Goal: Transaction & Acquisition: Purchase product/service

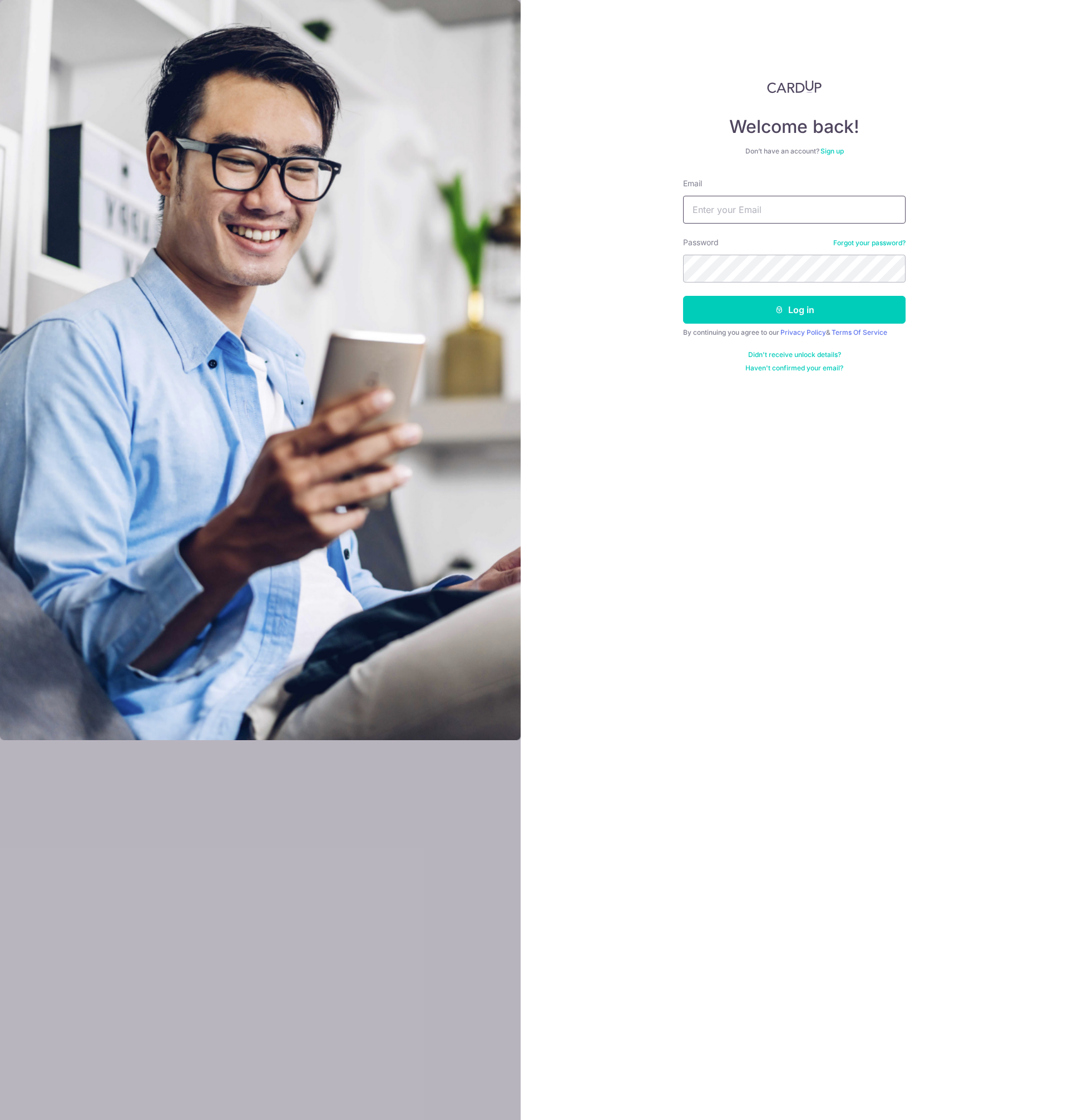
click at [734, 218] on input "Email" at bounding box center [794, 209] width 223 height 28
type input "[PERSON_NAME][EMAIL_ADDRESS][DOMAIN_NAME]"
click at [866, 318] on button "Log in" at bounding box center [794, 309] width 223 height 28
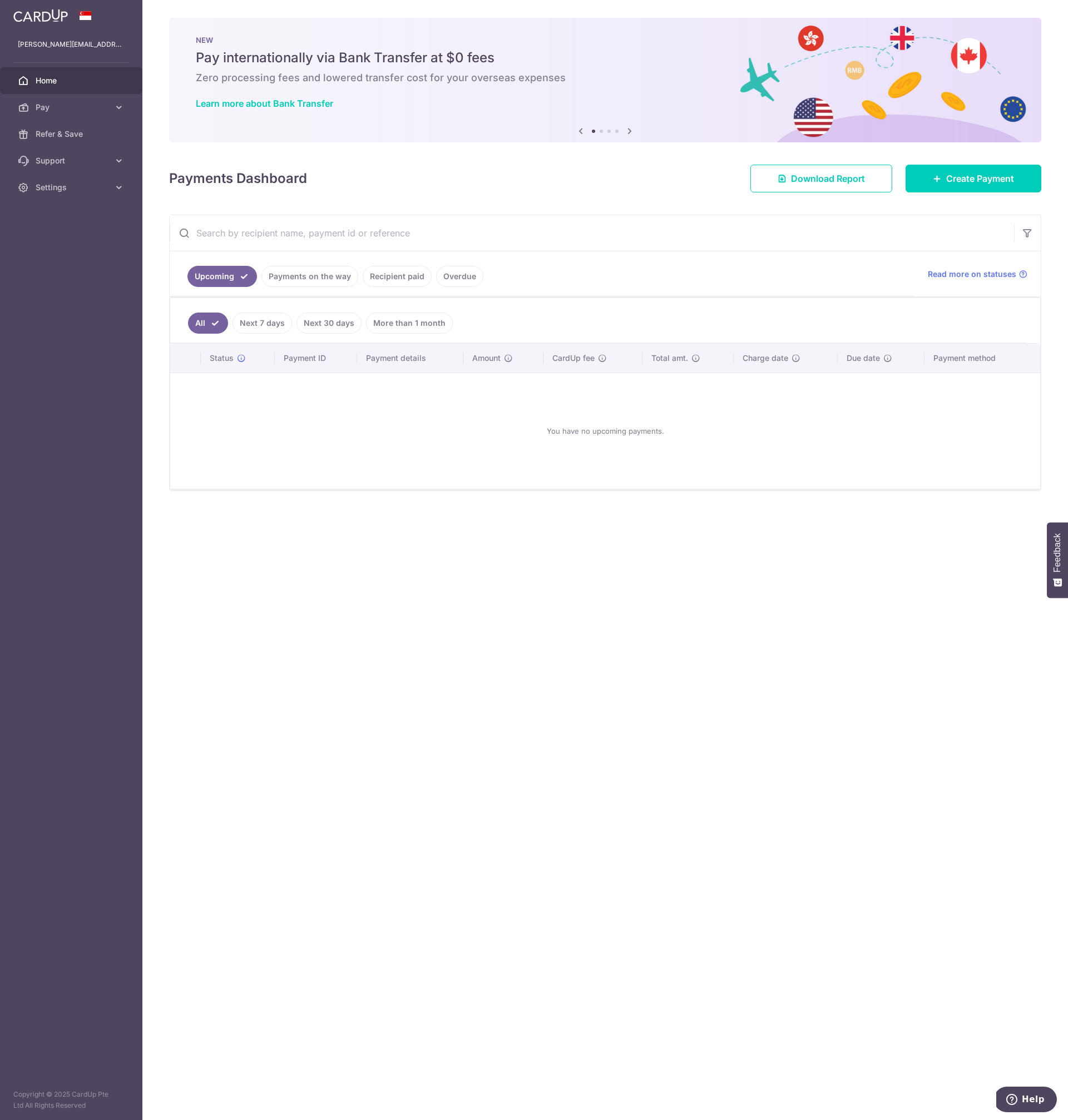
click at [588, 190] on div "Payments Dashboard Download Report Create Payment" at bounding box center [605, 176] width 872 height 32
click at [121, 107] on icon at bounding box center [118, 107] width 11 height 11
click at [75, 138] on span "Payments" at bounding box center [71, 134] width 73 height 11
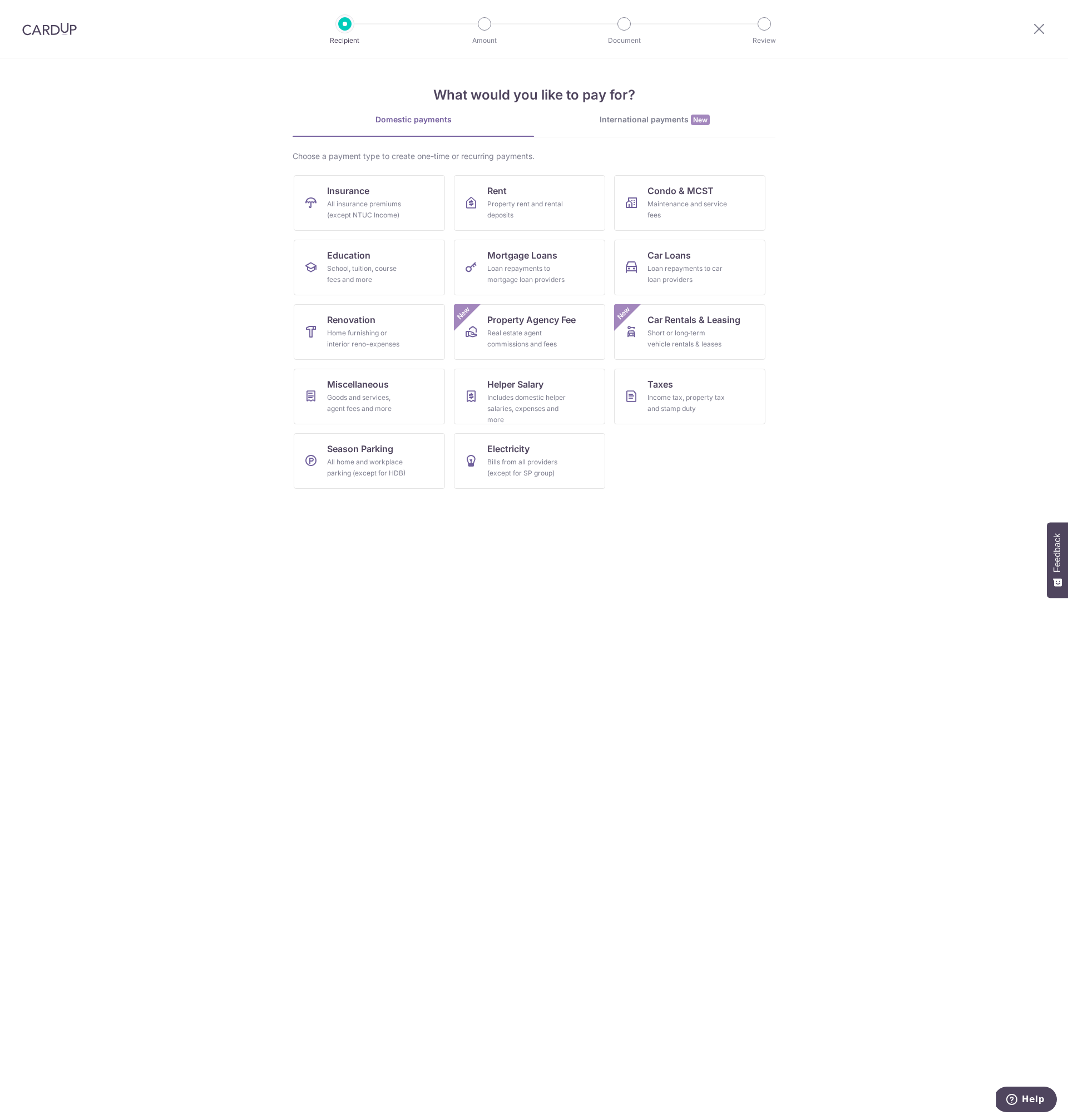
click at [51, 30] on img at bounding box center [49, 29] width 55 height 13
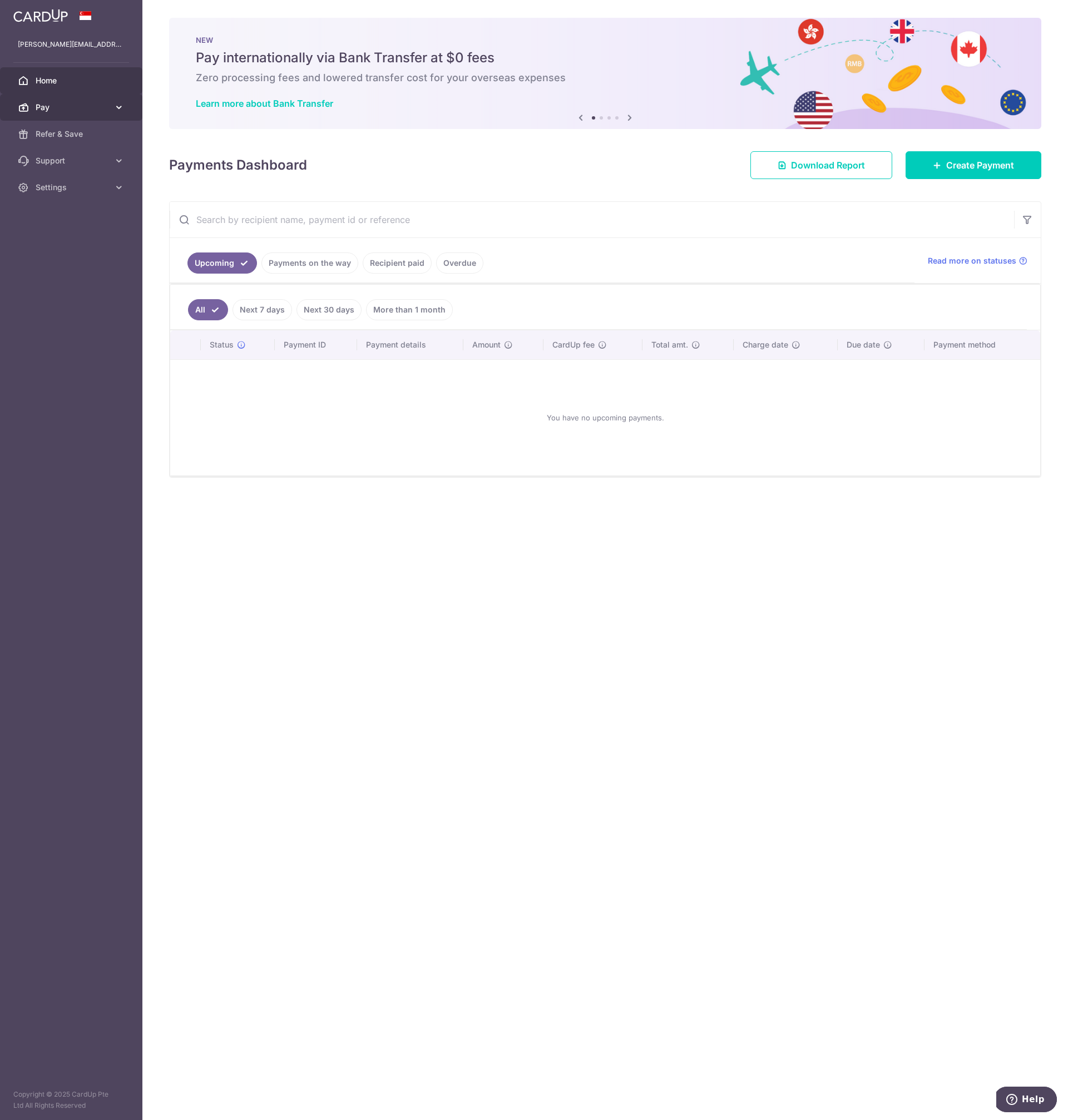
click at [87, 114] on link "Pay" at bounding box center [71, 108] width 142 height 27
click at [81, 162] on span "Recipients" at bounding box center [71, 160] width 73 height 11
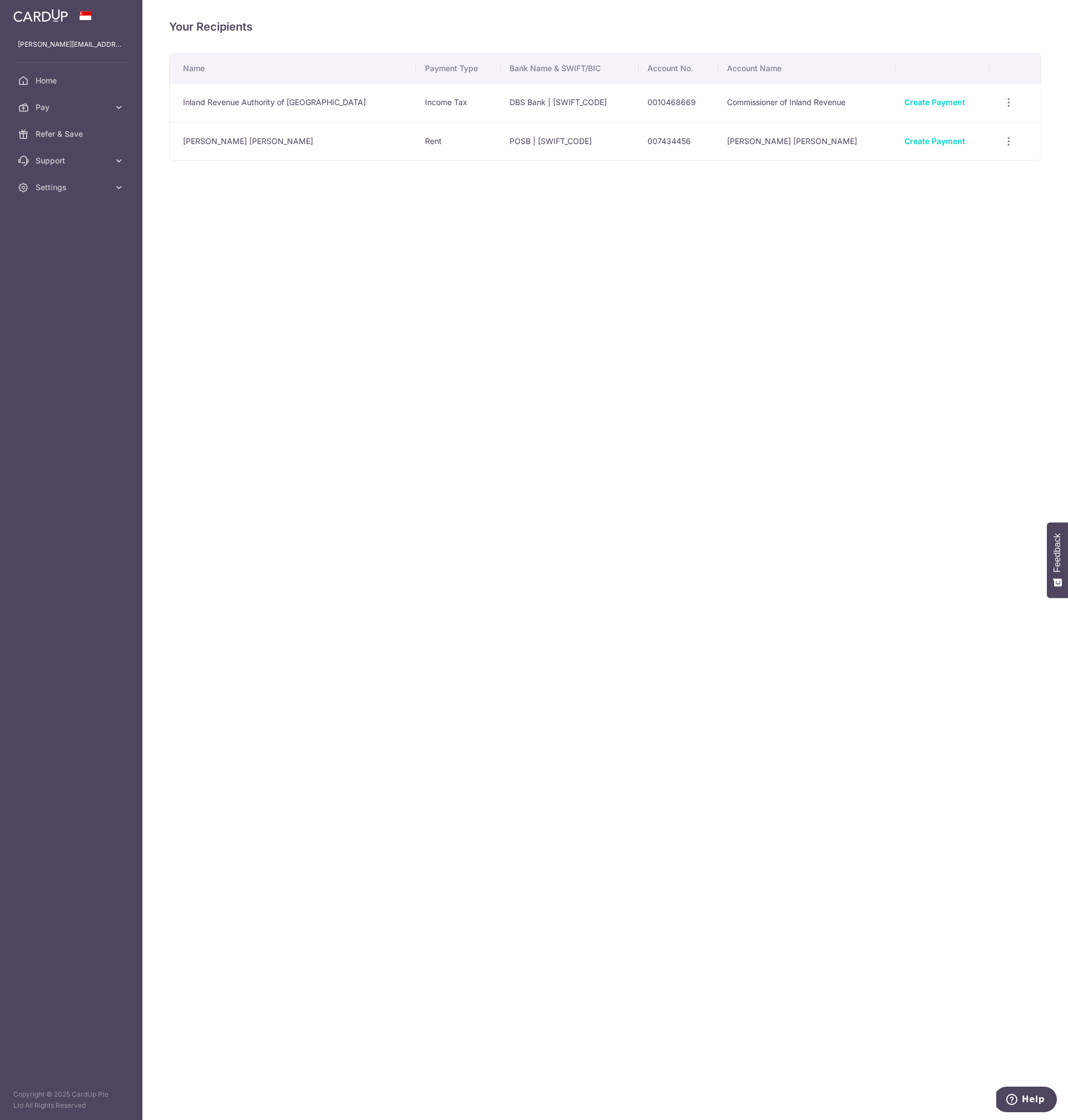
click at [598, 244] on div "Your Recipients Name Payment Type Bank Name & SWIFT/BIC Account No. Account Nam…" at bounding box center [605, 560] width 926 height 1120
click at [55, 82] on span "Home" at bounding box center [71, 80] width 73 height 11
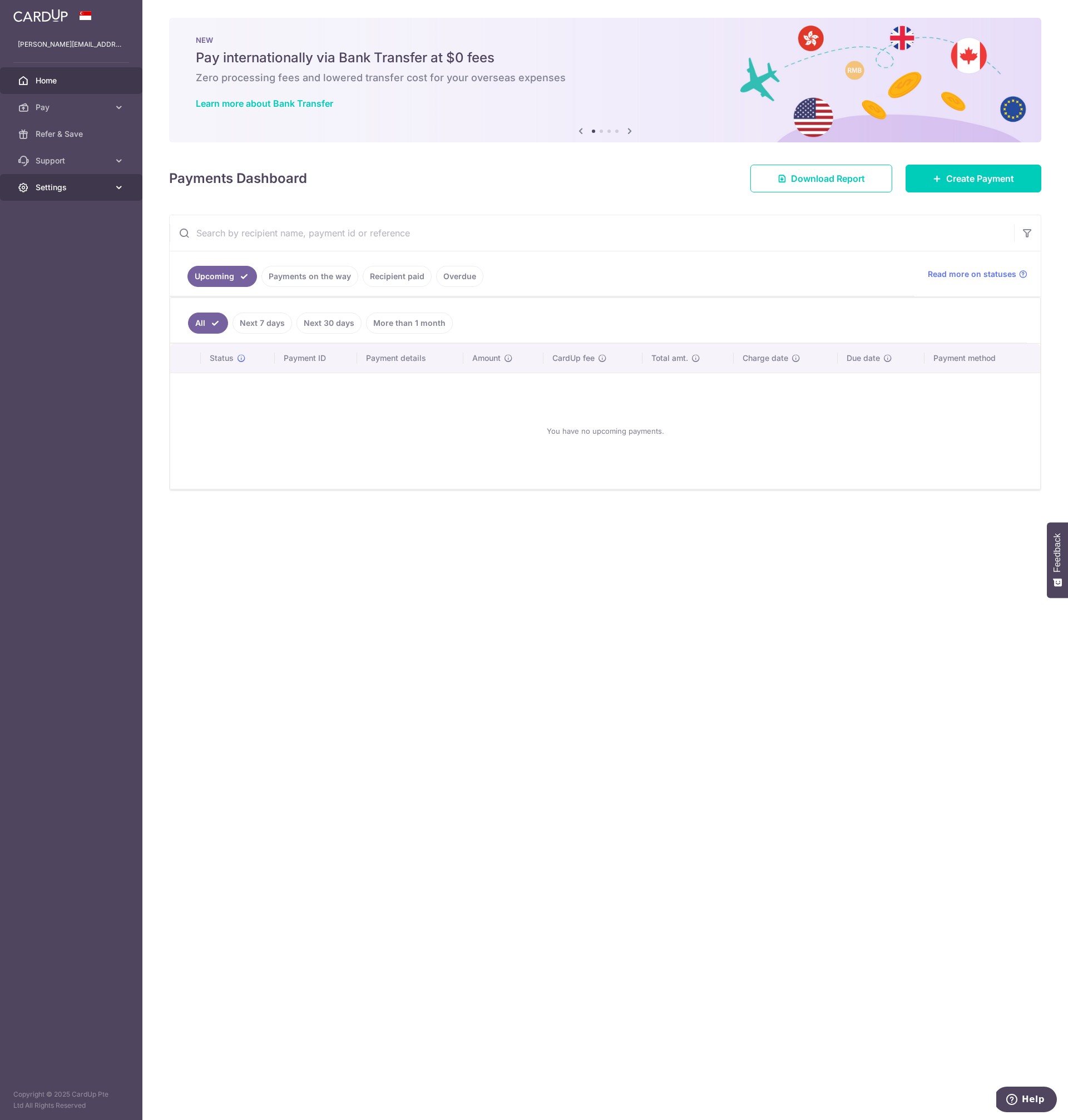
click at [54, 188] on span "Settings" at bounding box center [71, 187] width 73 height 11
click at [54, 215] on span "Account" at bounding box center [71, 213] width 73 height 11
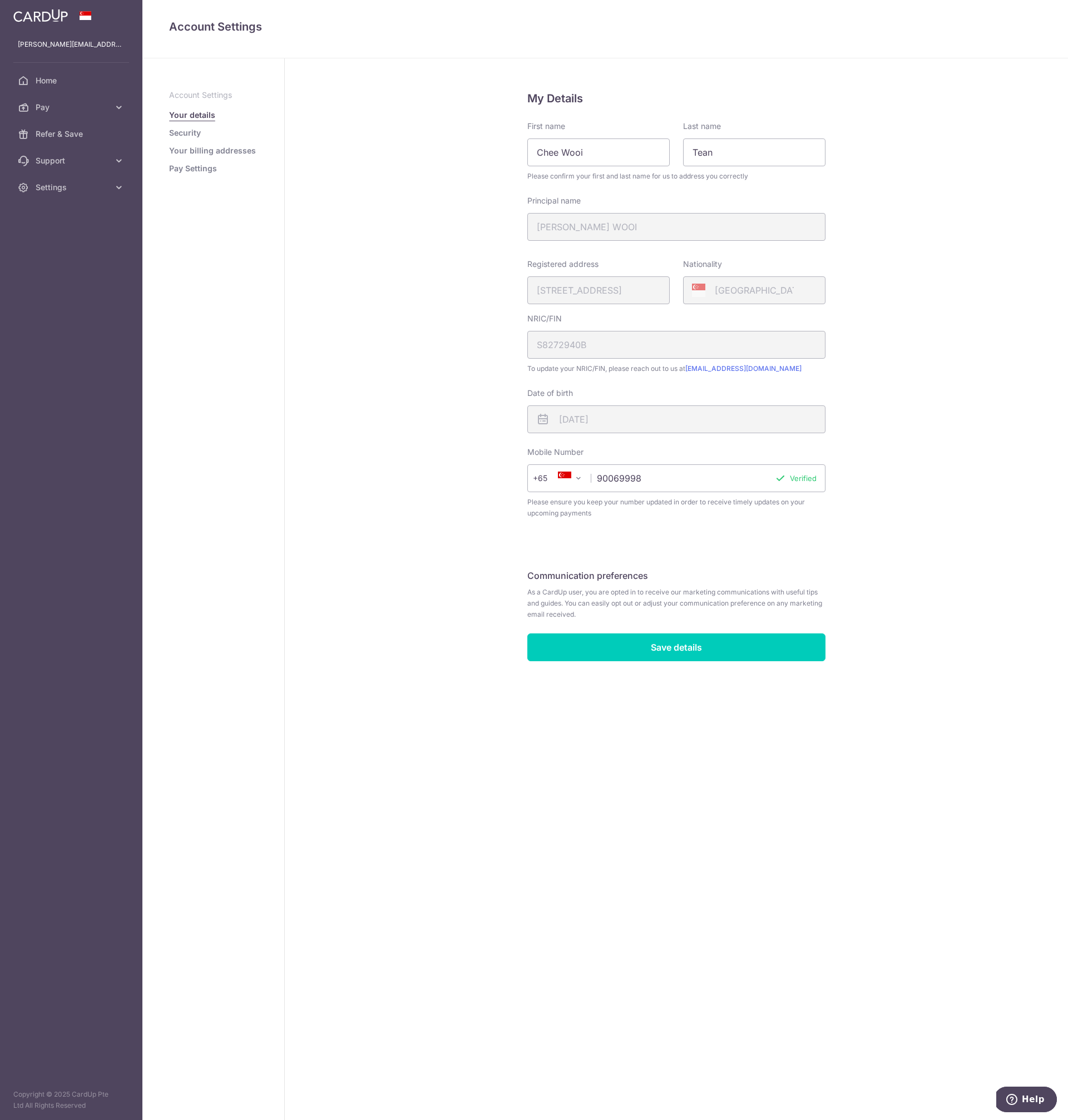
click at [195, 132] on link "Security" at bounding box center [185, 133] width 32 height 11
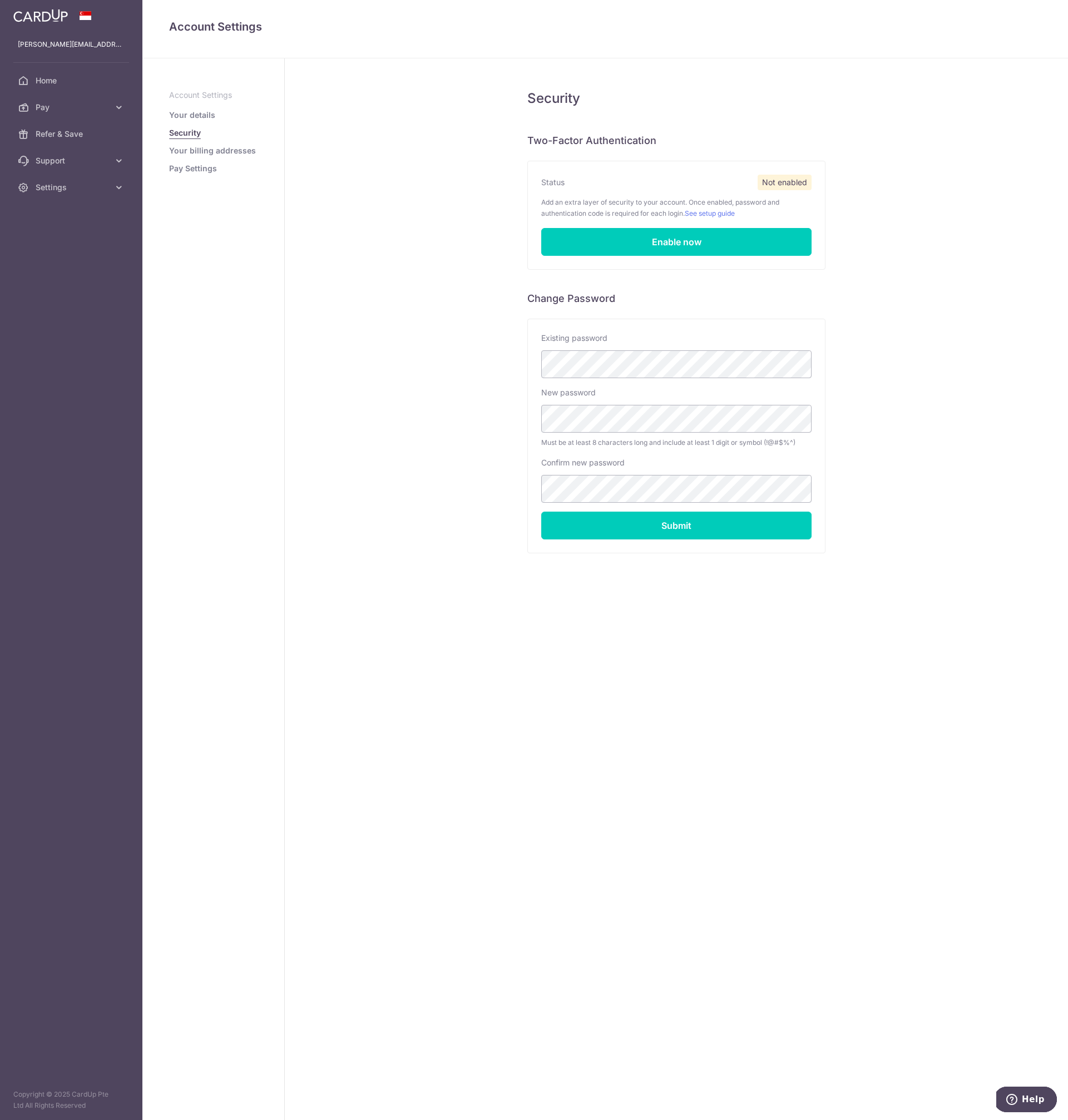
click at [197, 150] on link "Your billing addresses" at bounding box center [212, 150] width 87 height 11
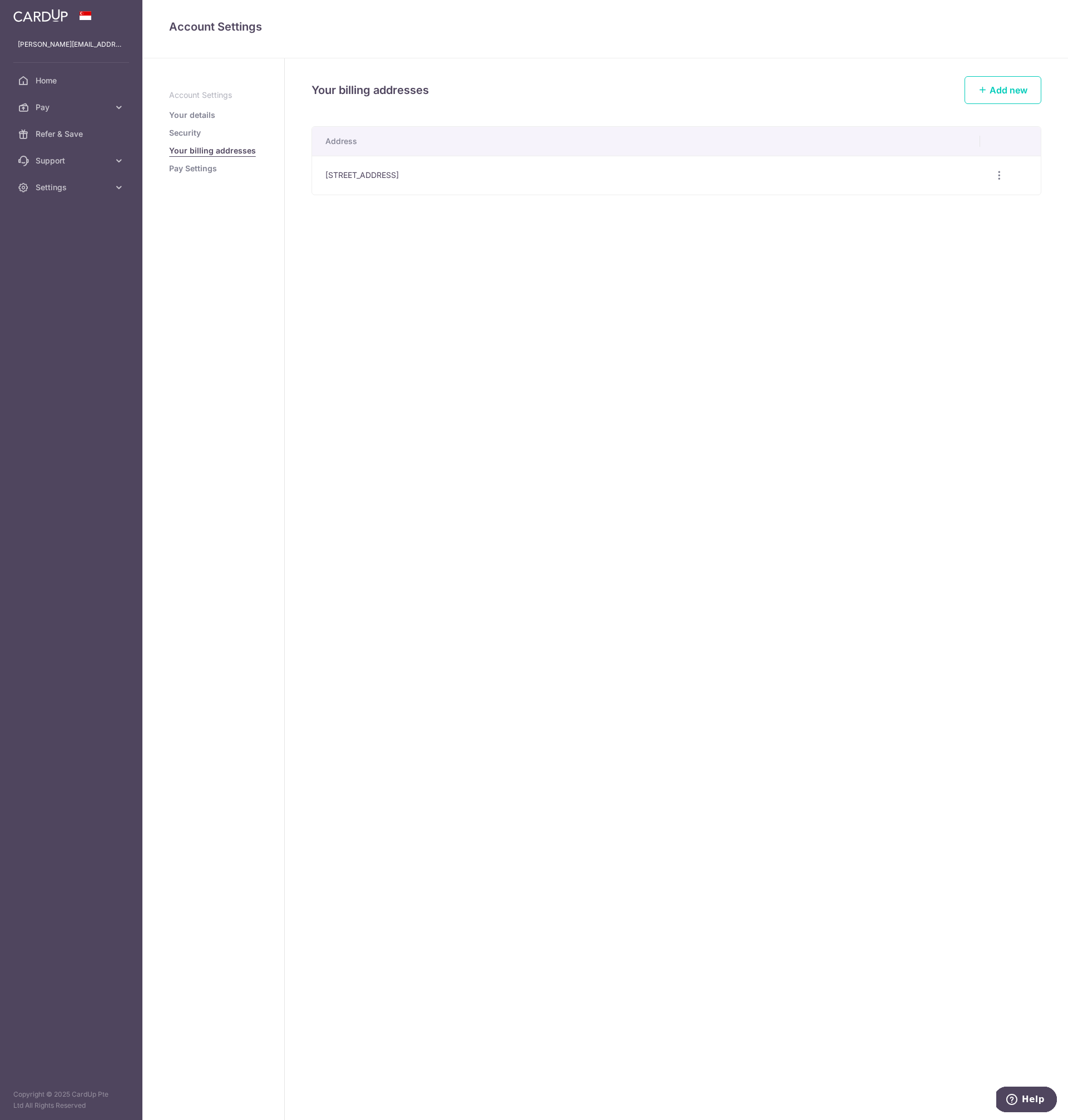
click at [198, 169] on link "Pay Settings" at bounding box center [192, 168] width 48 height 11
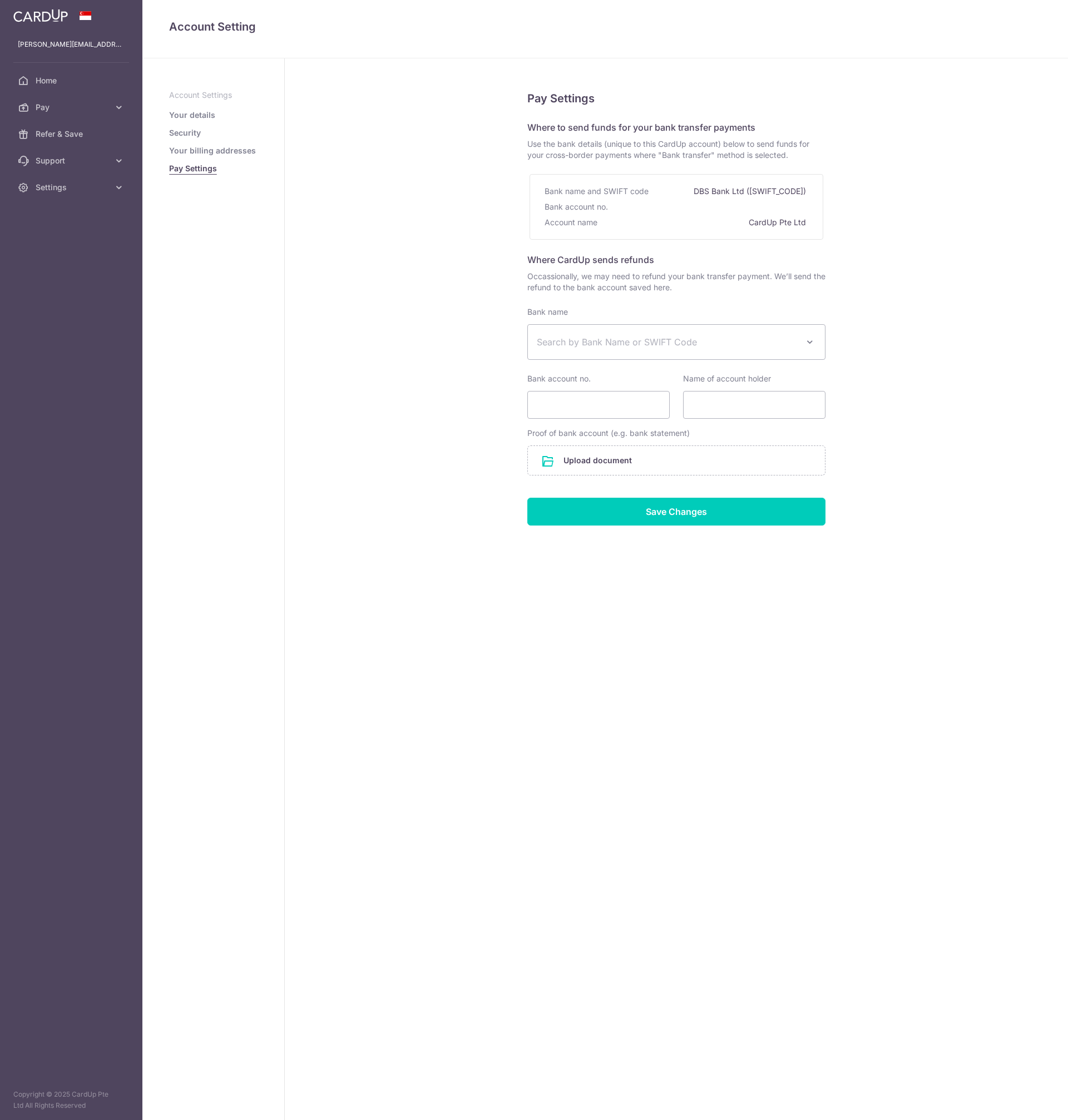
select select
click at [808, 340] on span at bounding box center [810, 342] width 13 height 13
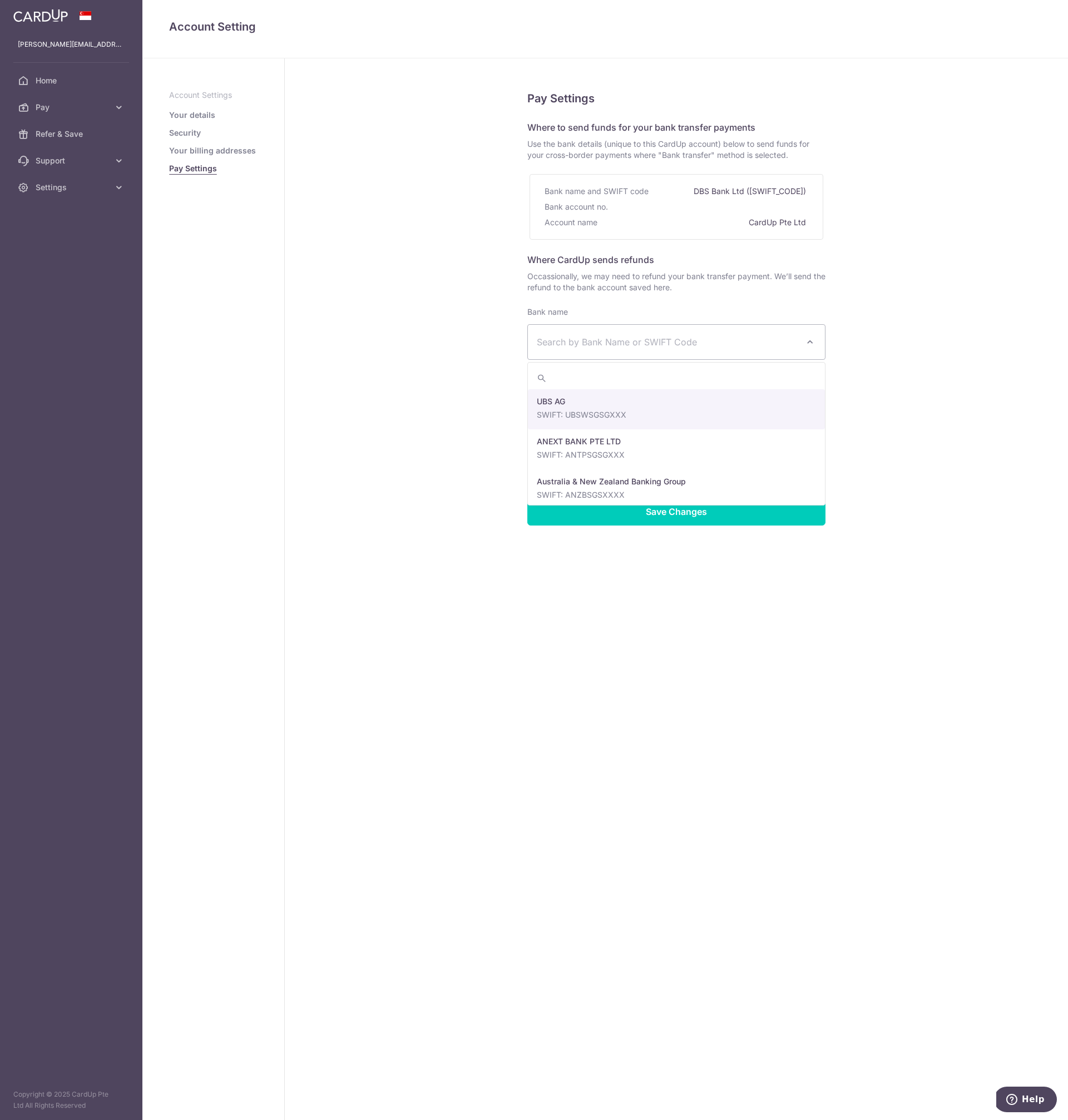
click at [916, 329] on div "Pay Settings Where to send funds for your bank transfer payments Use the bank d…" at bounding box center [676, 590] width 783 height 1062
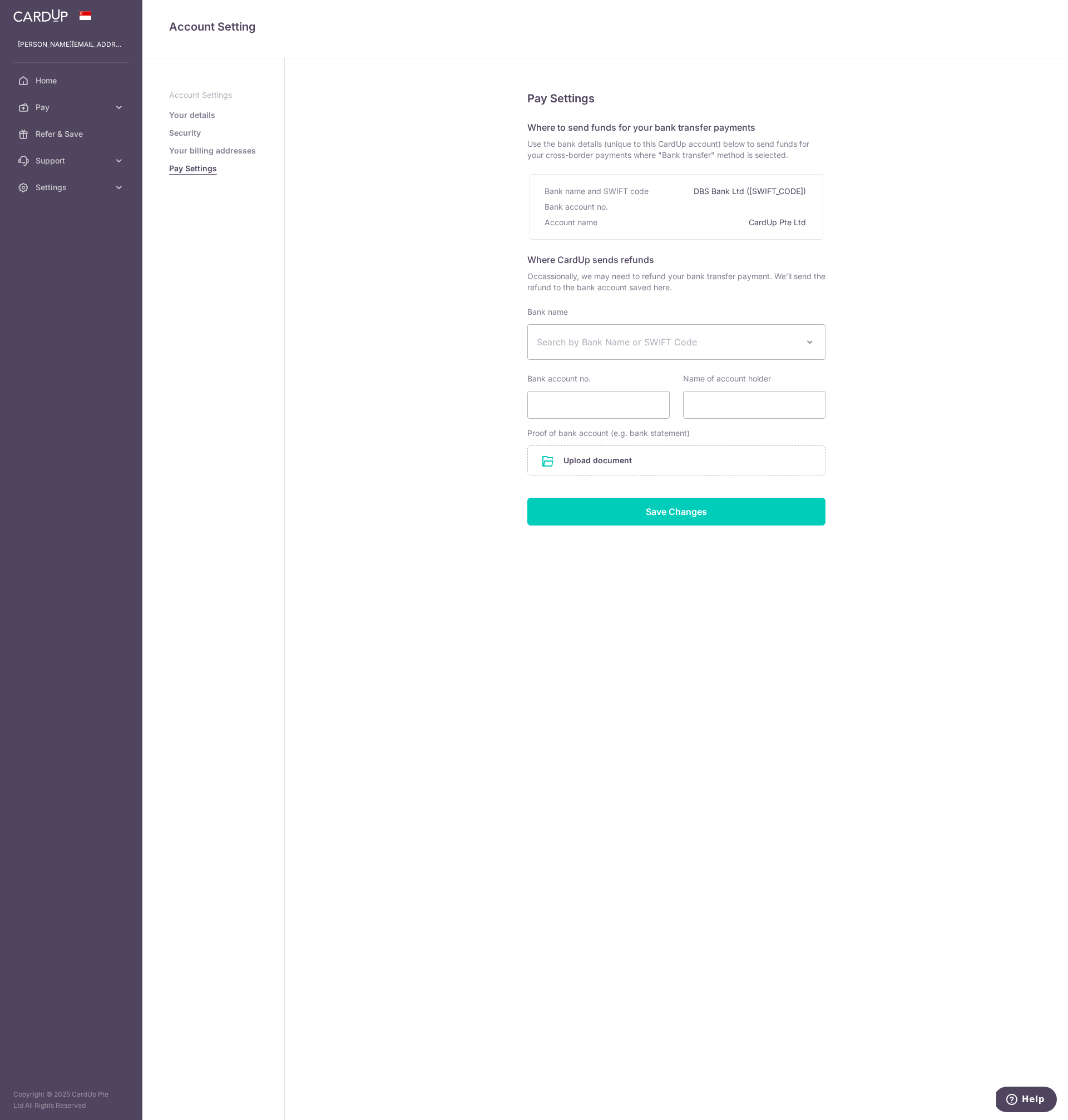
click at [718, 208] on div "Bank account no." at bounding box center [676, 207] width 264 height 16
click at [514, 208] on div "Pay Settings Where to send funds for your bank transfer payments Use the bank d…" at bounding box center [676, 590] width 783 height 1062
click at [569, 195] on div "Bank name and SWIFT code" at bounding box center [597, 191] width 106 height 16
click at [739, 198] on div "DBS Bank Ltd ([SWIFT_CODE])" at bounding box center [751, 191] width 114 height 16
click at [817, 341] on span "Search by Bank Name or SWIFT Code" at bounding box center [676, 342] width 298 height 35
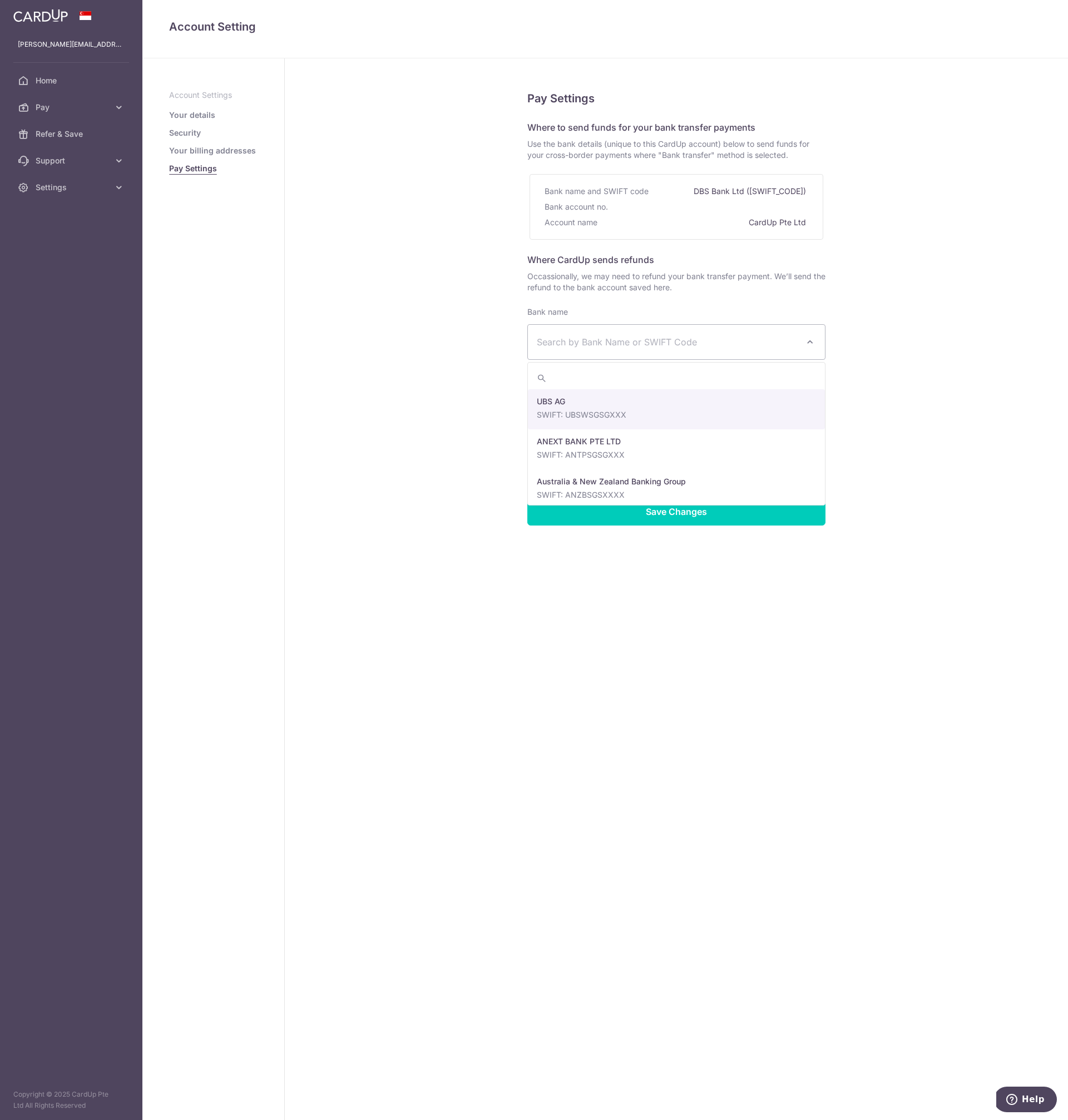
click at [941, 317] on div "Pay Settings Where to send funds for your bank transfer payments Use the bank d…" at bounding box center [676, 590] width 783 height 1062
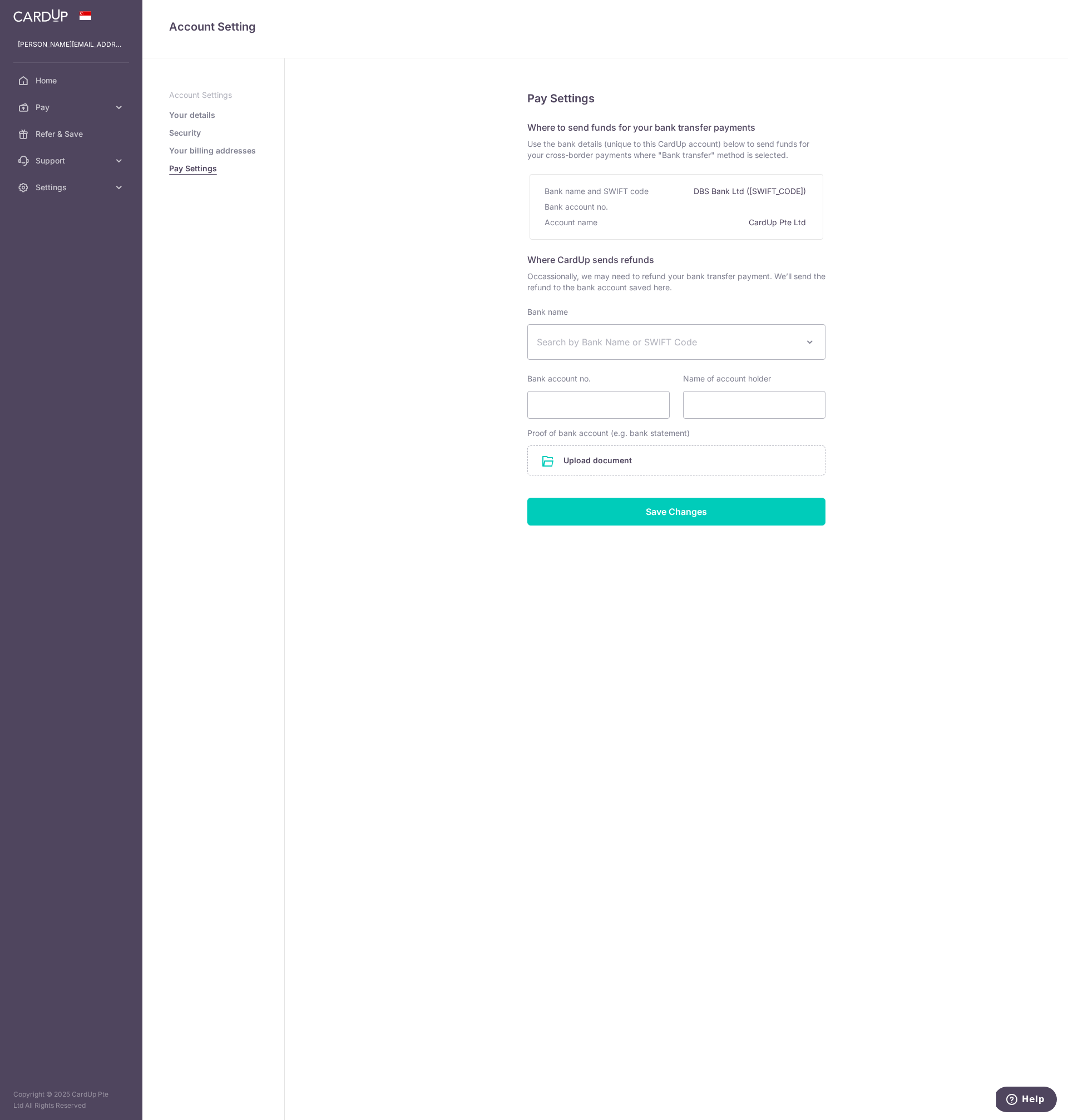
click at [528, 294] on form "Where CardUp sends refunds Occassionally, we may need to refund your bank trans…" at bounding box center [676, 389] width 298 height 272
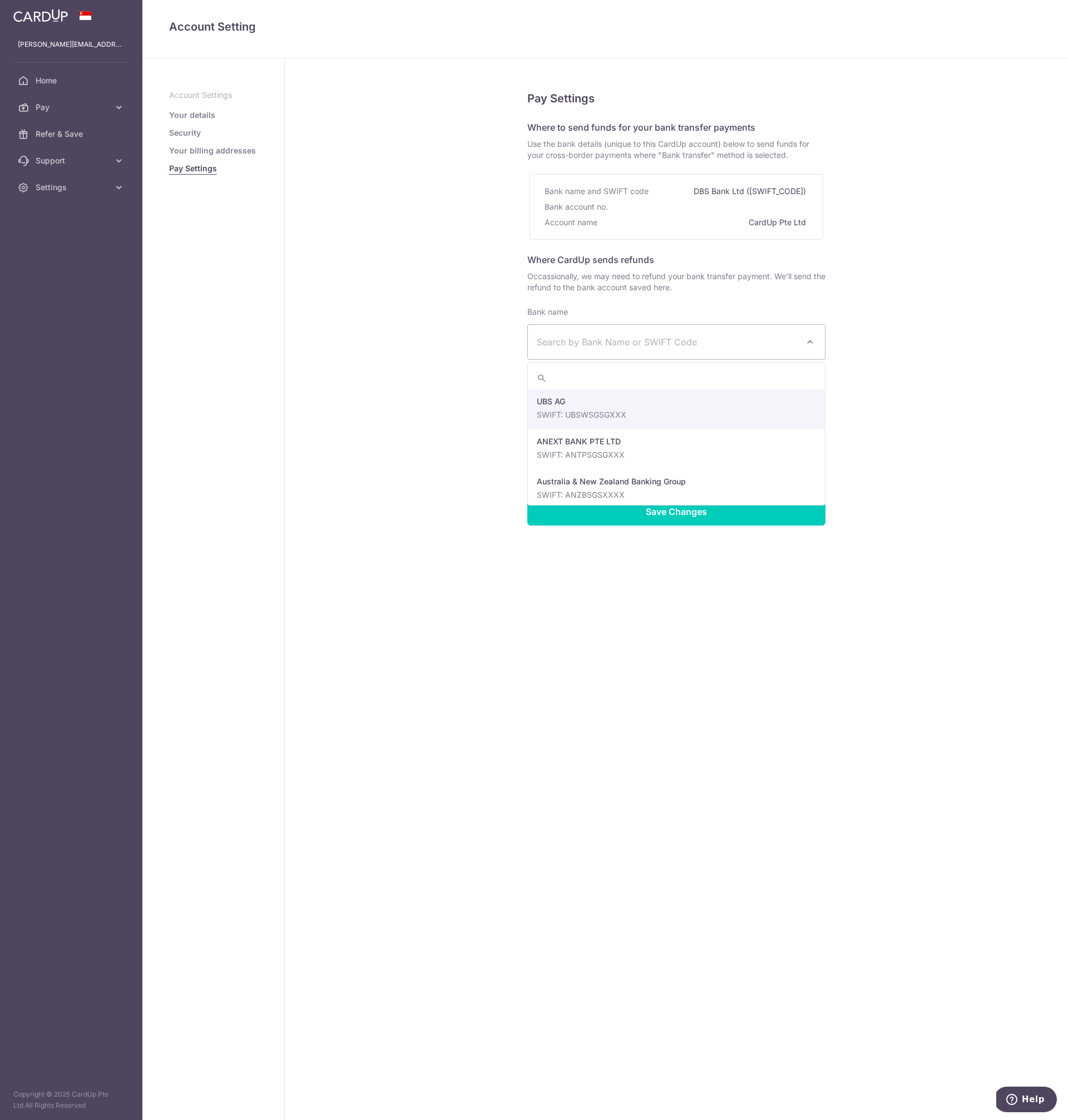
click at [811, 343] on span at bounding box center [810, 342] width 13 height 13
click at [687, 347] on span "Search by Bank Name or SWIFT Code" at bounding box center [667, 342] width 261 height 13
click at [648, 344] on span "Search by Bank Name or SWIFT Code" at bounding box center [667, 342] width 261 height 13
type input "posb"
select select "19"
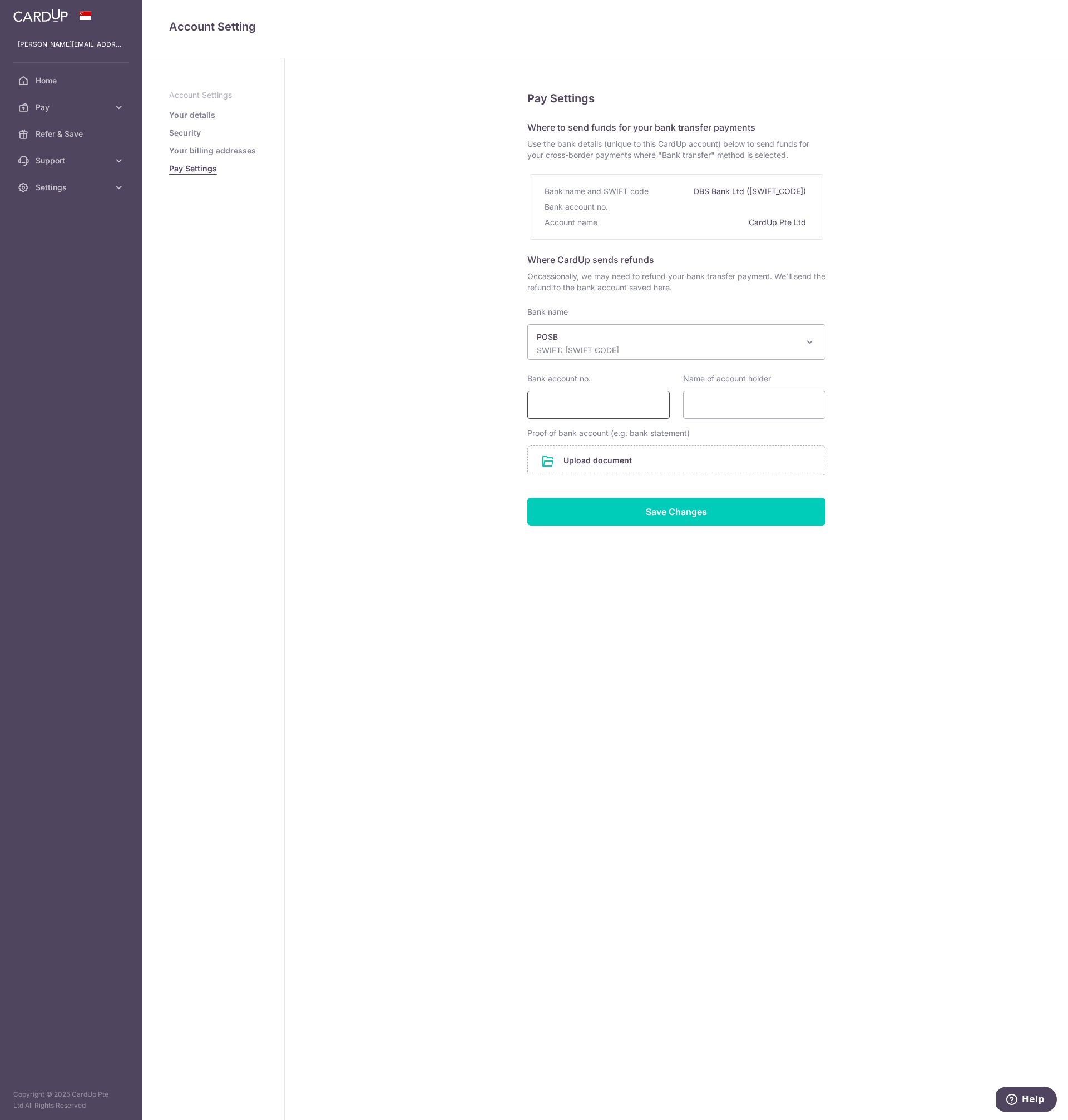
click at [608, 413] on input "Bank account no." at bounding box center [598, 404] width 142 height 28
type input "121721260"
click at [735, 409] on input "Name of account holder" at bounding box center [754, 404] width 142 height 28
type input "TEAN CHEE WOOI"
click at [648, 693] on div "Pay Settings Where to send funds for your bank transfer payments Use the bank d…" at bounding box center [676, 590] width 783 height 1062
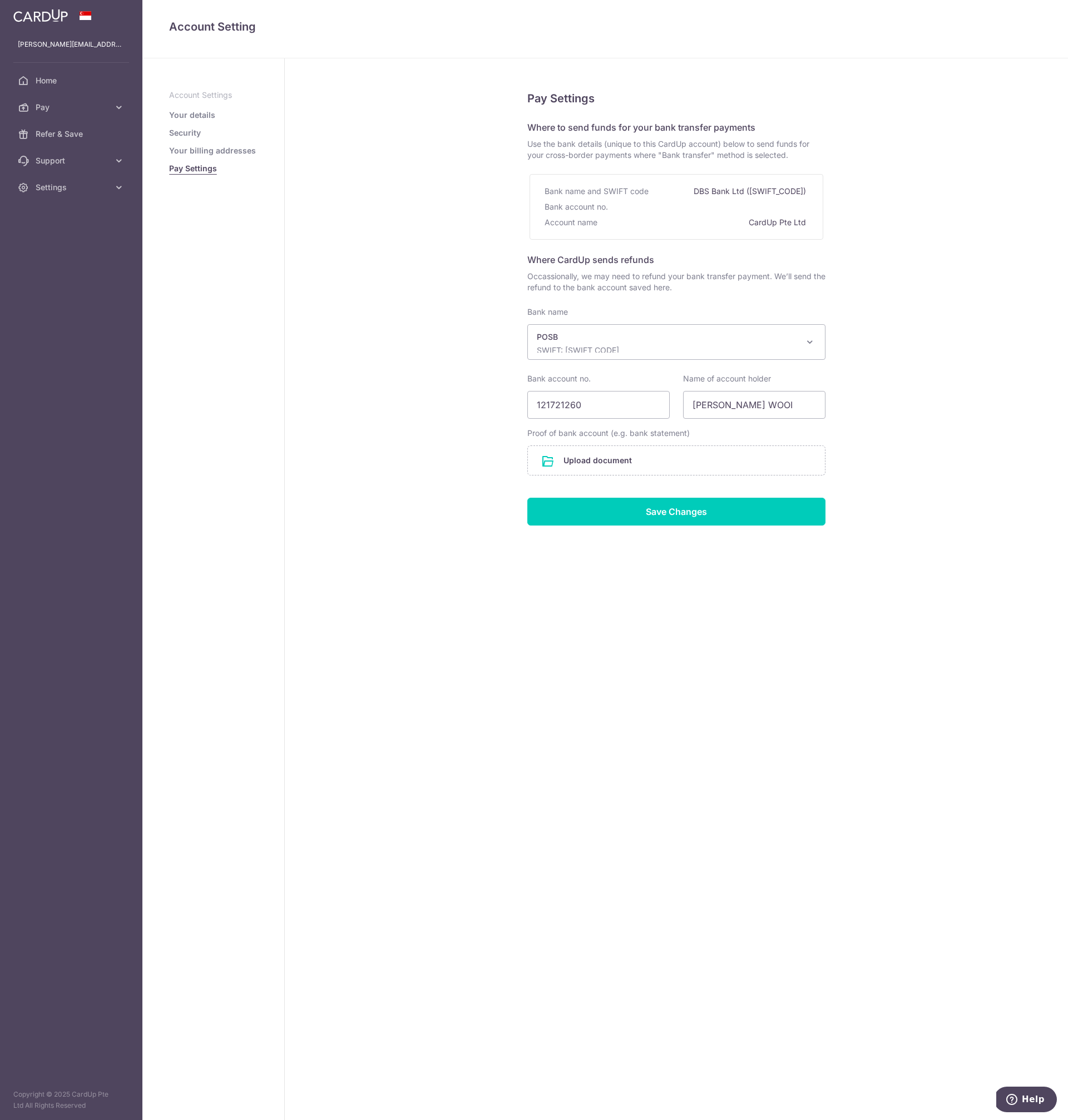
click at [942, 299] on div "Pay Settings Where to send funds for your bank transfer payments Use the bank d…" at bounding box center [676, 590] width 783 height 1062
click at [945, 285] on div "Pay Settings Where to send funds for your bank transfer payments Use the bank d…" at bounding box center [676, 590] width 783 height 1062
click at [931, 334] on div "Pay Settings Where to send funds for your bank transfer payments Use the bank d…" at bounding box center [676, 590] width 783 height 1062
click at [592, 458] on input "file" at bounding box center [676, 460] width 297 height 29
click at [643, 463] on input "file" at bounding box center [676, 460] width 297 height 29
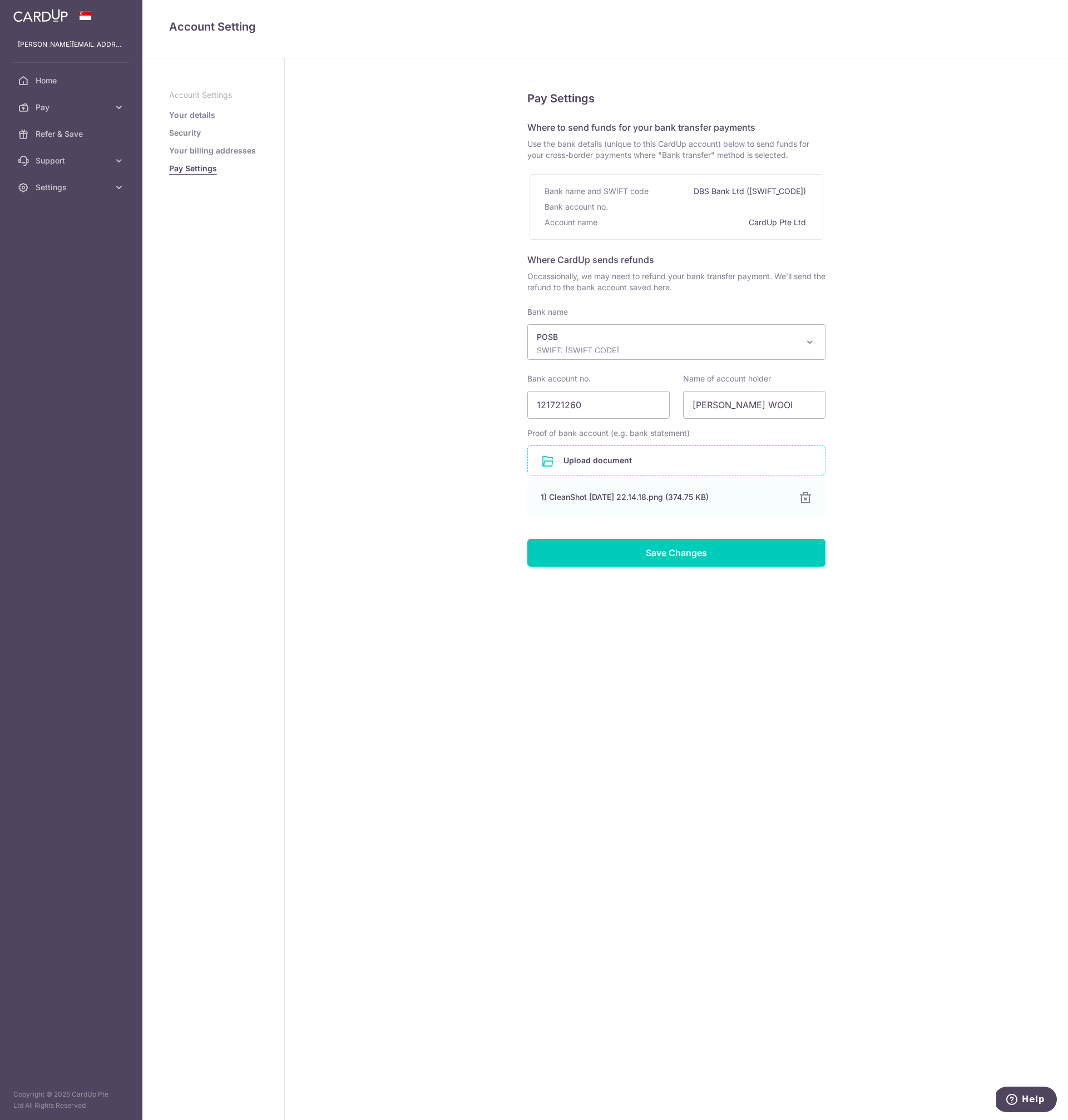
click at [655, 658] on div "Pay Settings Where to send funds for your bank transfer payments Use the bank d…" at bounding box center [676, 590] width 783 height 1062
click at [681, 557] on input "Save Changes" at bounding box center [676, 553] width 298 height 28
select select "19"
click at [710, 677] on div "Pay Settings Where to send funds for your bank transfer payments Use the bank d…" at bounding box center [676, 590] width 783 height 1062
click at [653, 710] on div "Pay Settings Where to send funds for your bank transfer payments Use the bank d…" at bounding box center [676, 590] width 783 height 1062
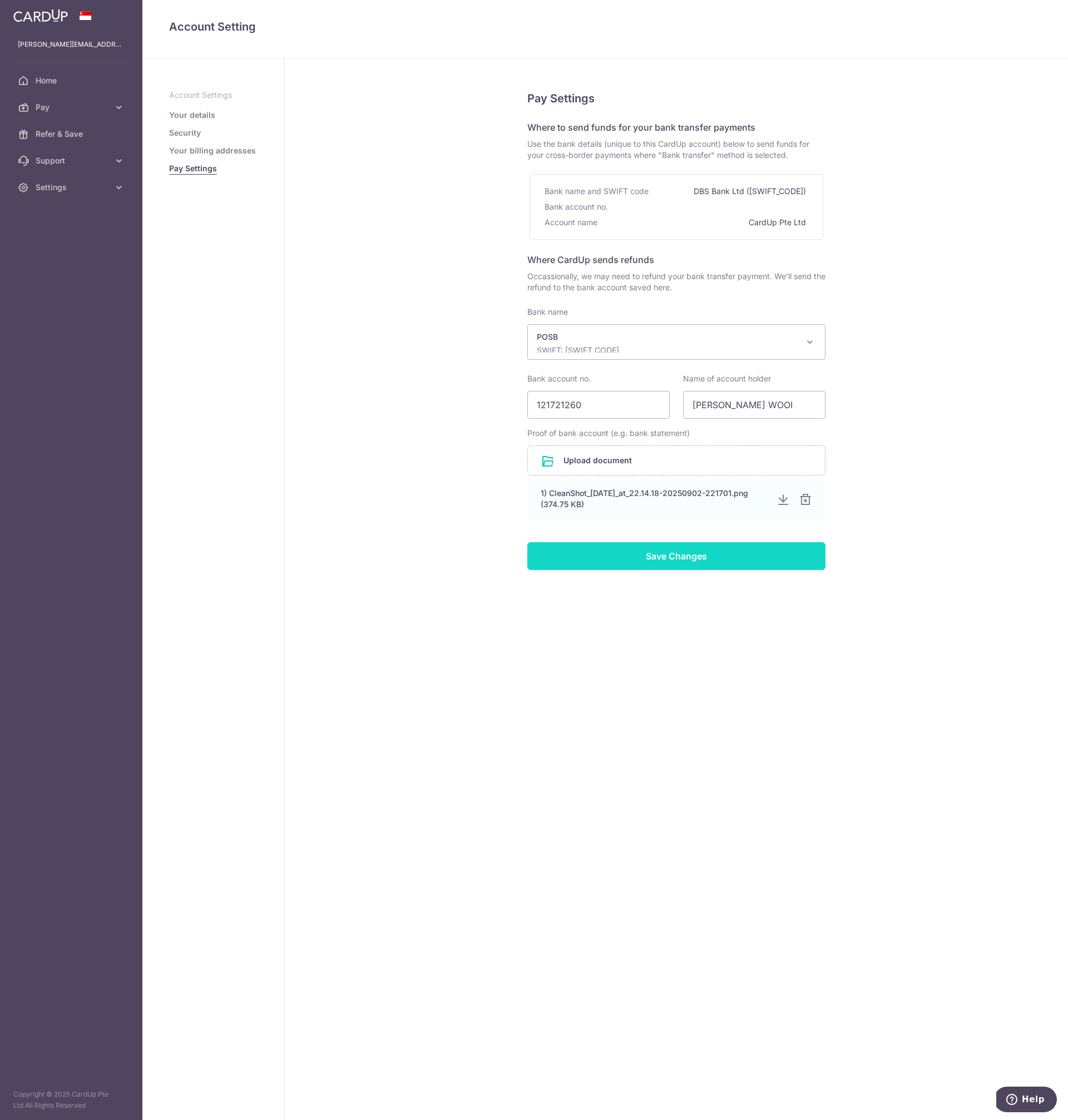
click at [664, 557] on input "Save Changes" at bounding box center [676, 555] width 298 height 28
select select "19"
click at [662, 649] on div "Pay Settings Where to send funds for your bank transfer payments Use the bank d…" at bounding box center [676, 590] width 783 height 1062
click at [940, 427] on div "Pay Settings Where to send funds for your bank transfer payments Use the bank d…" at bounding box center [676, 590] width 783 height 1062
click at [964, 141] on div "Pay Settings Where to send funds for your bank transfer payments Use the bank d…" at bounding box center [676, 590] width 783 height 1062
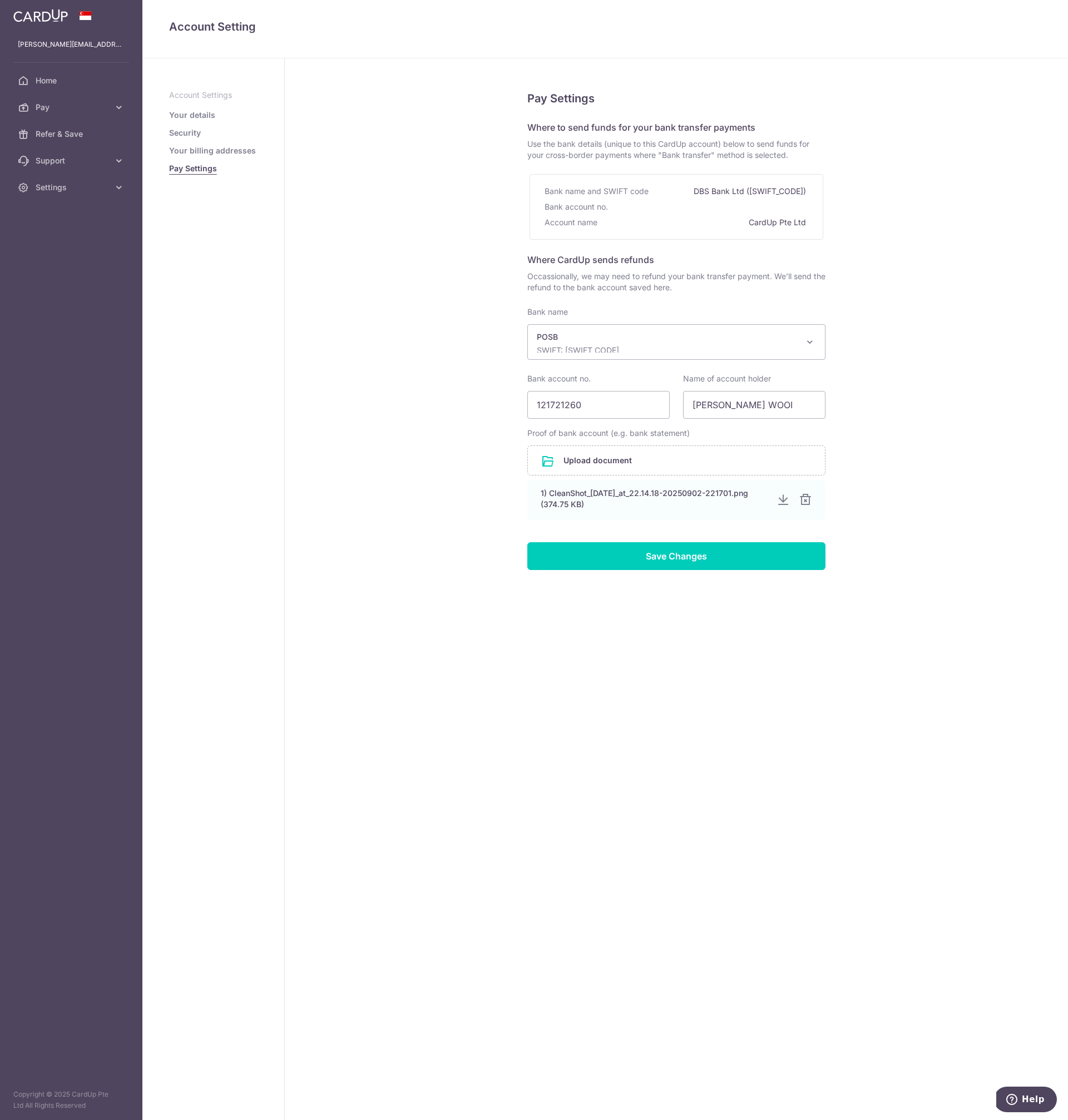
click at [413, 277] on div "Pay Settings Where to send funds for your bank transfer payments Use the bank d…" at bounding box center [676, 590] width 783 height 1062
click at [671, 557] on input "Save Changes" at bounding box center [676, 555] width 298 height 28
select select "19"
click at [368, 436] on div "Pay Settings Where to send funds for your bank transfer payments Use the bank d…" at bounding box center [676, 590] width 783 height 1062
click at [187, 166] on link "Pay Settings" at bounding box center [192, 168] width 48 height 11
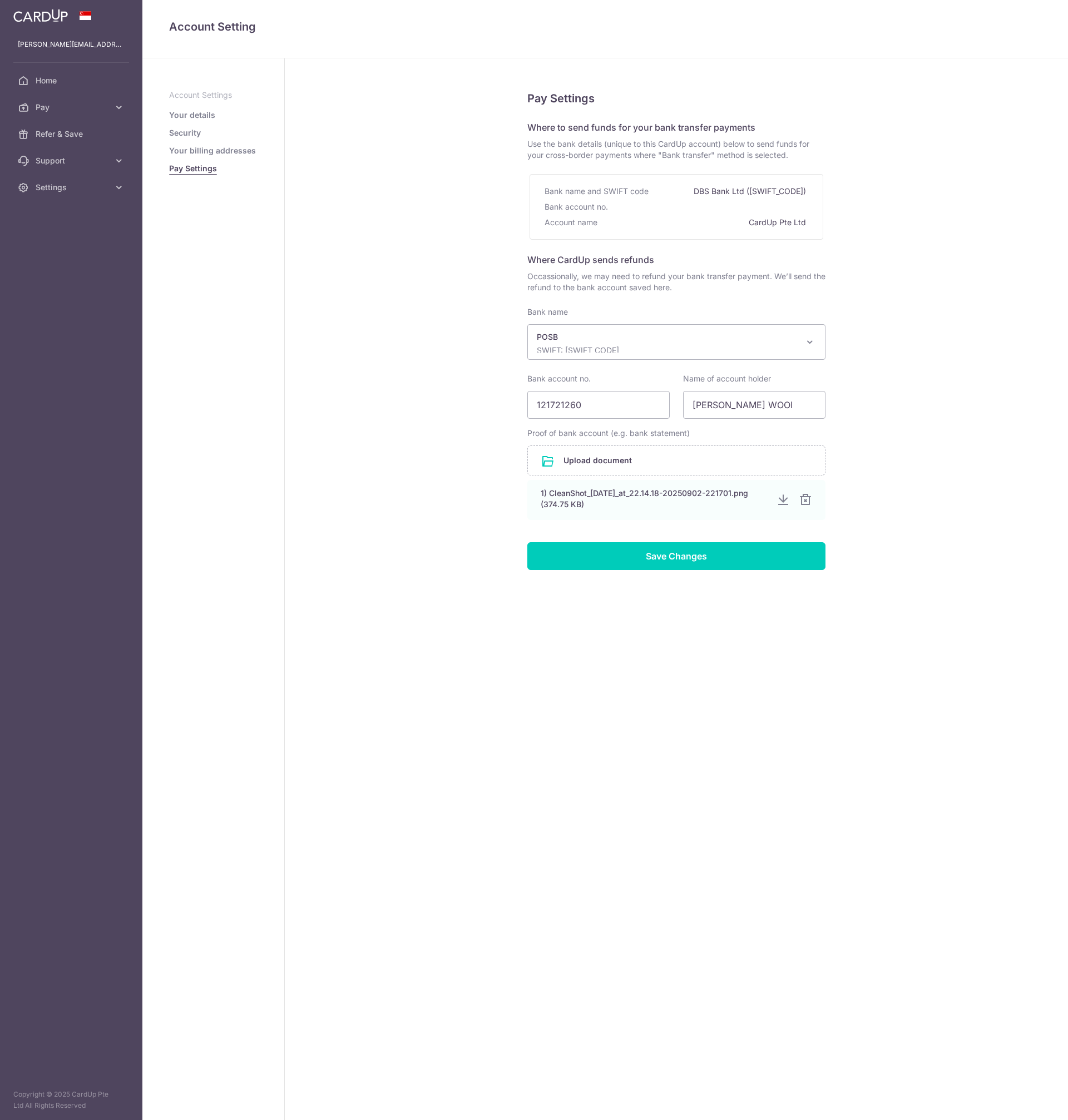
select select "19"
click at [418, 202] on div "Pay Settings Where to send funds for your bank transfer payments Use the bank d…" at bounding box center [676, 590] width 783 height 1062
select select "19"
click at [317, 248] on div "Pay Settings Where to send funds for your bank transfer payments Use the bank d…" at bounding box center [676, 590] width 783 height 1062
click at [201, 147] on link "Your billing addresses" at bounding box center [212, 150] width 87 height 11
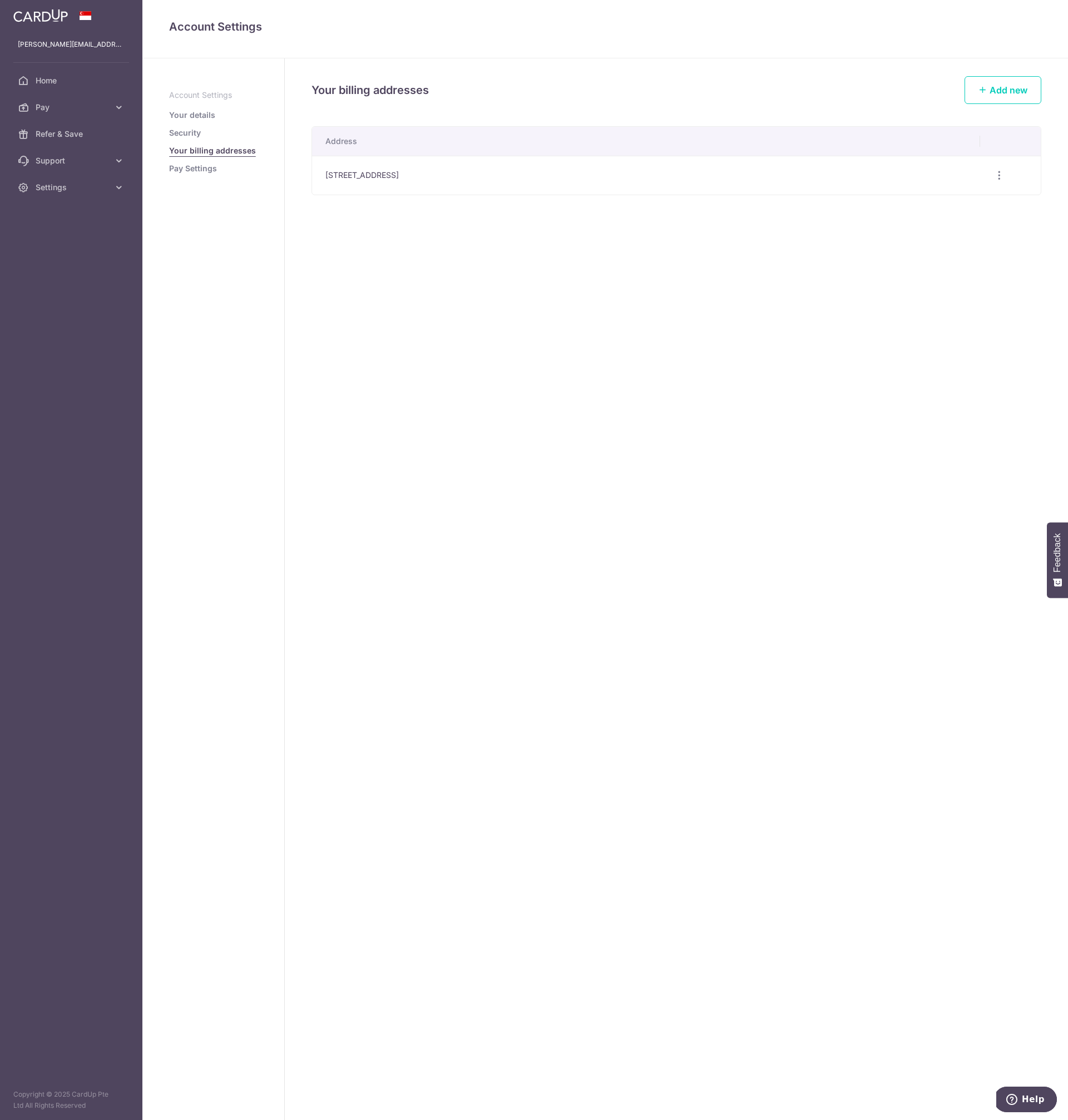
click at [185, 171] on link "Pay Settings" at bounding box center [192, 168] width 48 height 11
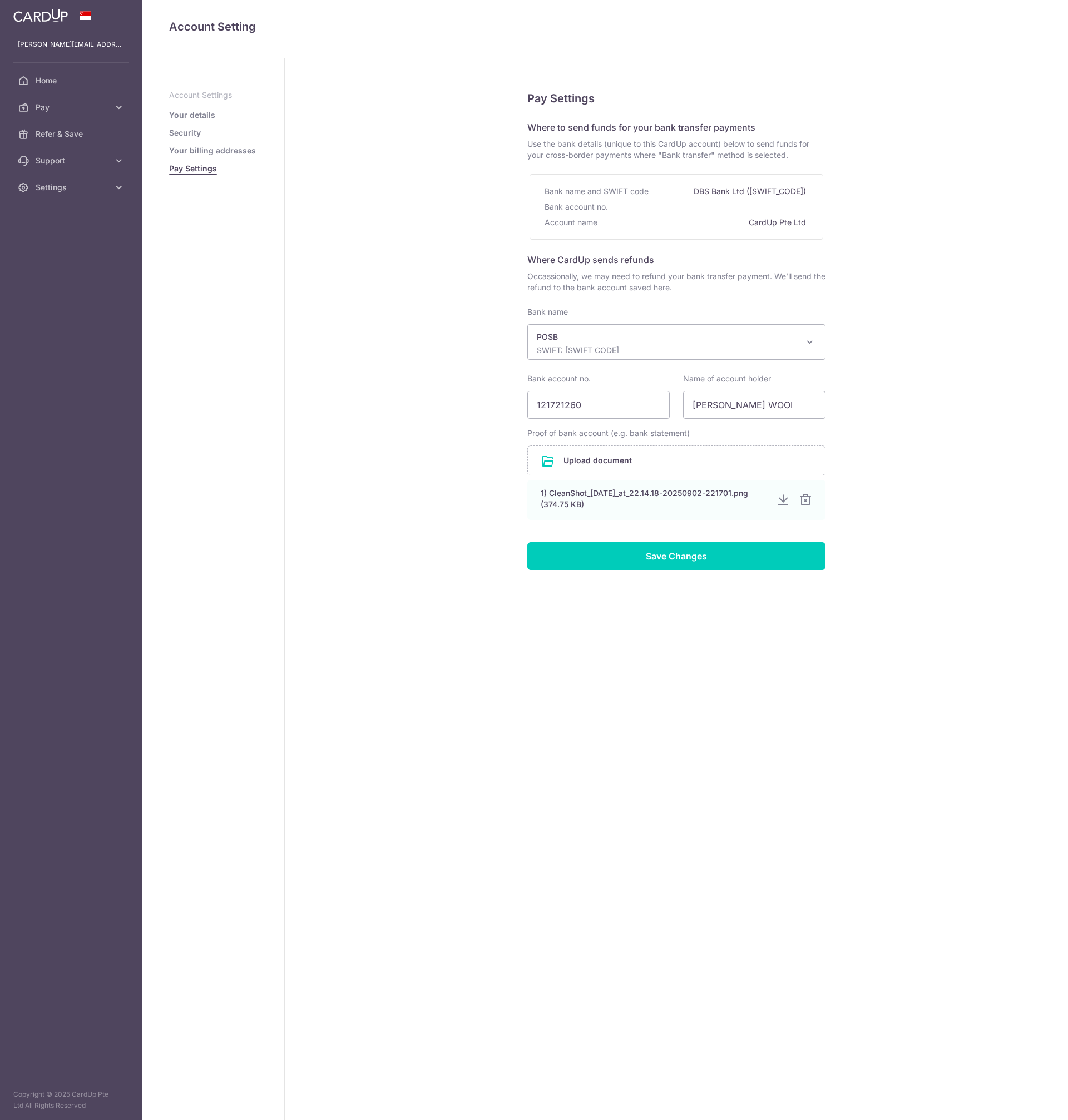
select select "19"
click at [47, 87] on link "Home" at bounding box center [71, 81] width 142 height 27
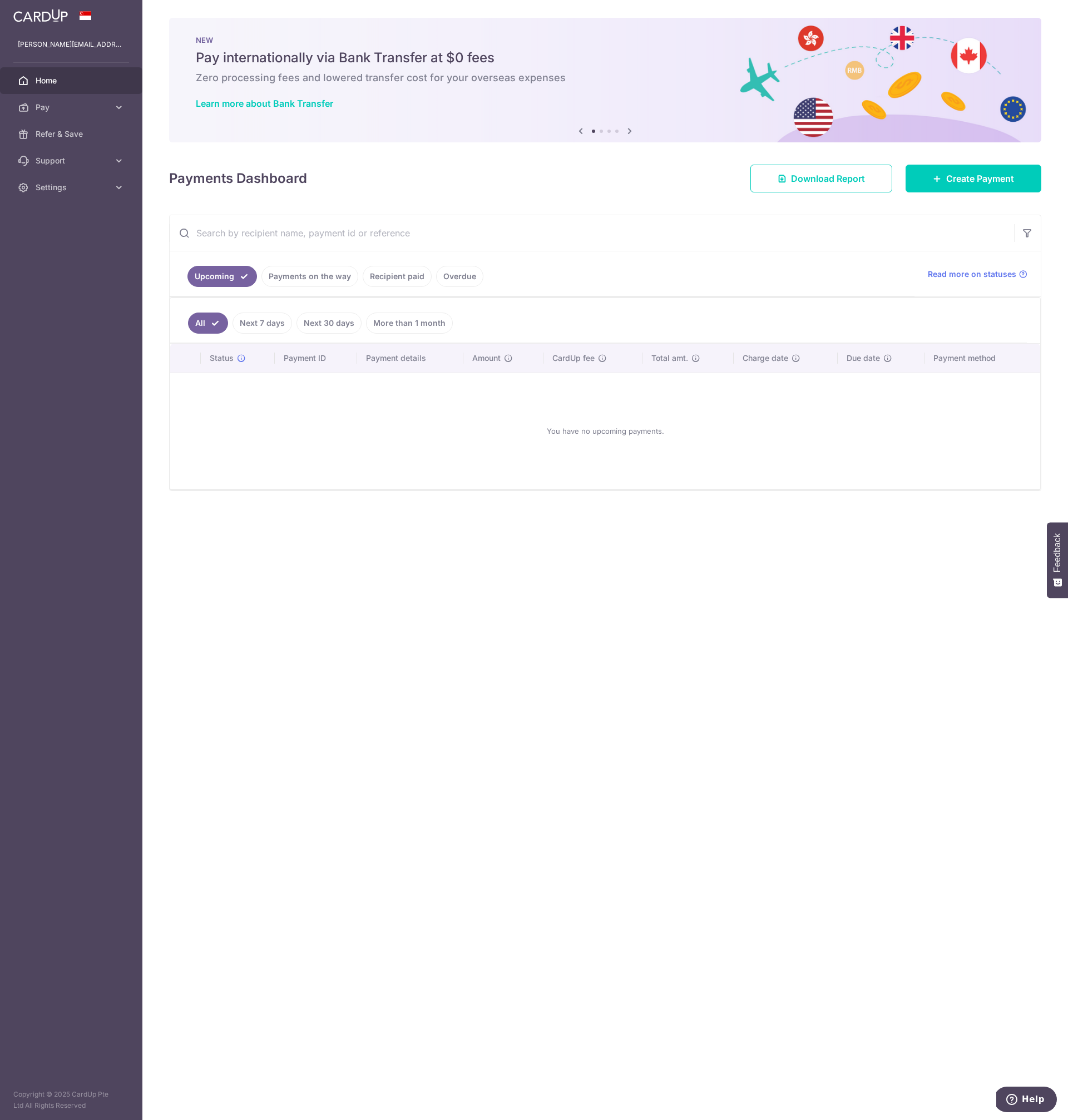
click at [434, 647] on div "× Pause Schedule Pause all future payments in this series Pause just this one p…" at bounding box center [605, 560] width 926 height 1120
click at [58, 105] on span "Pay" at bounding box center [71, 107] width 73 height 11
click at [60, 190] on span "Cards" at bounding box center [71, 187] width 73 height 11
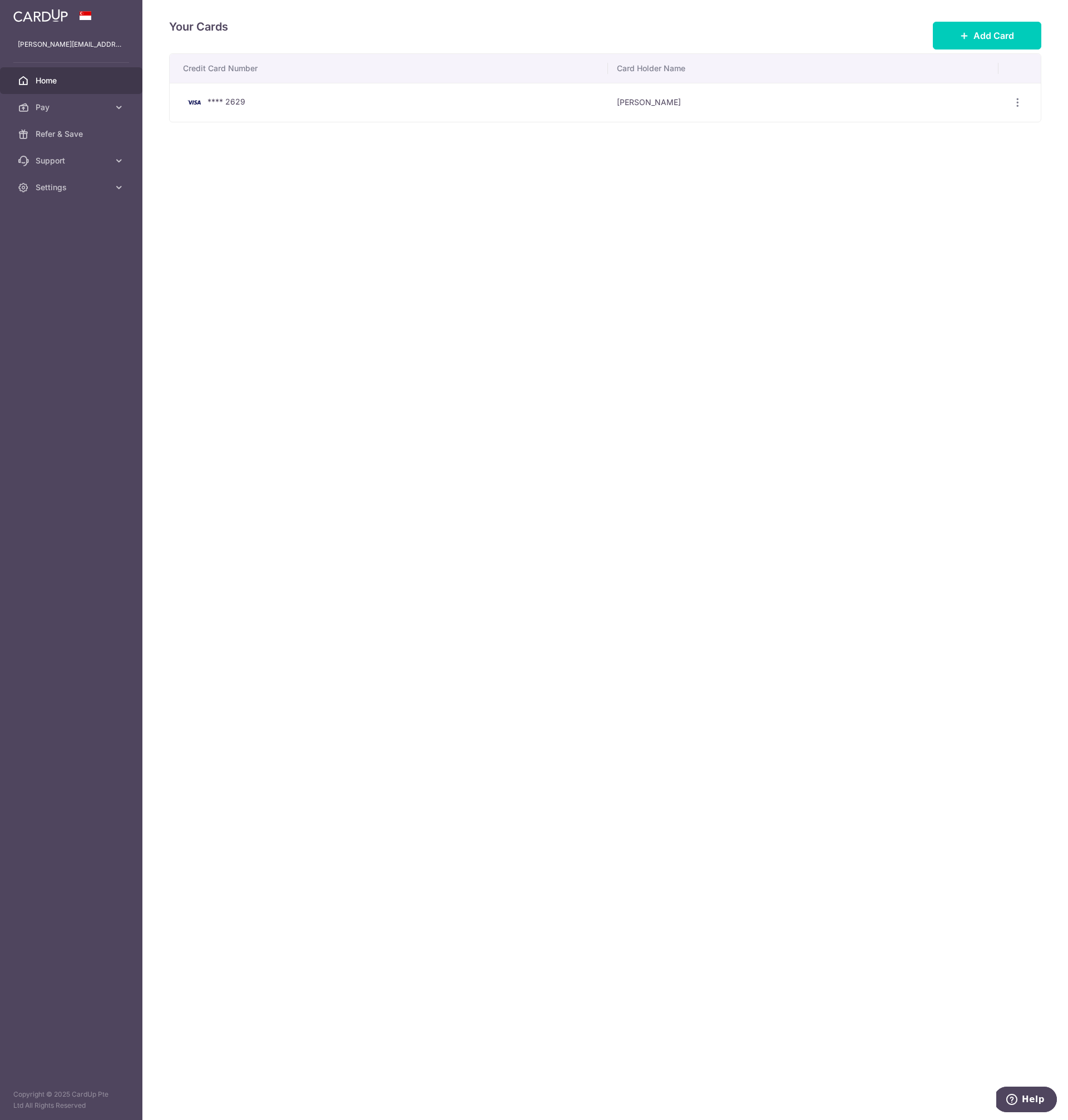
click at [71, 80] on span "Home" at bounding box center [71, 80] width 73 height 11
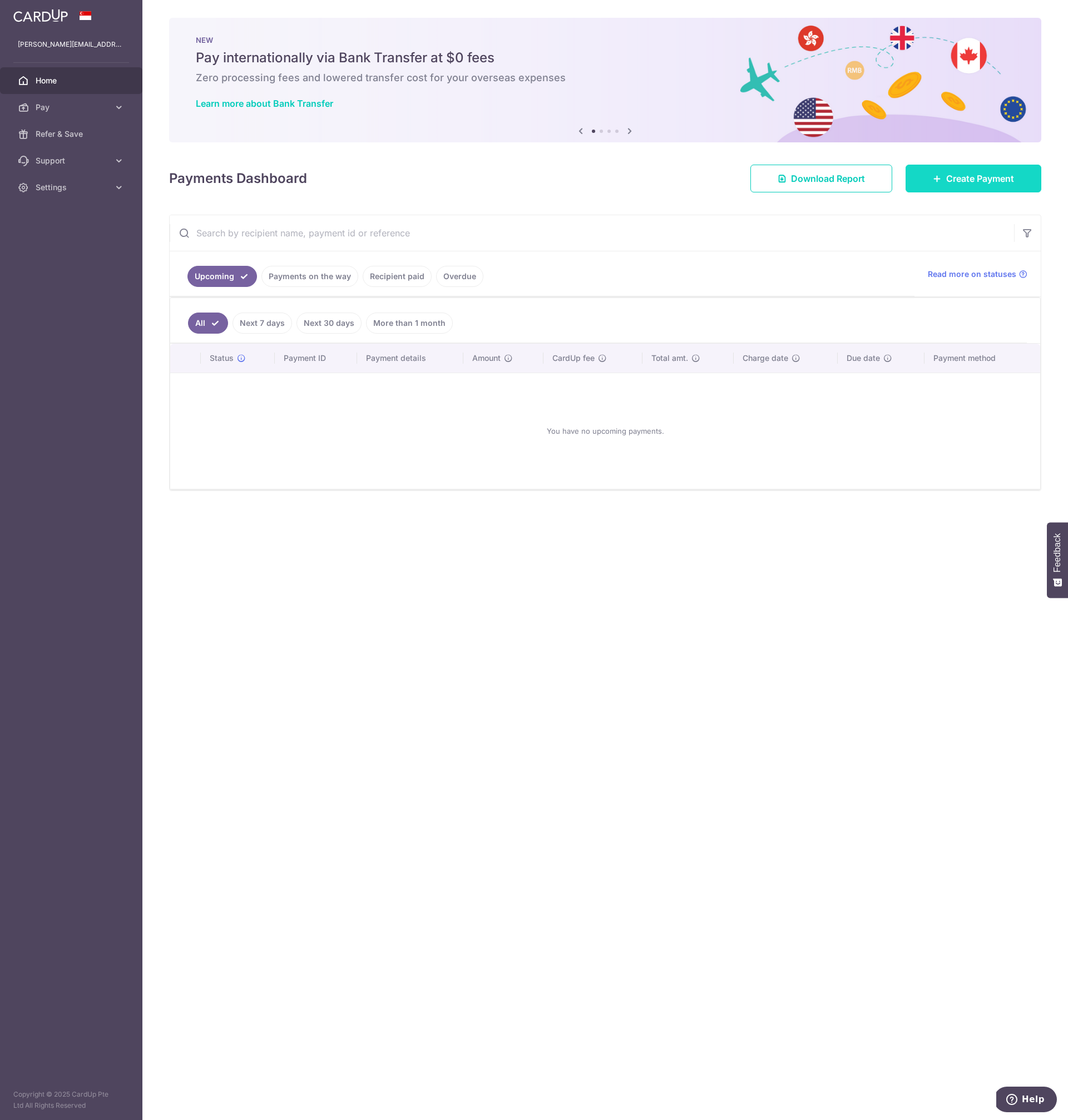
click at [986, 181] on span "Create Payment" at bounding box center [980, 179] width 68 height 13
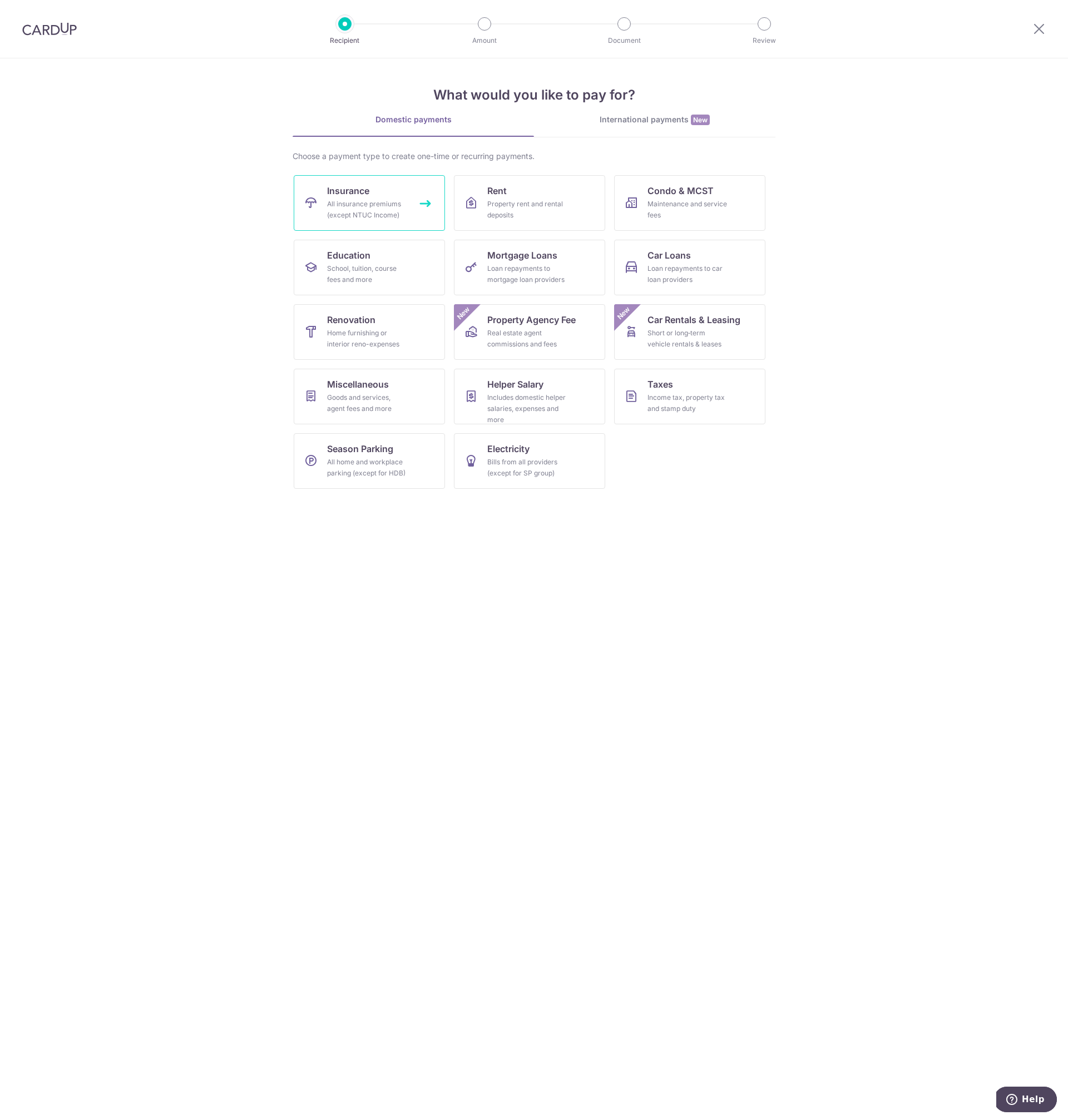
click at [364, 203] on div "All insurance premiums (except NTUC Income)" at bounding box center [366, 209] width 80 height 22
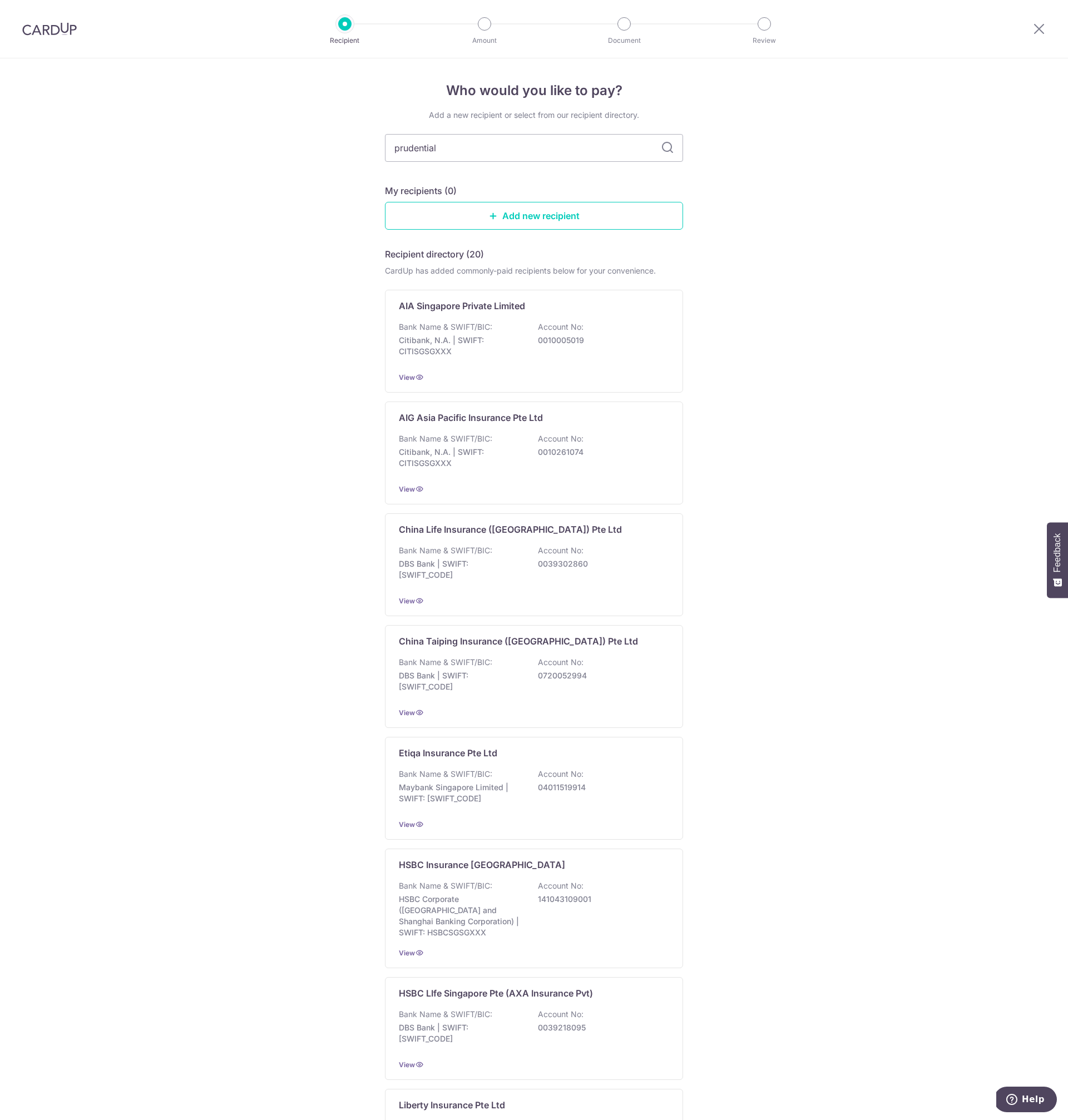
type input "prudential"
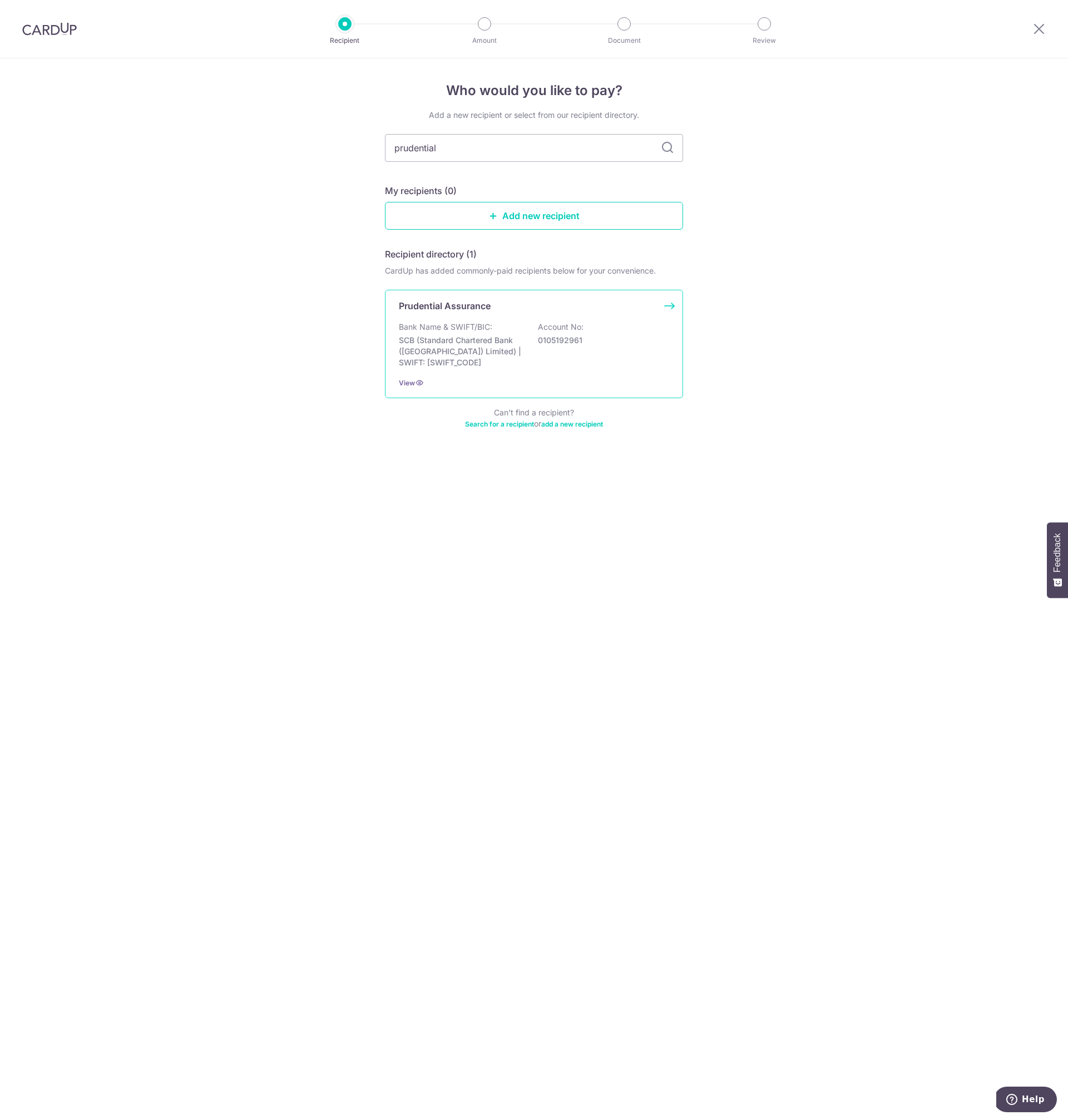
click at [468, 337] on p "SCB (Standard Chartered Bank ([GEOGRAPHIC_DATA]) Limited) | SWIFT: [SWIFT_CODE]" at bounding box center [461, 352] width 124 height 34
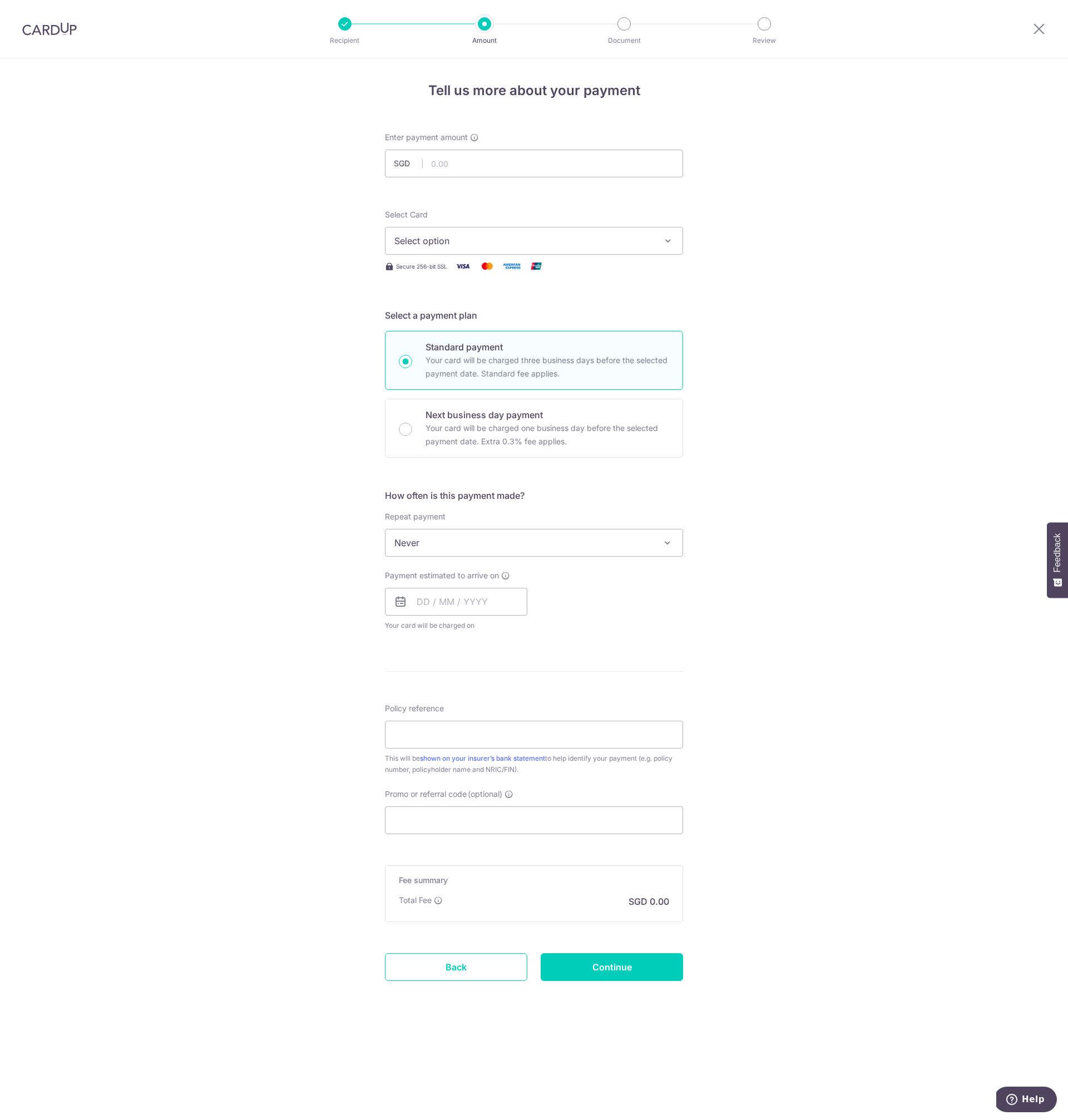
click at [878, 200] on div "Tell us more about your payment Enter payment amount SGD Select Card Select opt…" at bounding box center [534, 590] width 1068 height 1062
click at [661, 244] on button "Select option" at bounding box center [534, 240] width 298 height 28
click at [627, 307] on link "**** 2629" at bounding box center [534, 320] width 297 height 27
click at [868, 281] on div "Tell us more about your payment Enter payment amount SGD Select Card **** 2629 …" at bounding box center [534, 590] width 1068 height 1062
click at [650, 550] on span "Never" at bounding box center [534, 543] width 297 height 27
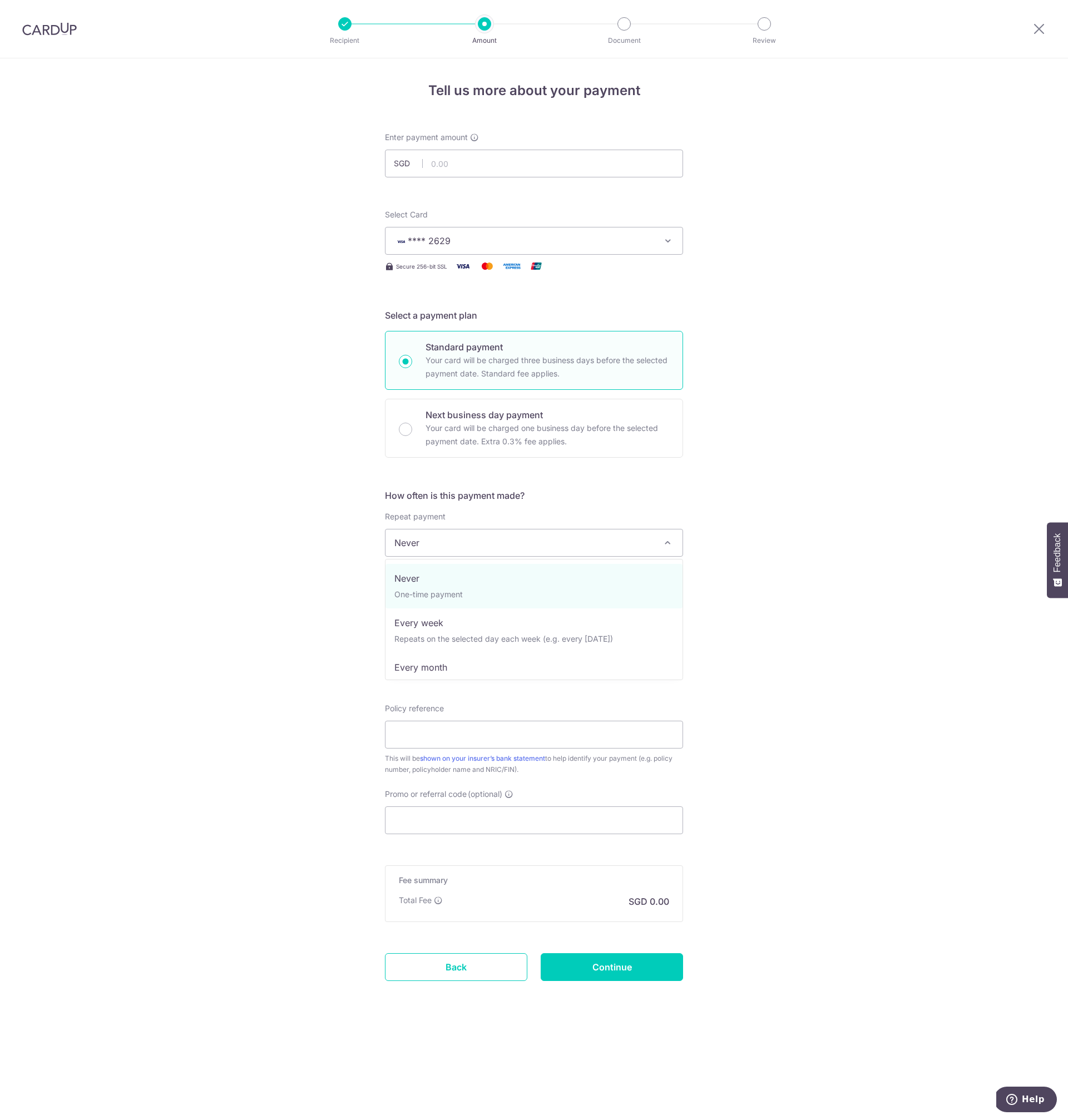
click at [875, 492] on div "Tell us more about your payment Enter payment amount SGD Select Card **** 2629 …" at bounding box center [534, 590] width 1068 height 1062
click at [486, 603] on input "text" at bounding box center [455, 602] width 142 height 28
click at [425, 702] on link "8" at bounding box center [429, 702] width 18 height 18
type input "[DATE]"
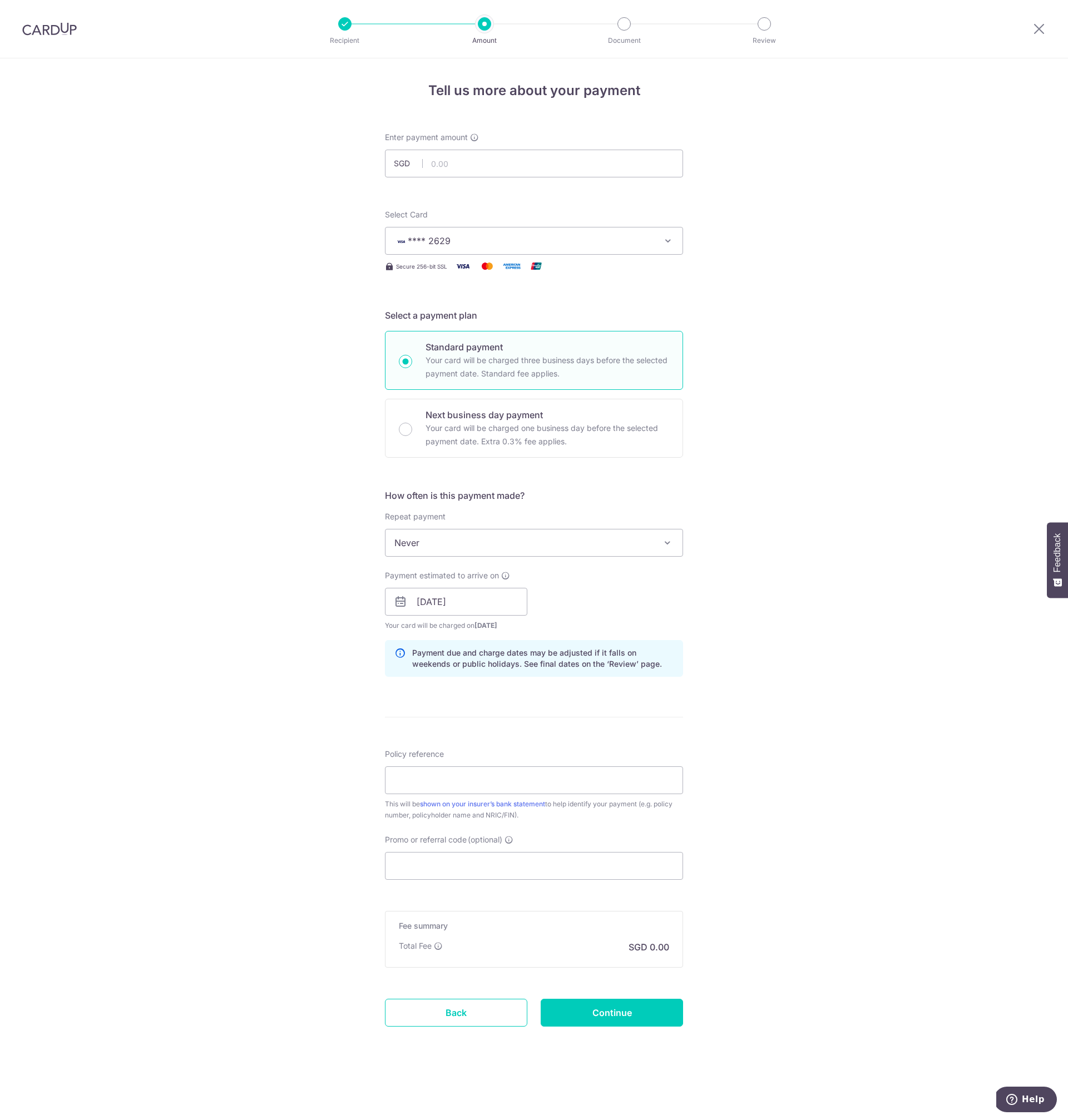
click at [786, 600] on div "Tell us more about your payment Enter payment amount SGD Select Card **** 2629 …" at bounding box center [534, 590] width 1068 height 1062
click at [882, 350] on div "Tell us more about your payment Enter payment amount SGD Select Card **** 2629 …" at bounding box center [534, 590] width 1068 height 1062
click at [862, 462] on div "Tell us more about your payment Enter payment amount SGD Select Card **** 2629 …" at bounding box center [534, 590] width 1068 height 1062
click at [950, 249] on div "Tell us more about your payment Enter payment amount SGD Select Card **** 2629 …" at bounding box center [534, 590] width 1068 height 1062
click at [855, 381] on div "Tell us more about your payment Enter payment amount SGD Select Card **** 2629 …" at bounding box center [534, 590] width 1068 height 1062
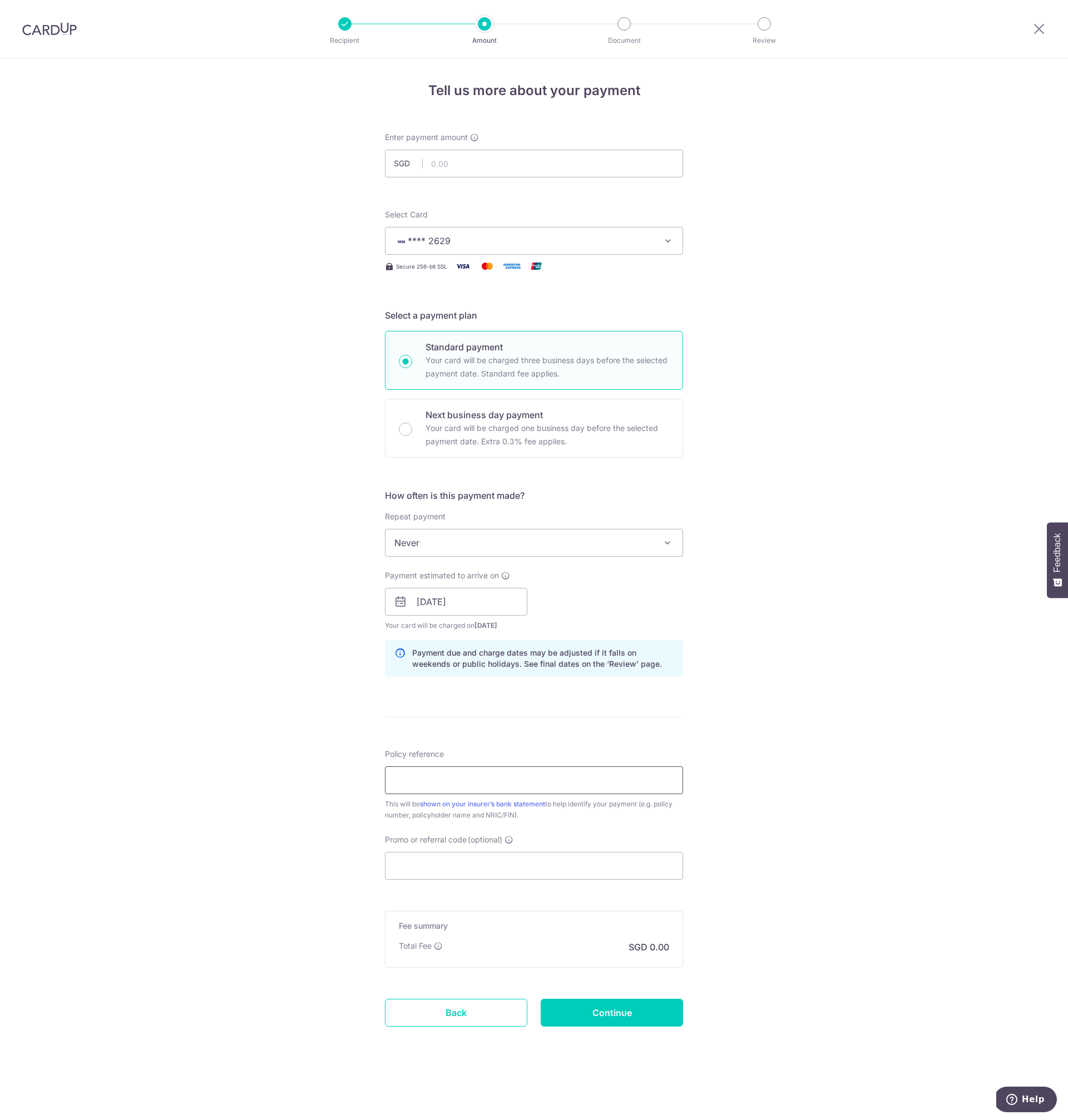
click at [467, 782] on input "Policy reference" at bounding box center [534, 780] width 298 height 28
paste input "43695449"
type input "43695449"
click at [441, 160] on input "text" at bounding box center [534, 163] width 298 height 28
click at [814, 618] on div "Tell us more about your payment Enter payment amount SGD 294 Select Card **** 2…" at bounding box center [534, 590] width 1068 height 1062
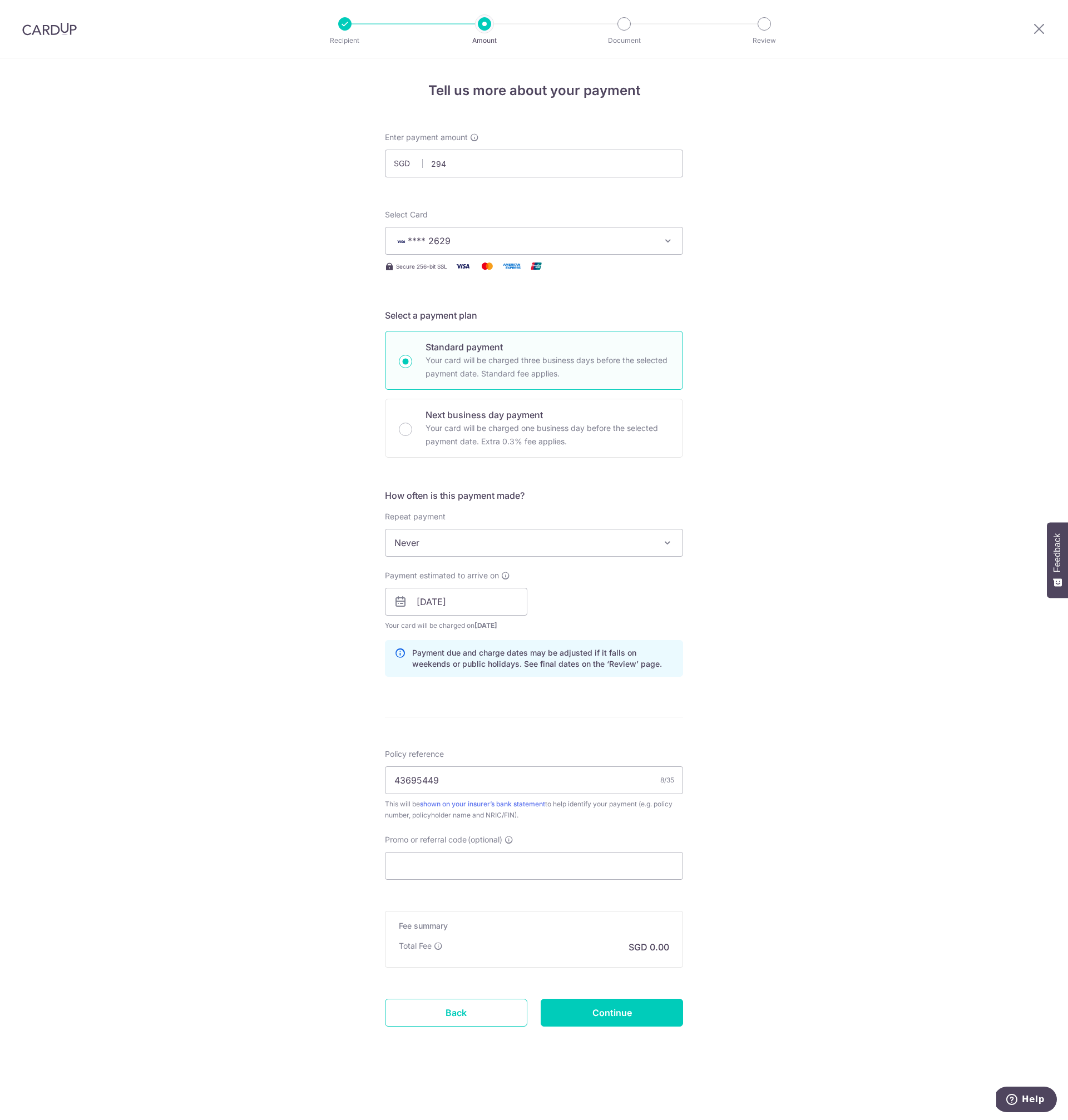
type input "294.00"
click at [671, 544] on span at bounding box center [668, 543] width 13 height 13
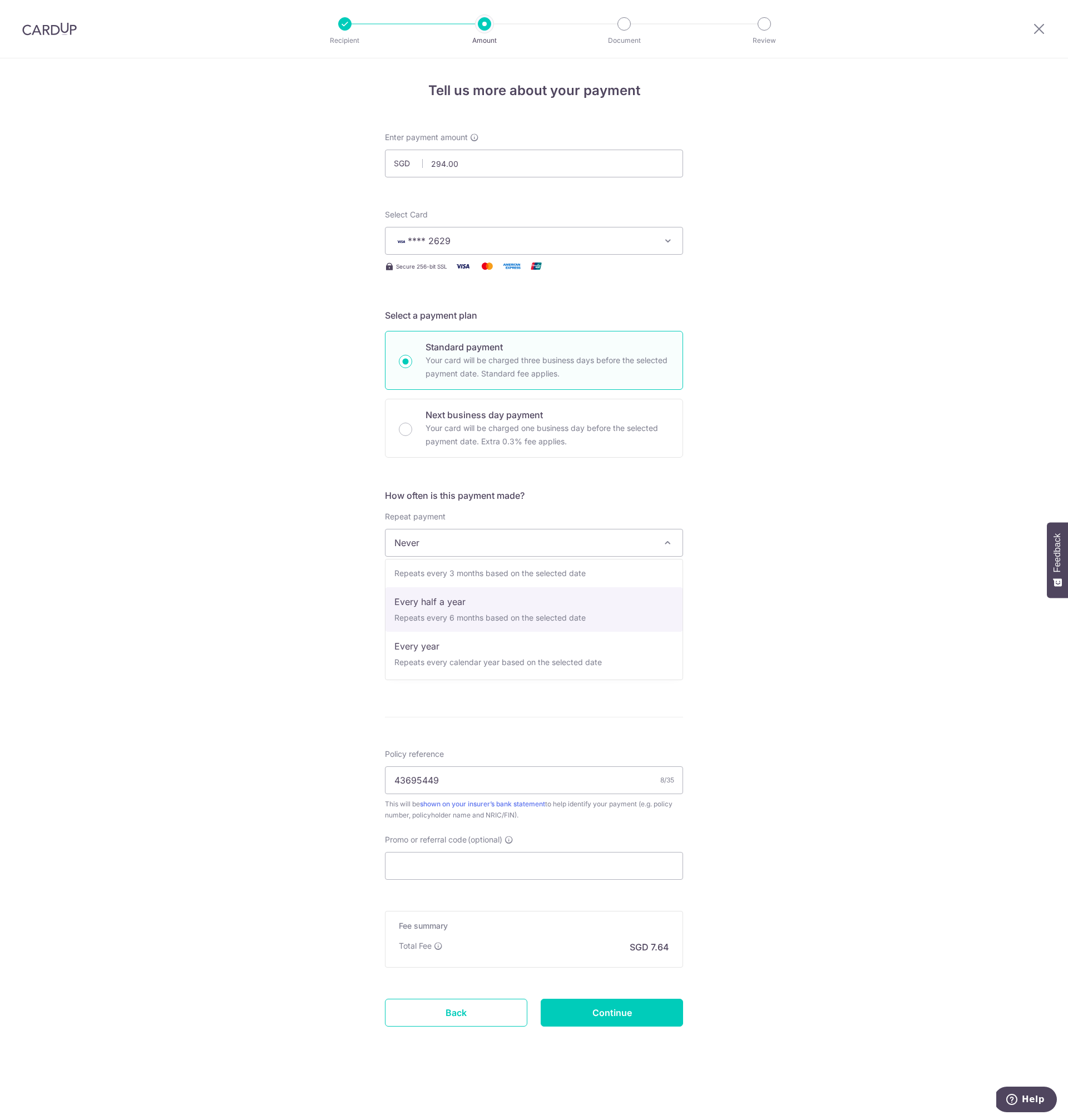
scroll to position [155, 0]
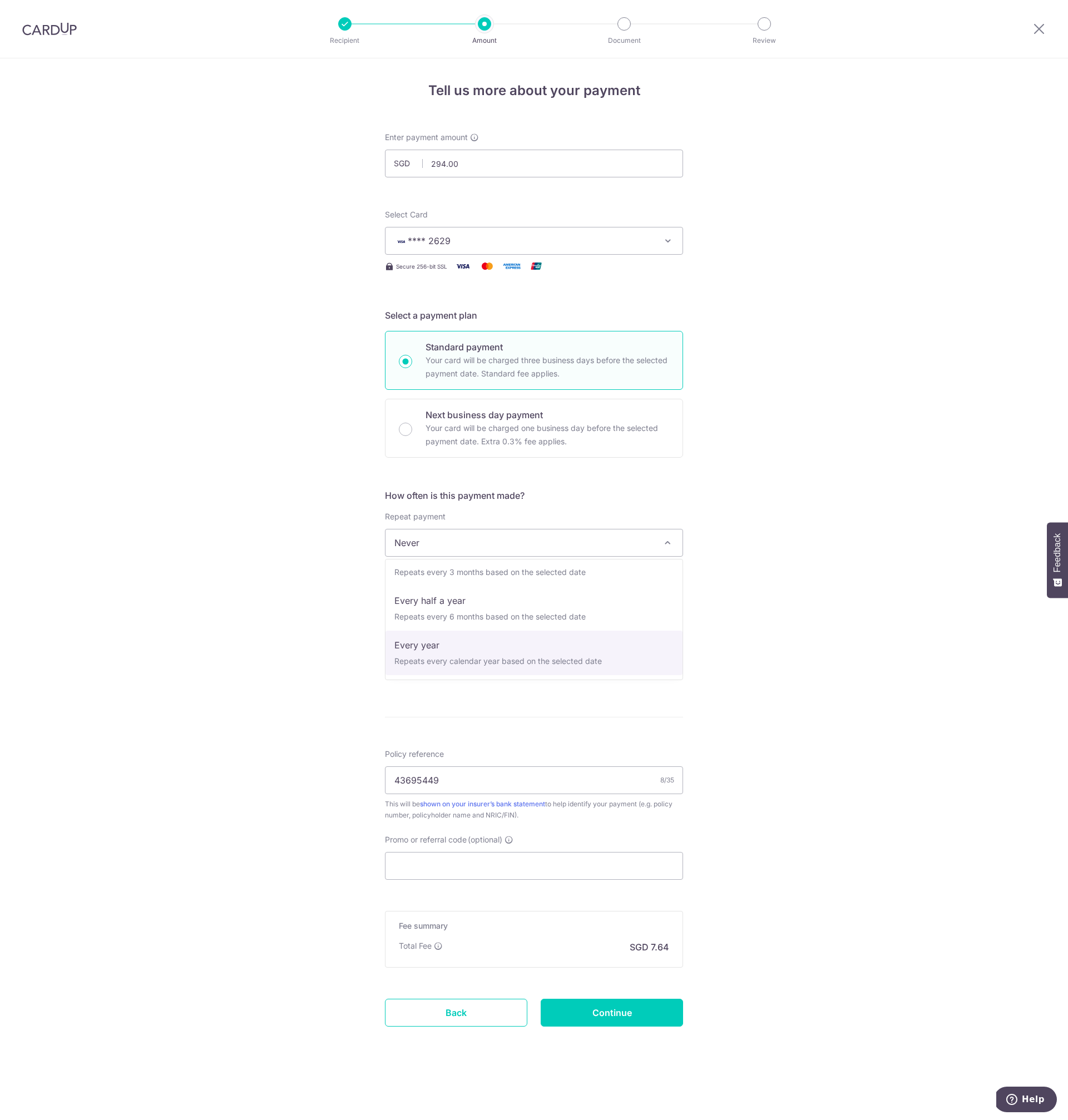
select select "6"
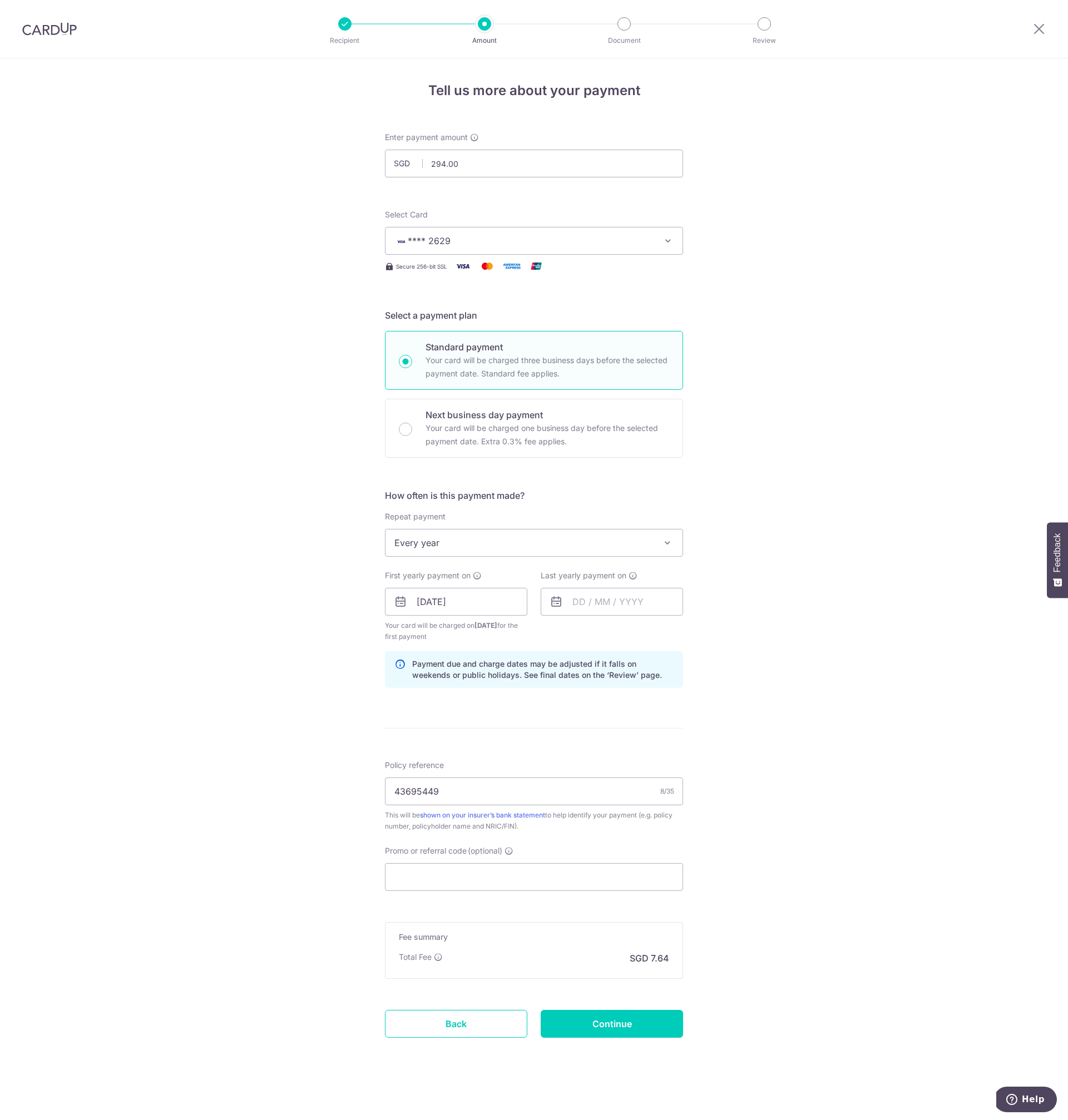
click at [806, 739] on div "Tell us more about your payment Enter payment amount SGD 294.00 294.00 Select C…" at bounding box center [534, 590] width 1068 height 1063
click at [801, 739] on div "Tell us more about your payment Enter payment amount SGD 294.00 294.00 Select C…" at bounding box center [534, 590] width 1068 height 1063
click at [800, 745] on div "Tell us more about your payment Enter payment amount SGD 294.00 294.00 Select C…" at bounding box center [534, 590] width 1068 height 1063
click at [558, 602] on icon at bounding box center [556, 602] width 13 height 13
click at [553, 603] on icon at bounding box center [556, 602] width 13 height 13
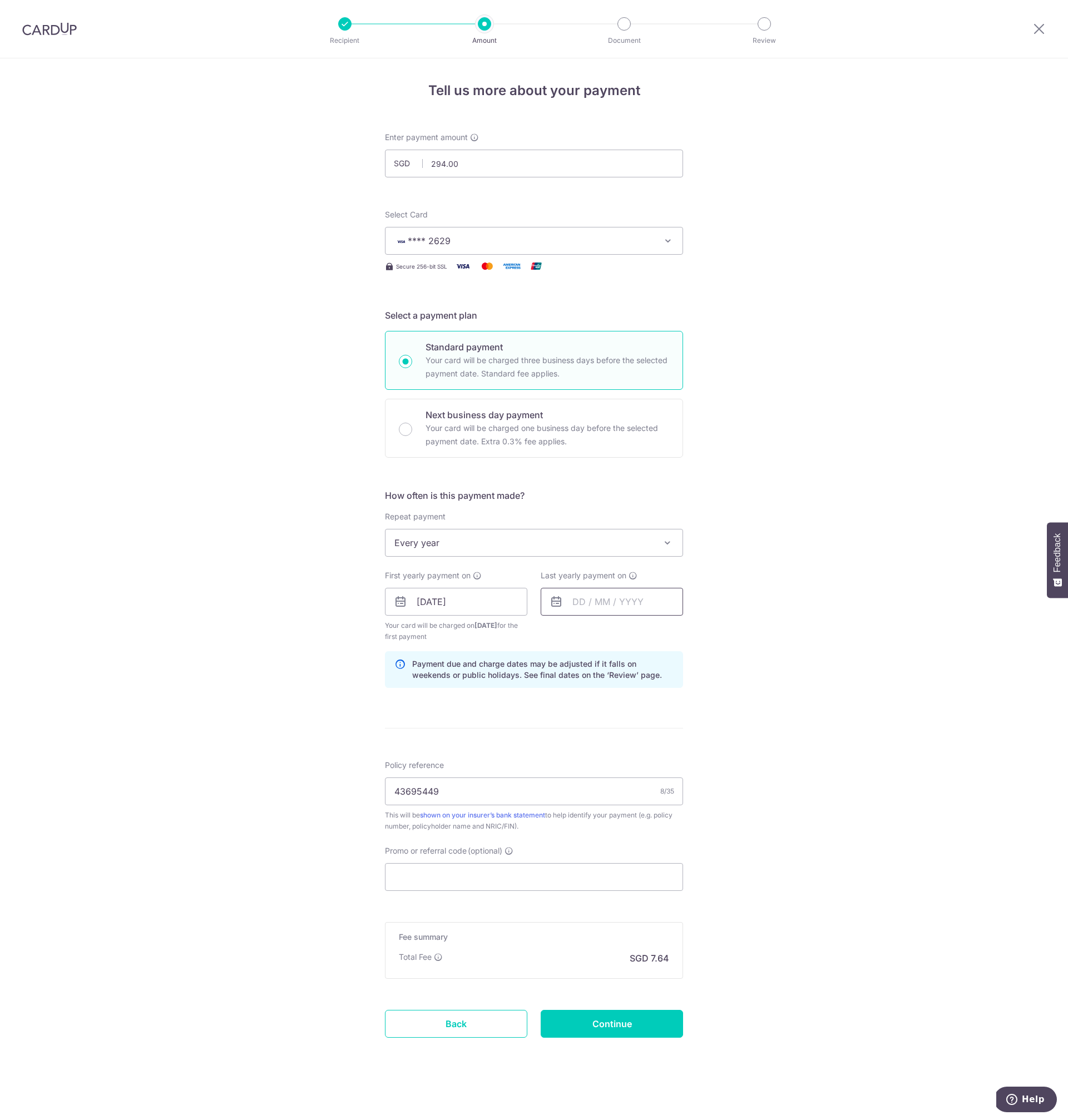
click at [623, 598] on input "text" at bounding box center [612, 602] width 142 height 28
click at [583, 702] on link "8" at bounding box center [586, 702] width 18 height 18
click at [615, 605] on input "[DATE]" at bounding box center [612, 602] width 142 height 28
click at [696, 633] on link "Next" at bounding box center [698, 632] width 13 height 13
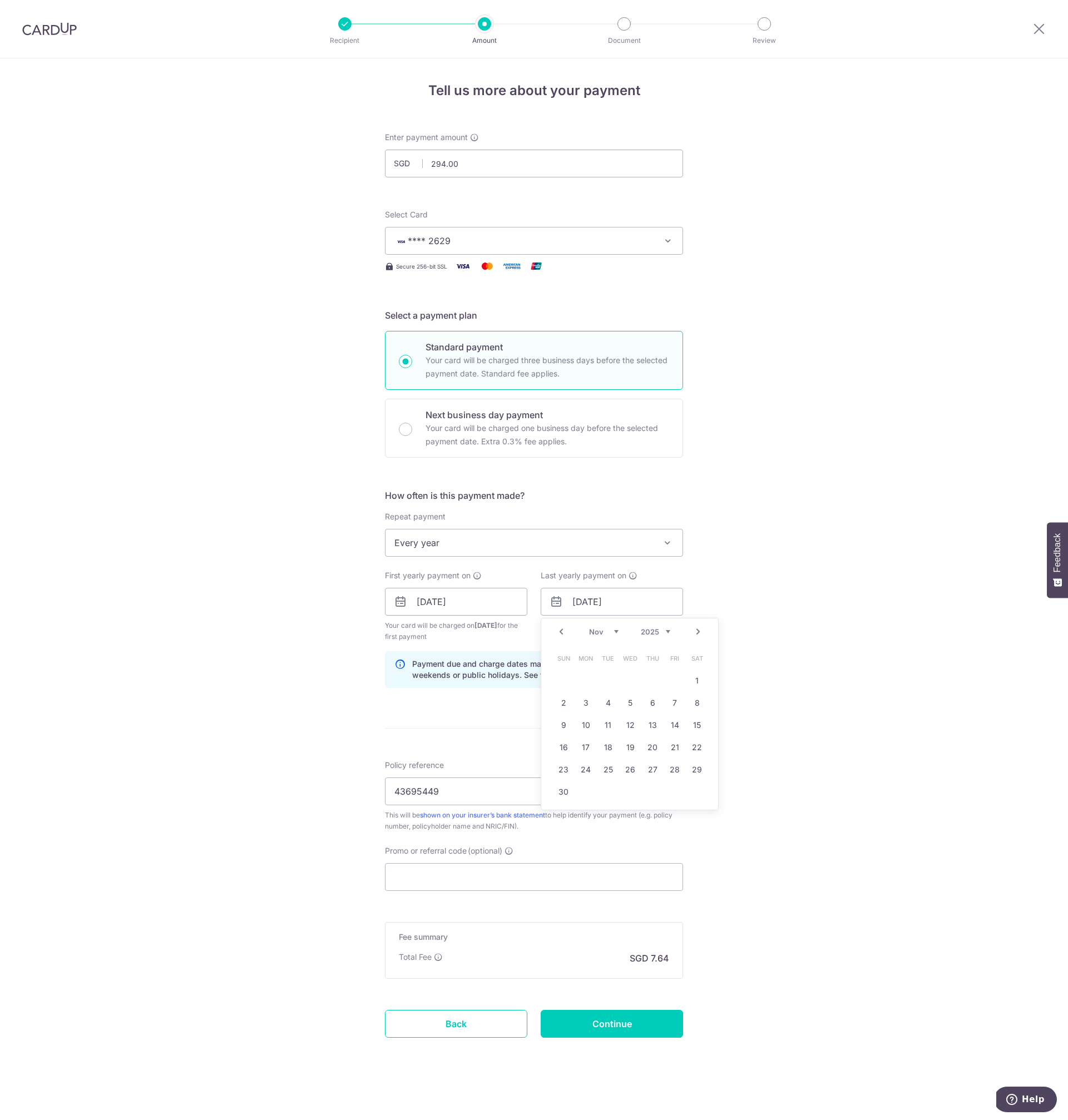
click at [560, 633] on link "Prev" at bounding box center [561, 632] width 13 height 13
click at [560, 633] on div "Prev Next Sep Oct Nov Dec 2025 2026 2027 2028 2029 2030 2031 2032 2033 2034 2035" at bounding box center [629, 632] width 177 height 27
click at [666, 632] on select "2025 2026 2027 2028 2029 2030 2031 2032 2033 2034 2035" at bounding box center [655, 632] width 29 height 9
click at [628, 684] on link "1" at bounding box center [630, 681] width 18 height 18
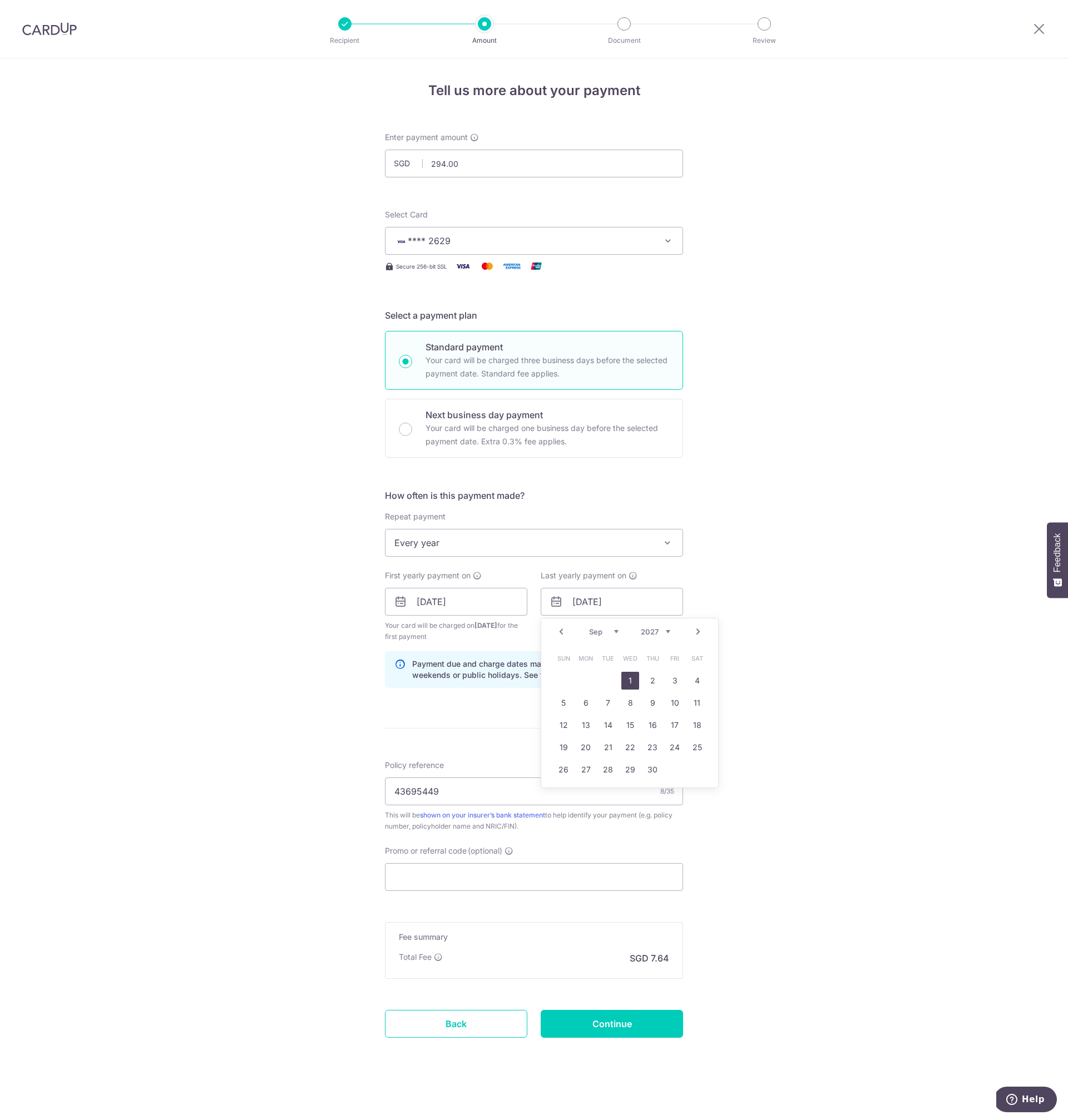
type input "01/09/2027"
click at [787, 728] on div "Tell us more about your payment Enter payment amount SGD 294.00 294.00 Select C…" at bounding box center [534, 590] width 1068 height 1063
click at [826, 754] on div "Tell us more about your payment Enter payment amount SGD 294.00 294.00 Select C…" at bounding box center [534, 590] width 1068 height 1063
click at [568, 847] on div "Promo or referral code (optional) The discounted fee will be shown on the revie…" at bounding box center [534, 867] width 298 height 45
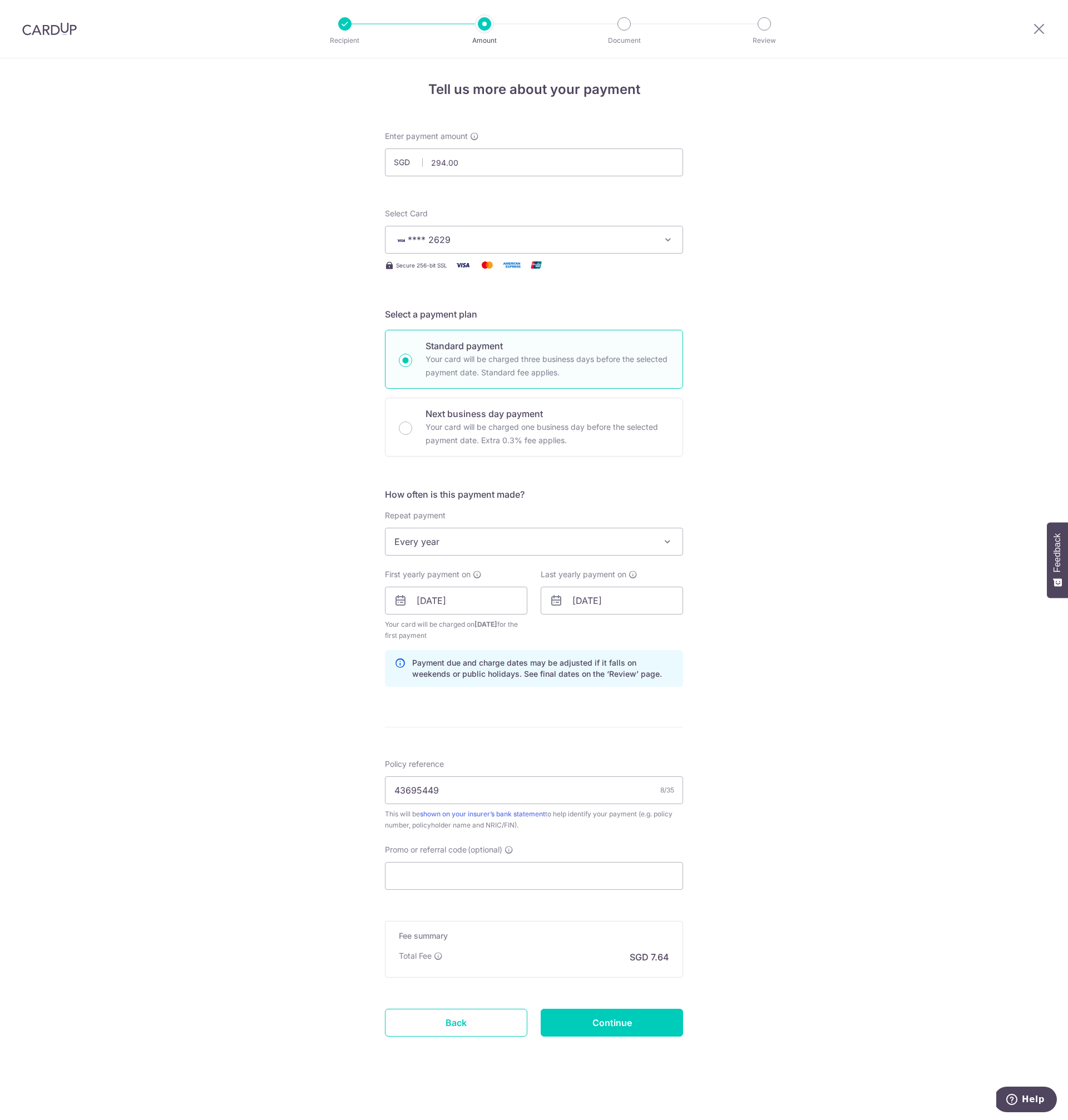
click at [792, 488] on div "Tell us more about your payment Enter payment amount SGD 294.00 294.00 Select C…" at bounding box center [534, 588] width 1068 height 1063
click at [518, 875] on input "Promo or referral code (optional)" at bounding box center [534, 875] width 298 height 28
paste input "OCBC18"
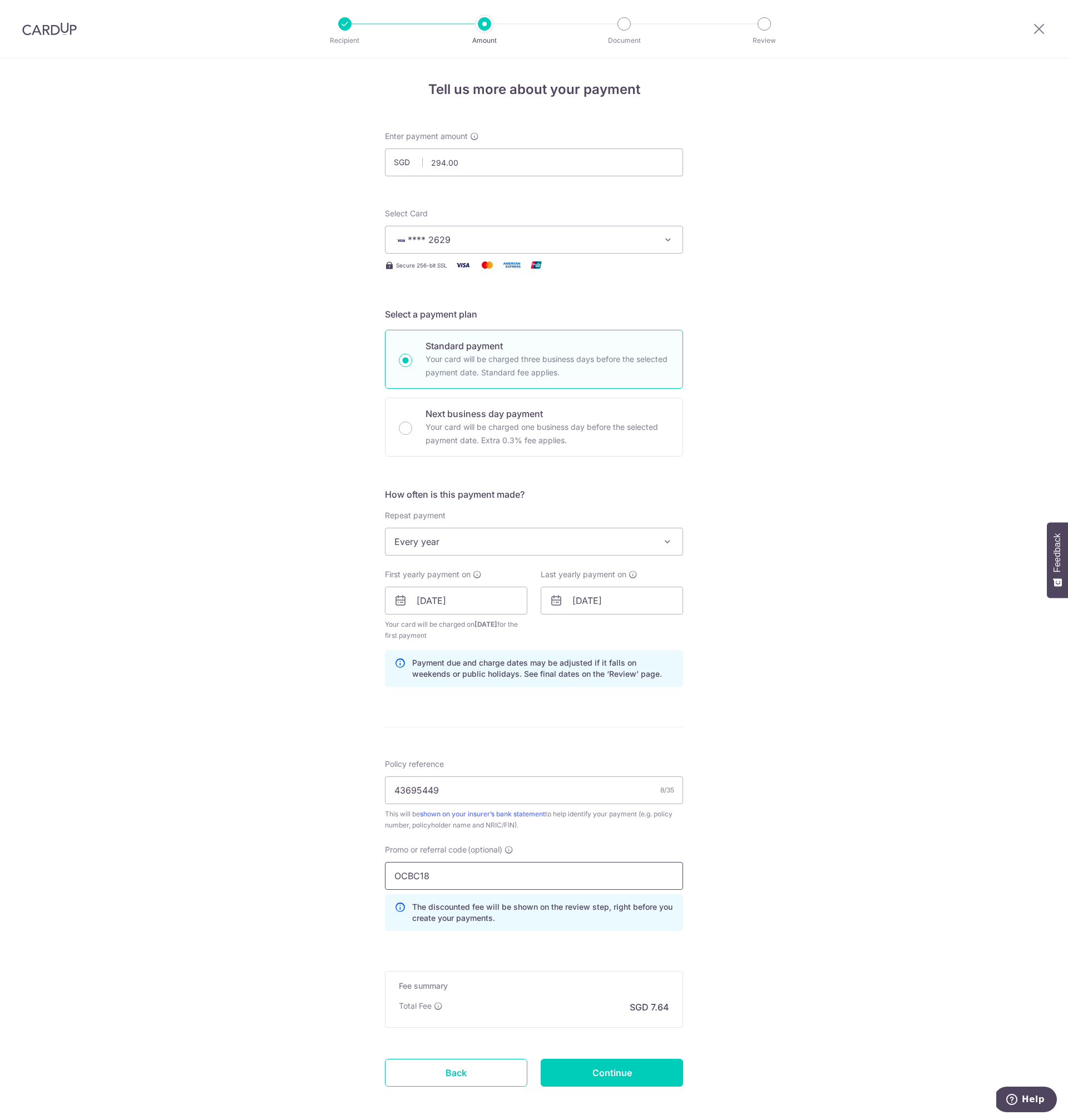
type input "OCBC18"
click at [791, 928] on div "Tell us more about your payment Enter payment amount SGD 294.00 294.00 Select C…" at bounding box center [534, 613] width 1068 height 1113
click at [629, 1012] on p "SGD 7.64" at bounding box center [649, 1007] width 39 height 13
click at [608, 1072] on input "Continue" at bounding box center [612, 1073] width 142 height 28
type input "Create Schedule"
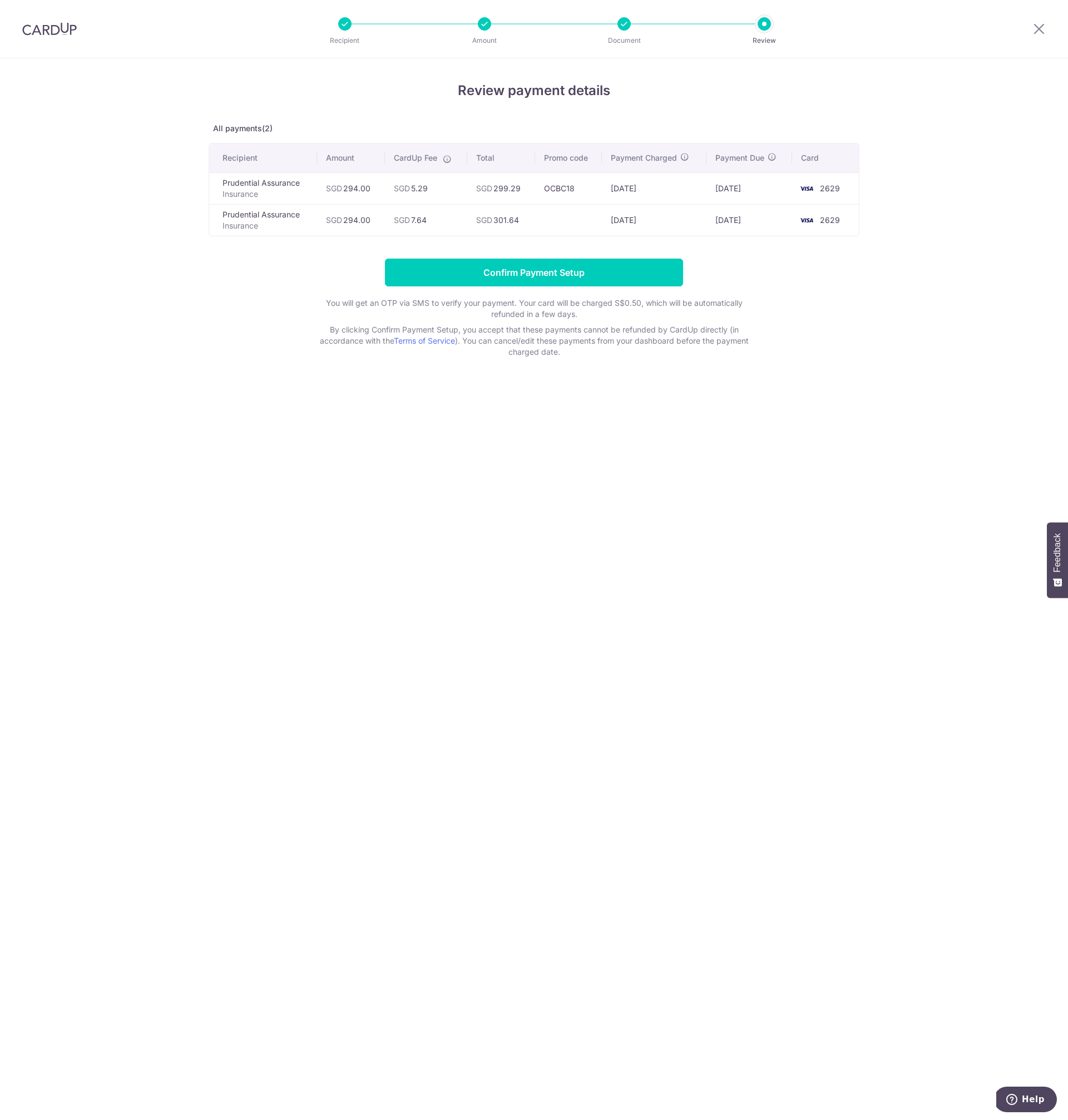
click at [544, 220] on td at bounding box center [569, 220] width 67 height 32
click at [329, 218] on span "SGD" at bounding box center [334, 219] width 16 height 9
click at [267, 85] on h4 "Review payment details" at bounding box center [534, 91] width 651 height 20
click at [1041, 29] on icon at bounding box center [1039, 29] width 13 height 14
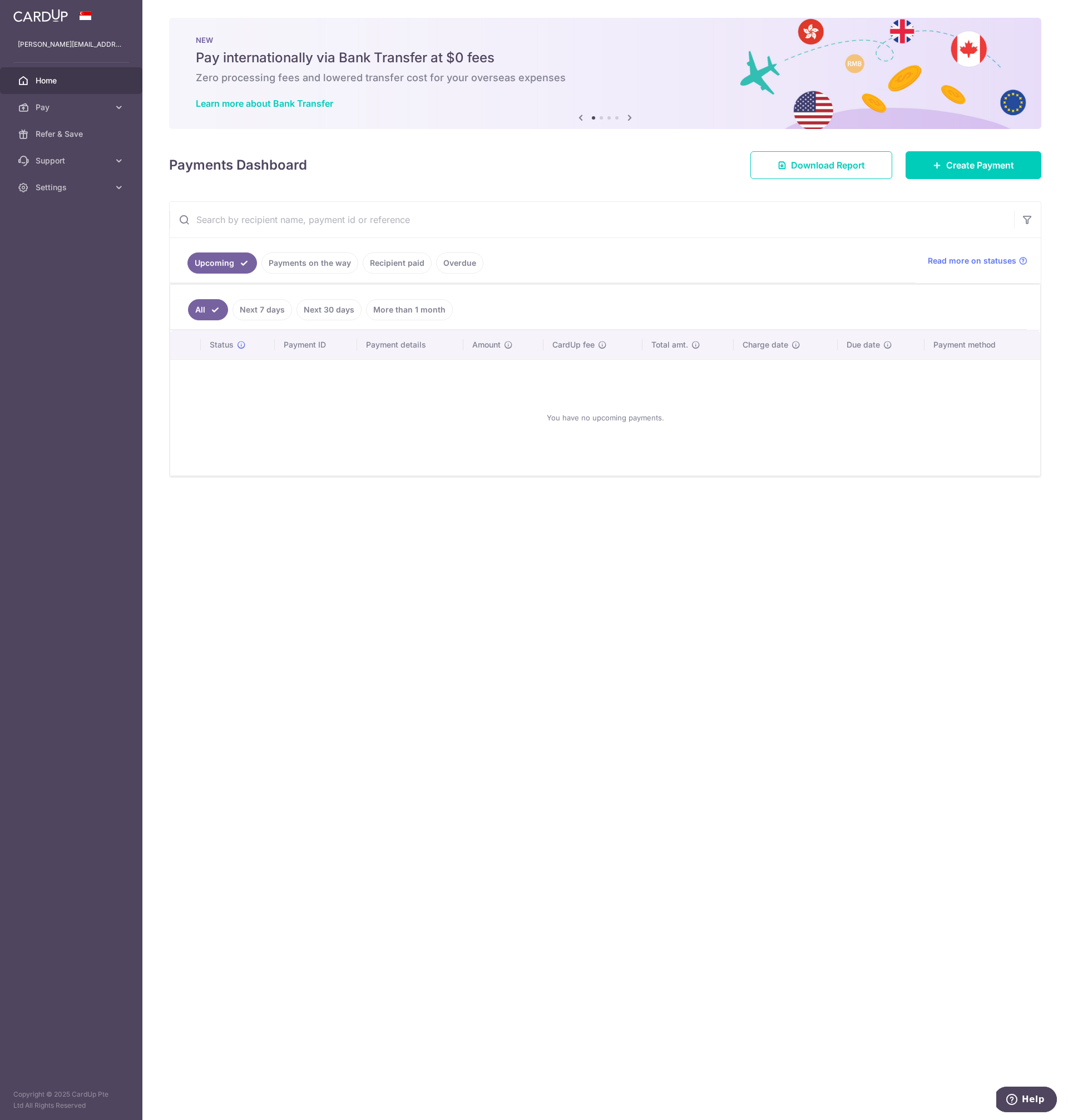
click at [527, 647] on div "× Pause Schedule Pause all future payments in this series Pause just this one p…" at bounding box center [605, 560] width 926 height 1120
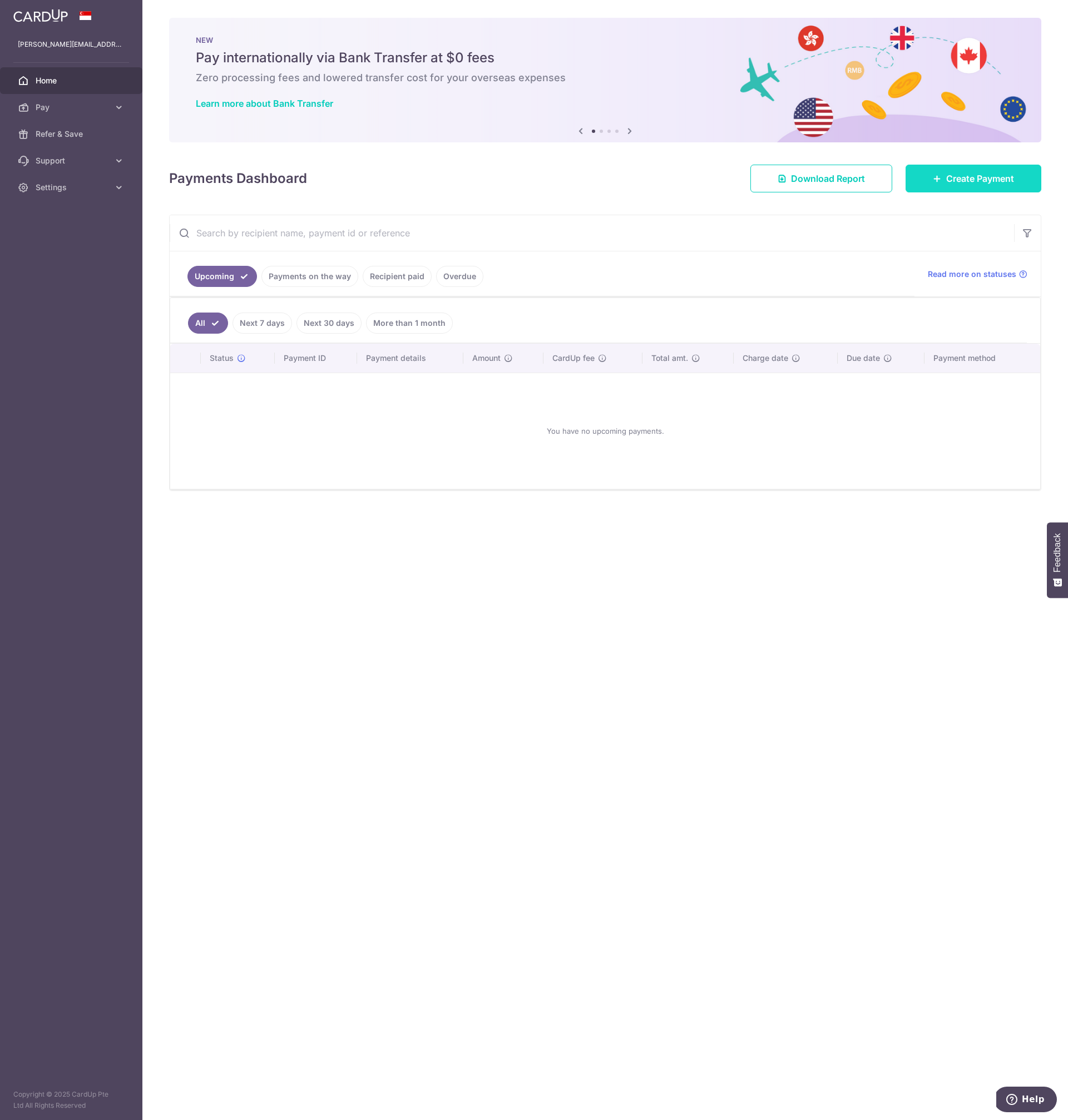
click at [981, 182] on span "Create Payment" at bounding box center [980, 179] width 68 height 13
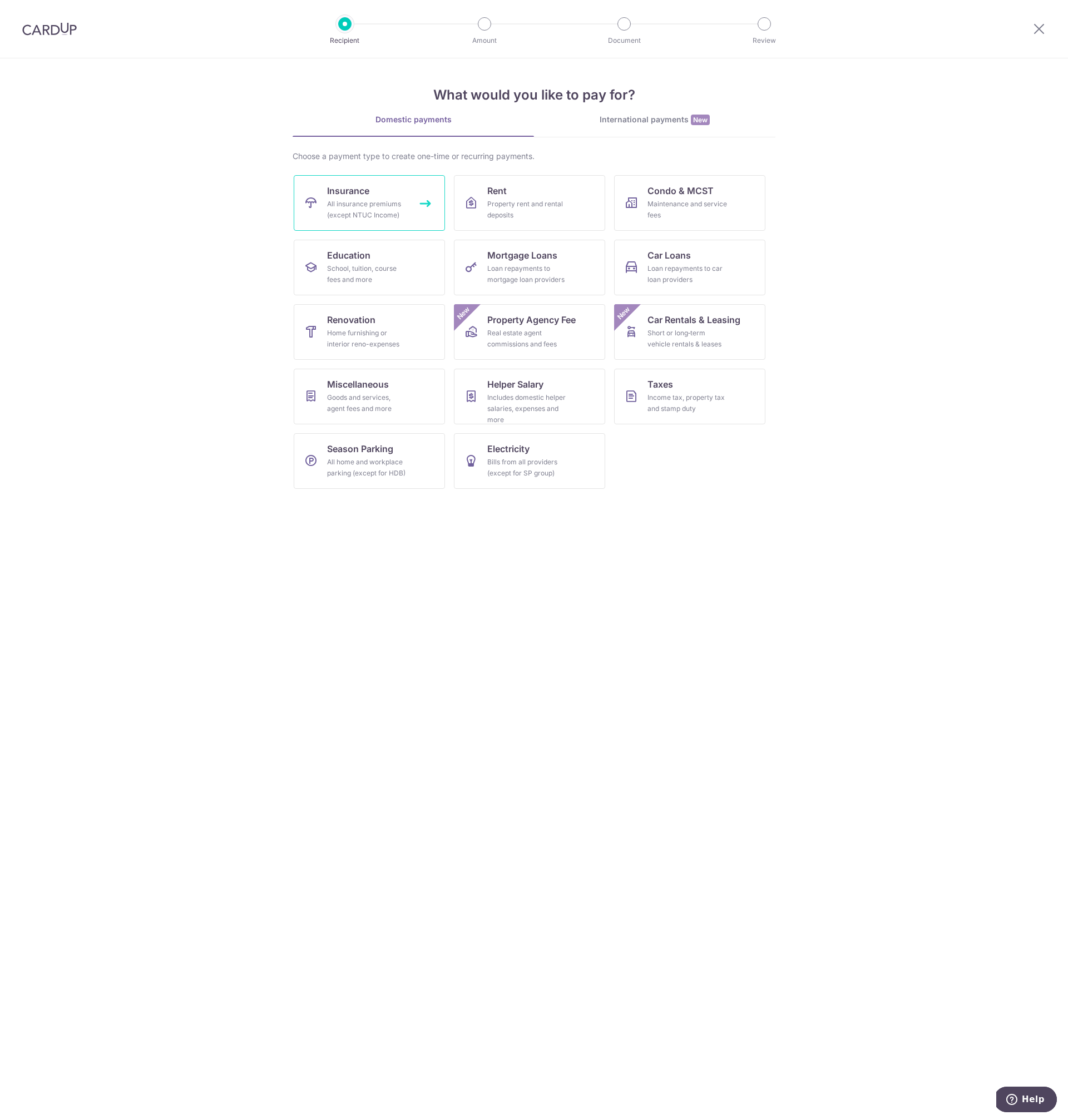
click at [371, 208] on div "All insurance premiums (except NTUC Income)" at bounding box center [366, 209] width 80 height 22
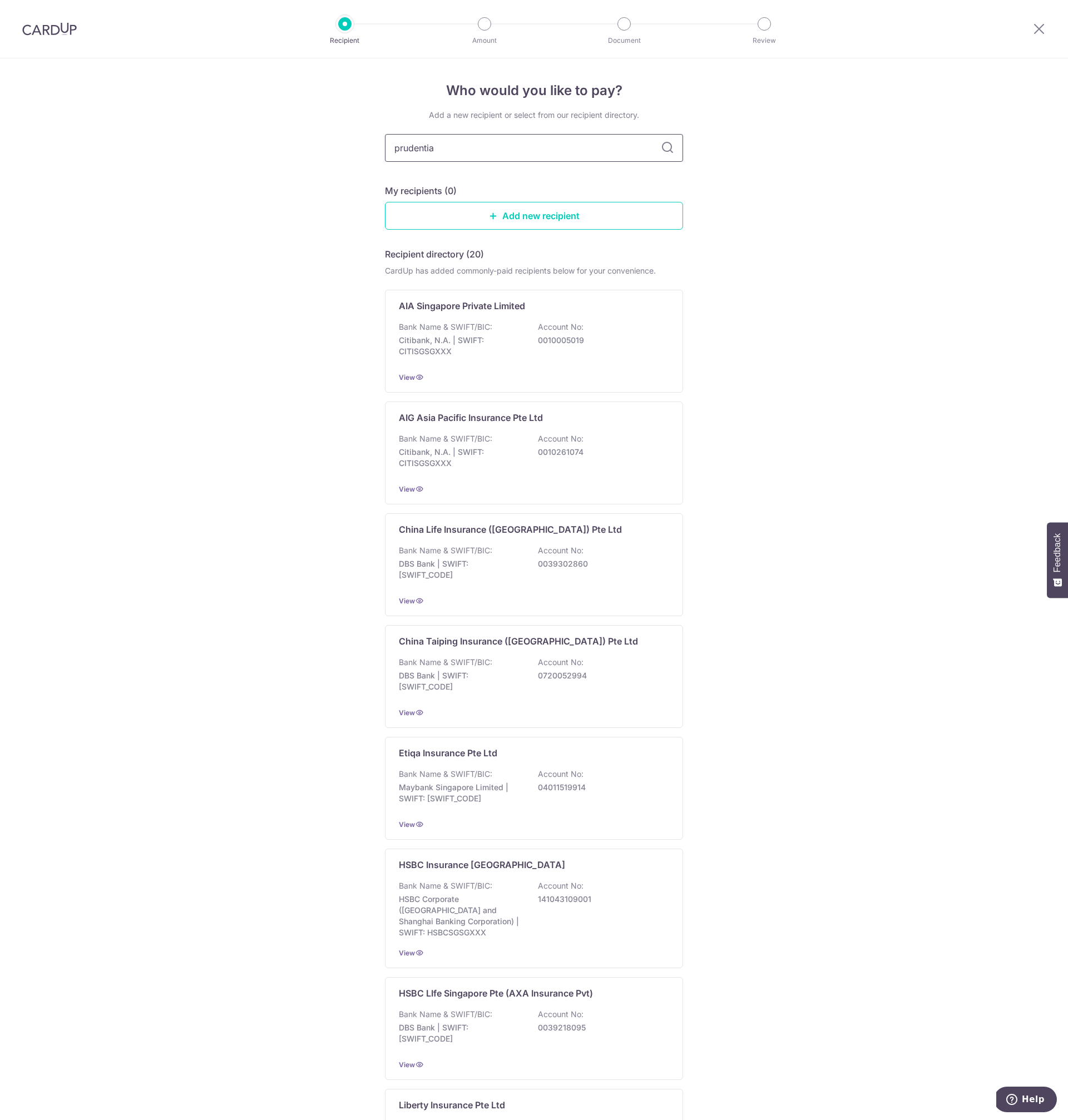
type input "prudential"
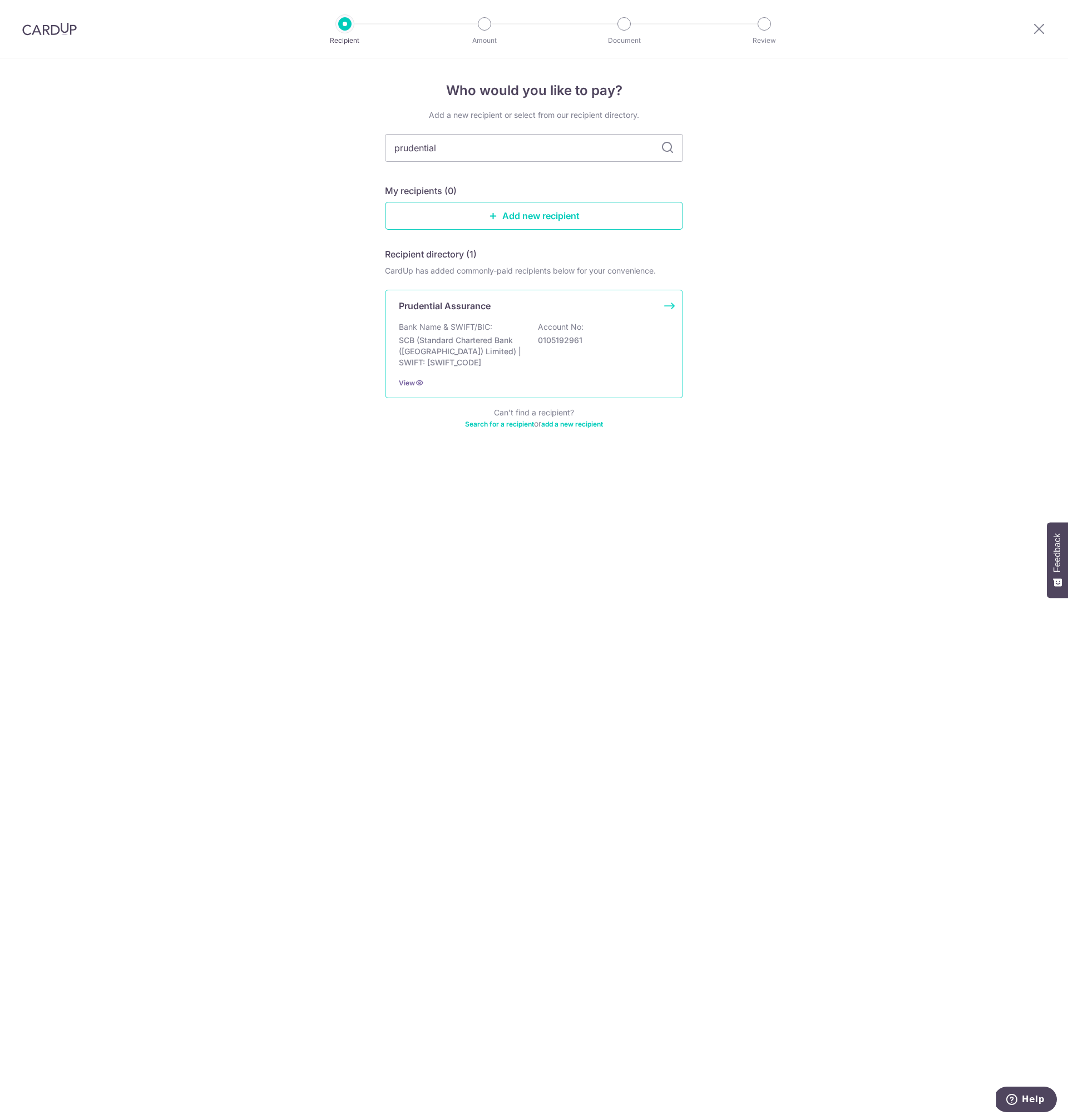
click at [480, 337] on p "SCB (Standard Chartered Bank (Singapore) Limited) | SWIFT: SCBLSG22XXX" at bounding box center [461, 352] width 124 height 34
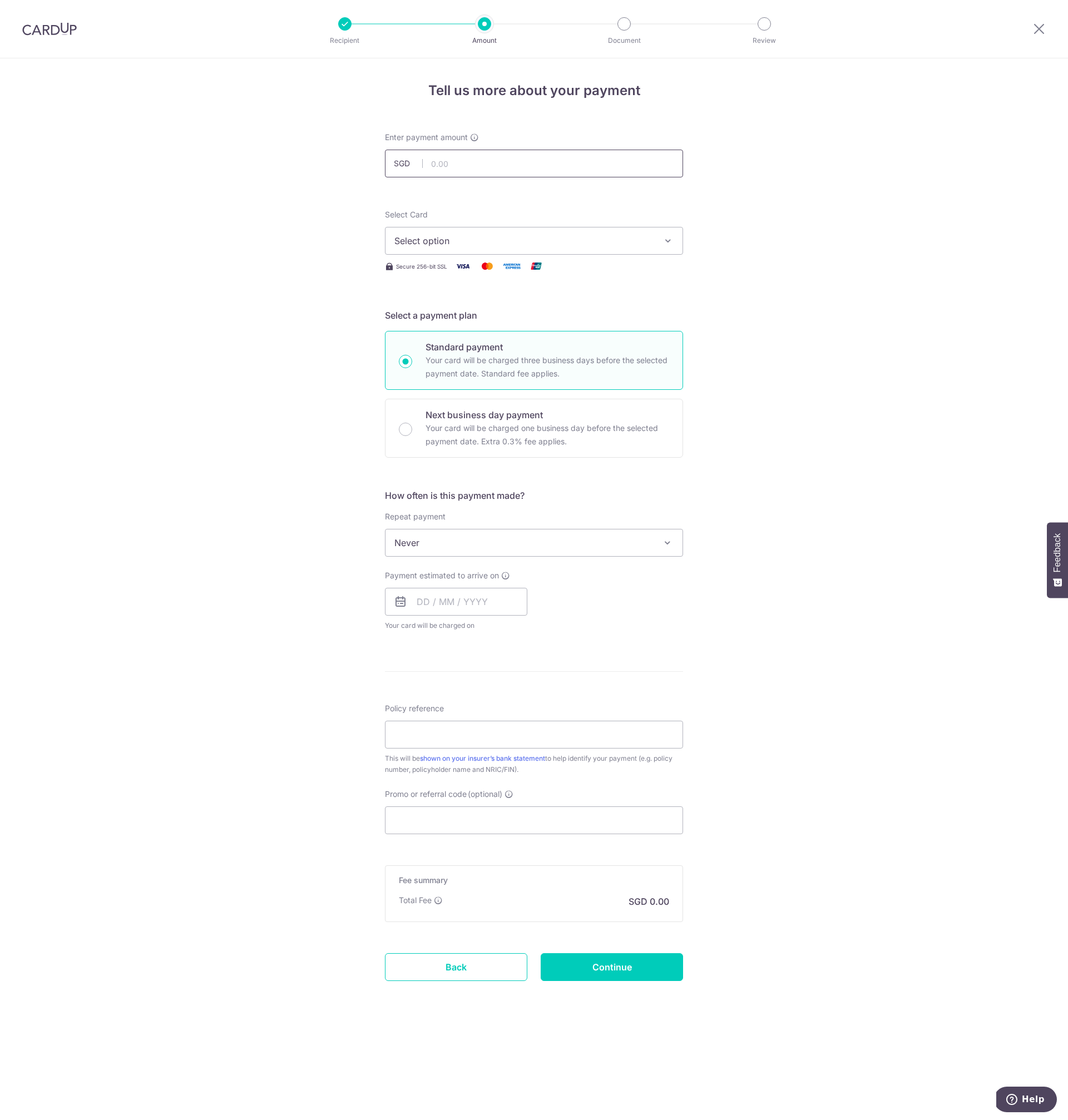
click at [463, 166] on input "text" at bounding box center [534, 163] width 298 height 28
type input "294.00"
click at [476, 243] on span "Select option" at bounding box center [523, 241] width 260 height 13
click at [462, 318] on span "**** 2629" at bounding box center [442, 320] width 43 height 13
click at [502, 535] on span "Never" at bounding box center [534, 543] width 297 height 27
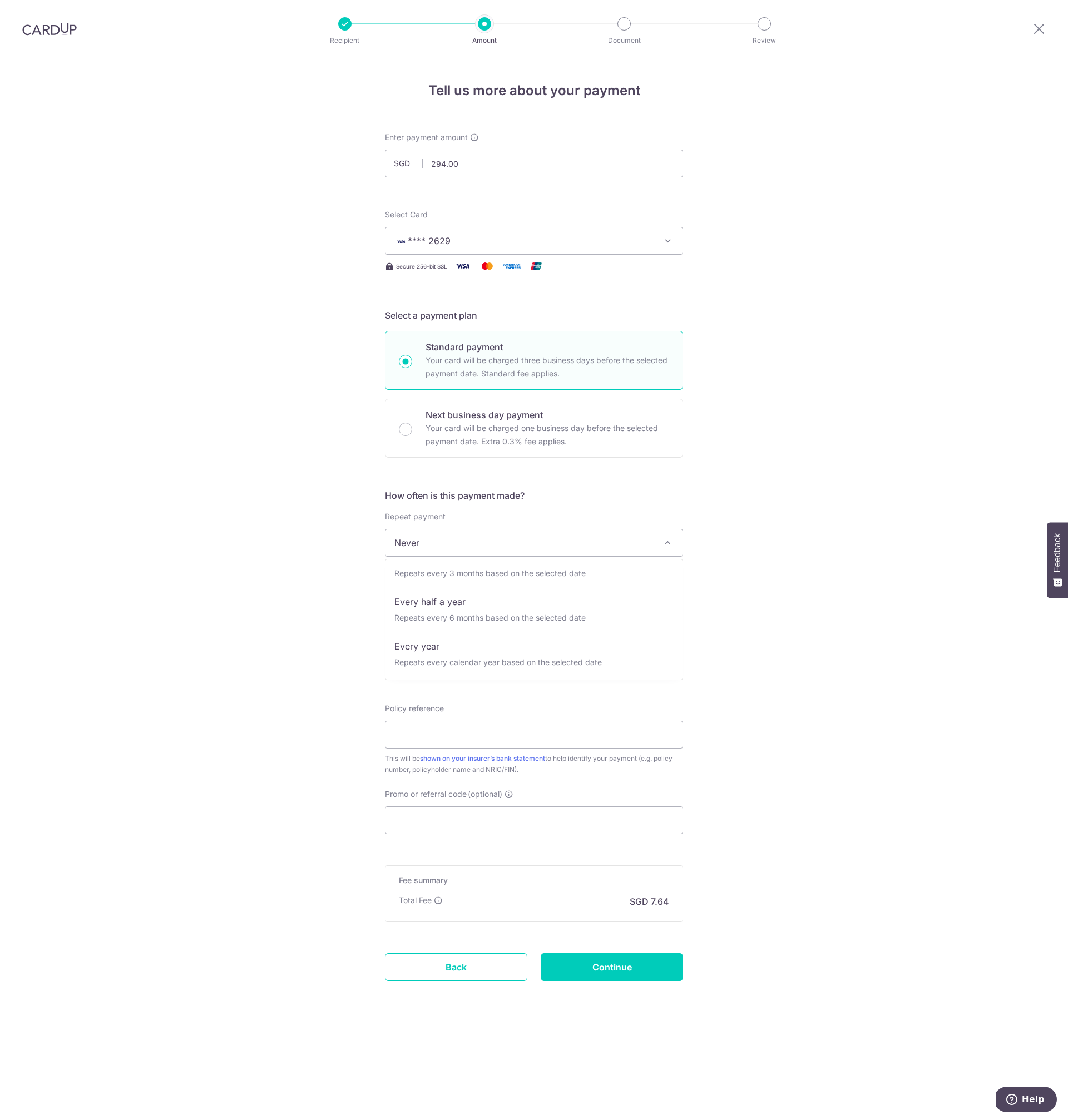
scroll to position [155, 0]
select select "6"
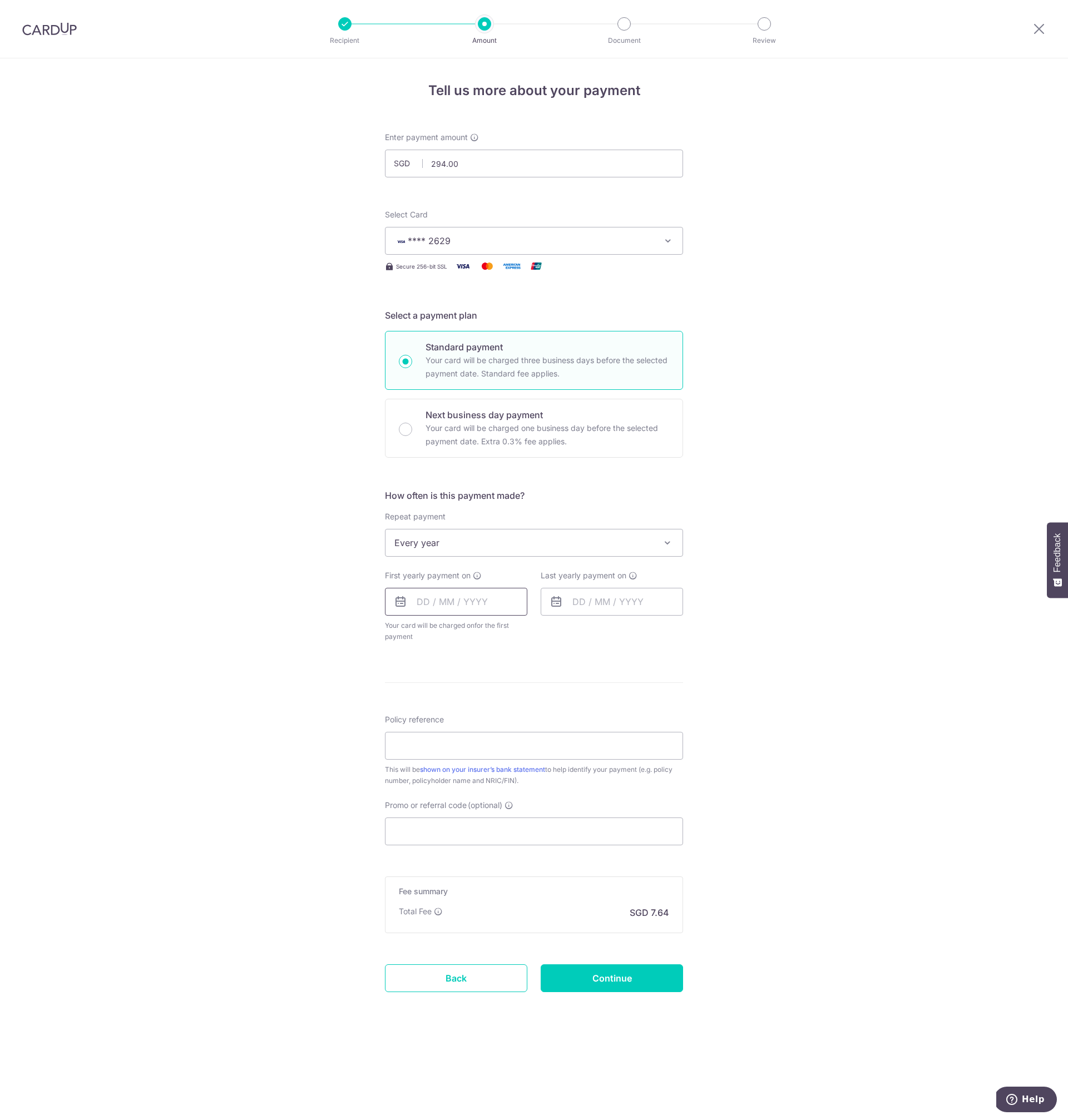
click at [436, 600] on input "text" at bounding box center [455, 602] width 142 height 28
click at [427, 704] on link "8" at bounding box center [429, 702] width 18 height 18
type input "08/09/2025"
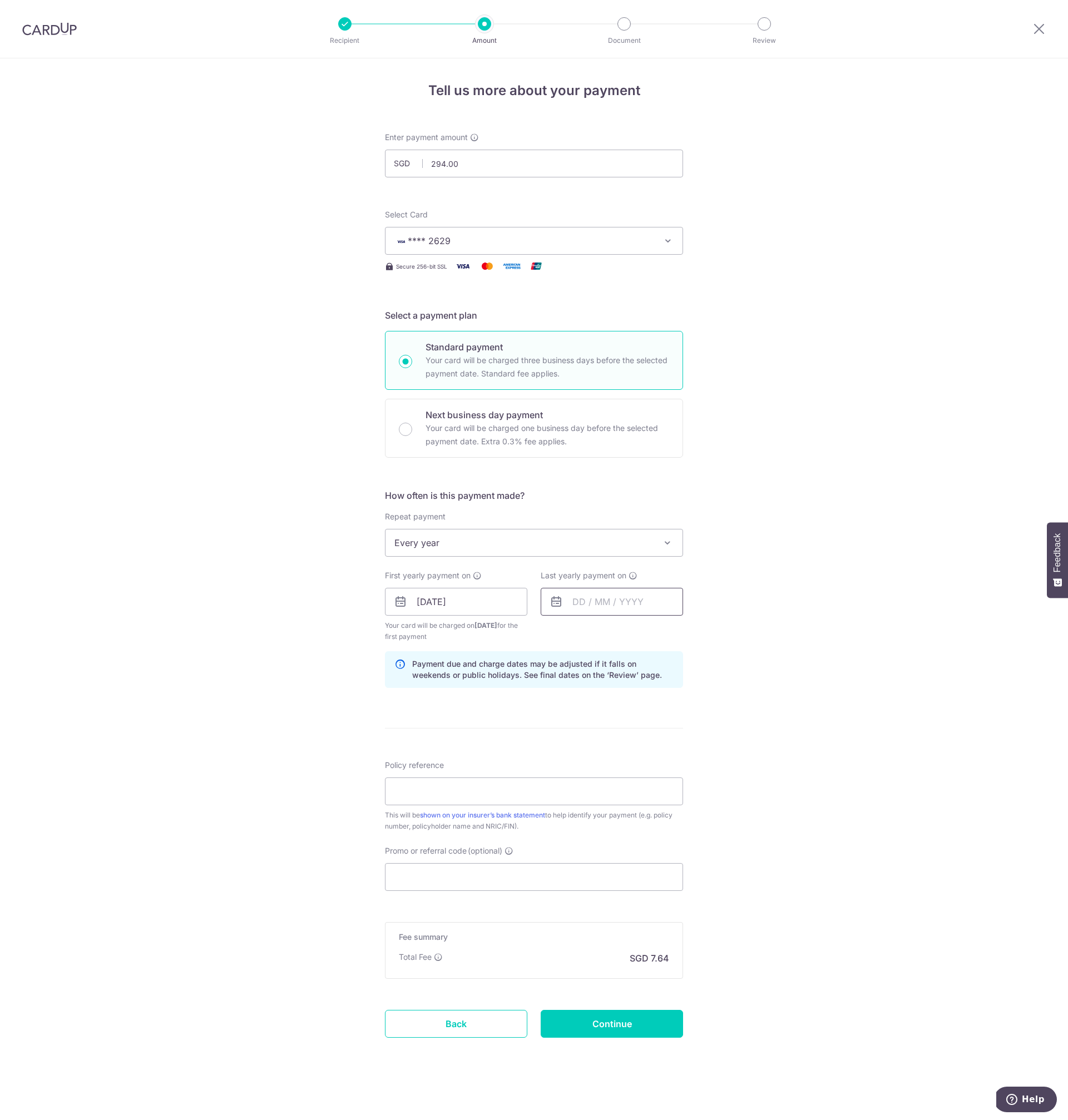
drag, startPoint x: 555, startPoint y: 606, endPoint x: 571, endPoint y: 603, distance: 16.3
click at [555, 606] on icon at bounding box center [556, 602] width 13 height 13
click at [574, 602] on input "text" at bounding box center [612, 602] width 142 height 28
click at [649, 631] on select "2025 2026 2027 2028 2029 2030 2031 2032 2033 2034 2035" at bounding box center [655, 632] width 29 height 9
click at [603, 679] on link "1" at bounding box center [608, 681] width 18 height 18
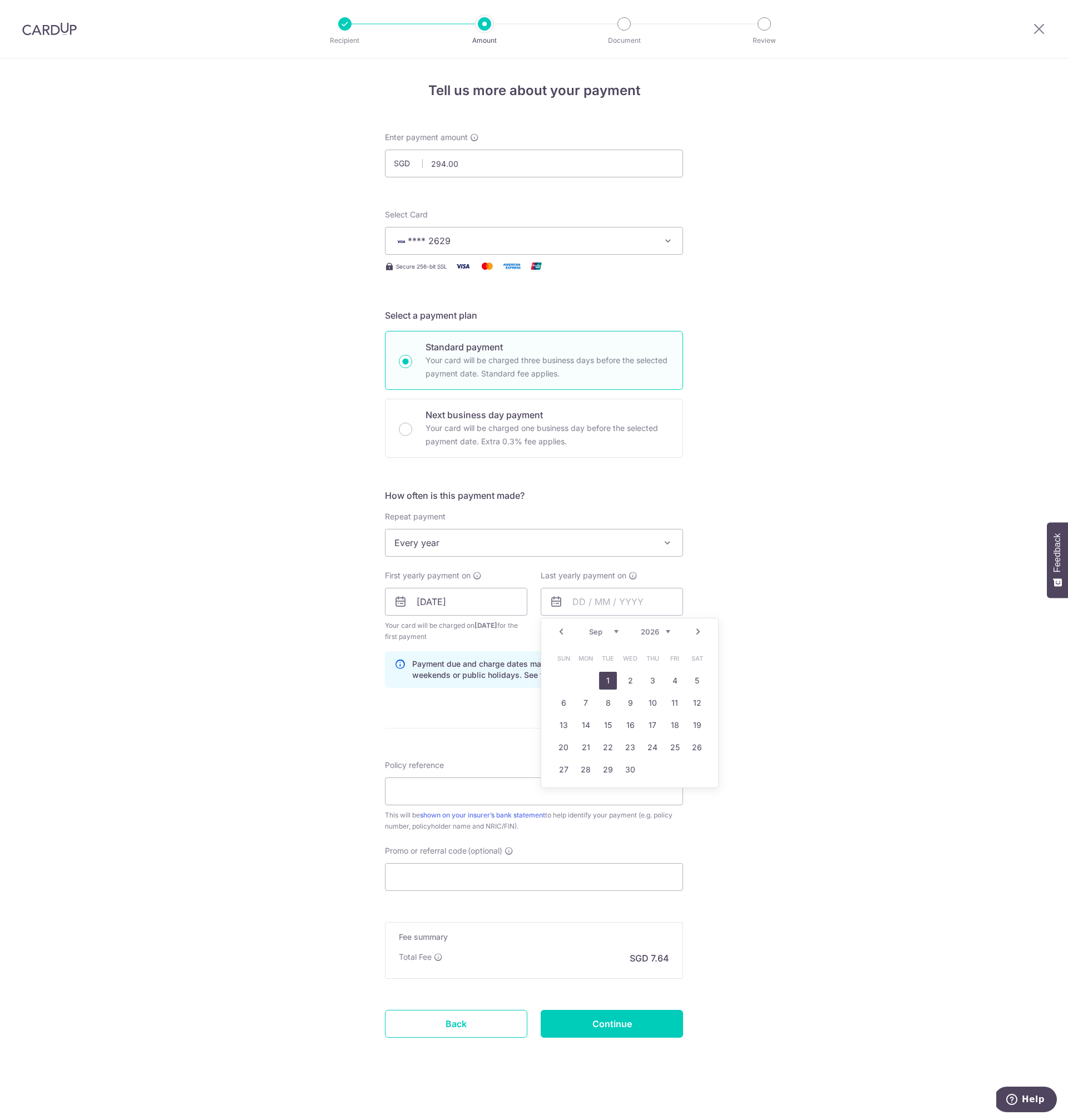
type input "01/09/2026"
click at [734, 715] on div "Tell us more about your payment Enter payment amount SGD 294.00 294.00 Select C…" at bounding box center [534, 590] width 1068 height 1063
click at [475, 794] on input "Policy reference" at bounding box center [534, 791] width 298 height 28
type input "43695449"
click at [792, 835] on div "Tell us more about your payment Enter payment amount SGD 294.00 294.00 Select C…" at bounding box center [534, 590] width 1068 height 1063
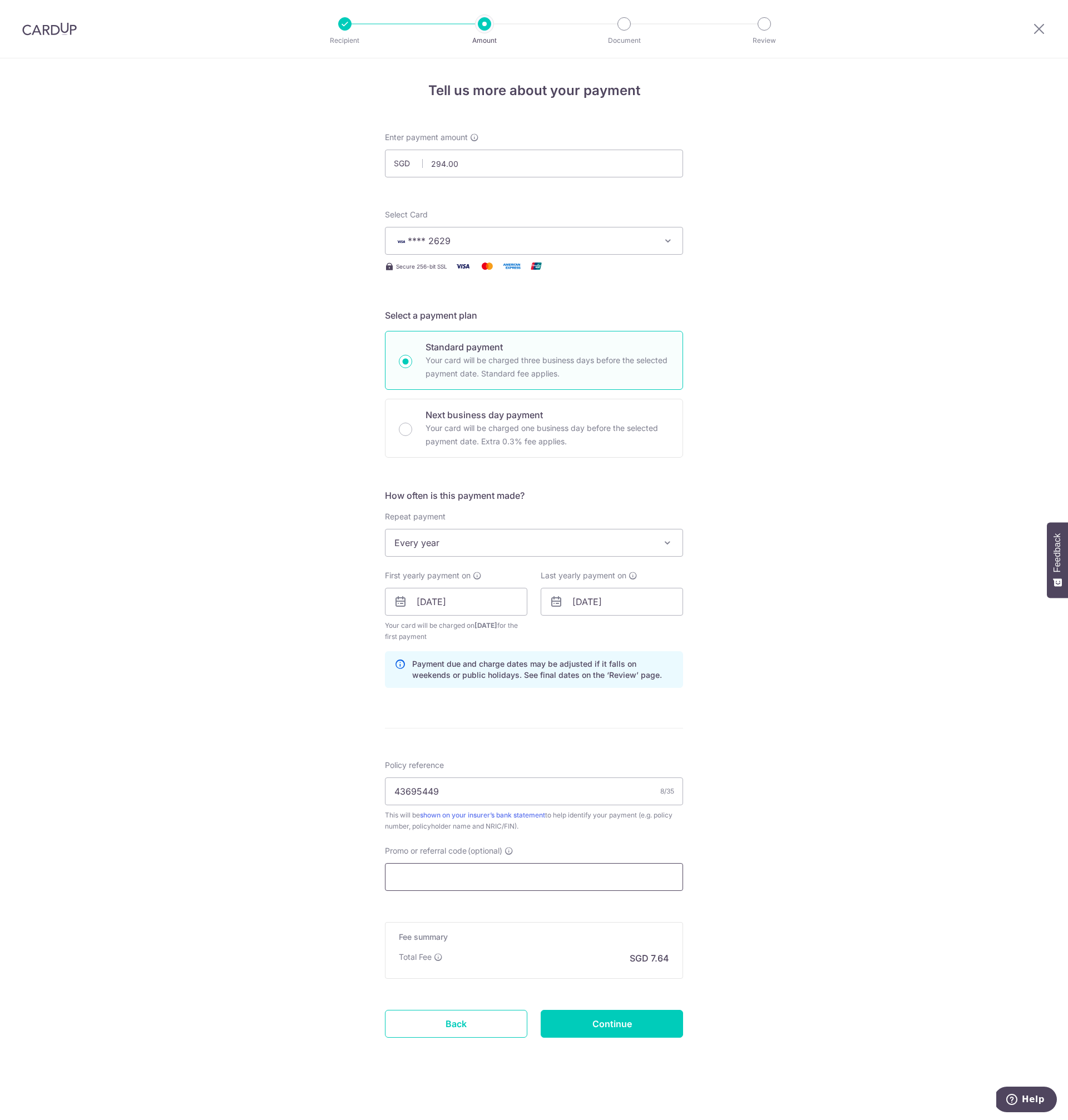
click at [516, 876] on input "Promo or referral code (optional)" at bounding box center [534, 876] width 298 height 28
paste input "OCBC18"
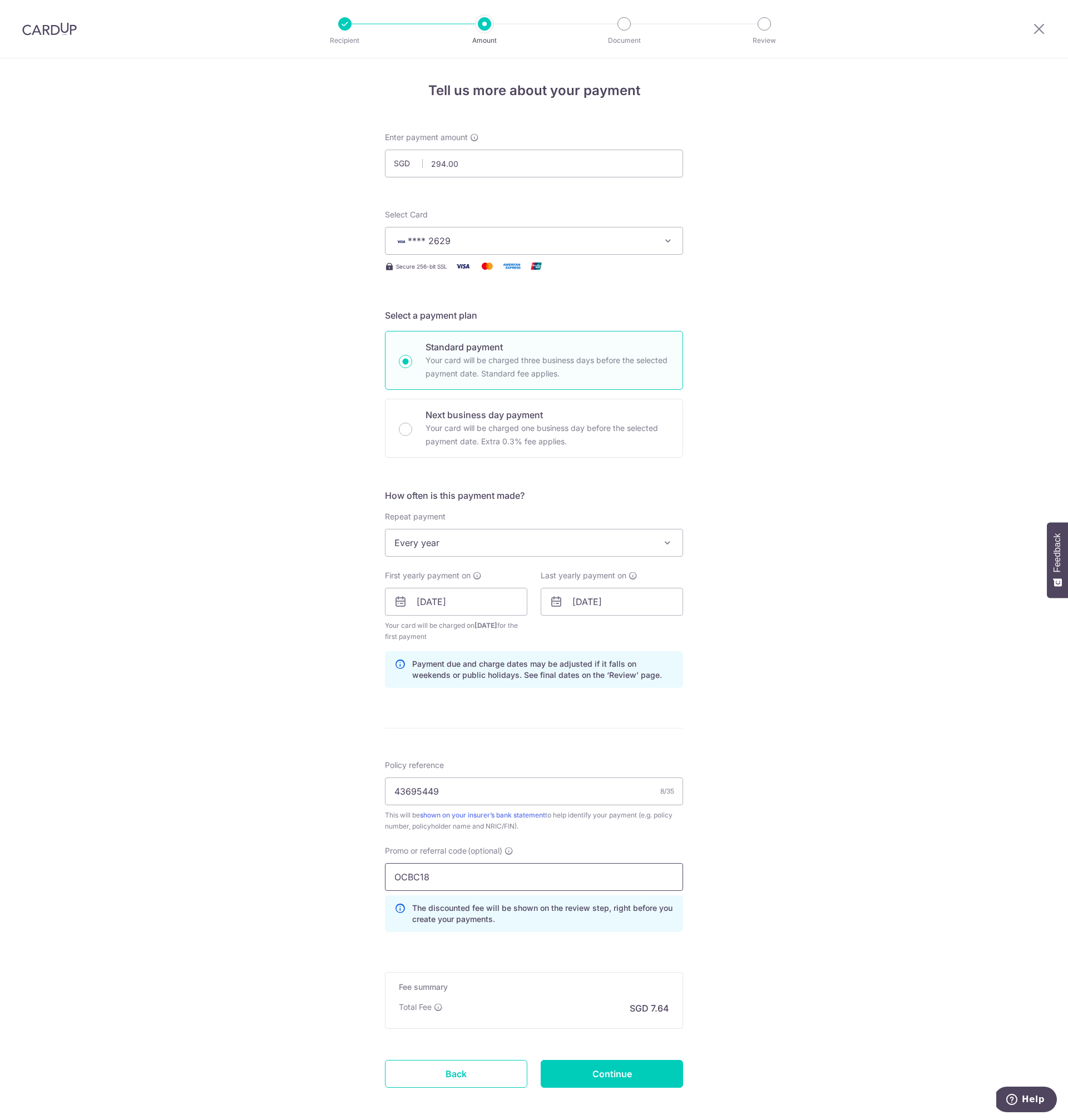
type input "OCBC18"
click at [780, 926] on div "Tell us more about your payment Enter payment amount SGD 294.00 294.00 Select C…" at bounding box center [534, 615] width 1068 height 1113
click at [654, 1024] on div "Fee summary Base fee Extend fee Next-day fee Total Fee SGD 7.64" at bounding box center [534, 1001] width 298 height 57
click at [655, 996] on div "Fee summary Base fee Extend fee Next-day fee Total Fee SGD 7.64" at bounding box center [534, 1001] width 298 height 57
click at [760, 960] on div "Tell us more about your payment Enter payment amount SGD 294.00 294.00 Select C…" at bounding box center [534, 615] width 1068 height 1113
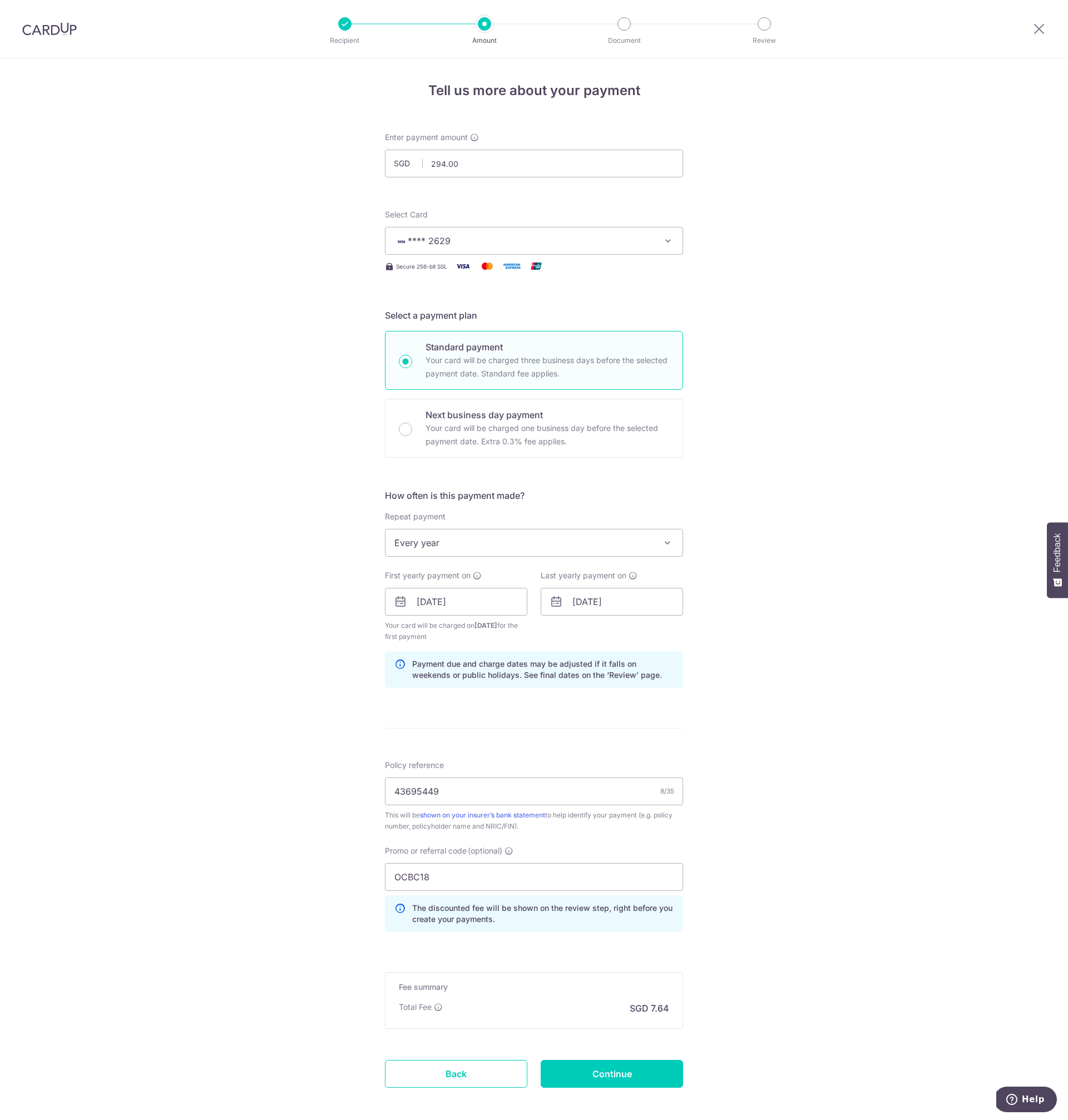
click at [766, 886] on div "Tell us more about your payment Enter payment amount SGD 294.00 294.00 Select C…" at bounding box center [534, 615] width 1068 height 1113
click at [593, 1069] on input "Continue" at bounding box center [612, 1074] width 142 height 28
type input "Create Schedule"
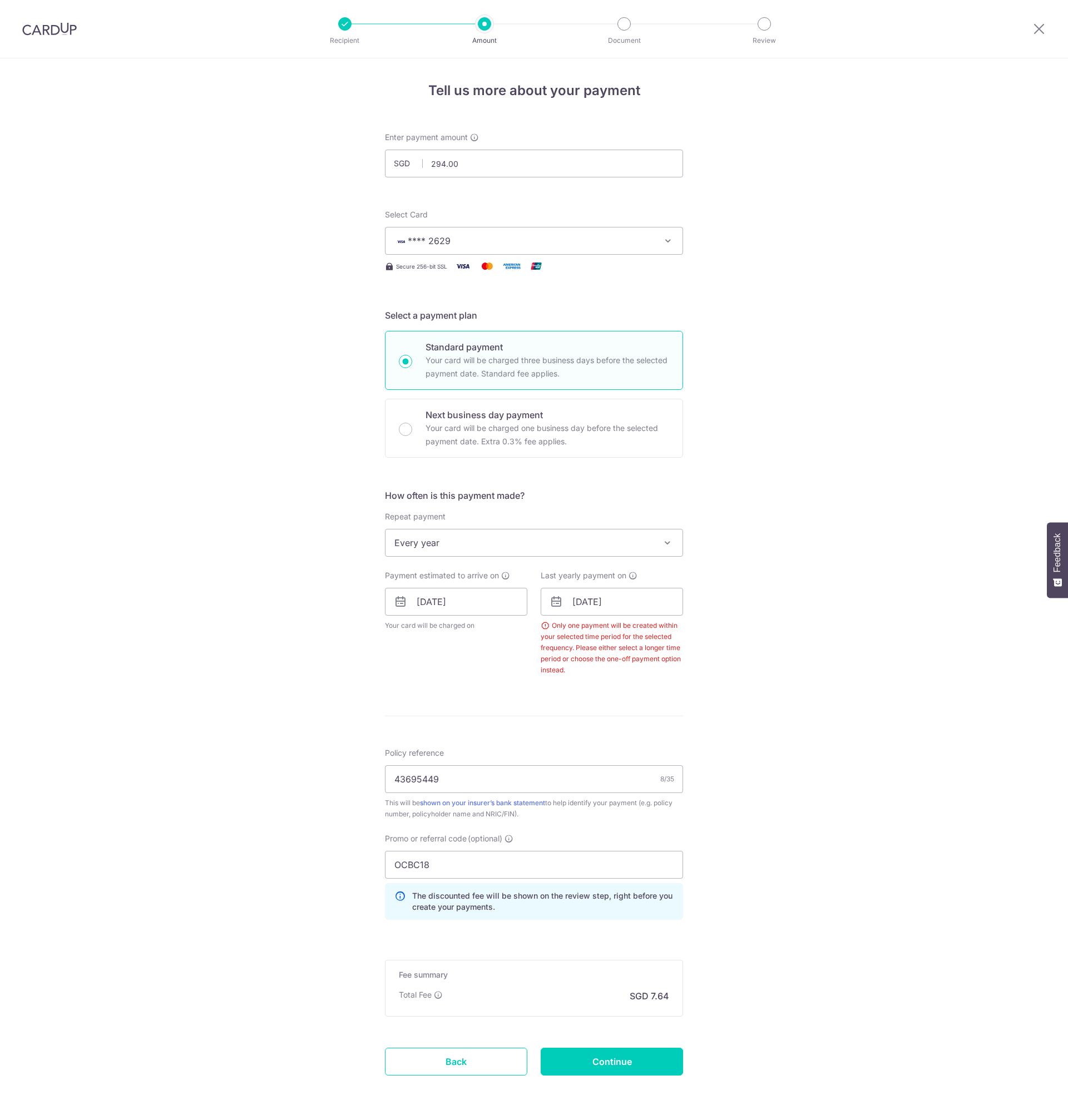
scroll to position [39, 0]
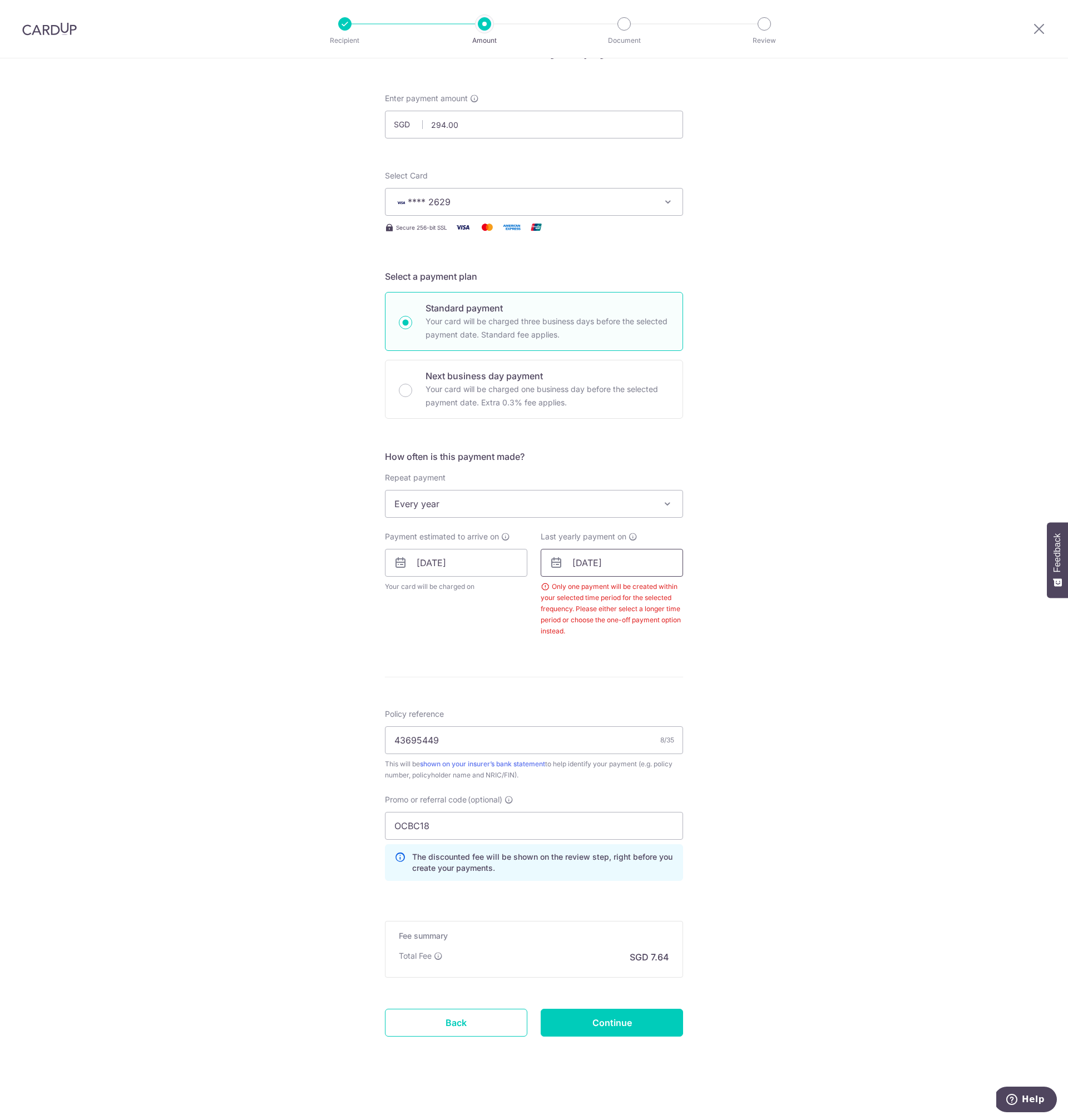
click at [580, 565] on input "01/09/2026" at bounding box center [612, 562] width 142 height 28
click at [602, 666] on link "8" at bounding box center [608, 664] width 18 height 18
type input "08/09/2026"
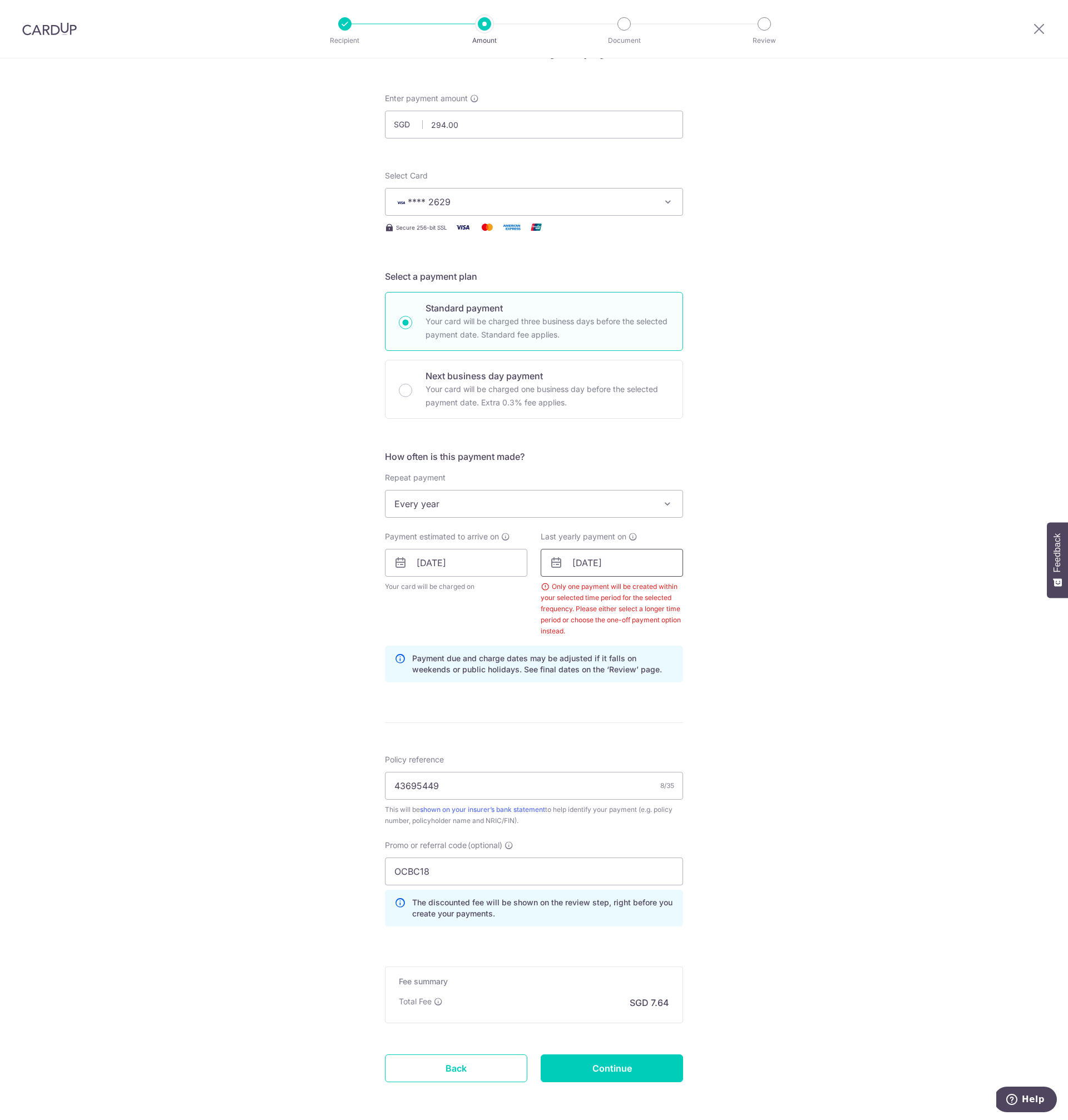
click at [592, 563] on input "08/09/2026" at bounding box center [612, 562] width 142 height 28
click at [664, 593] on select "2025 2026 2027 2028 2029 2030 2031 2032 2033 2034 2035" at bounding box center [655, 592] width 29 height 9
click at [793, 596] on div "Tell us more about your payment Enter payment amount SGD 294.00 294.00 Select C…" at bounding box center [534, 592] width 1068 height 1146
click at [823, 524] on div "Tell us more about your payment Enter payment amount SGD 294.00 294.00 Select C…" at bounding box center [534, 592] width 1068 height 1146
click at [457, 506] on span "Every year" at bounding box center [534, 504] width 297 height 27
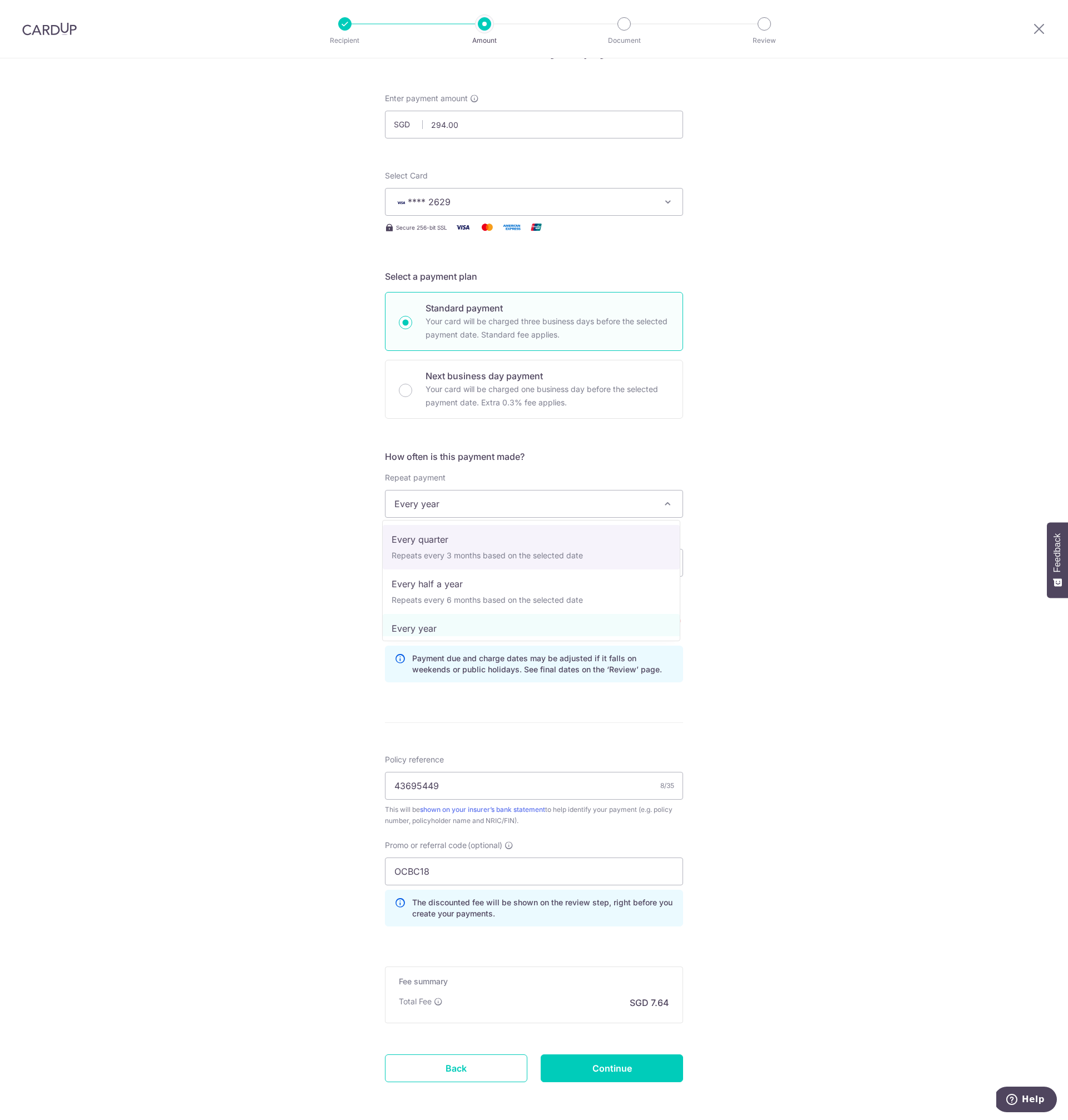
scroll to position [0, 0]
select select "1"
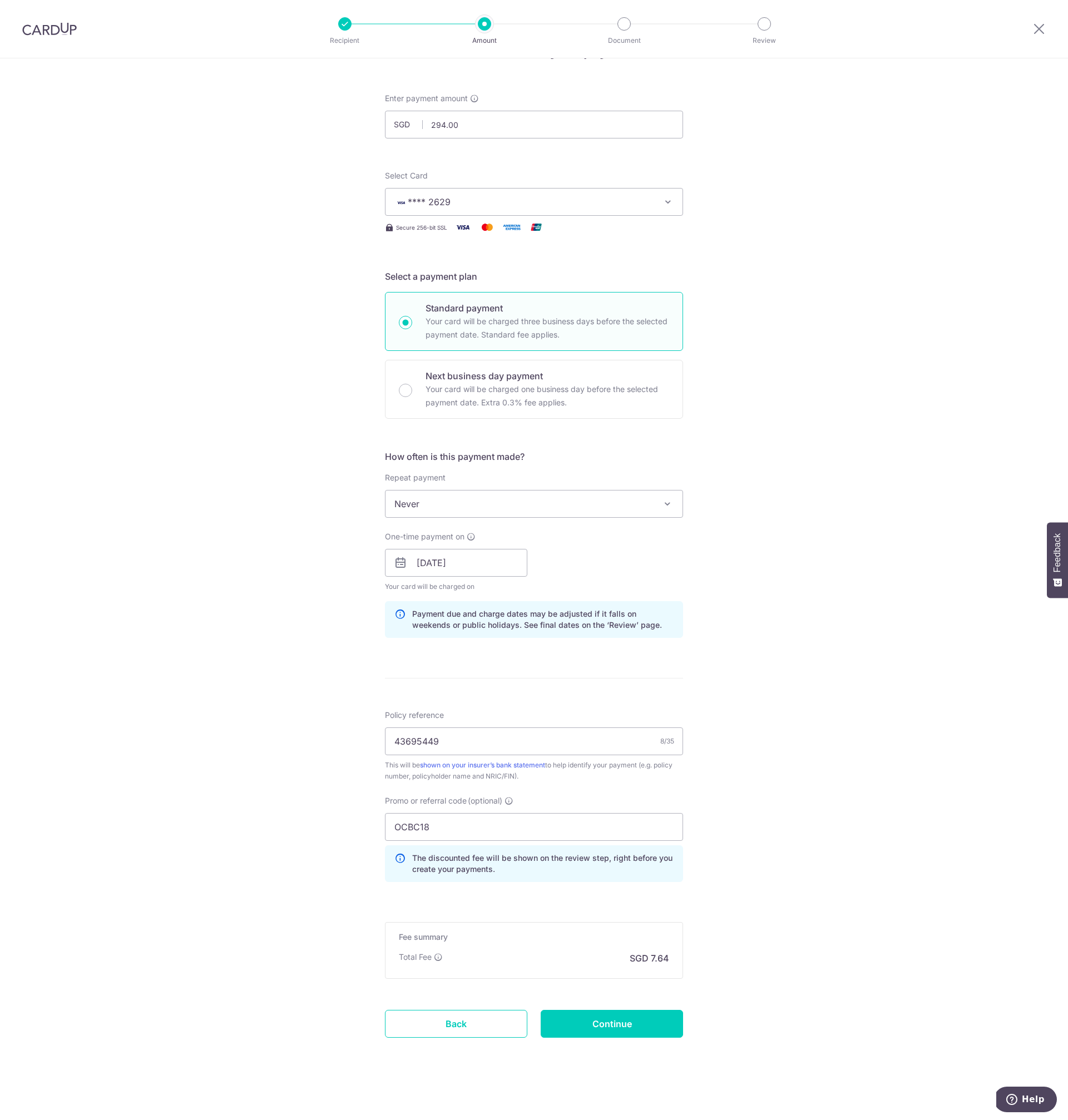
click at [804, 776] on div "Tell us more about your payment Enter payment amount SGD 294.00 294.00 Select C…" at bounding box center [534, 571] width 1068 height 1102
click at [418, 830] on input "OCBC18" at bounding box center [534, 827] width 298 height 28
click at [418, 829] on input "OCBC18" at bounding box center [534, 827] width 298 height 28
paste input "95"
type input "OCBC195"
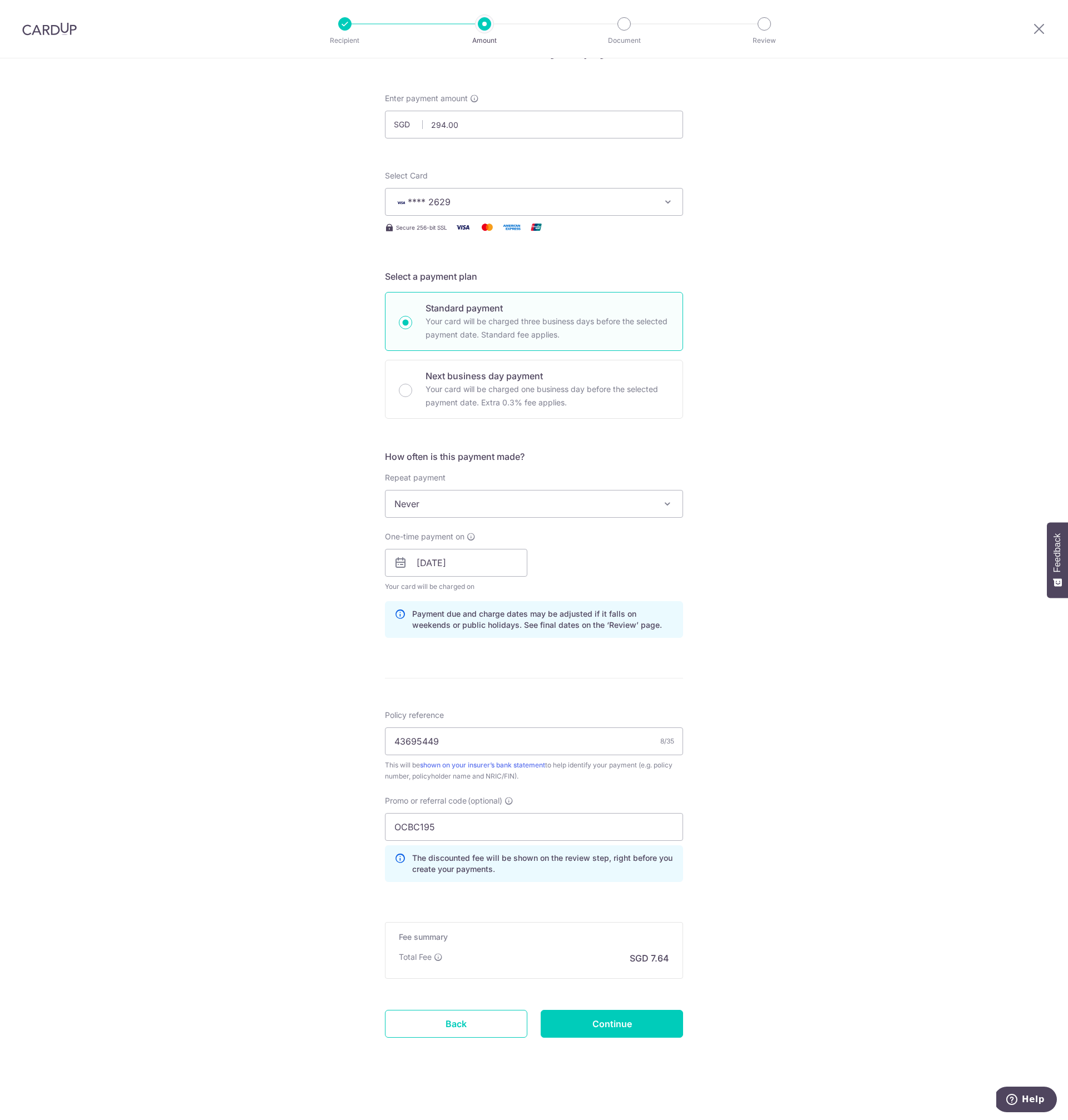
click at [800, 840] on div "Tell us more about your payment Enter payment amount SGD 294.00 294.00 Select C…" at bounding box center [534, 571] width 1068 height 1102
click at [492, 905] on form "Enter payment amount SGD 294.00 294.00 Select Card **** 2629 Add credit card Yo…" at bounding box center [534, 581] width 298 height 976
click at [798, 629] on div "Tell us more about your payment Enter payment amount SGD 294.00 294.00 Select C…" at bounding box center [534, 571] width 1068 height 1102
click at [753, 675] on div "Tell us more about your payment Enter payment amount SGD 294.00 294.00 Select C…" at bounding box center [534, 571] width 1068 height 1102
click at [779, 848] on div "Tell us more about your payment Enter payment amount SGD 294.00 294.00 Select C…" at bounding box center [534, 571] width 1068 height 1102
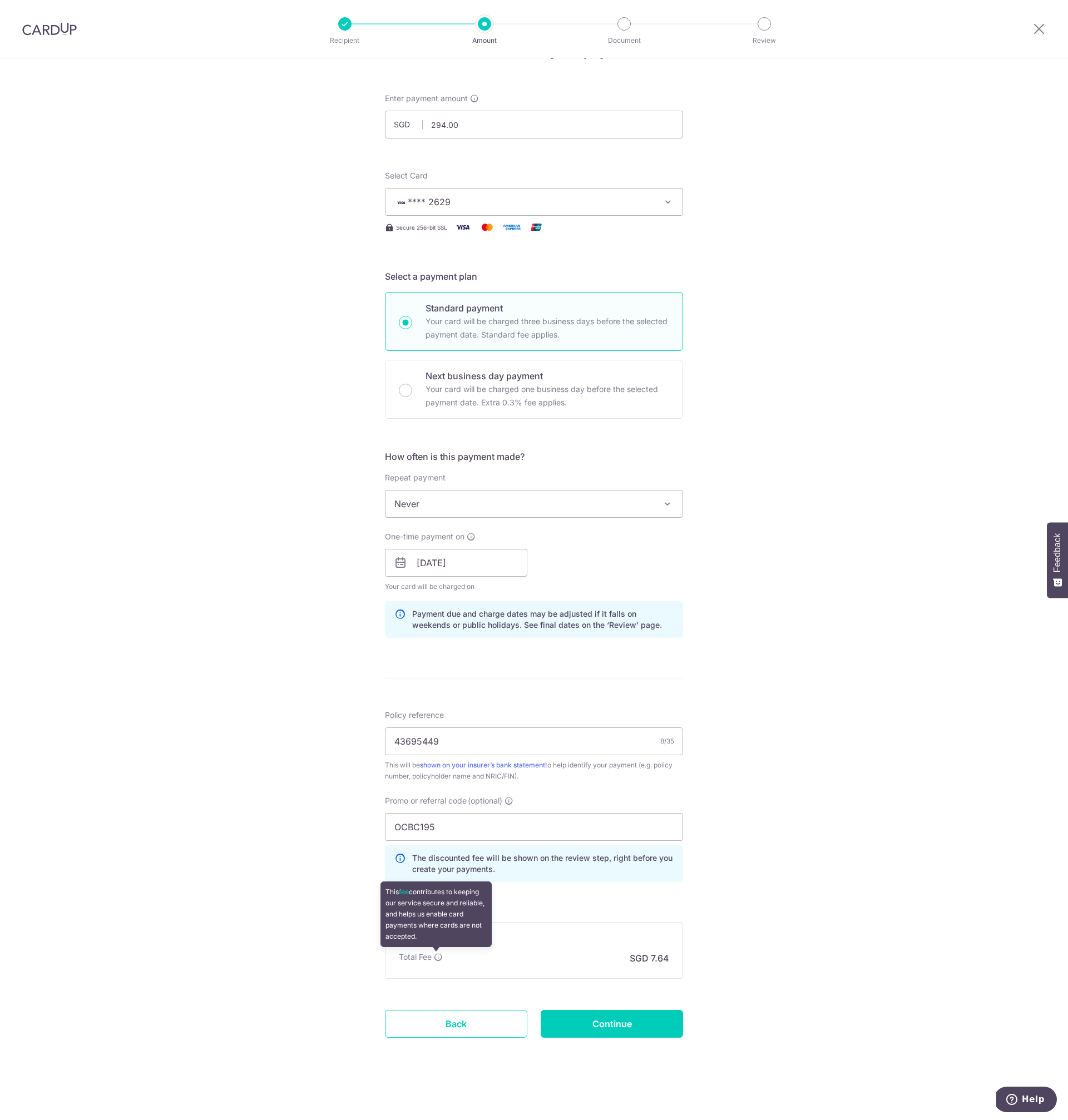
click at [436, 957] on icon at bounding box center [438, 957] width 9 height 9
click at [935, 918] on div "Tell us more about your payment Enter payment amount SGD 294.00 294.00 Select C…" at bounding box center [534, 571] width 1068 height 1102
click at [640, 1025] on input "Continue" at bounding box center [612, 1023] width 142 height 28
type input "Create Schedule"
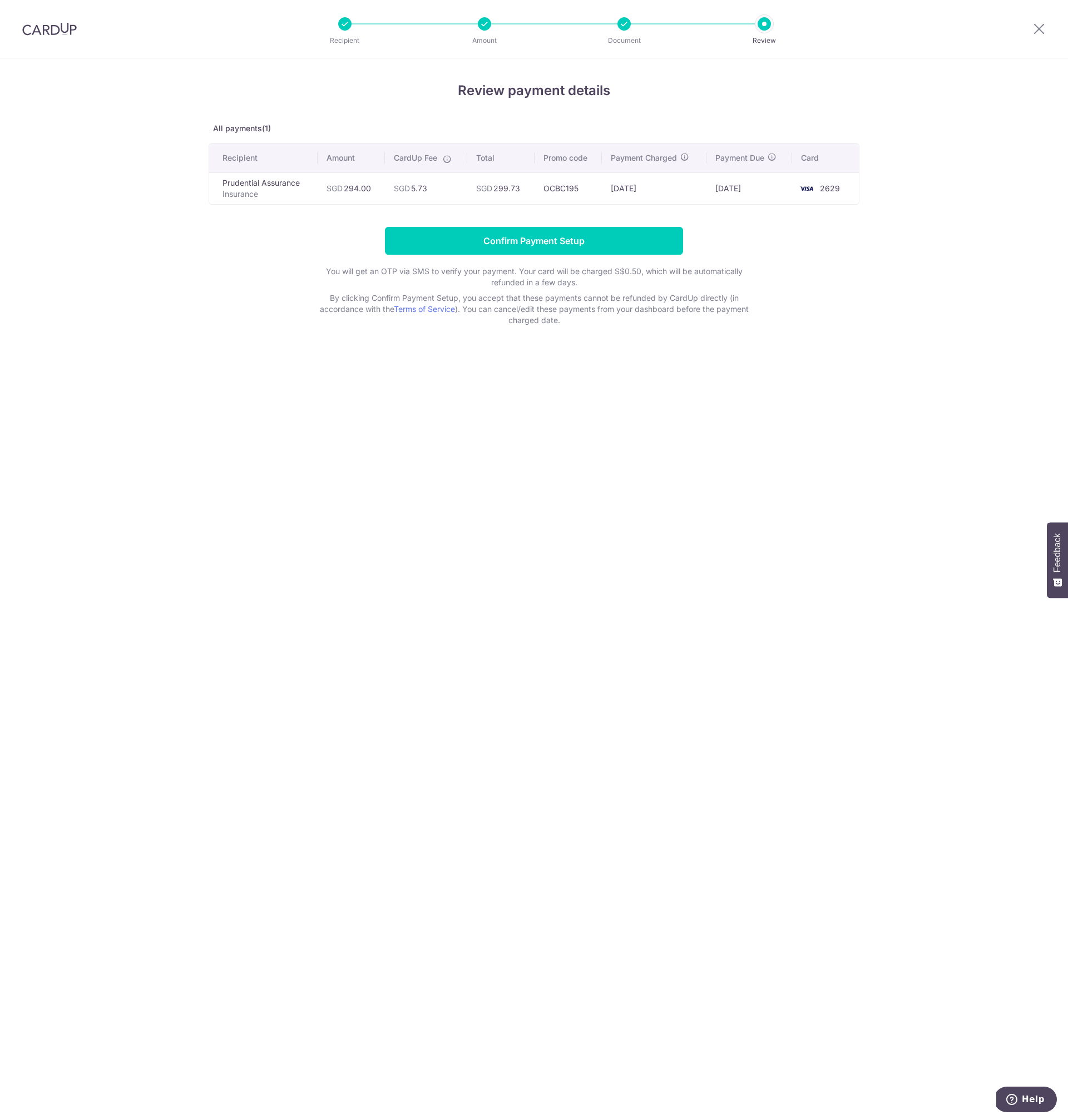
click at [283, 297] on form "Confirm Payment Setup You will get an OTP via SMS to verify your payment. Your …" at bounding box center [534, 276] width 651 height 99
click at [844, 239] on form "Confirm Payment Setup You will get an OTP via SMS to verify your payment. Your …" at bounding box center [534, 276] width 651 height 99
click at [572, 244] on input "Confirm Payment Setup" at bounding box center [534, 240] width 298 height 28
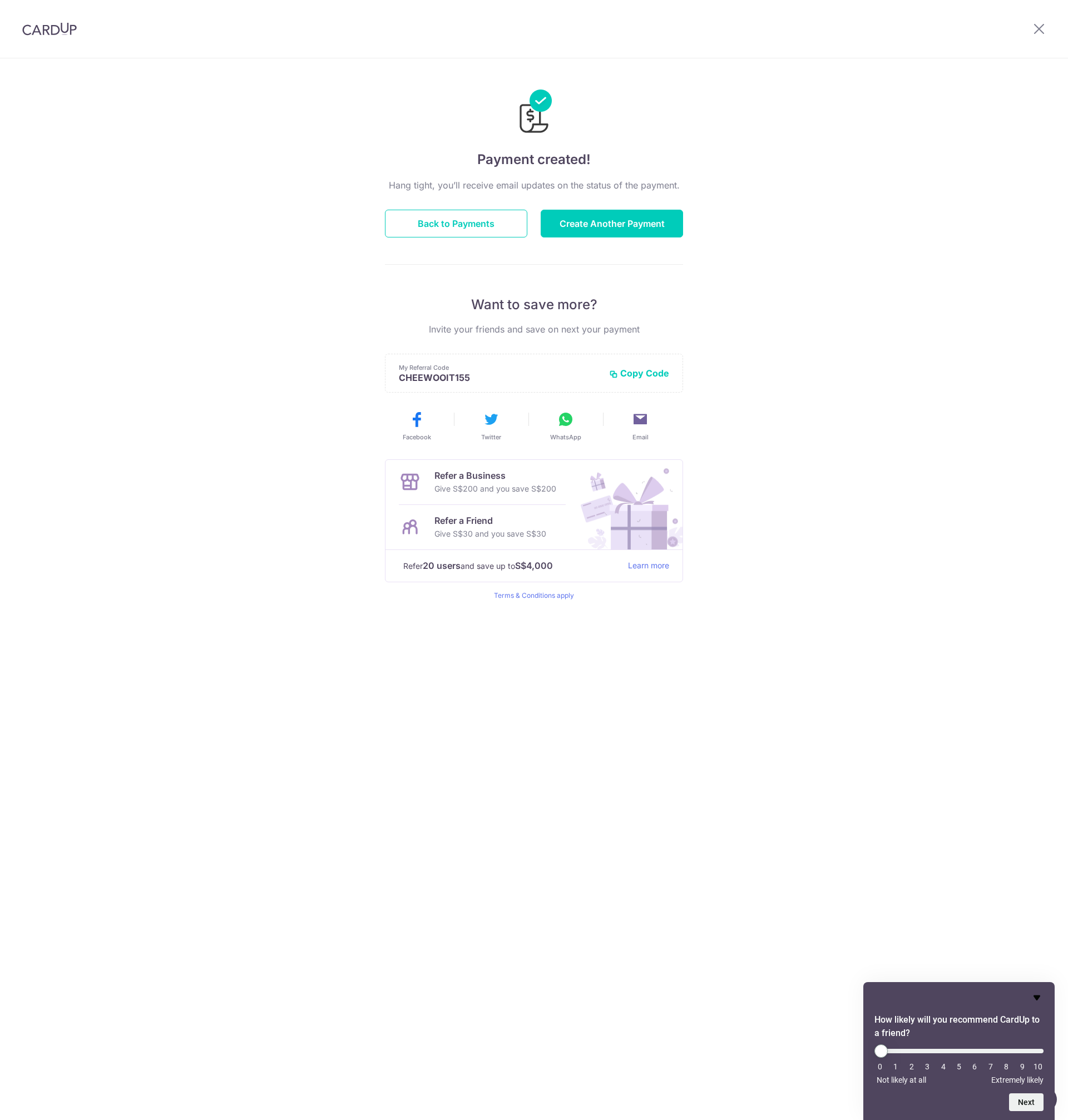
click at [1033, 999] on icon "Hide survey" at bounding box center [1037, 998] width 13 height 13
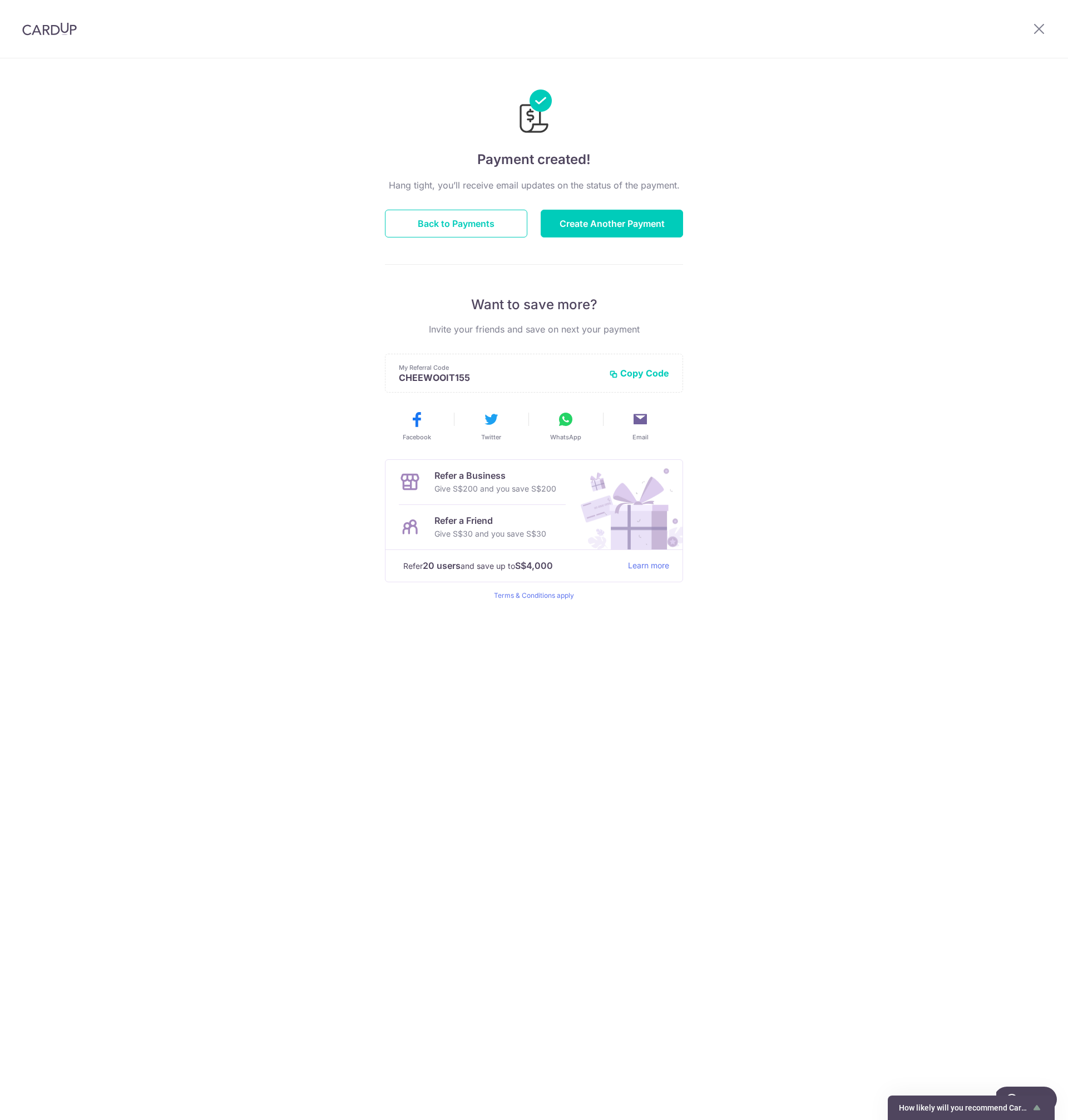
click at [885, 776] on div "Payment created! Hang tight, you’ll receive email updates on the status of the …" at bounding box center [534, 590] width 1068 height 1062
click at [739, 793] on div "Payment created! Hang tight, you’ll receive email updates on the status of the …" at bounding box center [534, 590] width 1068 height 1062
click at [705, 801] on div "Payment created! Hang tight, you’ll receive email updates on the status of the …" at bounding box center [534, 590] width 1068 height 1062
click at [477, 224] on button "Back to Payments" at bounding box center [455, 223] width 142 height 28
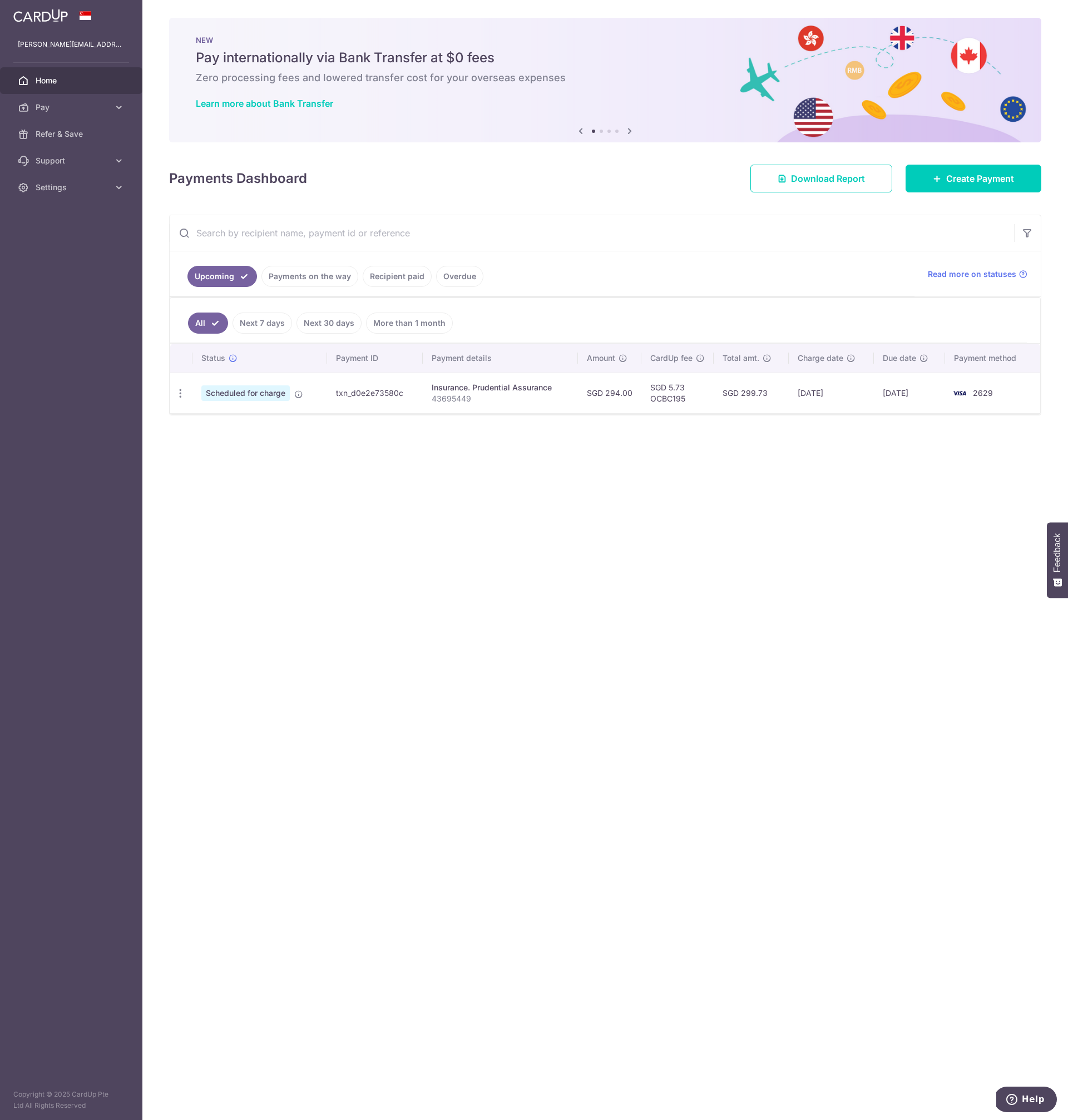
click at [334, 394] on td "txn_d0e2e73580c" at bounding box center [375, 393] width 96 height 40
click at [288, 510] on div "× Pause Schedule Pause all future payments in this series Pause just this one p…" at bounding box center [605, 560] width 926 height 1120
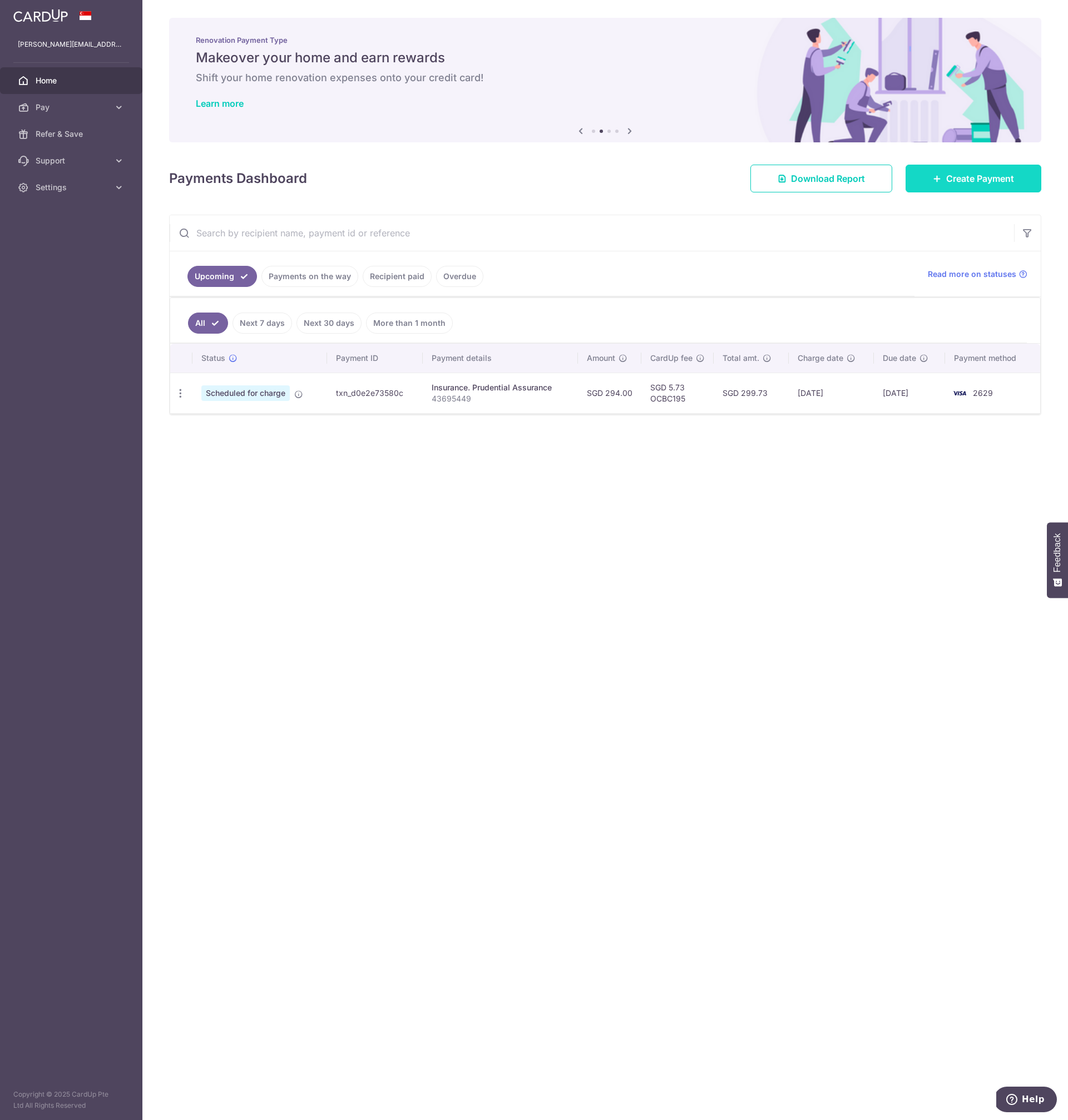
click at [967, 183] on span "Create Payment" at bounding box center [980, 179] width 68 height 13
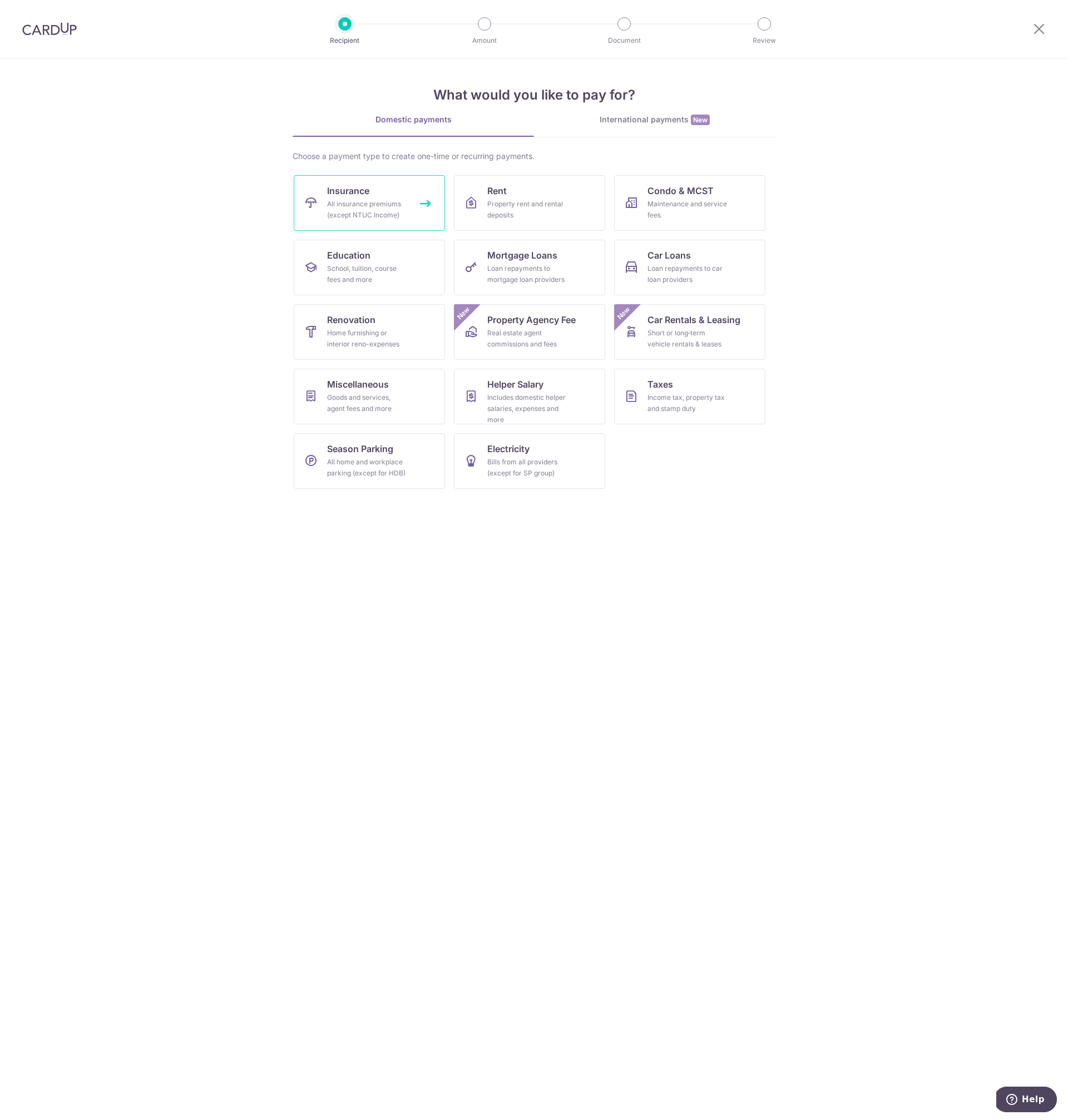
click at [318, 189] on link "Insurance All insurance premiums (except NTUC Income)" at bounding box center [370, 203] width 151 height 55
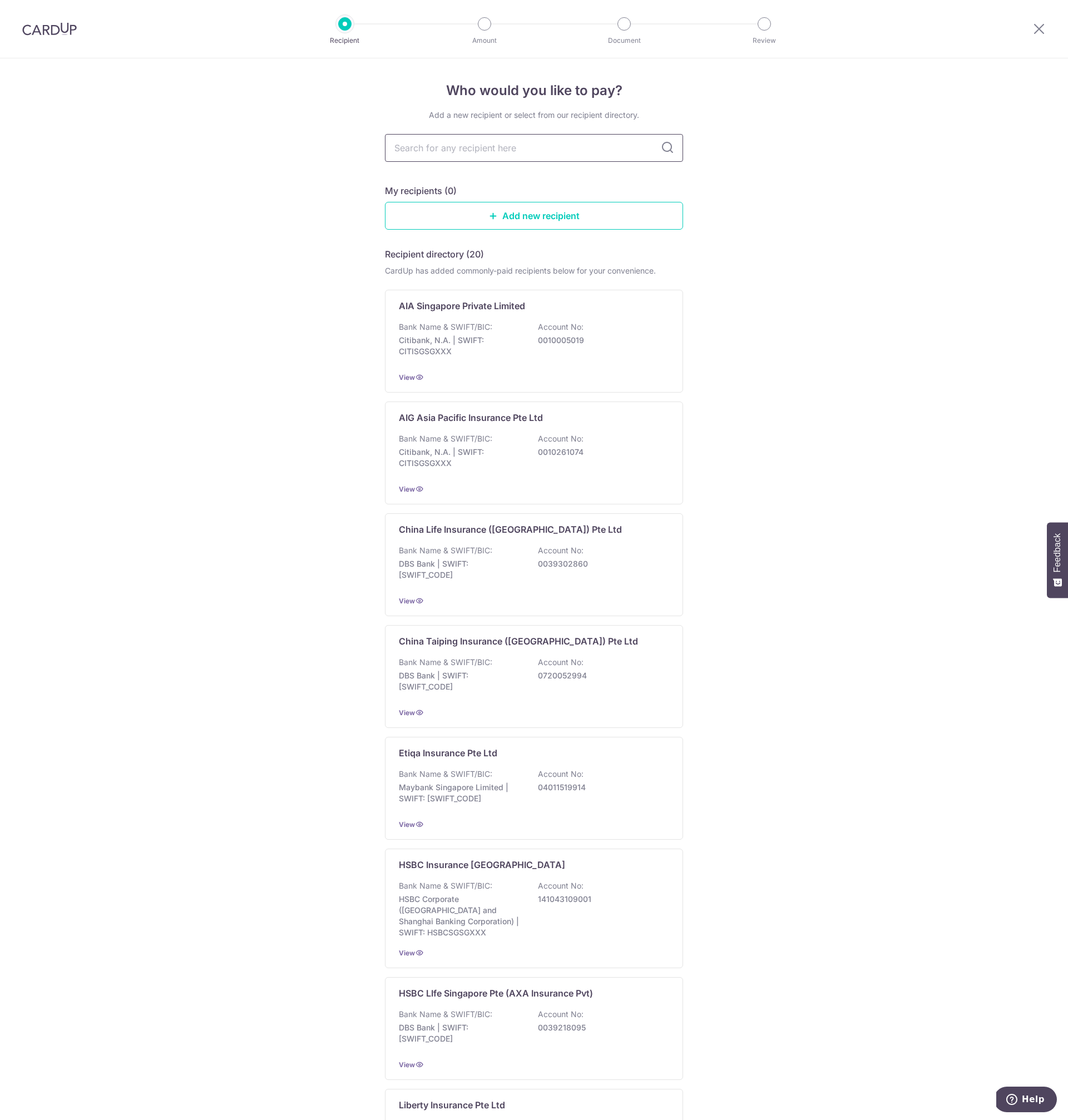
click at [480, 145] on input "text" at bounding box center [534, 148] width 298 height 28
type input "prudential"
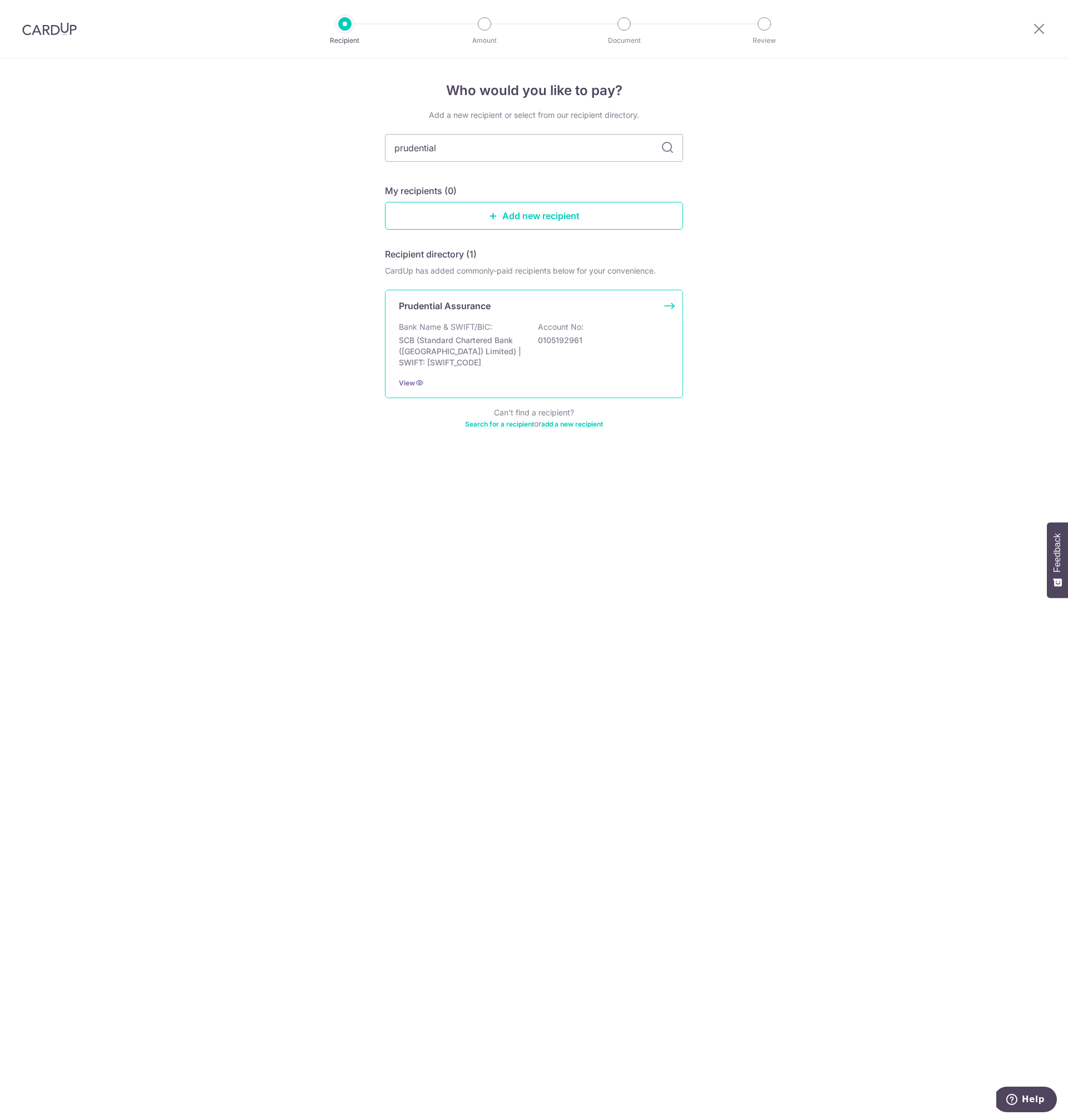
click at [528, 360] on div "Bank Name & SWIFT/BIC: SCB (Standard Chartered Bank (Singapore) Limited) | SWIF…" at bounding box center [534, 345] width 271 height 47
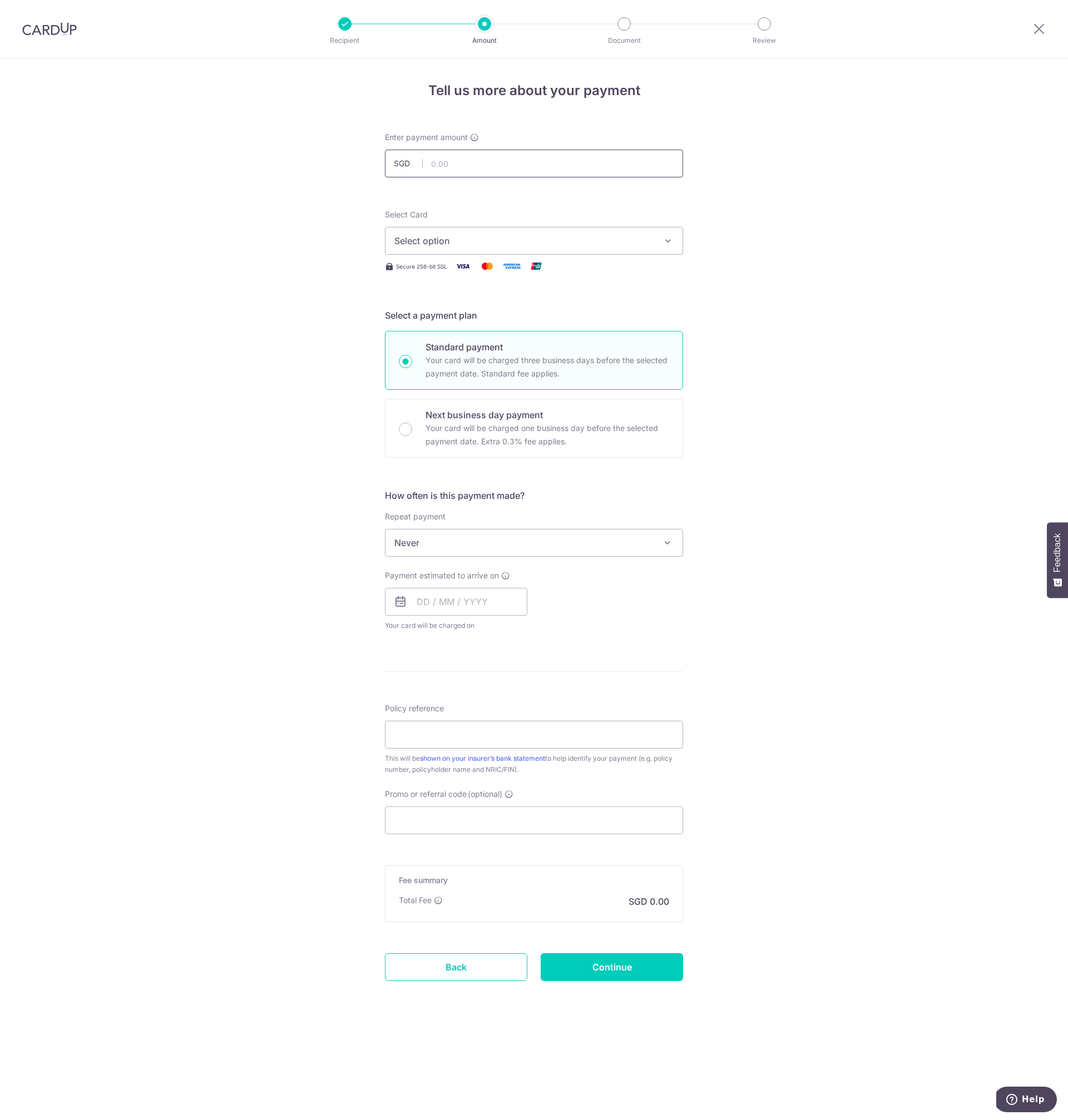
click at [531, 165] on input "text" at bounding box center [534, 163] width 298 height 28
paste input "3,323.31"
type input "3,323.31"
click at [790, 367] on div "Tell us more about your payment Enter payment amount SGD 3,323.31 3323.31 Selec…" at bounding box center [534, 590] width 1068 height 1062
click at [552, 246] on span "Select option" at bounding box center [523, 241] width 260 height 13
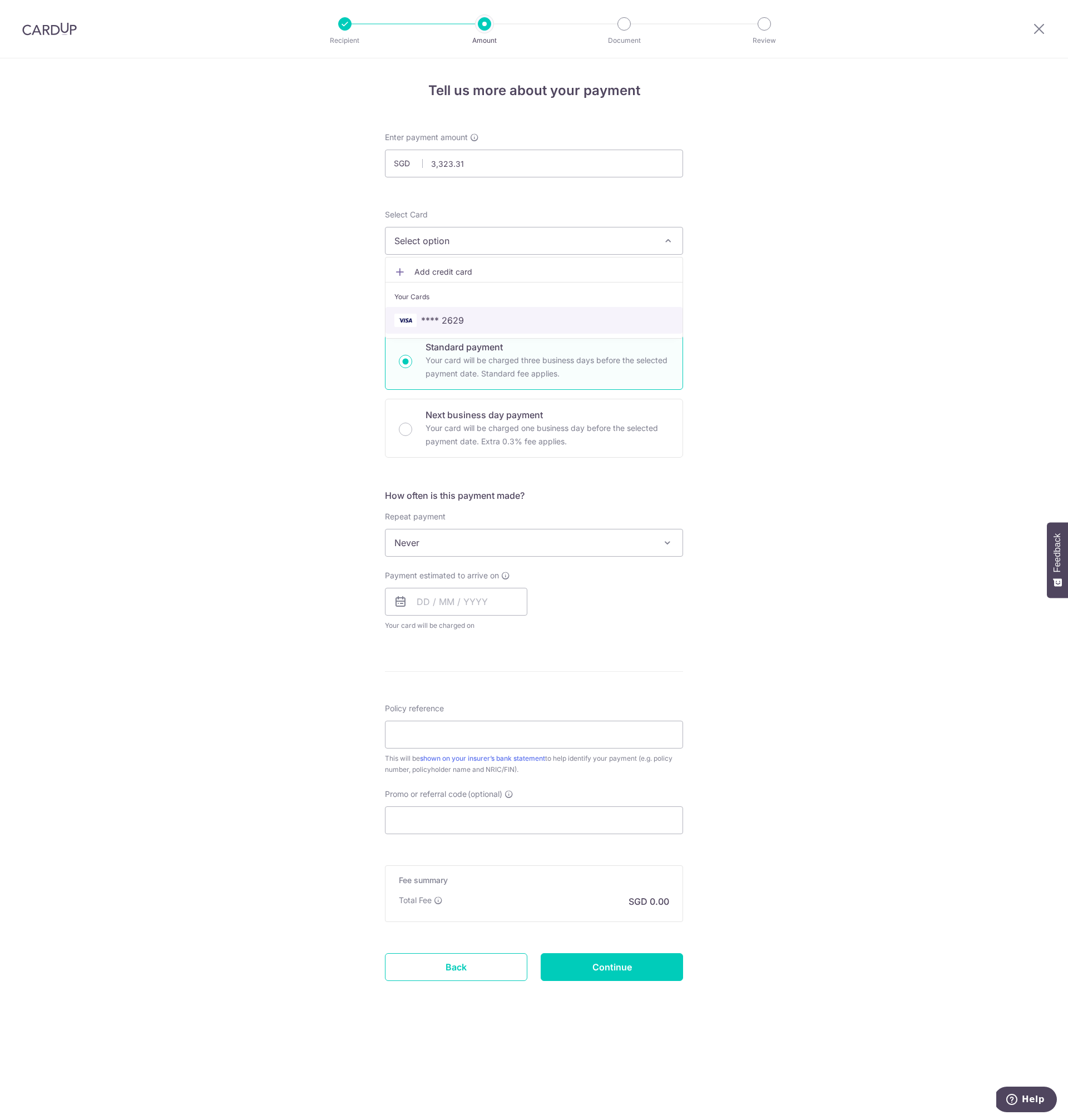
click at [509, 308] on link "**** 2629" at bounding box center [534, 320] width 297 height 27
click at [796, 668] on div "Tell us more about your payment Enter payment amount SGD 3,323.31 3323.31 Selec…" at bounding box center [534, 590] width 1068 height 1062
click at [662, 547] on span at bounding box center [668, 543] width 13 height 13
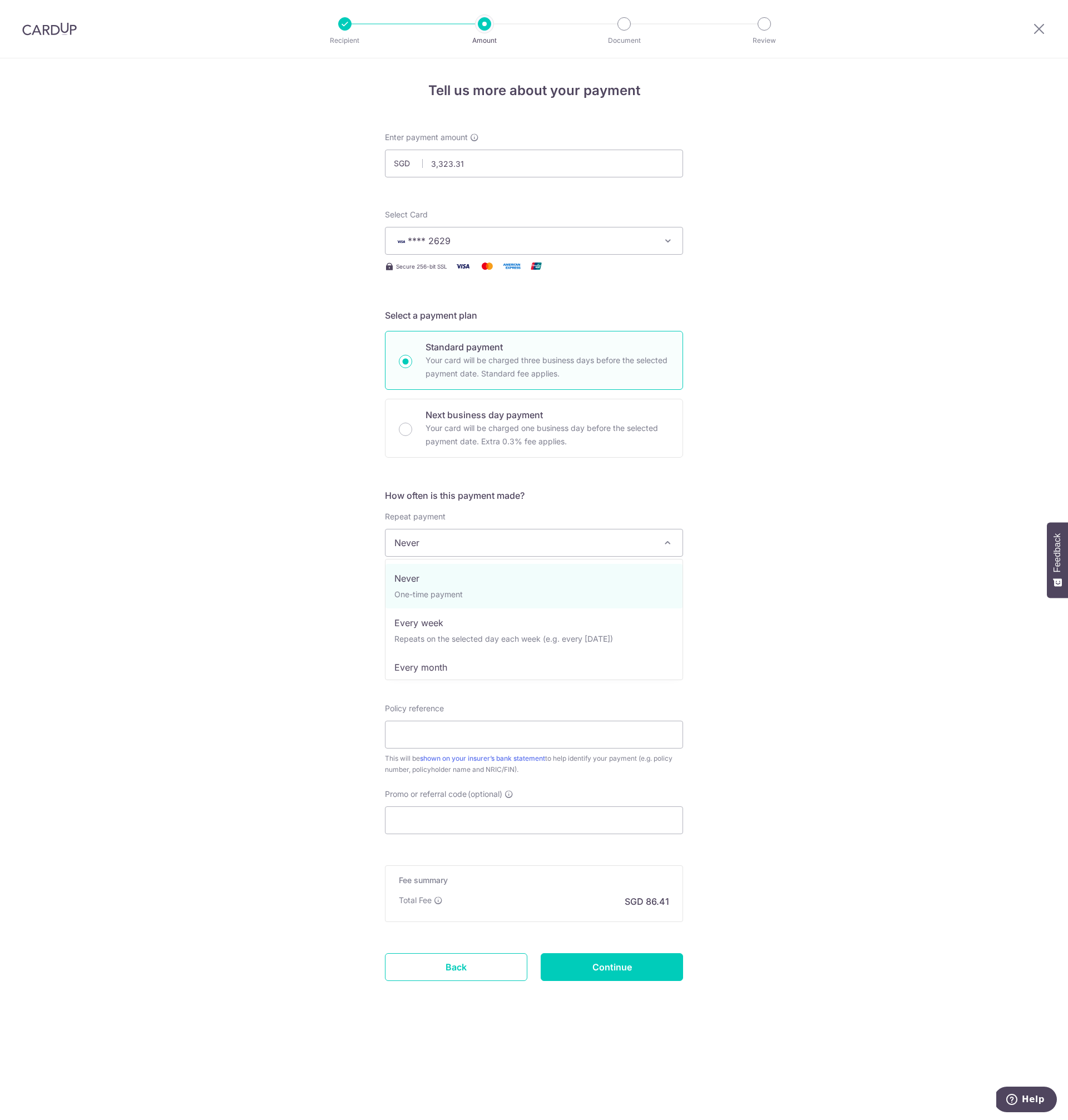
scroll to position [155, 0]
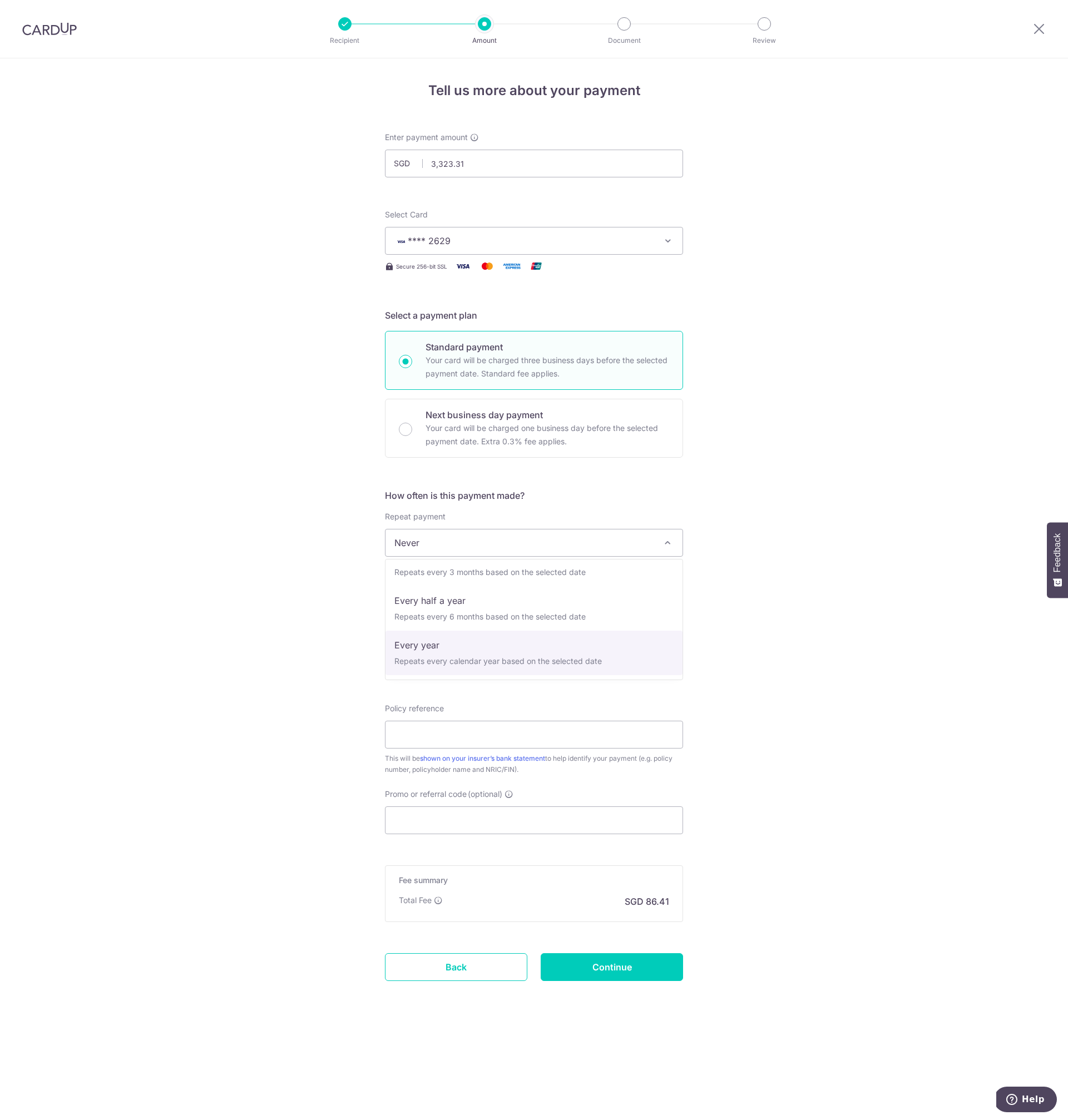
select select "6"
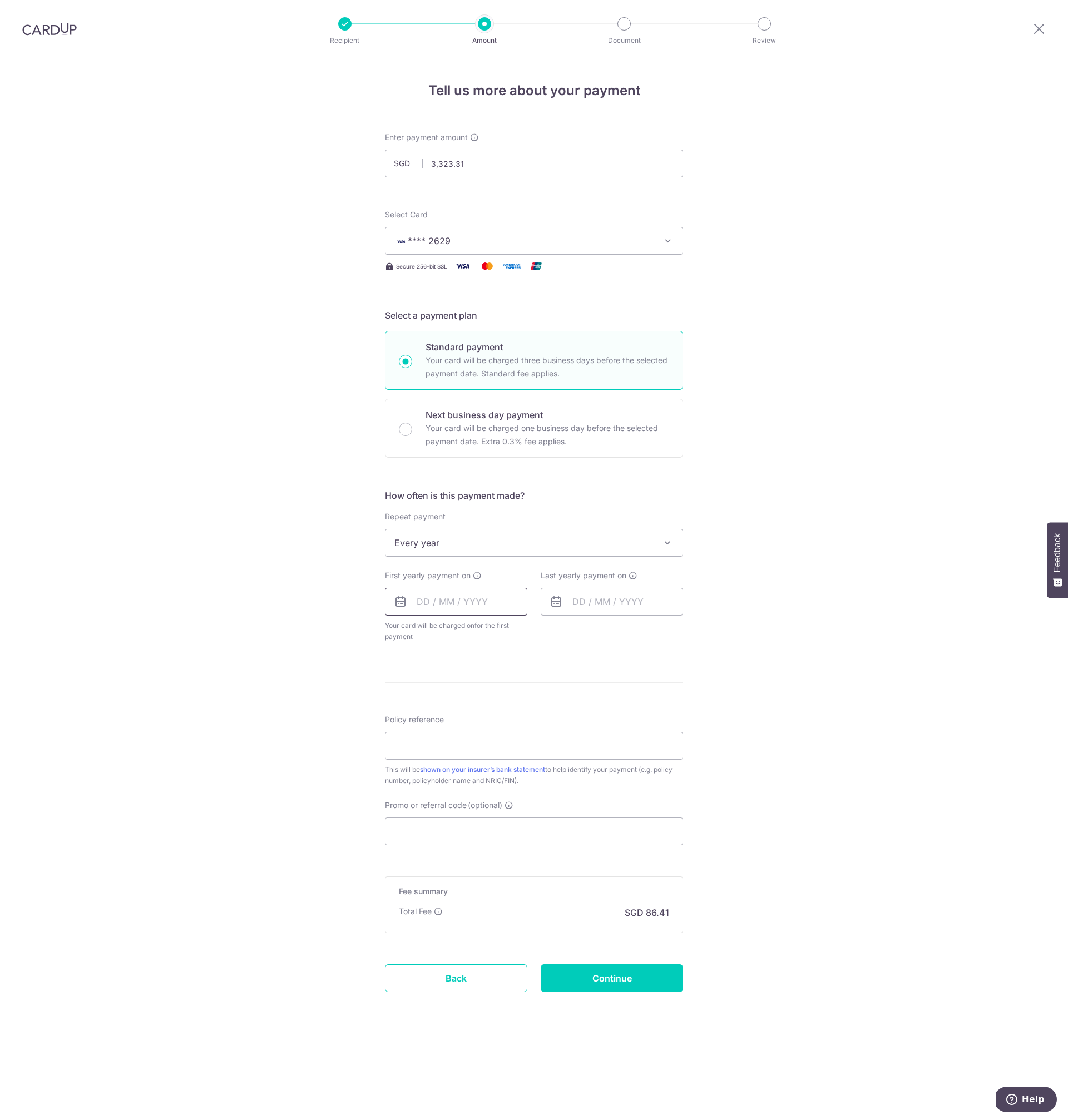
click at [480, 601] on input "text" at bounding box center [455, 602] width 142 height 28
click at [428, 707] on link "8" at bounding box center [429, 702] width 18 height 18
type input "[DATE]"
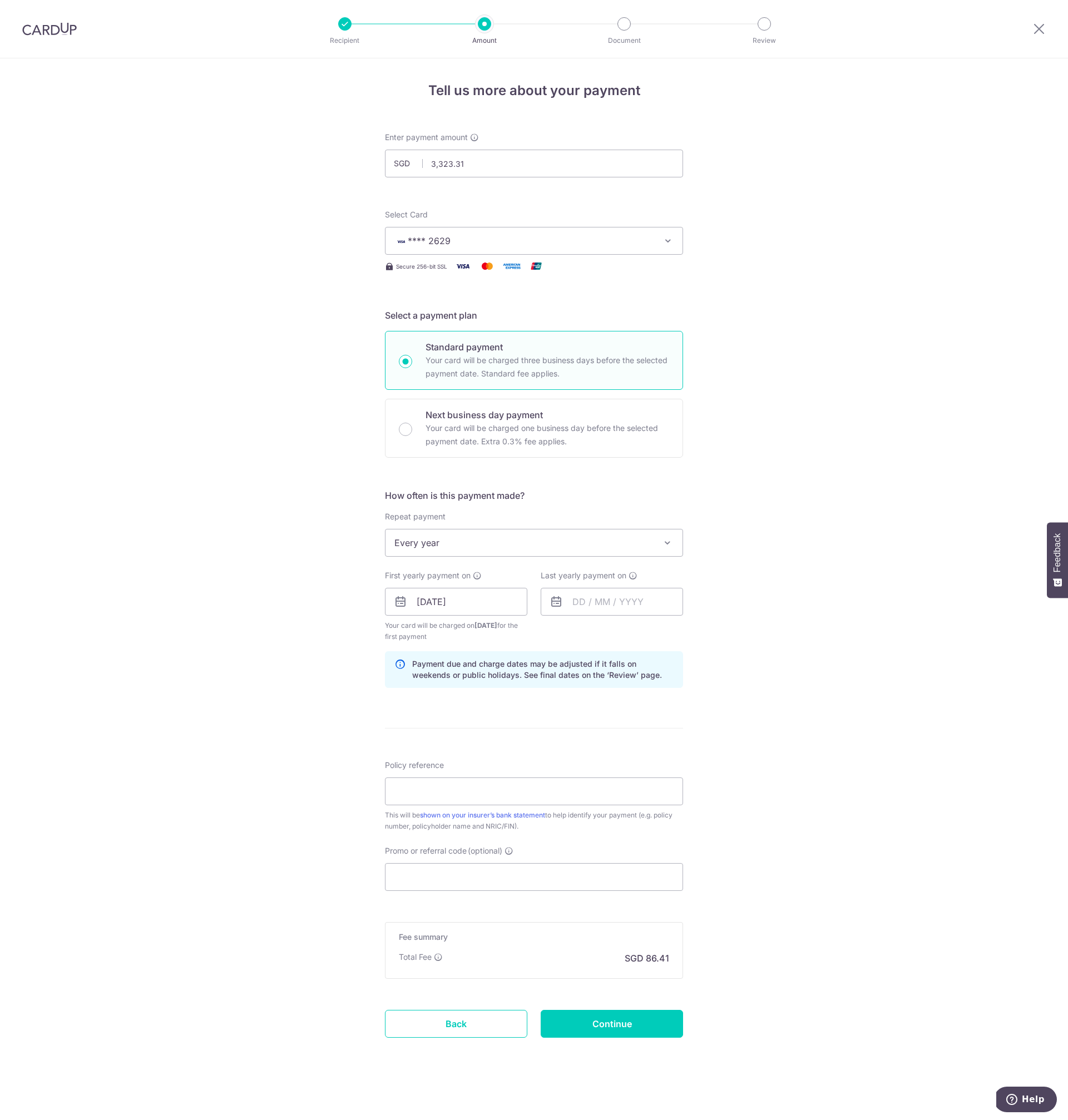
click at [849, 625] on div "Tell us more about your payment Enter payment amount SGD 3,323.31 3323.31 Selec…" at bounding box center [534, 590] width 1068 height 1063
click at [471, 792] on input "Policy reference" at bounding box center [534, 791] width 298 height 28
paste input "43542979"
type input "43542979"
click at [778, 827] on div "Tell us more about your payment Enter payment amount SGD 3,323.31 3323.31 Selec…" at bounding box center [534, 590] width 1068 height 1063
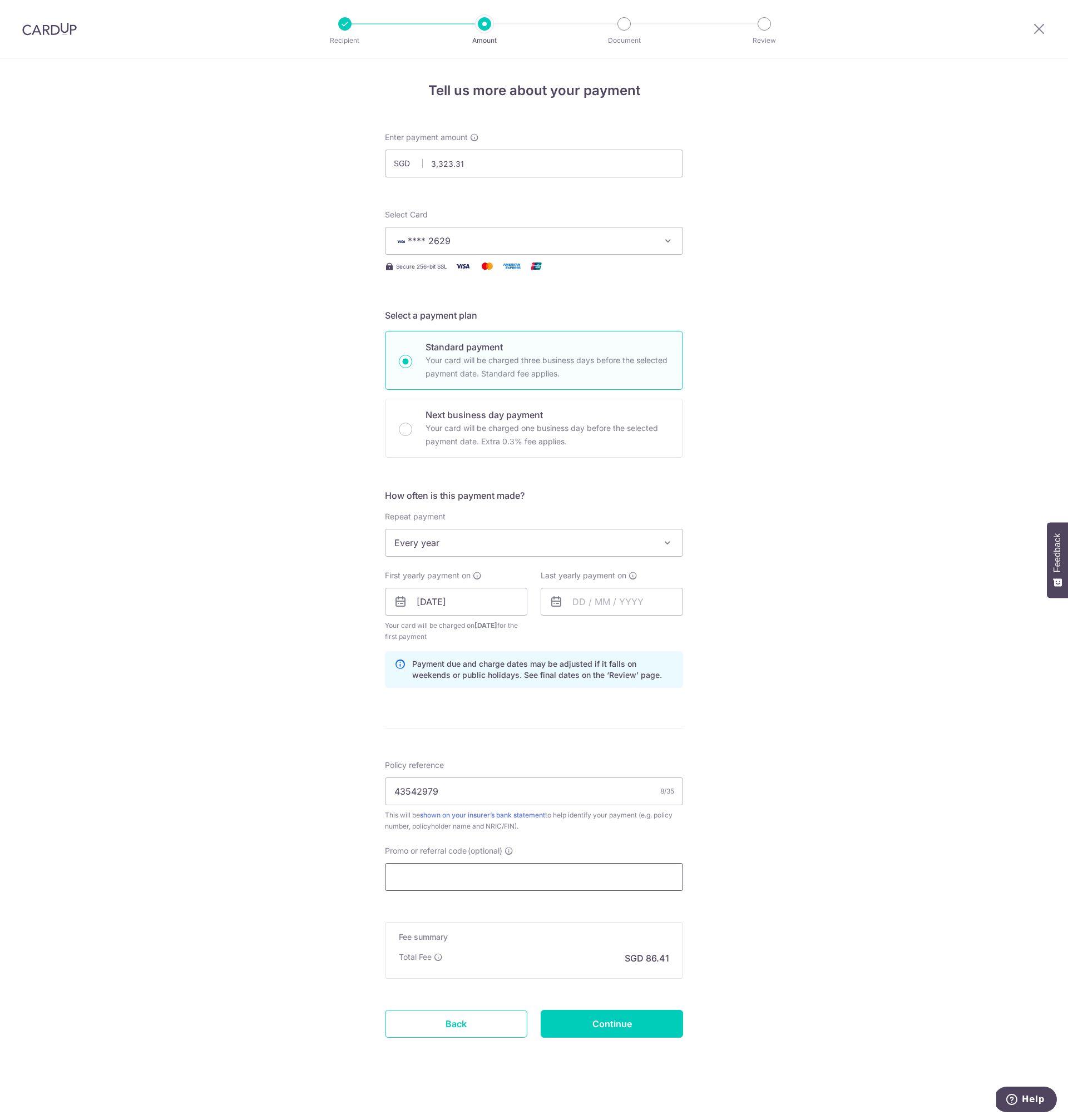
click at [468, 870] on input "Promo or referral code (optional)" at bounding box center [534, 876] width 298 height 28
paste input "OCBC195"
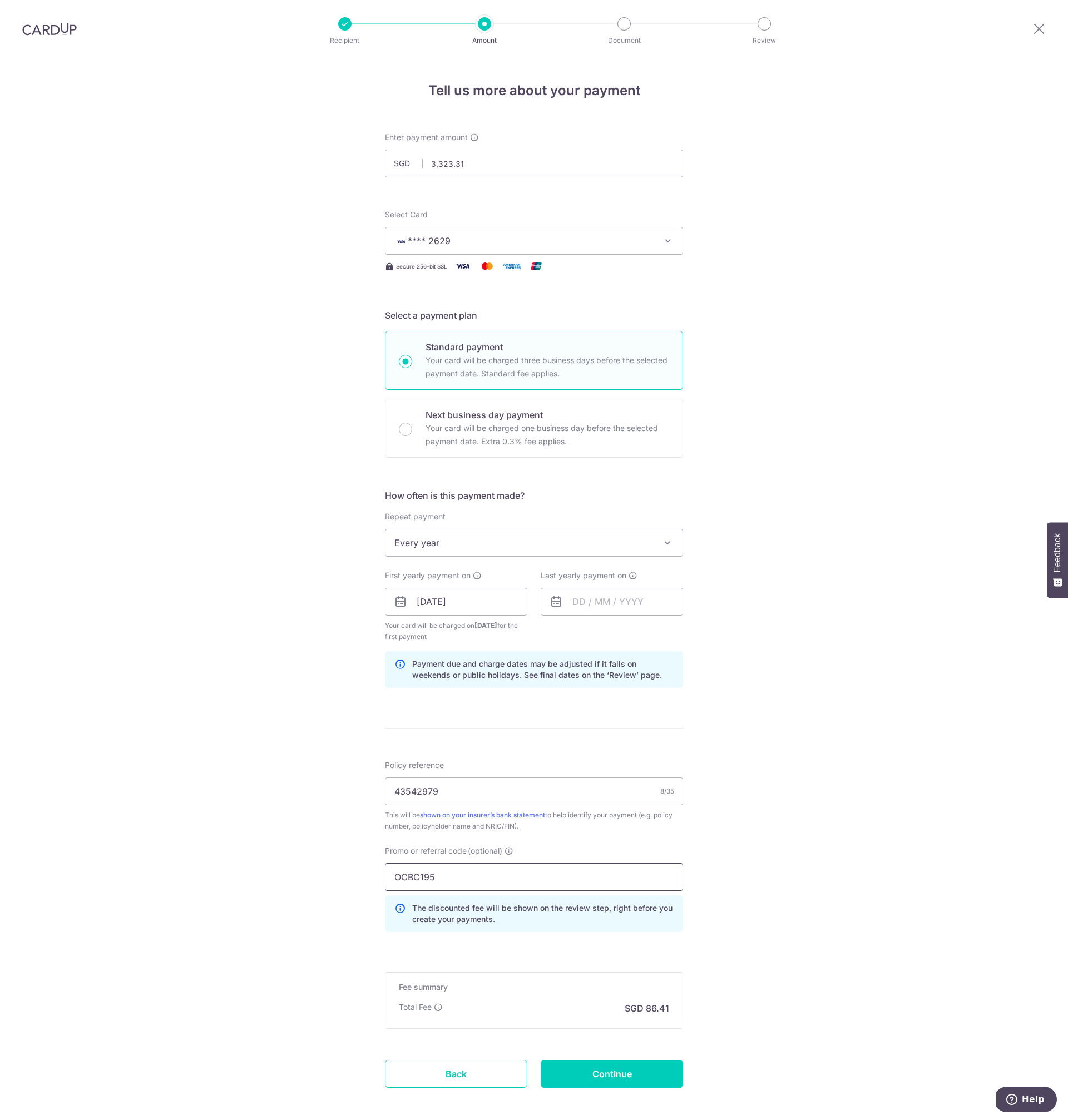
type input "OCBC195"
click at [751, 945] on div "Tell us more about your payment Enter payment amount SGD 3,323.31 3323.31 Selec…" at bounding box center [534, 615] width 1068 height 1113
click at [600, 969] on form "Enter payment amount SGD 3,323.31 3323.31 Select Card **** 2629 Add credit card…" at bounding box center [534, 625] width 298 height 987
click at [585, 1073] on input "Continue" at bounding box center [612, 1074] width 142 height 28
type input "Create Schedule"
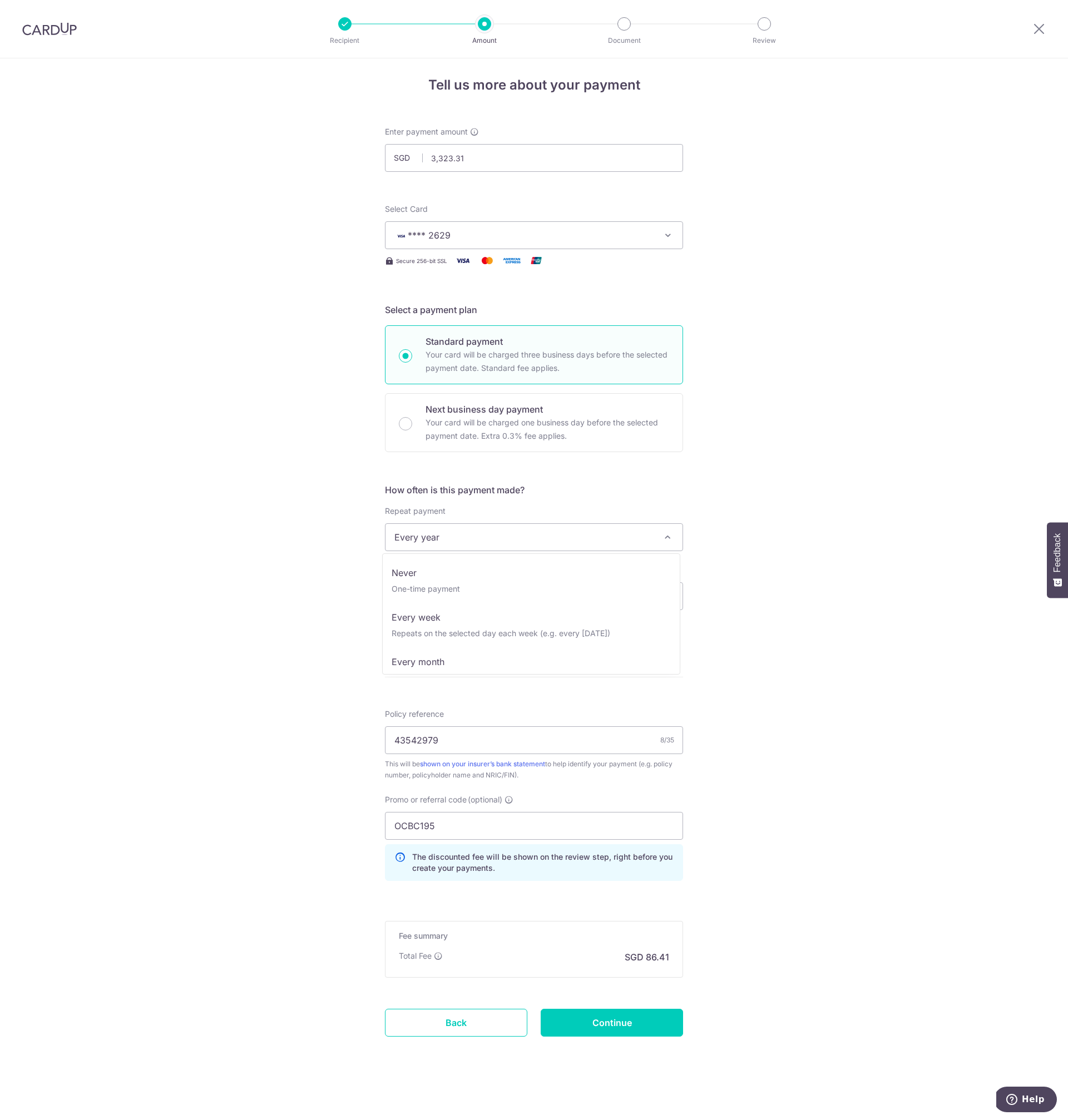
click at [638, 538] on span "Every year" at bounding box center [534, 538] width 297 height 27
select select "1"
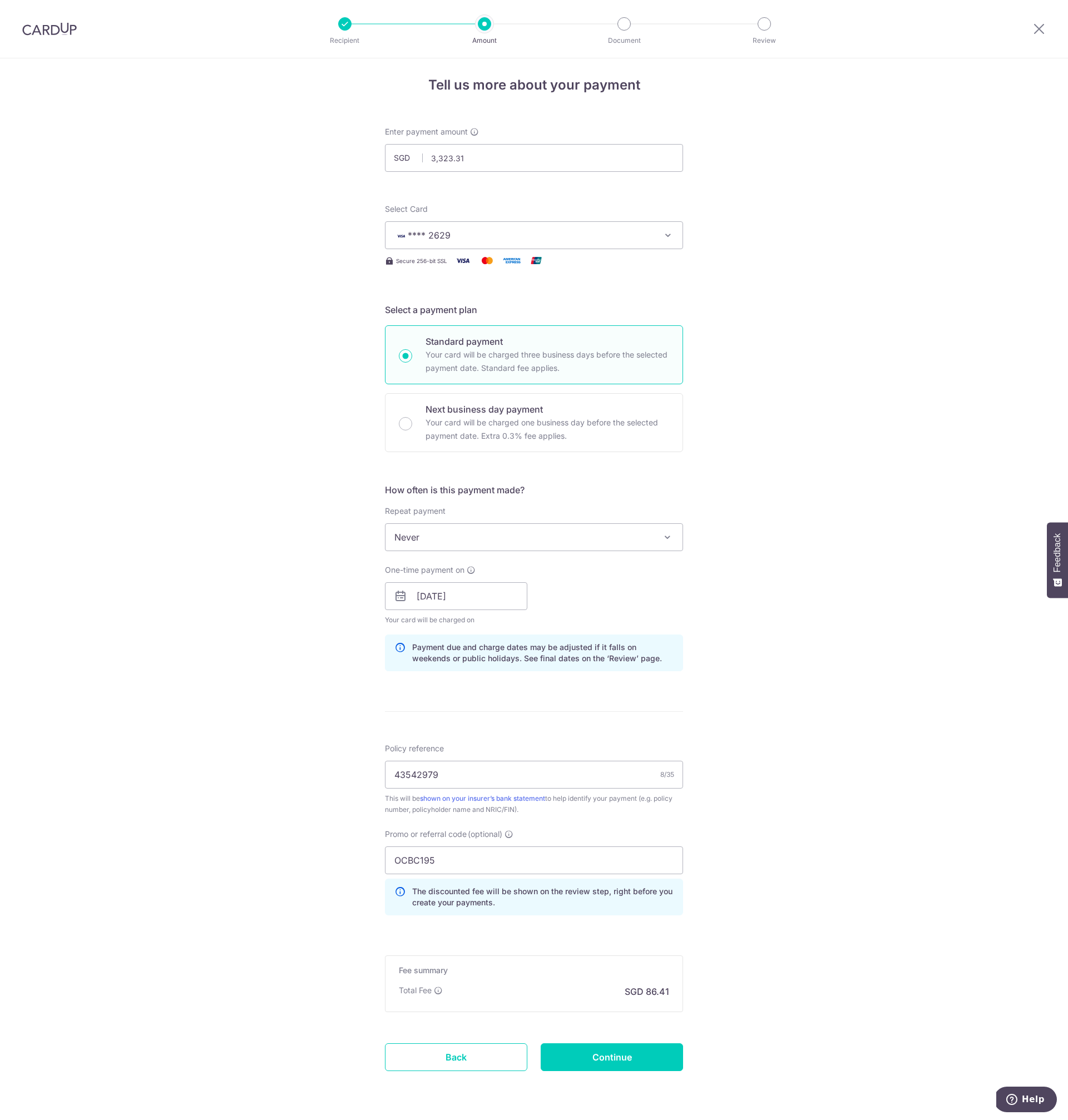
click at [844, 686] on div "Tell us more about your payment Enter payment amount SGD 3,323.31 3323.31 Selec…" at bounding box center [534, 604] width 1068 height 1102
click at [749, 987] on div "Tell us more about your payment Enter payment amount SGD 3,323.31 3323.31 Selec…" at bounding box center [534, 604] width 1068 height 1102
click at [619, 1066] on input "Continue" at bounding box center [612, 1057] width 142 height 28
type input "Create Schedule"
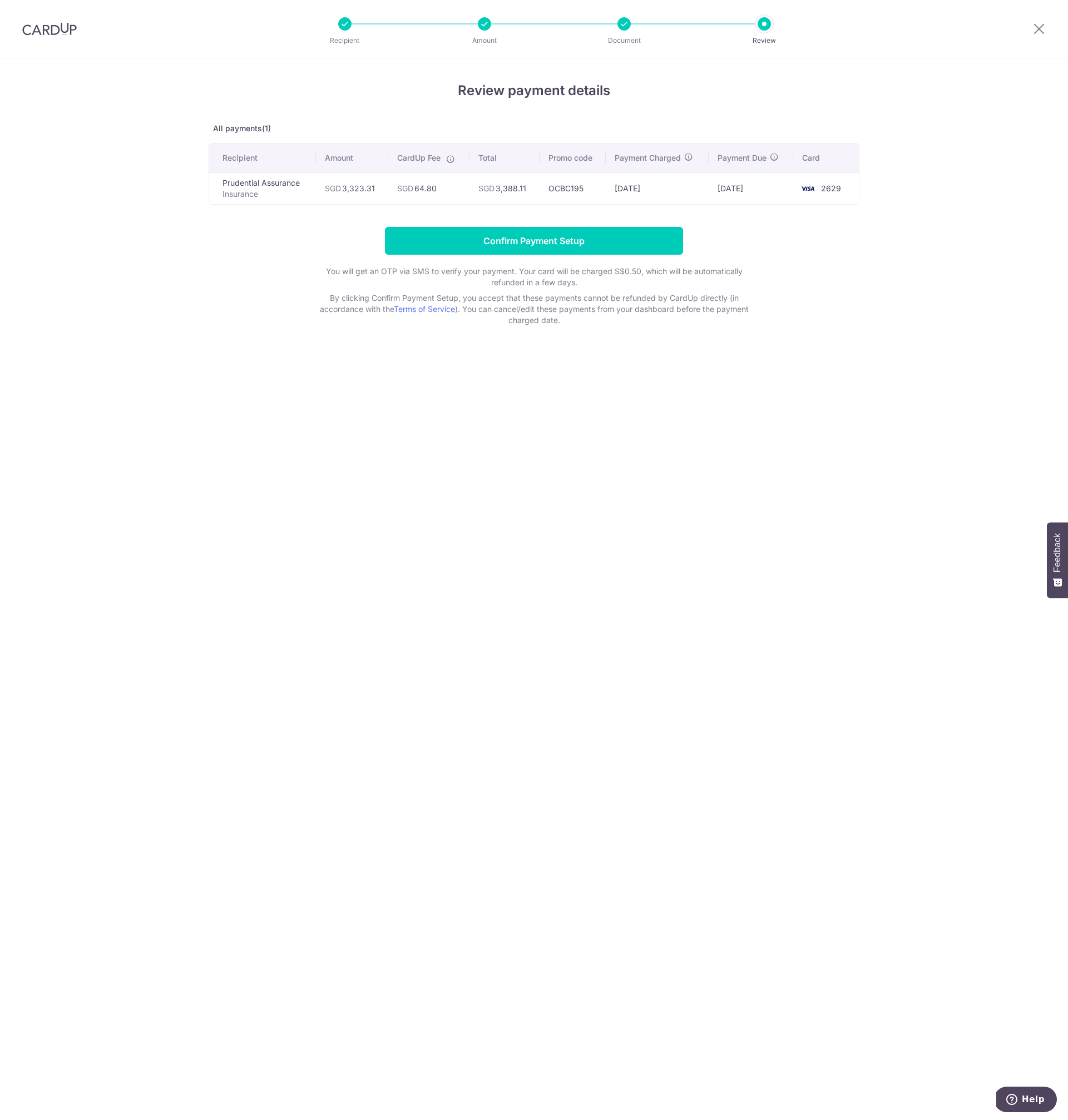
click at [550, 440] on div "Review payment details All payments(1) Recipient Amount CardUp Fee Total Promo …" at bounding box center [534, 590] width 1068 height 1062
click at [516, 427] on div "Review payment details All payments(1) Recipient Amount CardUp Fee Total Promo …" at bounding box center [534, 590] width 1068 height 1062
click at [571, 457] on div "Review payment details All payments(1) Recipient Amount CardUp Fee Total Promo …" at bounding box center [534, 590] width 1068 height 1062
click at [455, 439] on div "Review payment details All payments(1) Recipient Amount CardUp Fee Total Promo …" at bounding box center [534, 590] width 1068 height 1062
click at [564, 242] on input "Confirm Payment Setup" at bounding box center [534, 240] width 298 height 28
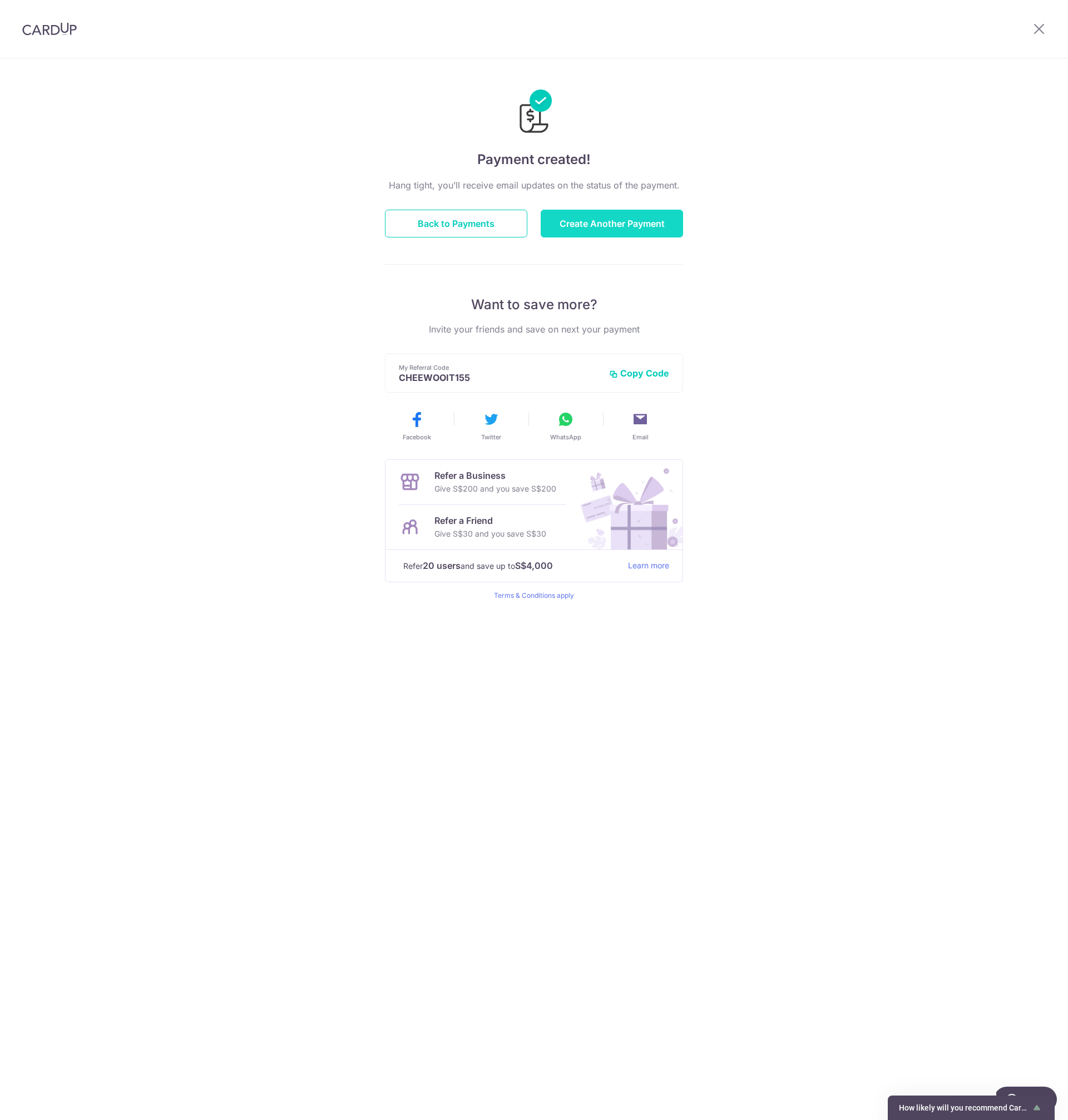
click at [646, 225] on button "Create Another Payment" at bounding box center [612, 223] width 142 height 28
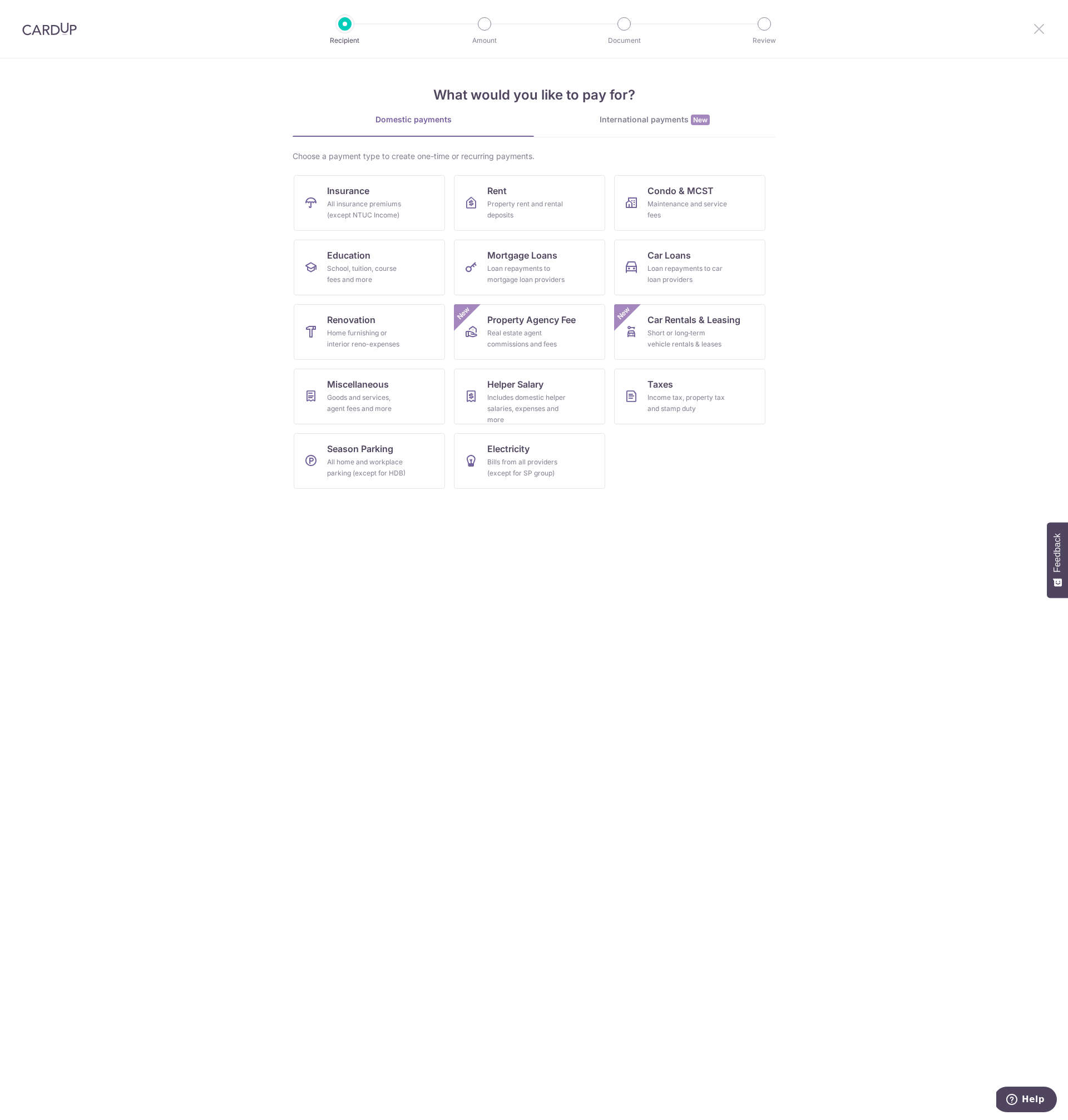
click at [1038, 28] on icon at bounding box center [1039, 29] width 13 height 14
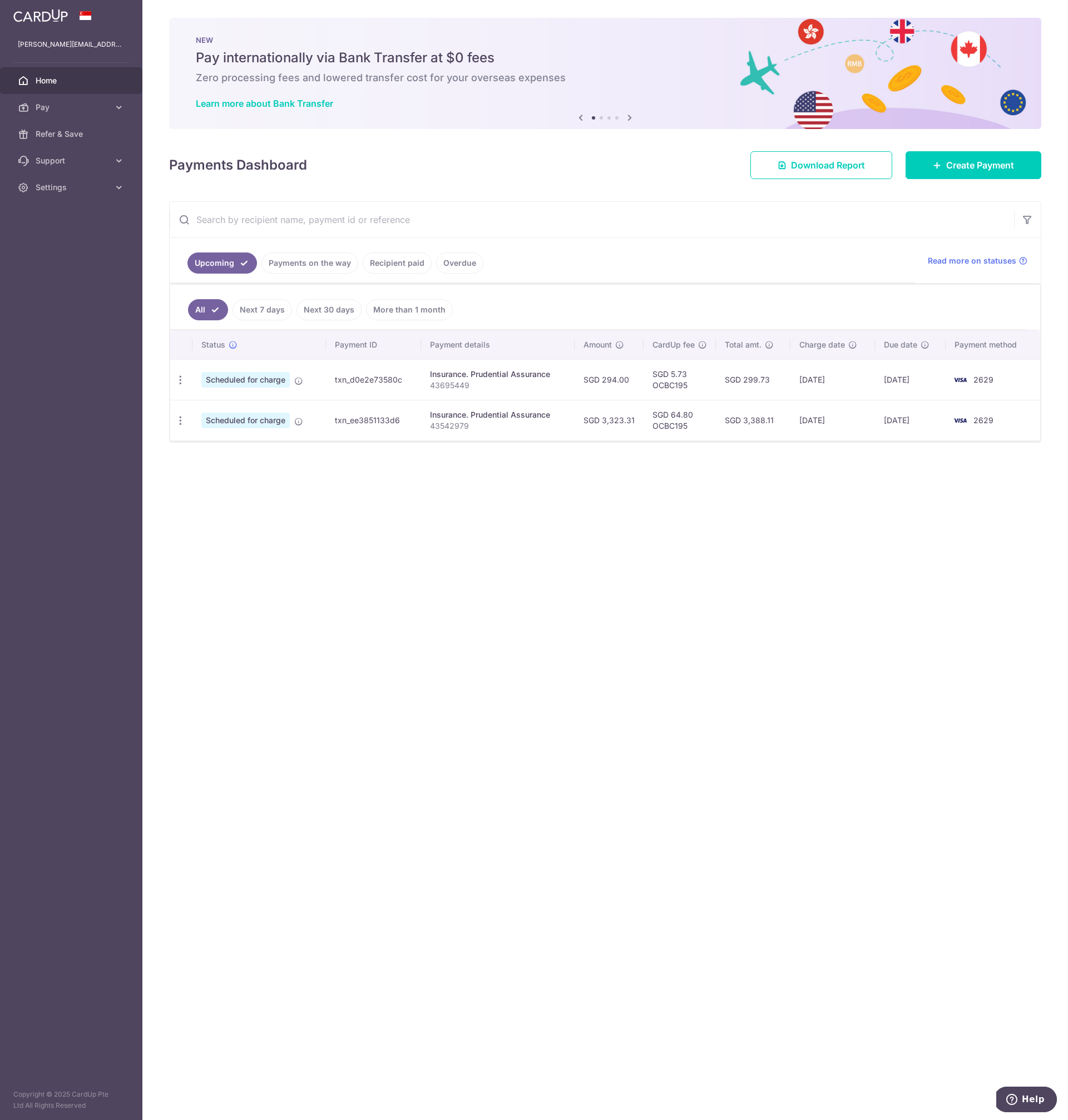
click at [425, 655] on div "× Pause Schedule Pause all future payments in this series Pause just this one p…" at bounding box center [605, 560] width 926 height 1120
click at [402, 651] on div "× Pause Schedule Pause all future payments in this series Pause just this one p…" at bounding box center [605, 560] width 926 height 1120
click at [405, 661] on div "× Pause Schedule Pause all future payments in this series Pause just this one p…" at bounding box center [605, 560] width 926 height 1120
click at [424, 702] on div "× Pause Schedule Pause all future payments in this series Pause just this one p…" at bounding box center [605, 560] width 926 height 1120
click at [425, 684] on div "× Pause Schedule Pause all future payments in this series Pause just this one p…" at bounding box center [605, 560] width 926 height 1120
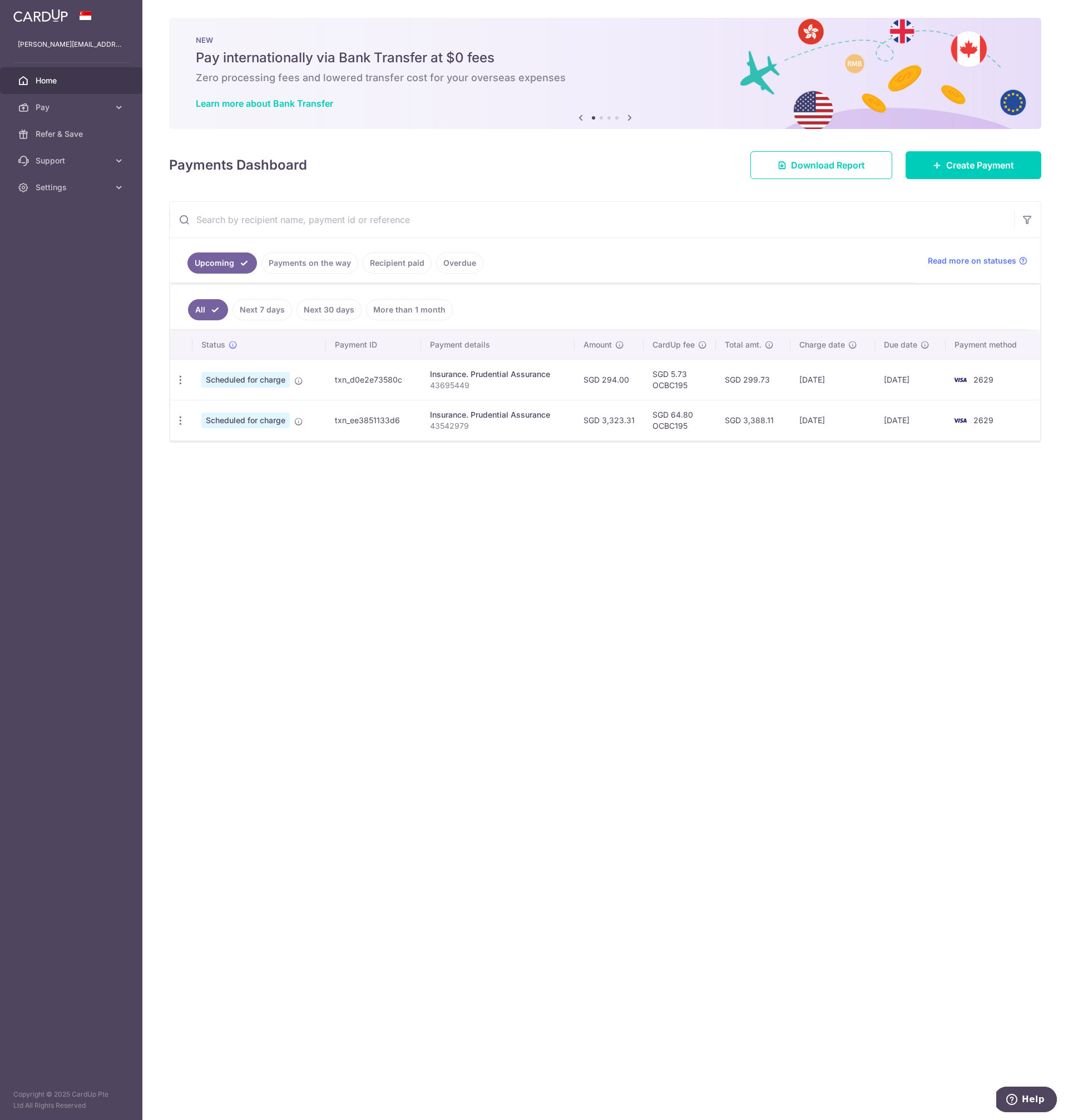
click at [834, 225] on input "text" at bounding box center [592, 219] width 844 height 35
click at [981, 166] on span "Create Payment" at bounding box center [980, 166] width 68 height 13
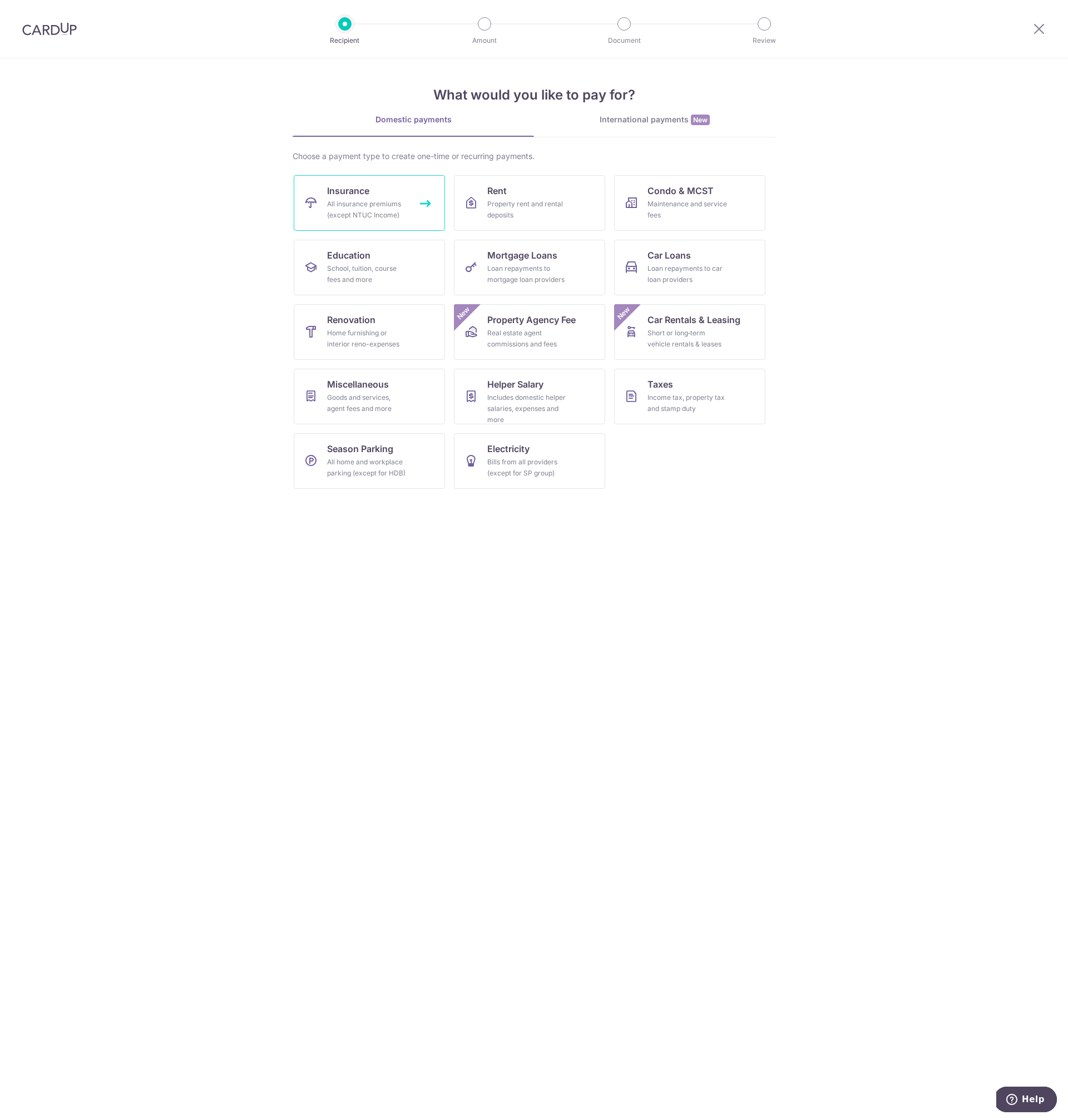
click at [347, 209] on div "All insurance premiums (except NTUC Income)" at bounding box center [366, 209] width 80 height 22
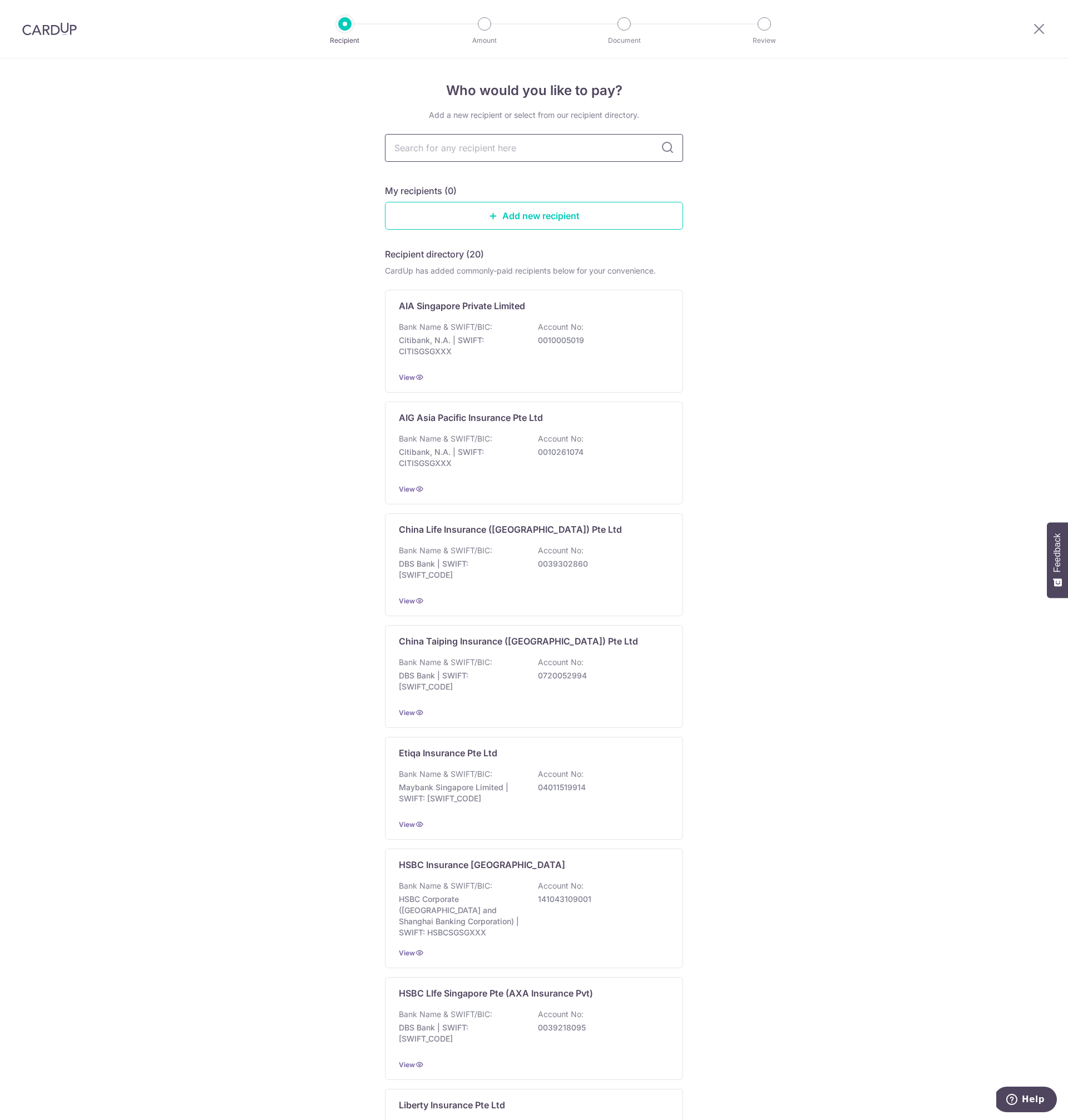
click at [470, 149] on input "text" at bounding box center [534, 148] width 298 height 28
type input "prudenti"
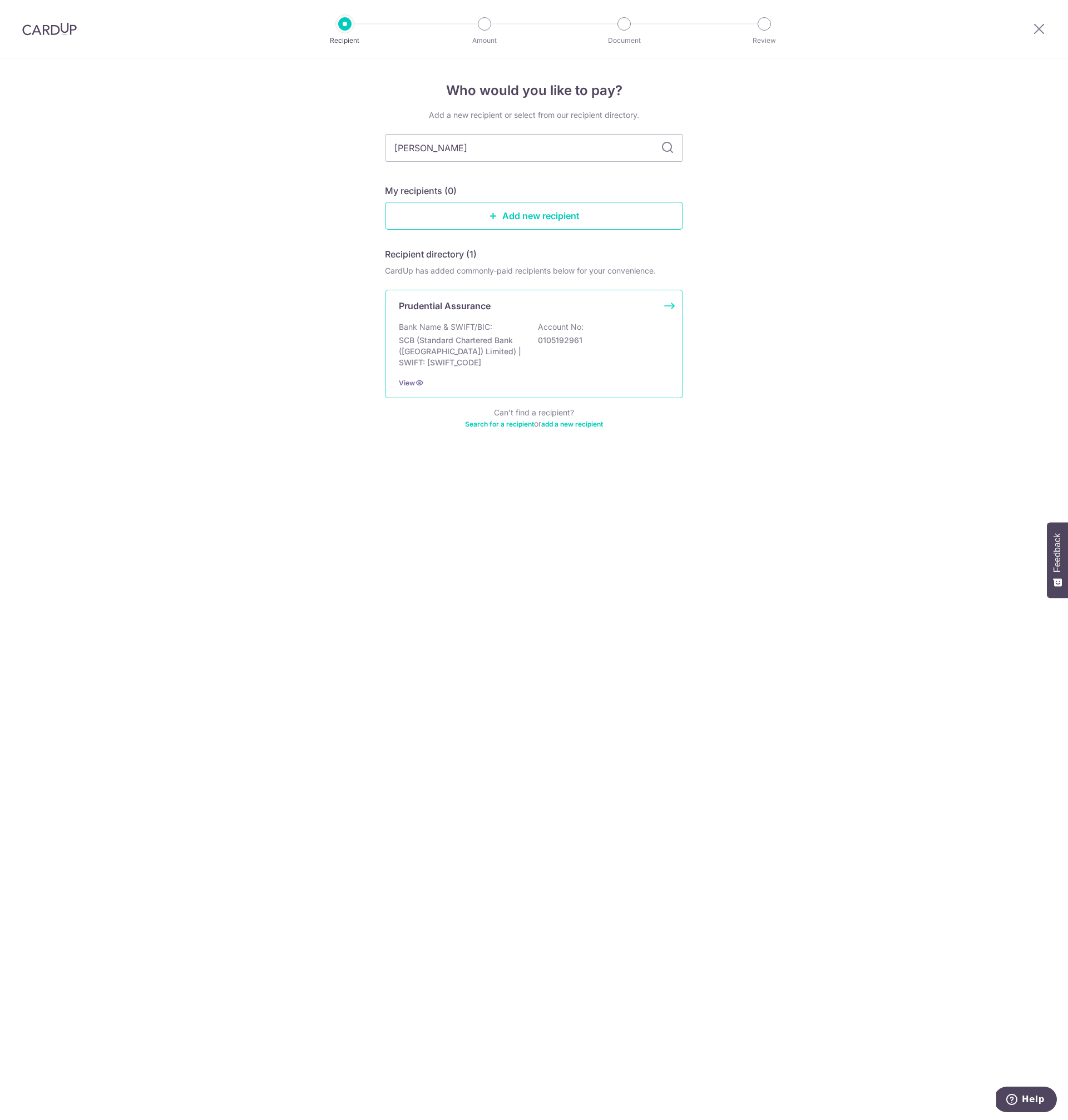
click at [461, 336] on p "SCB (Standard Chartered Bank (Singapore) Limited) | SWIFT: SCBLSG22XXX" at bounding box center [461, 352] width 124 height 34
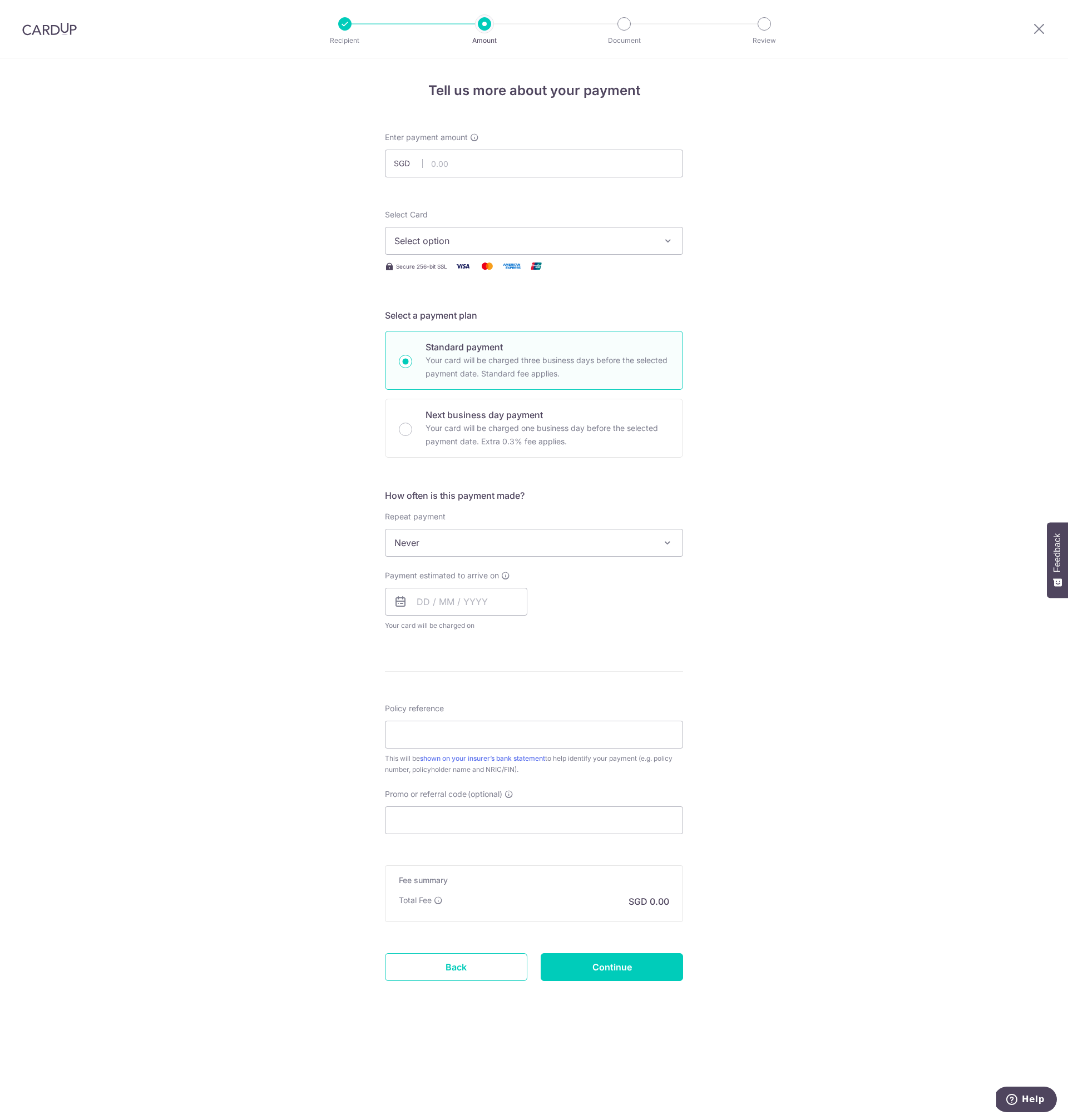
click at [622, 235] on span "Select option" at bounding box center [523, 241] width 260 height 13
click at [577, 316] on span "**** 2629" at bounding box center [534, 320] width 279 height 13
click at [646, 547] on span "Never" at bounding box center [534, 543] width 297 height 27
select select "3"
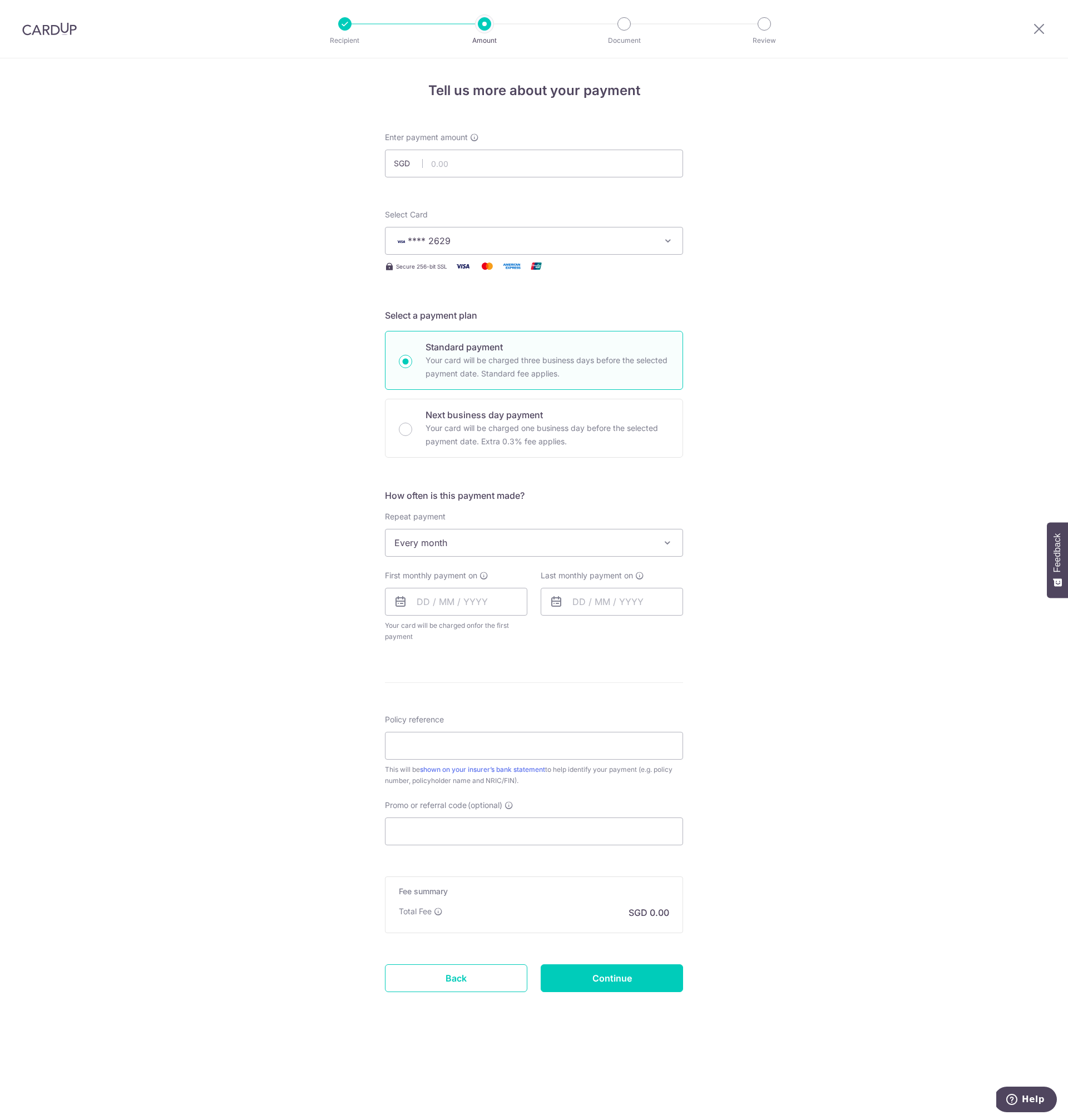
click at [764, 661] on div "Tell us more about your payment Enter payment amount SGD Select Card **** 2629 …" at bounding box center [534, 590] width 1068 height 1062
click at [656, 681] on form "Enter payment amount SGD Select Card **** 2629 Add credit card Your Cards **** …" at bounding box center [534, 577] width 298 height 891
click at [521, 545] on span "Every month" at bounding box center [534, 543] width 297 height 27
click at [460, 607] on input "text" at bounding box center [455, 602] width 142 height 28
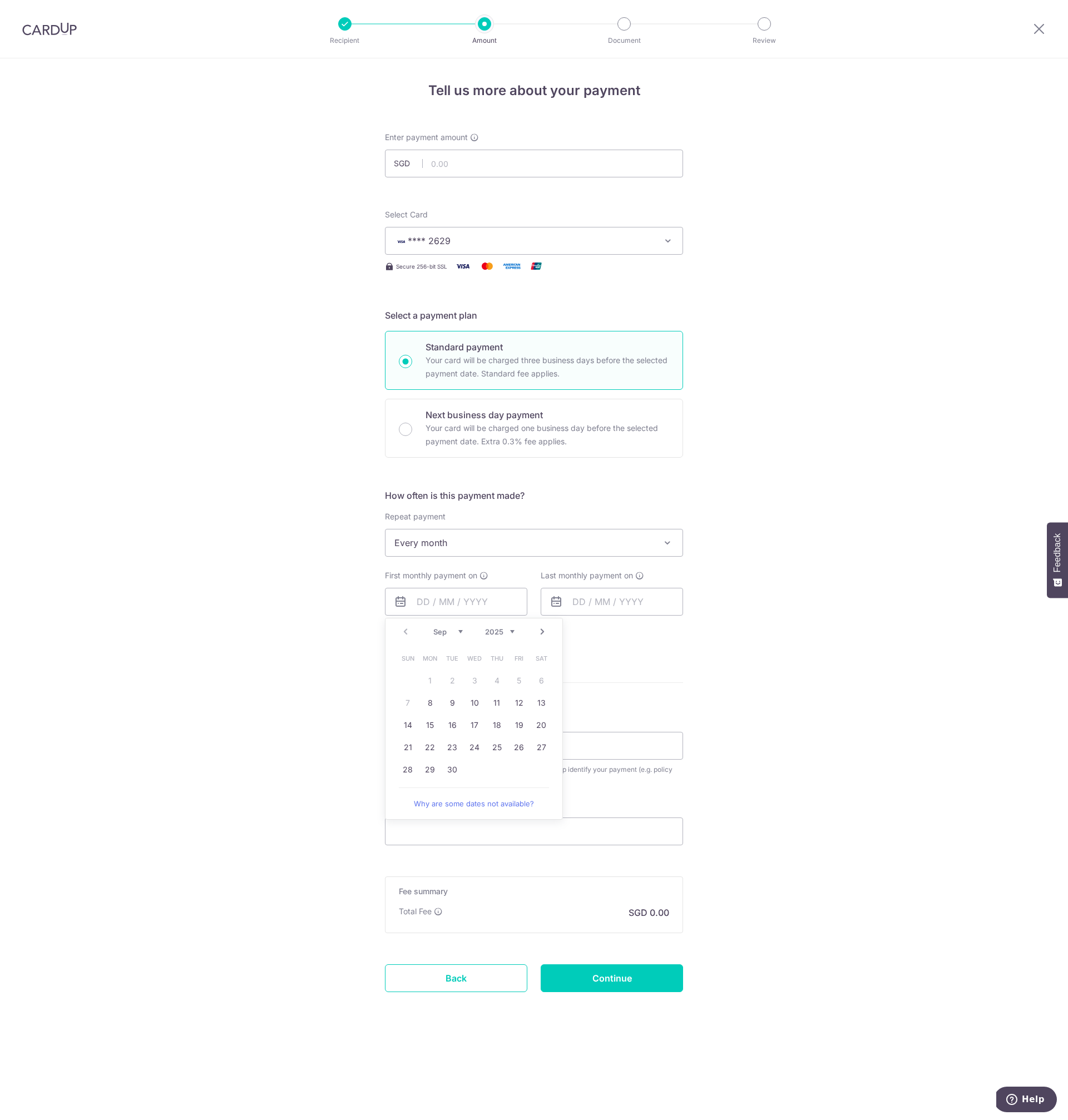
click at [500, 769] on table "Sun Mon Tue Wed Thu Fri Sat 1 2 3 4 5 6 7 8 9 10 11 12 13 14 15 16 17 18 19 20 …" at bounding box center [474, 714] width 155 height 134
click at [544, 634] on link "Next" at bounding box center [543, 632] width 13 height 13
click at [476, 681] on link "1" at bounding box center [474, 681] width 18 height 18
type input "[DATE]"
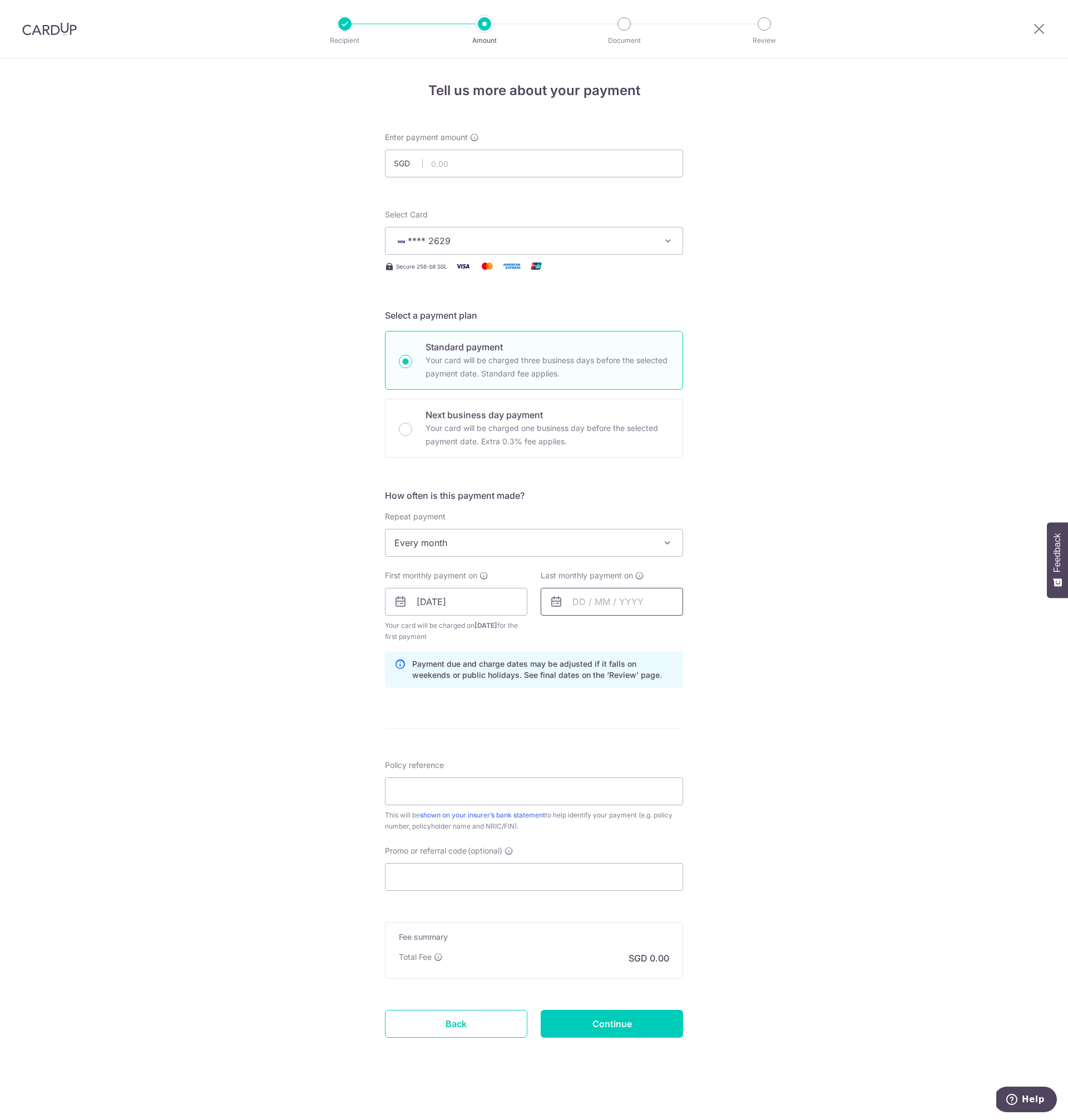
click at [623, 603] on input "text" at bounding box center [612, 602] width 142 height 28
click at [663, 633] on select "2025 2026 2027 2028 2029 2030 2031 2032 2033 2034 2035" at bounding box center [655, 632] width 29 height 9
click at [781, 642] on div "Tell us more about your payment Enter payment amount SGD Select Card **** 2629 …" at bounding box center [534, 590] width 1068 height 1063
click at [614, 606] on input "text" at bounding box center [612, 602] width 142 height 28
click at [666, 633] on select "2025 2026 2027 2028 2029 2030 2031 2032 2033 2034 2035" at bounding box center [655, 632] width 29 height 9
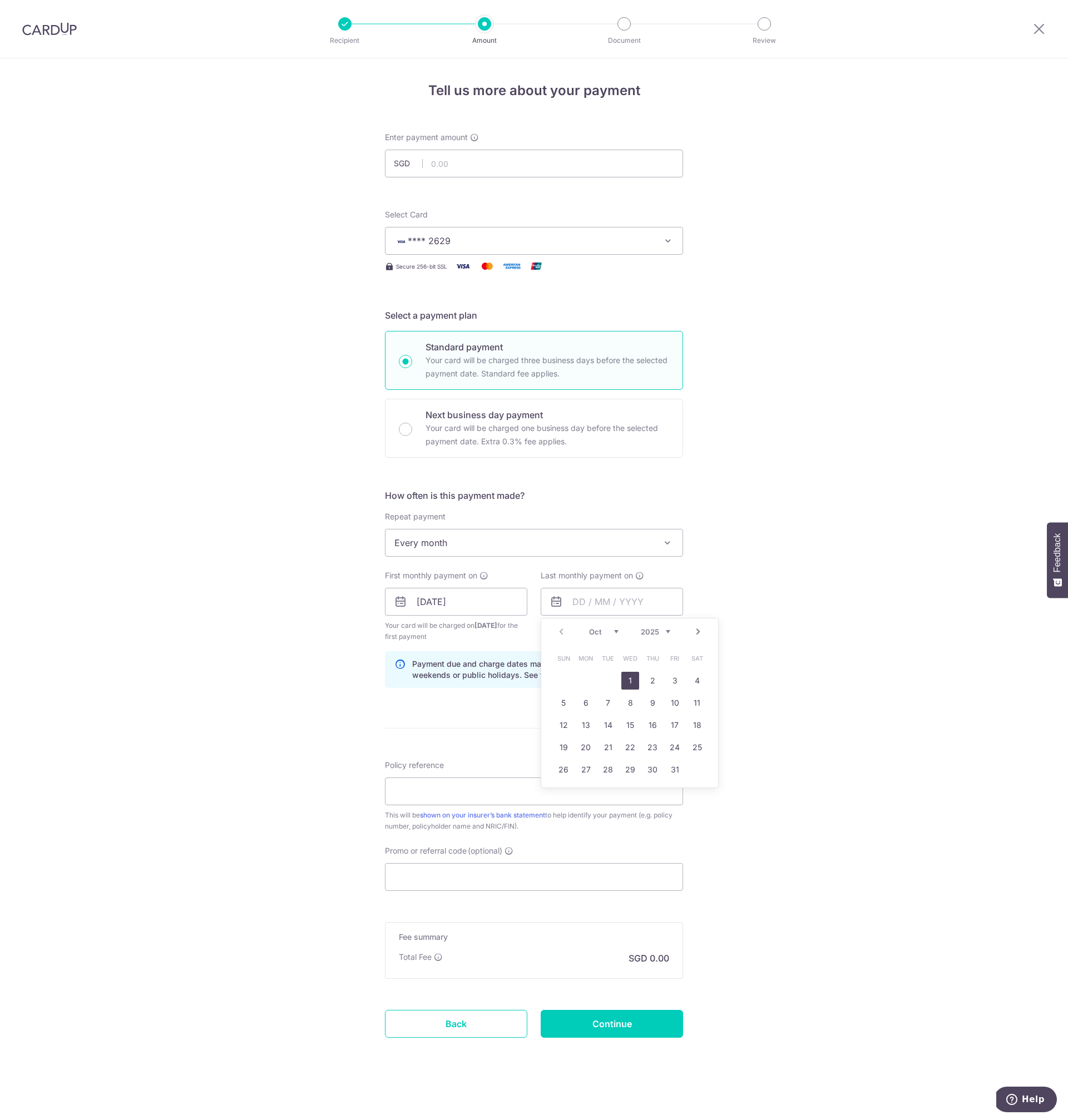
click at [694, 631] on link "Next" at bounding box center [698, 632] width 13 height 13
click at [581, 679] on link "1" at bounding box center [586, 681] width 18 height 18
type input "[DATE]"
click at [761, 747] on div "Tell us more about your payment Enter payment amount SGD Select Card **** 2629 …" at bounding box center [534, 590] width 1068 height 1063
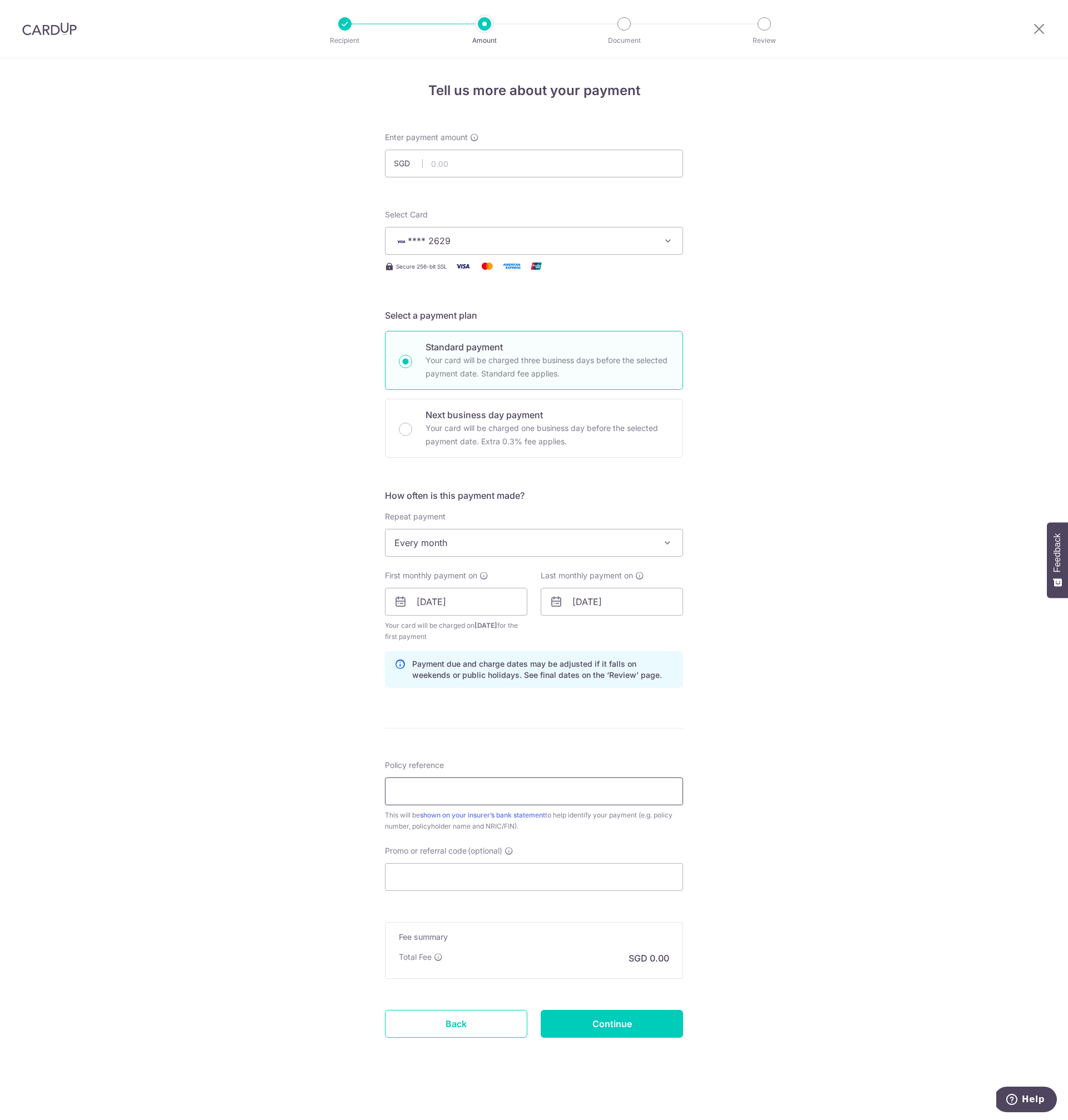
click at [501, 799] on input "Policy reference" at bounding box center [534, 791] width 298 height 28
paste input "43695458"
type input "43695458"
click at [865, 771] on div "Tell us more about your payment Enter payment amount SGD Select Card **** 2629 …" at bounding box center [534, 590] width 1068 height 1063
click at [906, 665] on div "Tell us more about your payment Enter payment amount SGD Select Card **** 2629 …" at bounding box center [534, 590] width 1068 height 1063
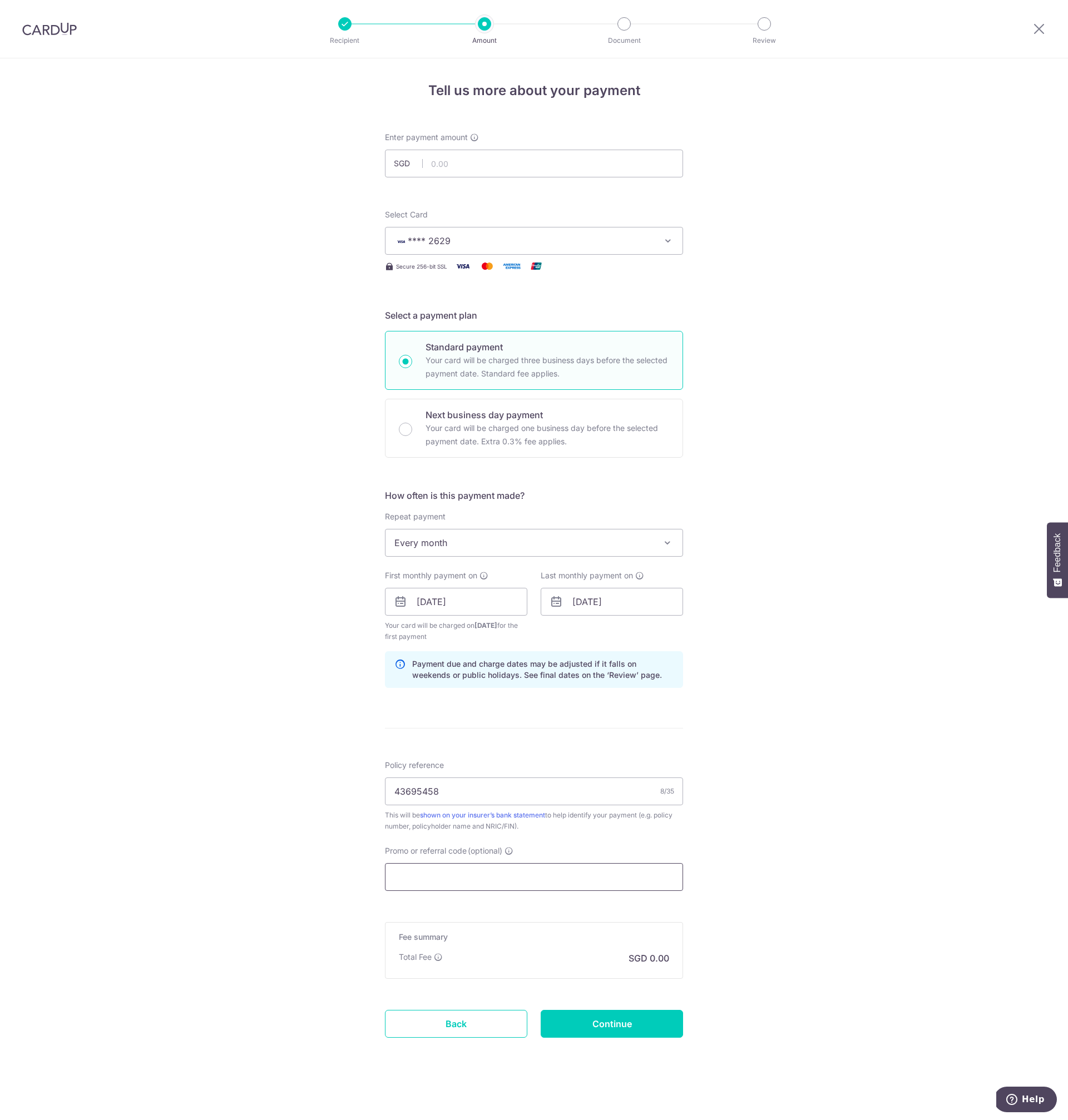
click at [545, 886] on input "Promo or referral code (optional)" at bounding box center [534, 876] width 298 height 28
paste input "OCBC18"
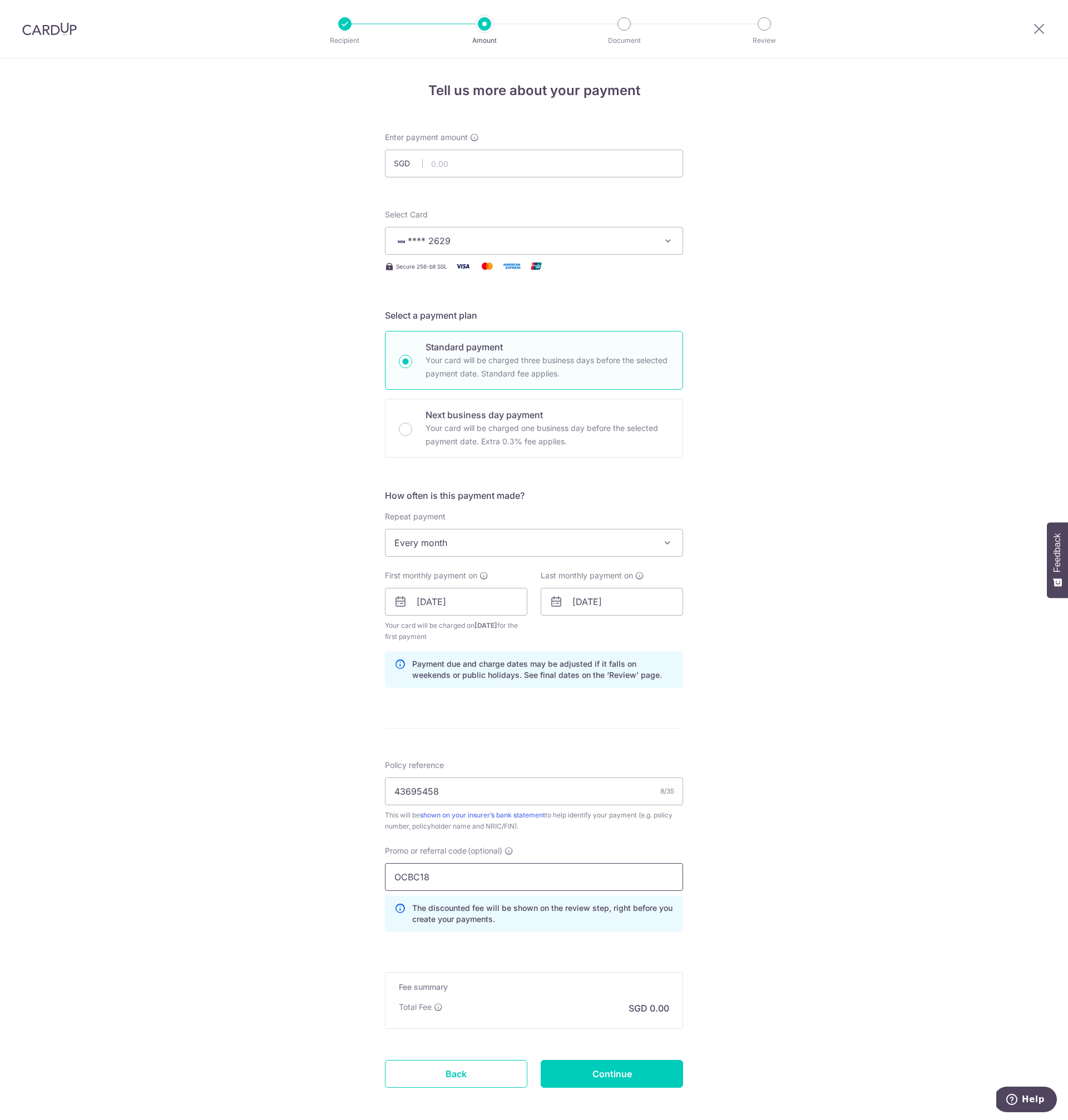
type input "OCBC18"
click at [726, 953] on div "Tell us more about your payment Enter payment amount SGD Select Card **** 2629 …" at bounding box center [534, 615] width 1068 height 1113
click at [615, 1073] on input "Continue" at bounding box center [612, 1074] width 142 height 28
type input "Create Schedule"
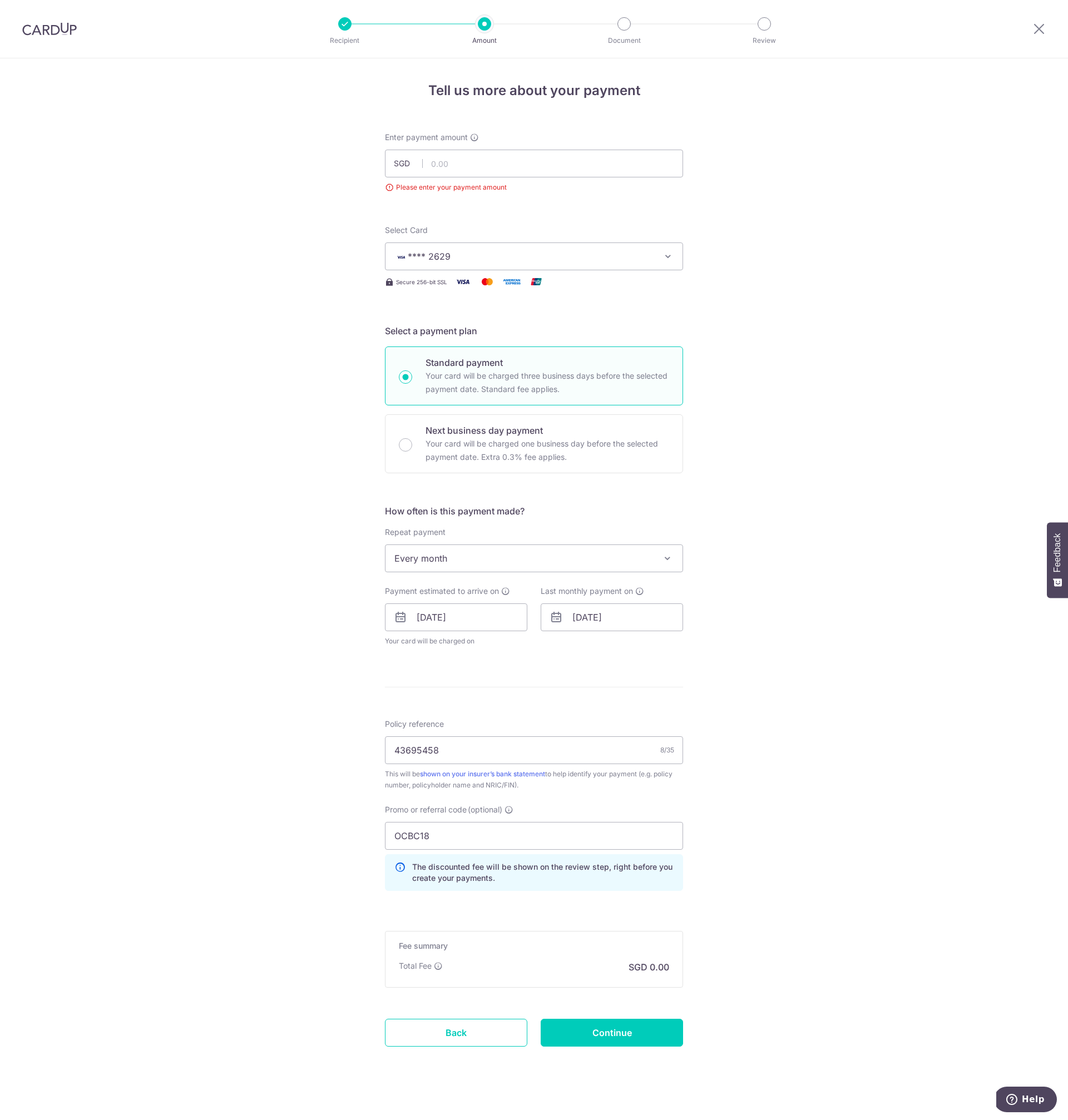
scroll to position [10, 0]
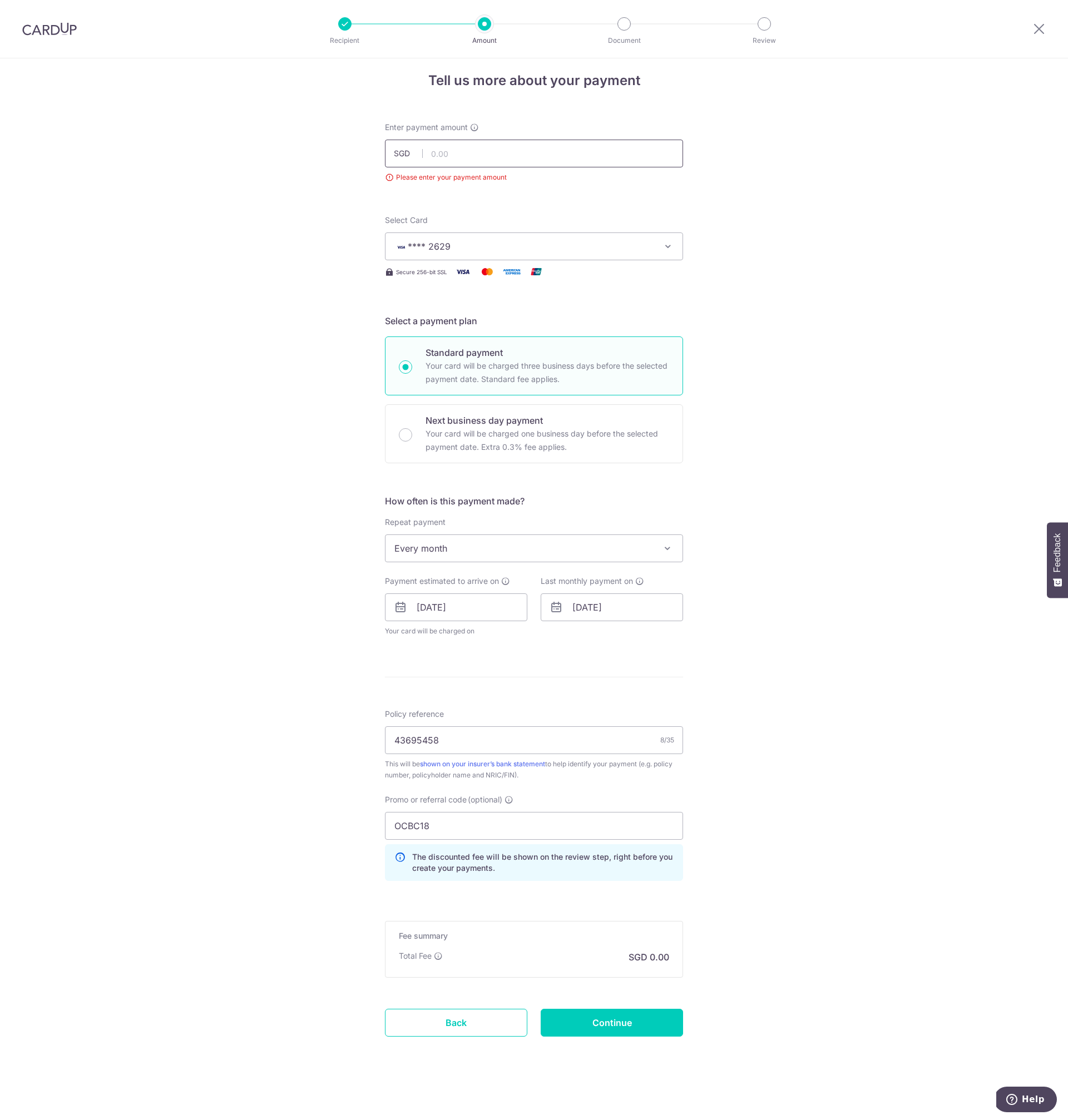
click at [483, 163] on input "text" at bounding box center [534, 153] width 298 height 28
paste input "229.84"
type input "229.84"
click at [891, 655] on div "Tell us more about your payment Enter payment amount SGD 229.84 Please enter yo…" at bounding box center [534, 585] width 1068 height 1072
click at [628, 1022] on input "Continue" at bounding box center [612, 1023] width 142 height 28
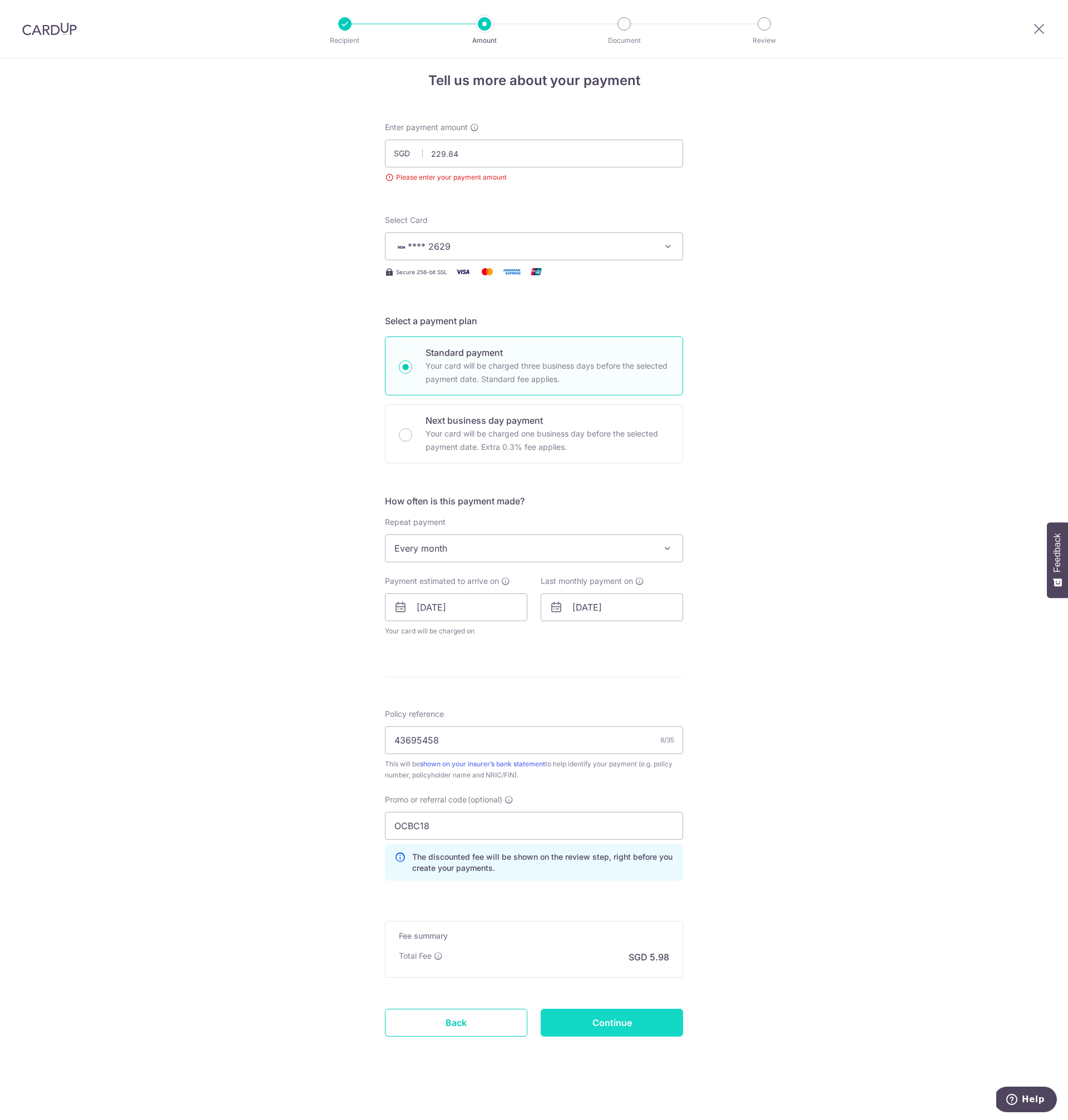
type input "Create Schedule"
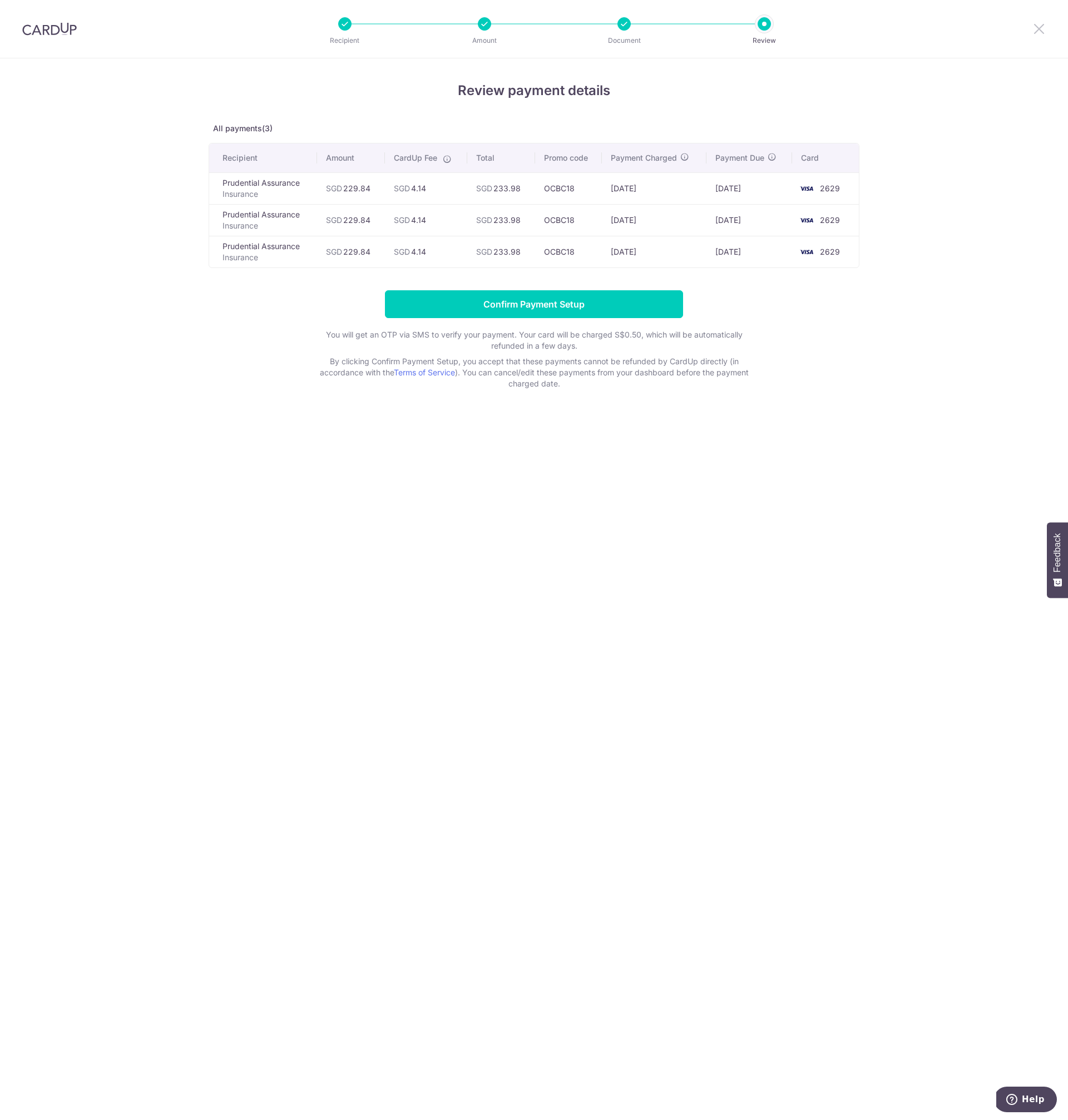
click at [1036, 29] on icon at bounding box center [1039, 29] width 13 height 14
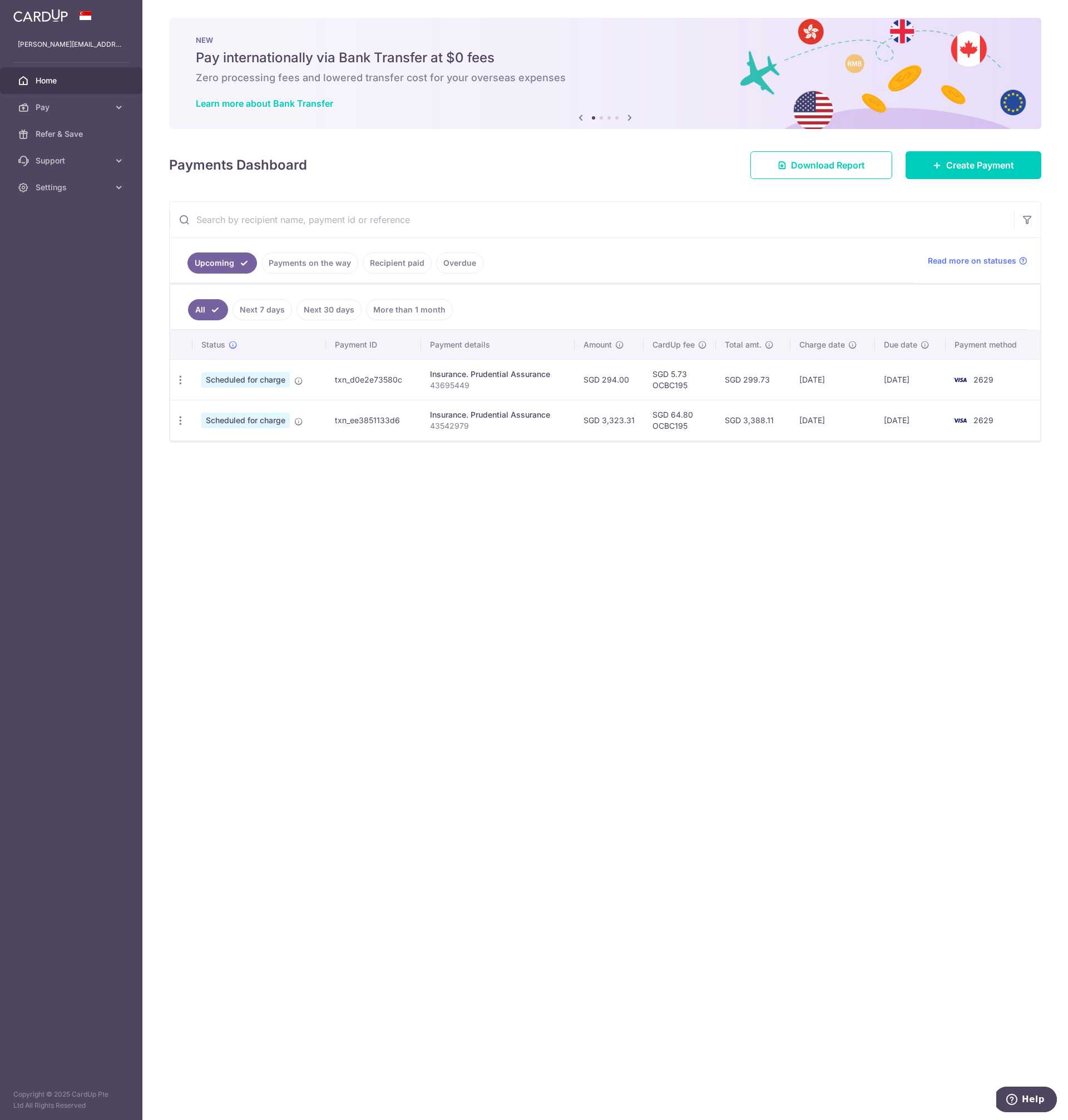
click at [547, 642] on div "× Pause Schedule Pause all future payments in this series Pause just this one p…" at bounding box center [605, 560] width 926 height 1120
click at [966, 170] on span "Create Payment" at bounding box center [980, 166] width 68 height 13
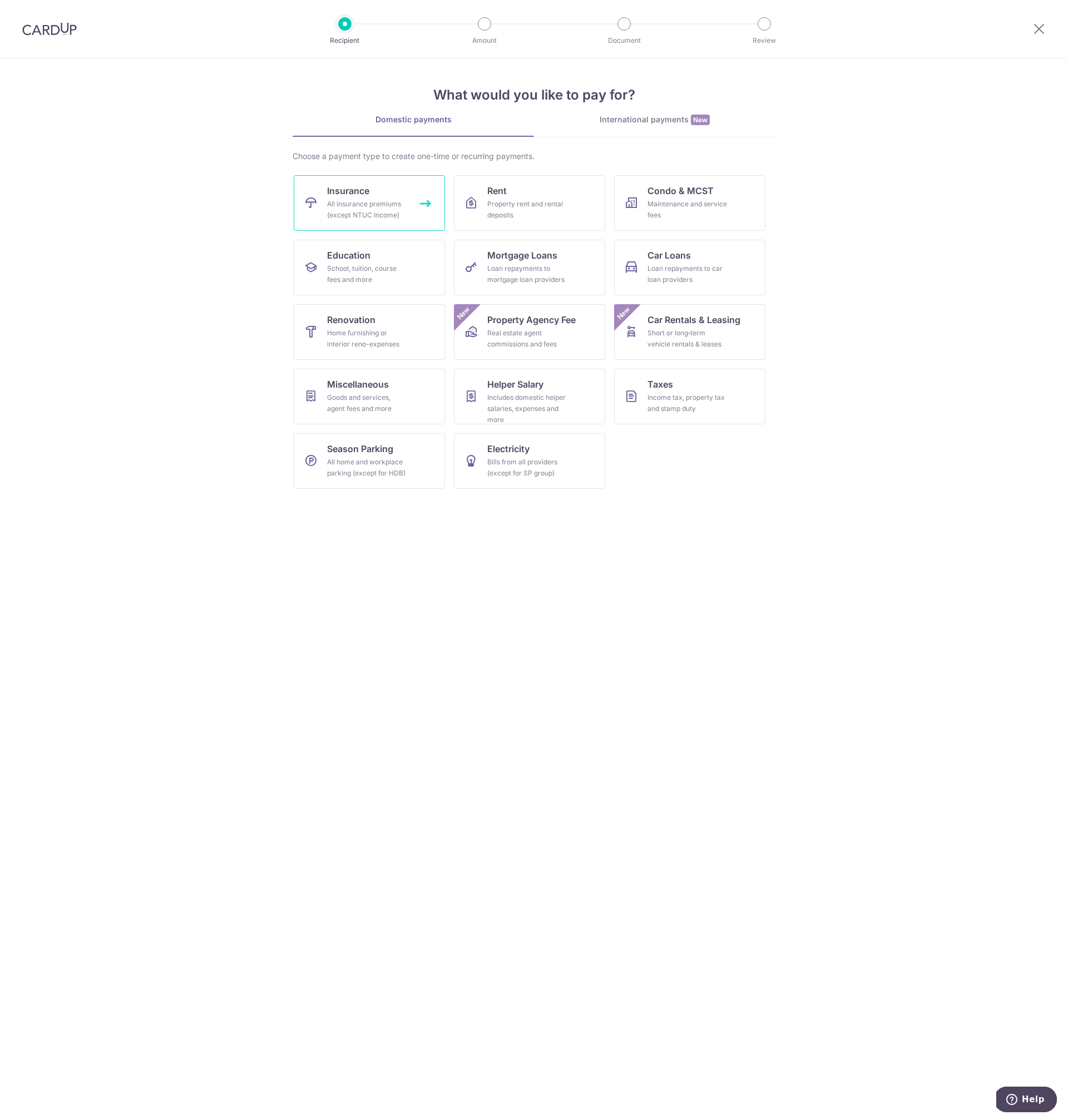
click at [368, 207] on div "All insurance premiums (except NTUC Income)" at bounding box center [366, 209] width 80 height 22
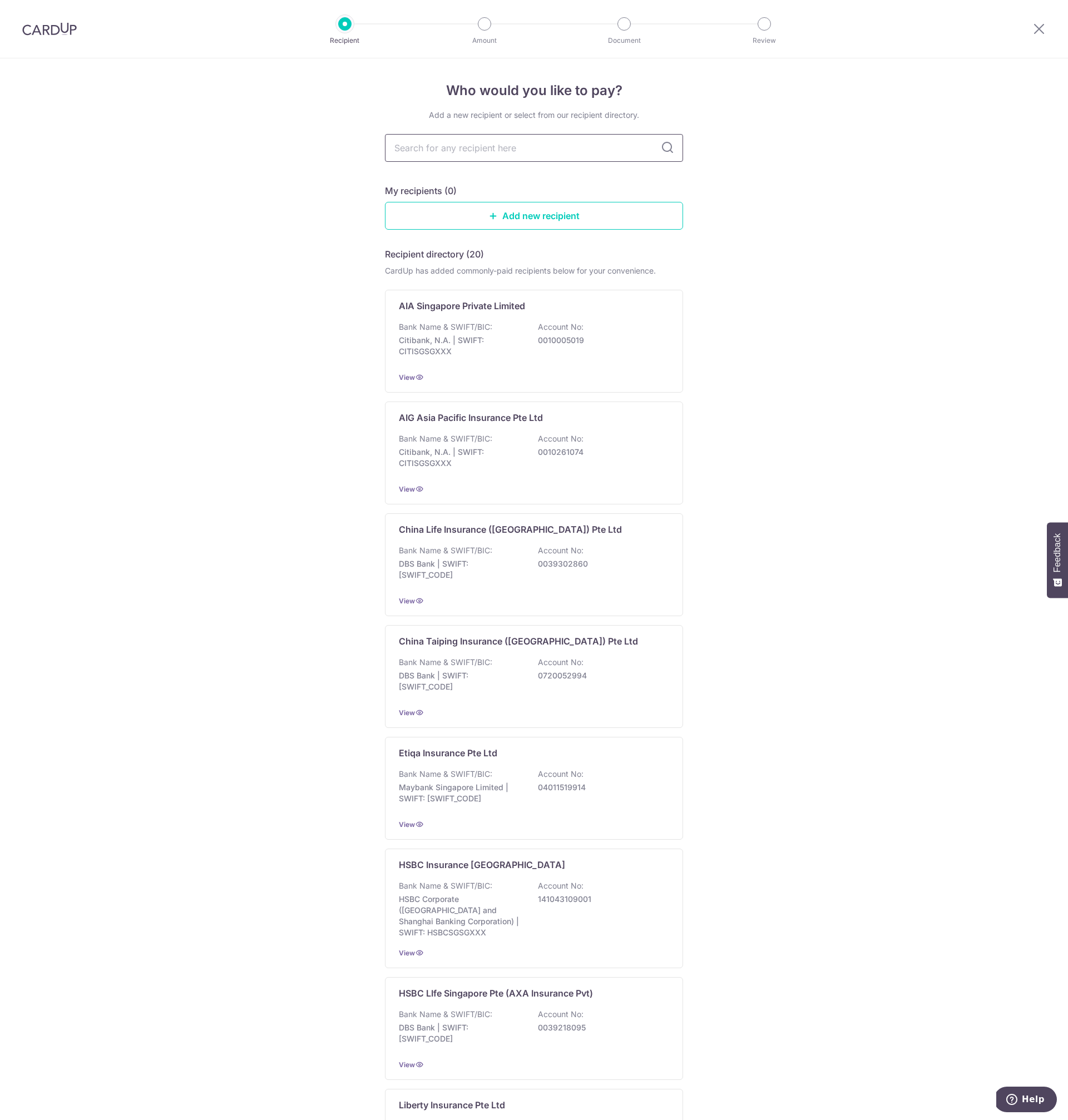
click at [496, 150] on input "text" at bounding box center [534, 148] width 298 height 28
type input "prudential"
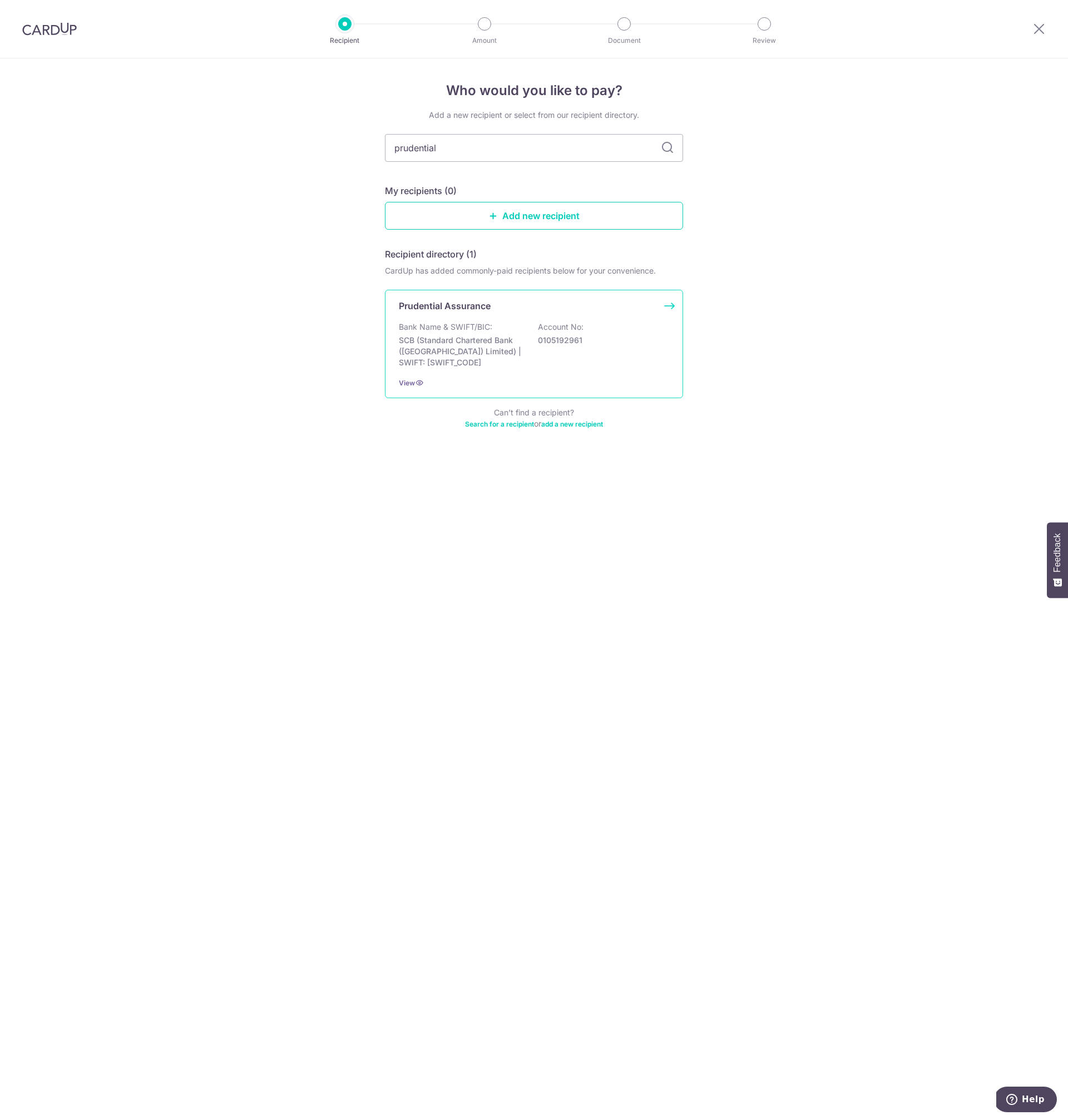
click at [497, 352] on p "SCB (Standard Chartered Bank (Singapore) Limited) | SWIFT: SCBLSG22XXX" at bounding box center [461, 352] width 124 height 34
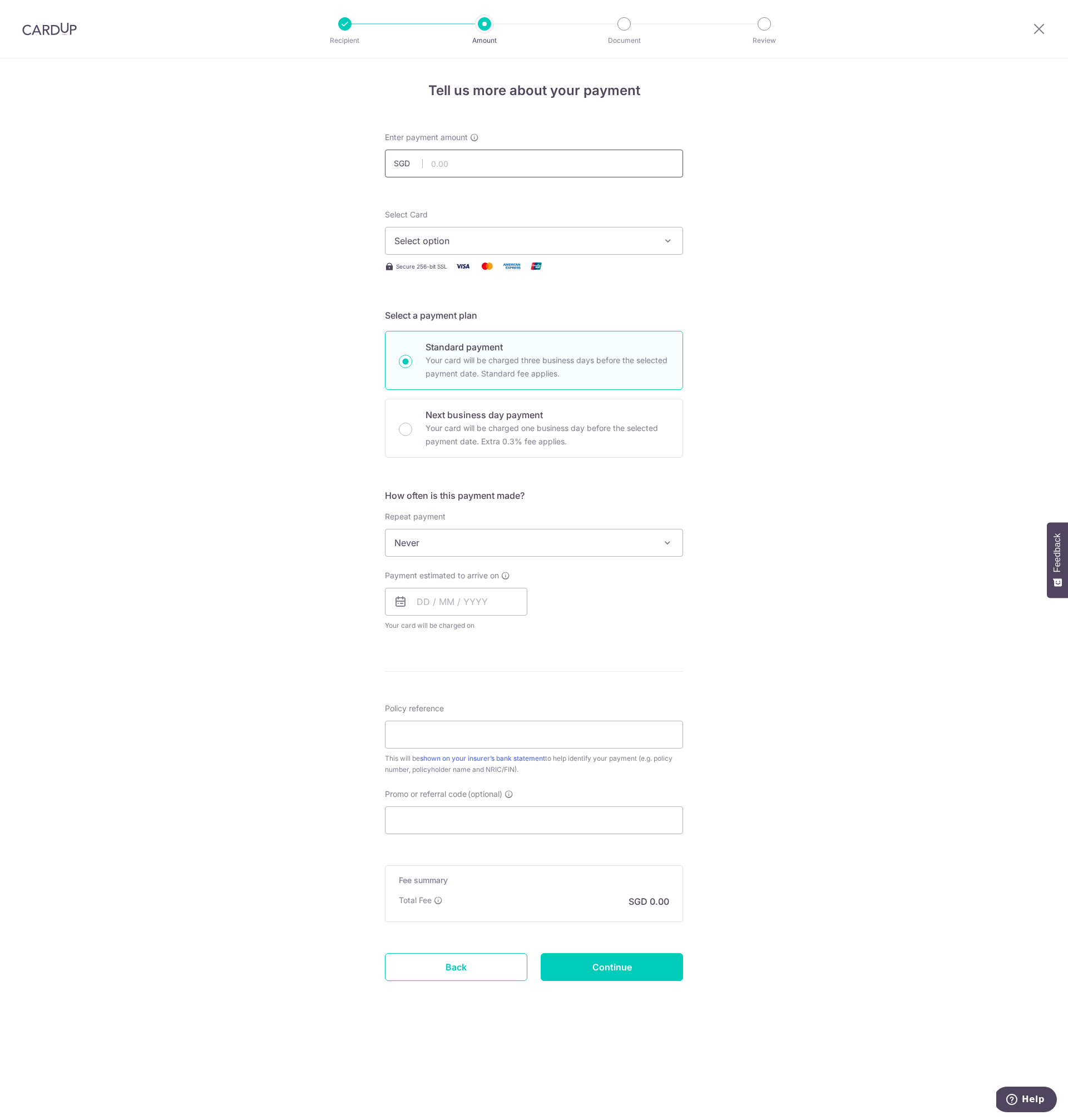
click at [445, 166] on input "text" at bounding box center [534, 163] width 298 height 28
paste input "229.84"
type input "229.84"
click at [787, 439] on div "Tell us more about your payment Enter payment amount SGD 229.84 229.84 Select C…" at bounding box center [534, 590] width 1068 height 1062
click at [776, 518] on div "Tell us more about your payment Enter payment amount SGD 229.84 229.84 Select C…" at bounding box center [534, 590] width 1068 height 1062
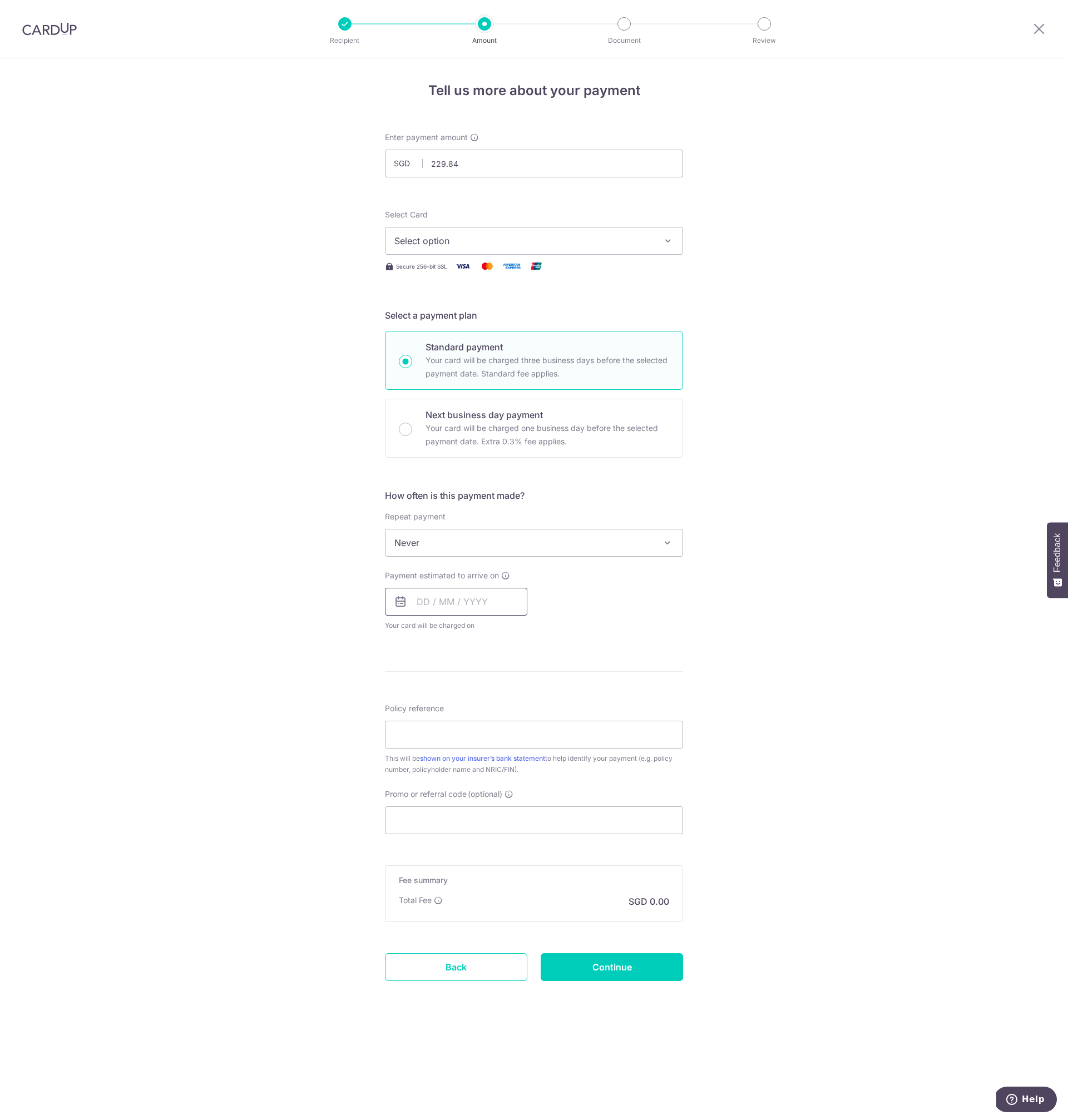
click at [409, 606] on input "text" at bounding box center [455, 602] width 142 height 28
click at [409, 679] on table "Sun Mon Tue Wed Thu Fri Sat 1 2 3 4 5 6 7 8 9 10 11 12 13 14 15 16 17 18 19 20 …" at bounding box center [474, 714] width 155 height 134
click at [542, 632] on link "Next" at bounding box center [543, 632] width 13 height 13
click at [471, 681] on link "1" at bounding box center [474, 681] width 18 height 18
type input "[DATE]"
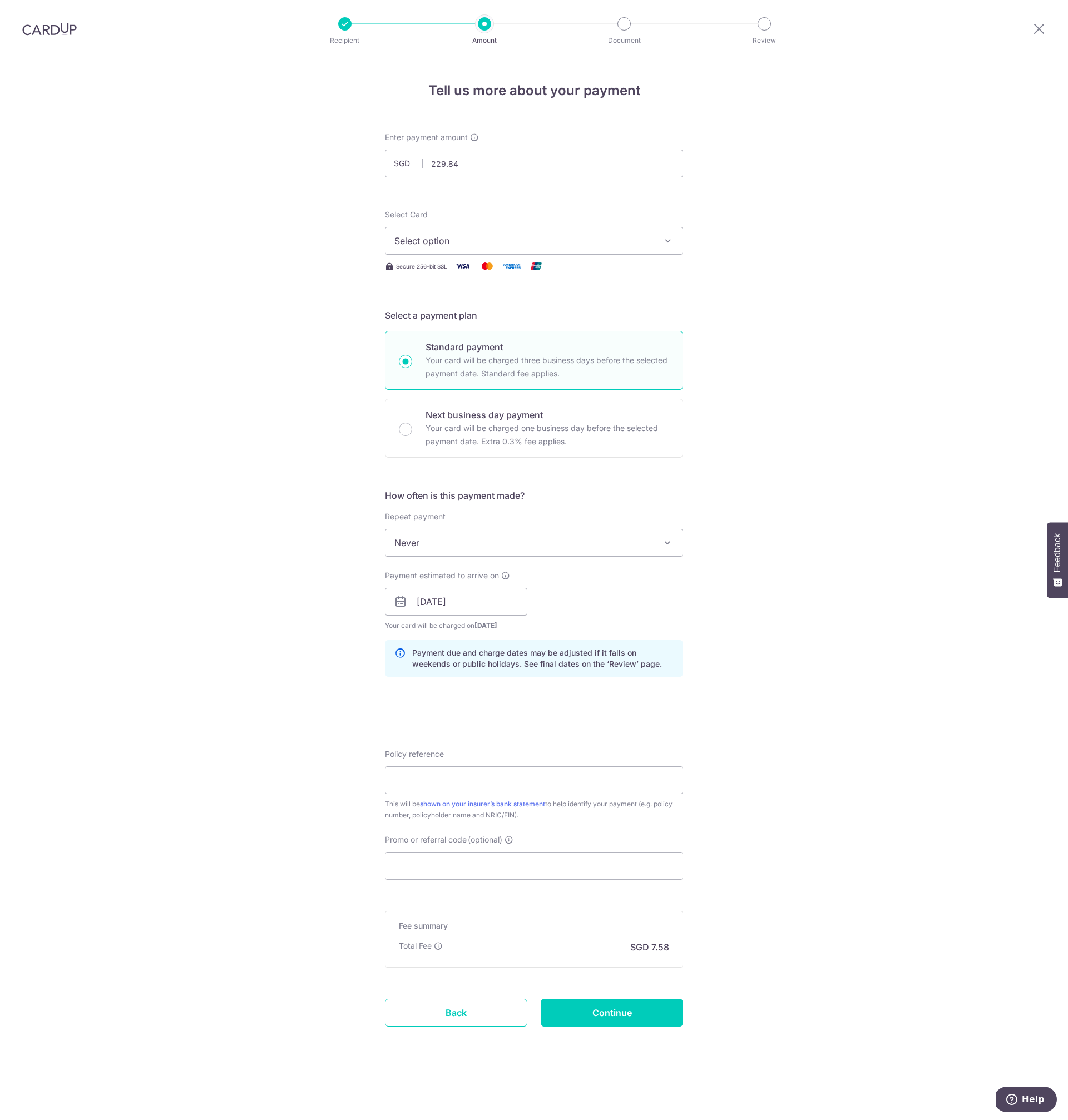
click at [786, 686] on div "Tell us more about your payment Enter payment amount SGD 229.84 229.84 Select C…" at bounding box center [534, 590] width 1068 height 1062
click at [786, 707] on div "Tell us more about your payment Enter payment amount SGD 229.84 229.84 Select C…" at bounding box center [534, 590] width 1068 height 1062
click at [531, 783] on input "Policy reference" at bounding box center [534, 780] width 298 height 28
click at [549, 787] on input "Policy reference" at bounding box center [534, 780] width 298 height 28
paste input "43695458"
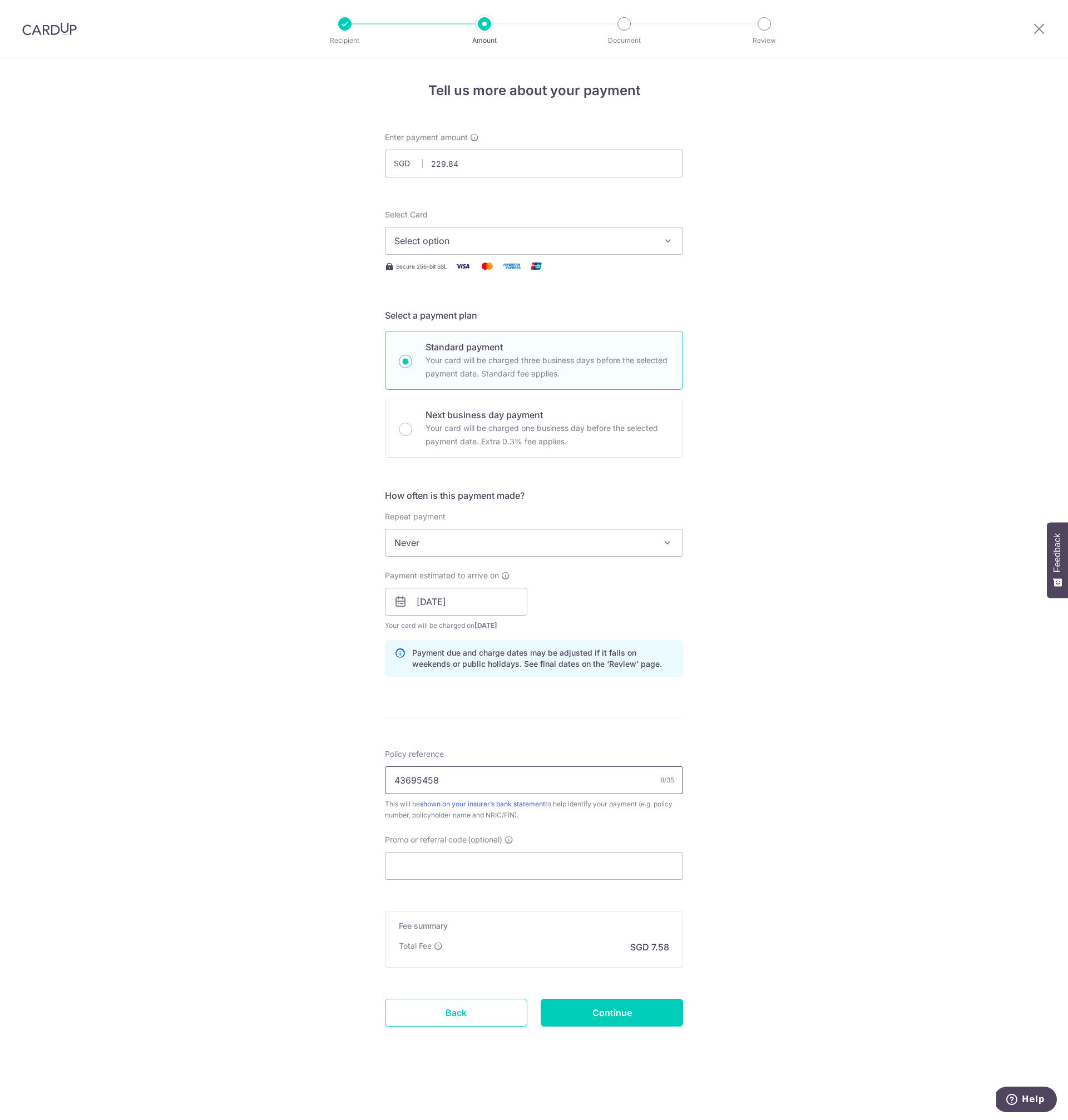
type input "43695458"
click at [756, 835] on div "Tell us more about your payment Enter payment amount SGD 229.84 229.84 Select C…" at bounding box center [534, 590] width 1068 height 1062
click at [566, 867] on input "Promo or referral code (optional)" at bounding box center [534, 865] width 298 height 28
click at [850, 676] on div "Tell us more about your payment Enter payment amount SGD 229.84 229.84 Select C…" at bounding box center [534, 590] width 1068 height 1062
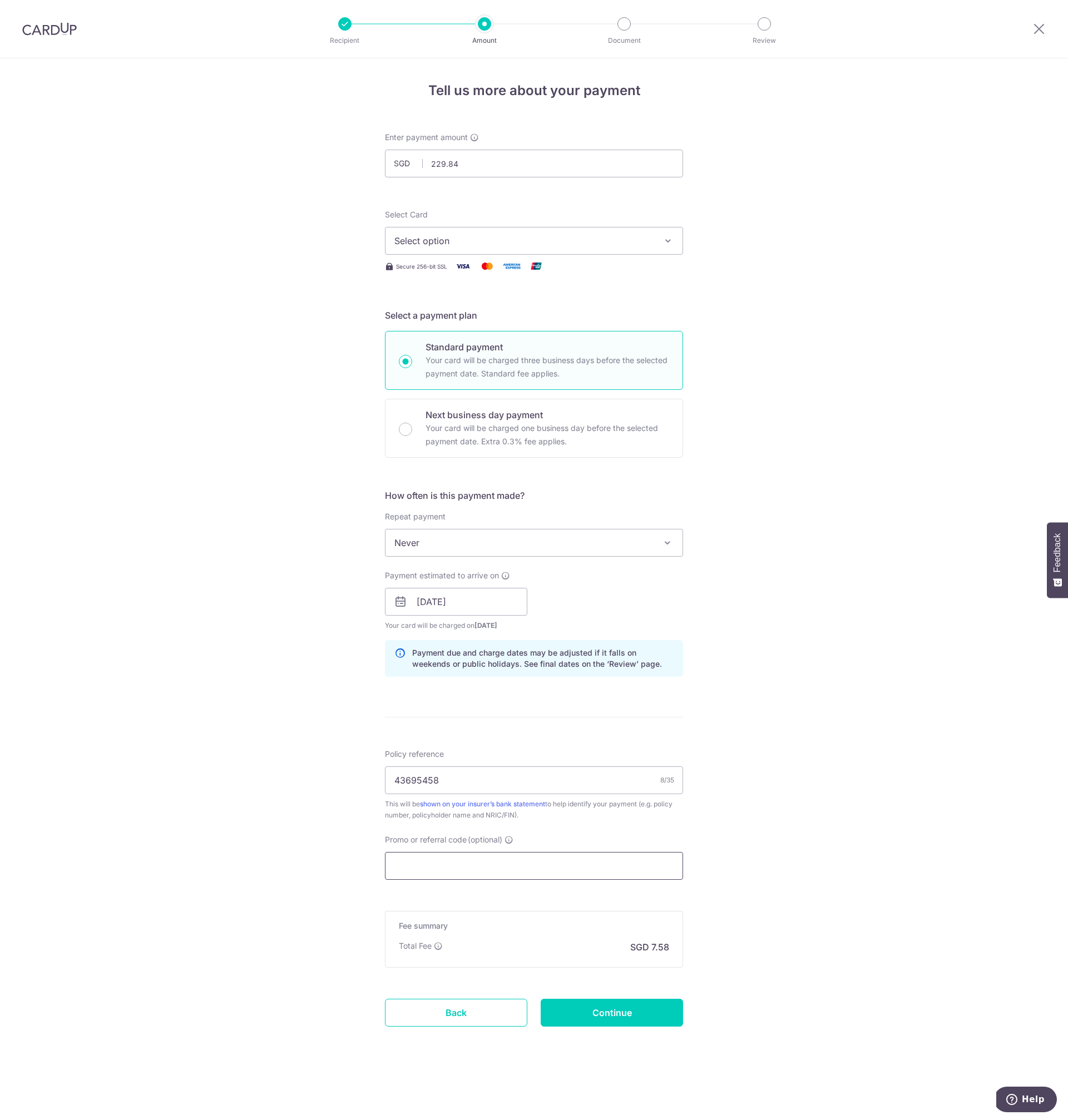
click at [579, 875] on input "Promo or referral code (optional)" at bounding box center [534, 865] width 298 height 28
paste input "OCBC18"
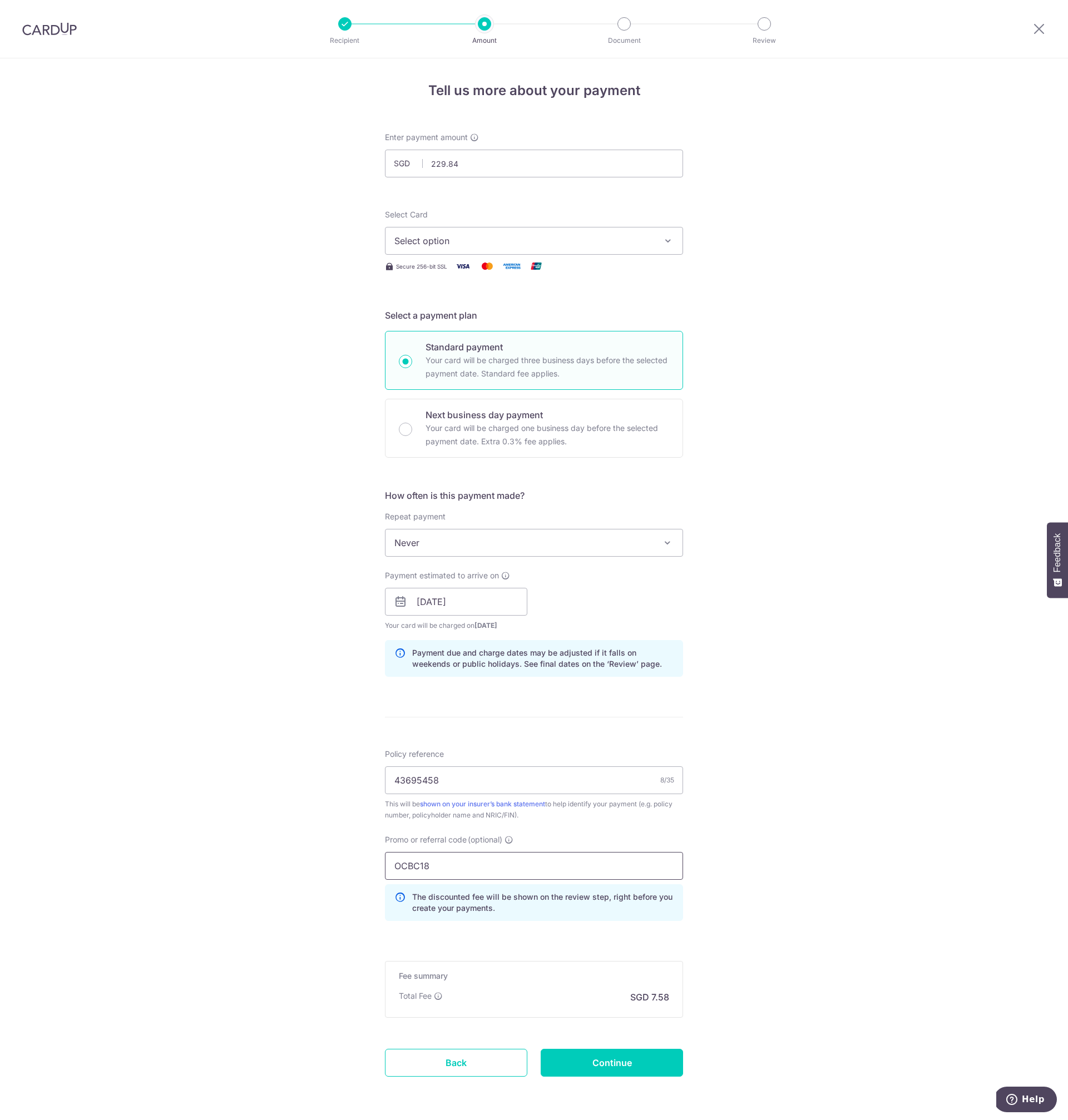
type input "OCBC18"
click at [792, 859] on div "Tell us more about your payment Enter payment amount SGD 229.84 229.84 Select C…" at bounding box center [534, 610] width 1068 height 1102
click at [554, 538] on span "Never" at bounding box center [534, 543] width 297 height 27
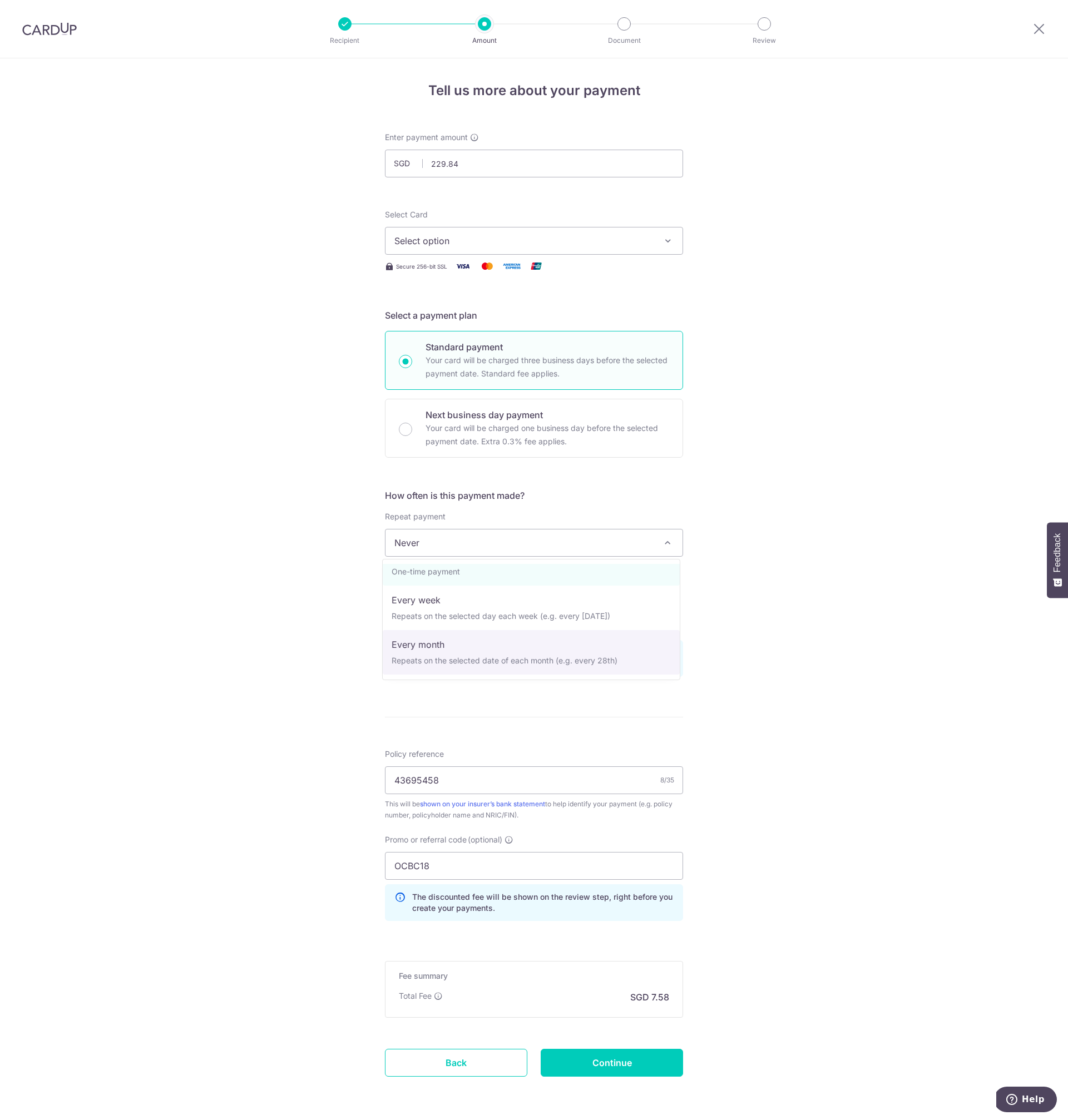
select select "3"
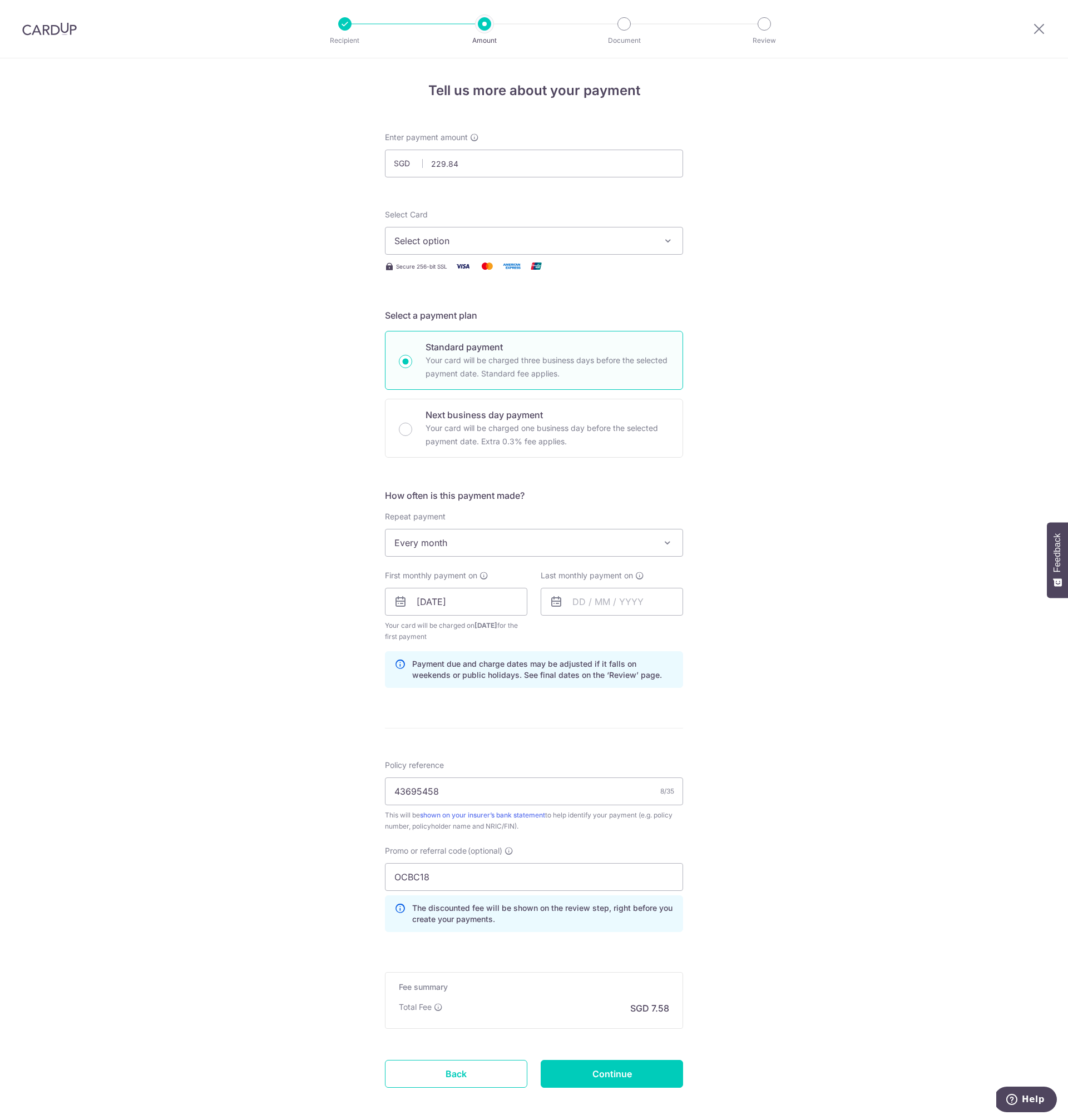
click at [796, 590] on div "Tell us more about your payment Enter payment amount SGD 229.84 229.84 Select C…" at bounding box center [534, 615] width 1068 height 1113
click at [613, 606] on input "text" at bounding box center [612, 602] width 142 height 28
click at [665, 629] on select "2025 2026 2027 2028 2029 2030 2031 2032 2033 2034 2035" at bounding box center [655, 632] width 29 height 9
click at [696, 633] on link "Next" at bounding box center [698, 632] width 13 height 13
click at [562, 633] on link "Prev" at bounding box center [561, 632] width 13 height 13
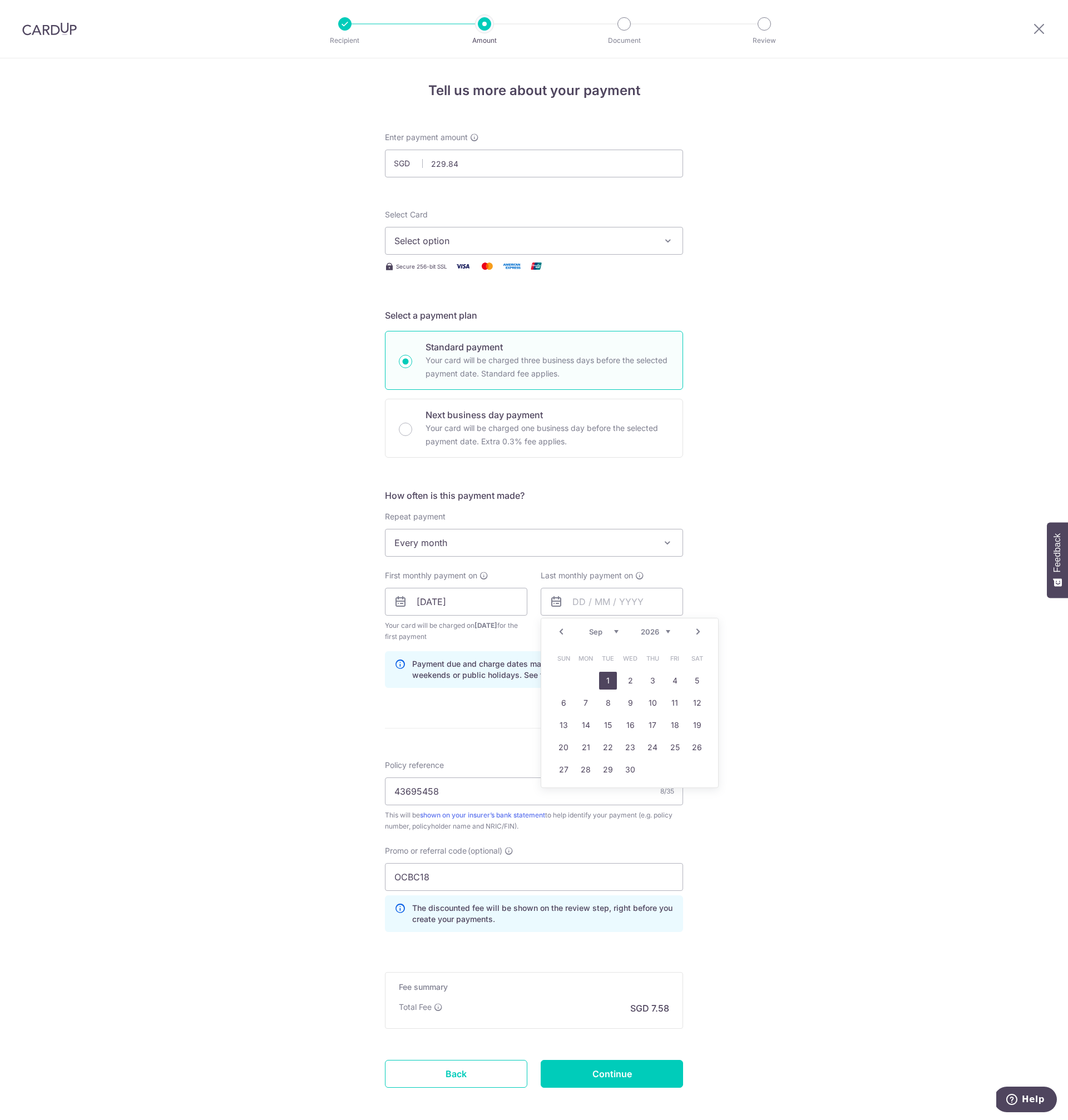
click at [612, 681] on link "1" at bounding box center [608, 681] width 18 height 18
type input "01/09/2026"
click at [798, 852] on div "Tell us more about your payment Enter payment amount SGD 229.84 229.84 Select C…" at bounding box center [534, 615] width 1068 height 1113
click at [789, 912] on div "Tell us more about your payment Enter payment amount SGD 229.84 229.84 Select C…" at bounding box center [534, 615] width 1068 height 1113
click at [659, 1074] on input "Continue" at bounding box center [612, 1074] width 142 height 28
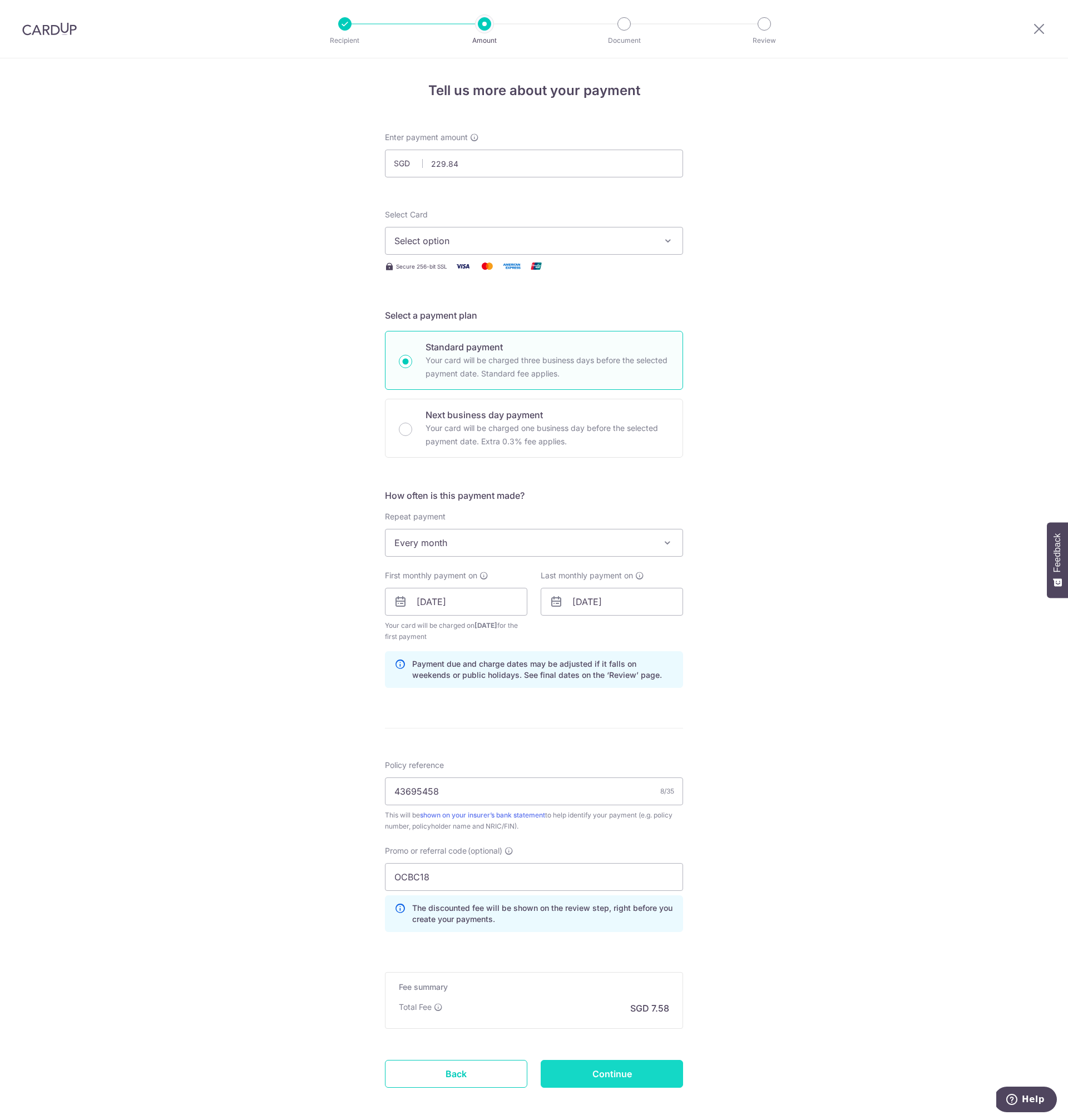
type input "Create Schedule"
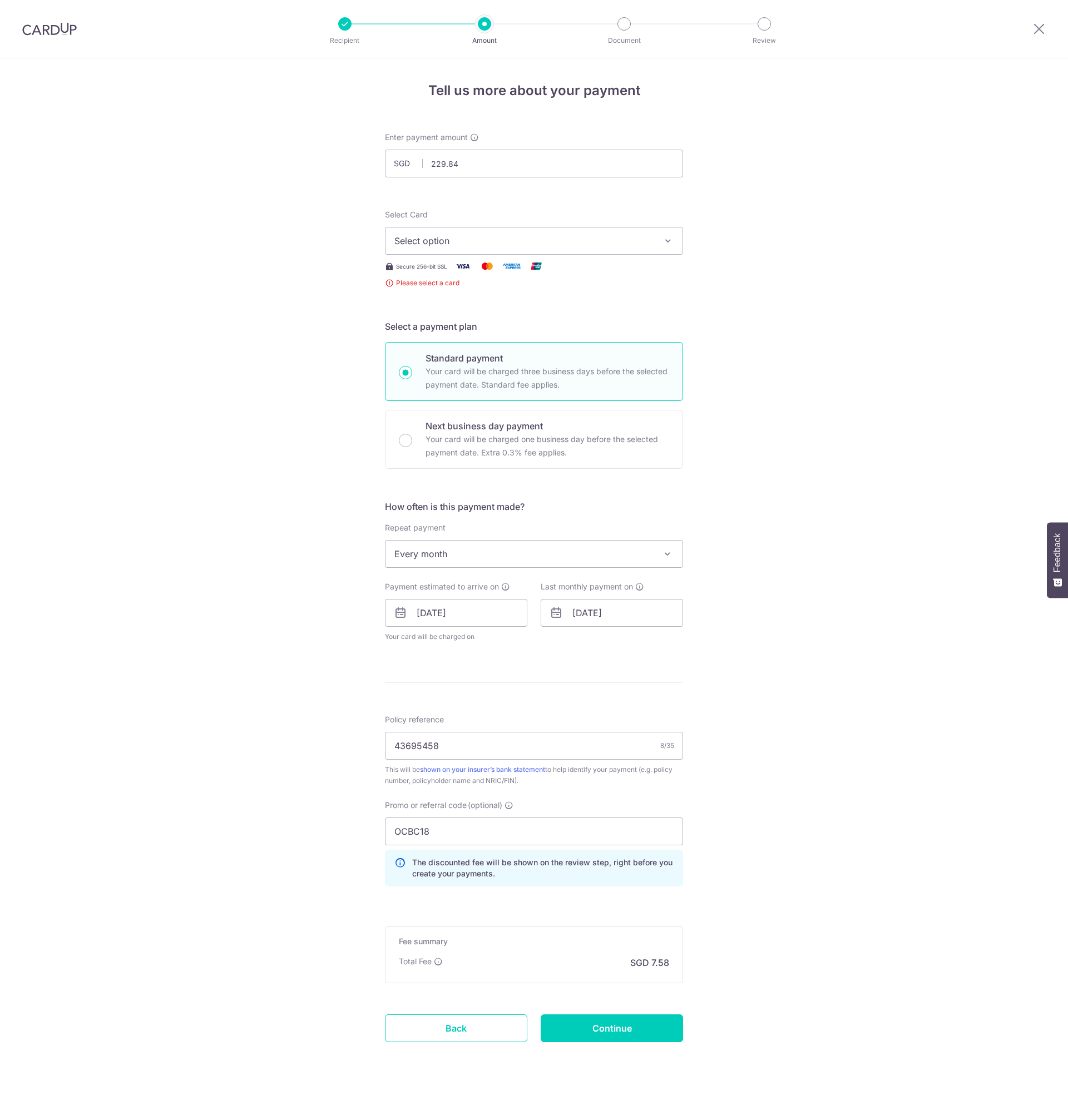
scroll to position [6, 0]
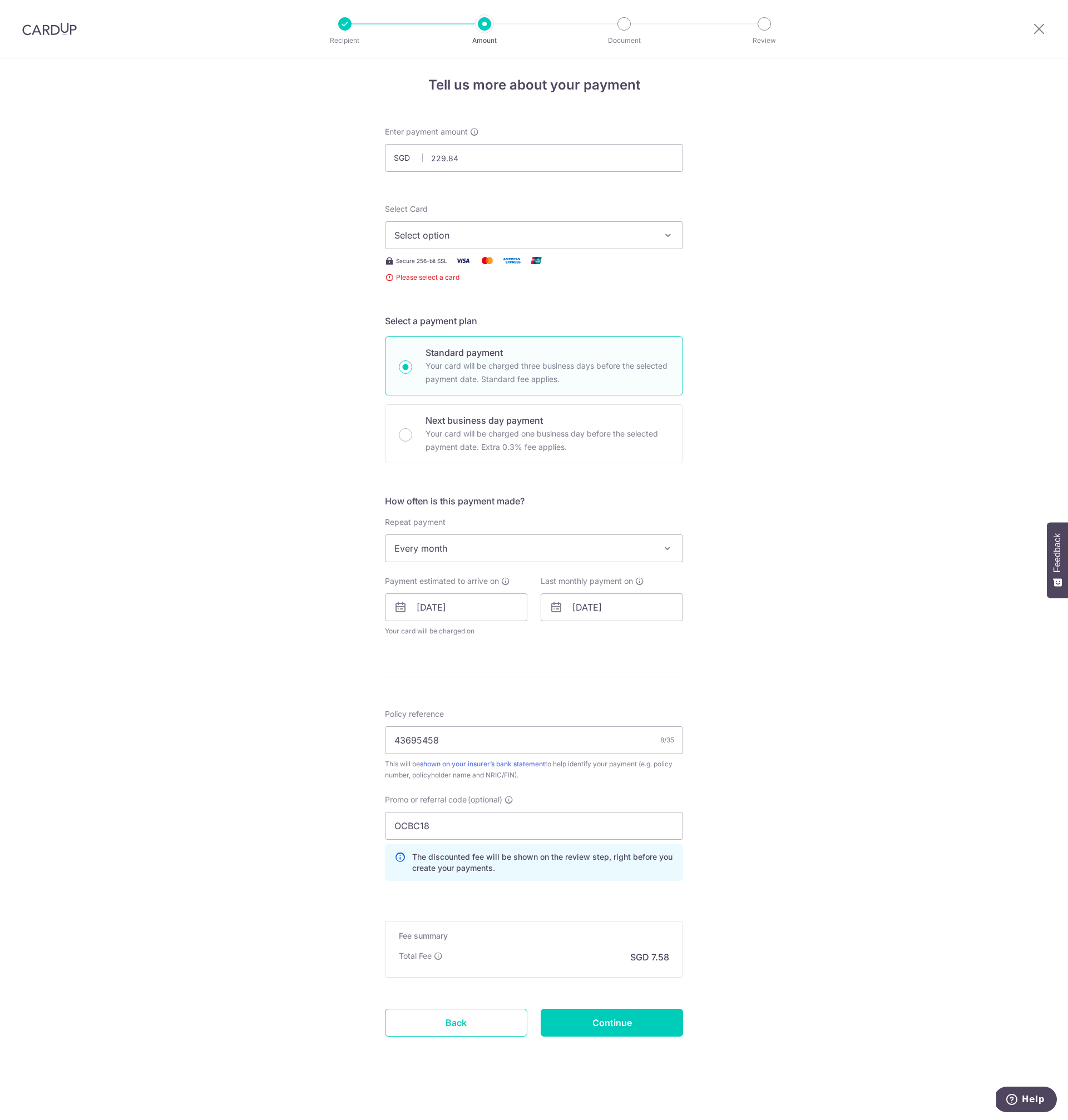
click at [573, 236] on span "Select option" at bounding box center [523, 235] width 260 height 13
click at [529, 312] on span "**** 2629" at bounding box center [534, 315] width 279 height 13
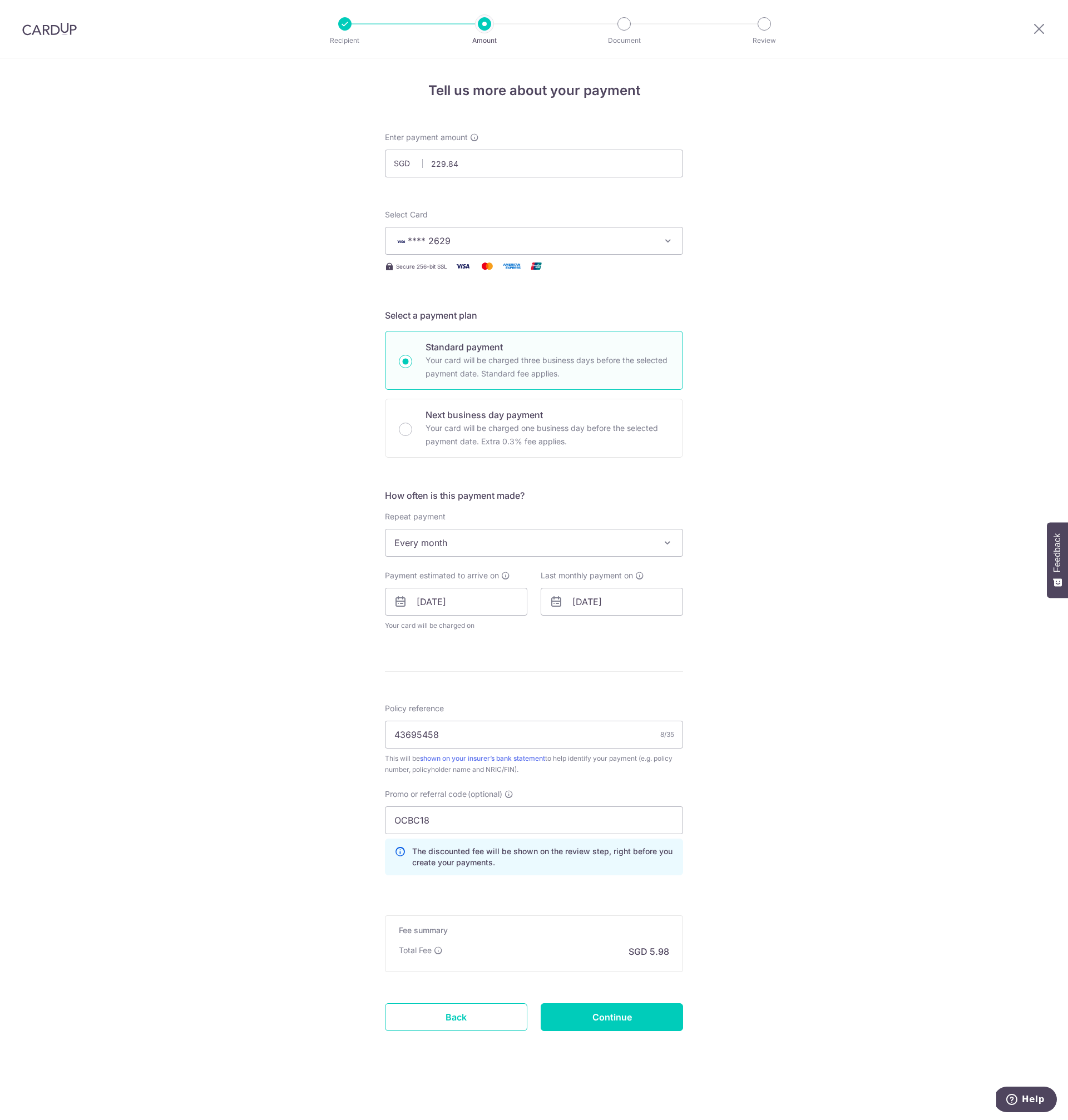
scroll to position [0, 0]
click at [788, 605] on div "Tell us more about your payment Enter payment amount SGD 229.84 229.84 Select C…" at bounding box center [534, 590] width 1068 height 1062
click at [813, 682] on div "Tell us more about your payment Enter payment amount SGD 229.84 229.84 Select C…" at bounding box center [534, 590] width 1068 height 1062
click at [619, 1020] on input "Continue" at bounding box center [612, 1017] width 142 height 28
type input "Create Schedule"
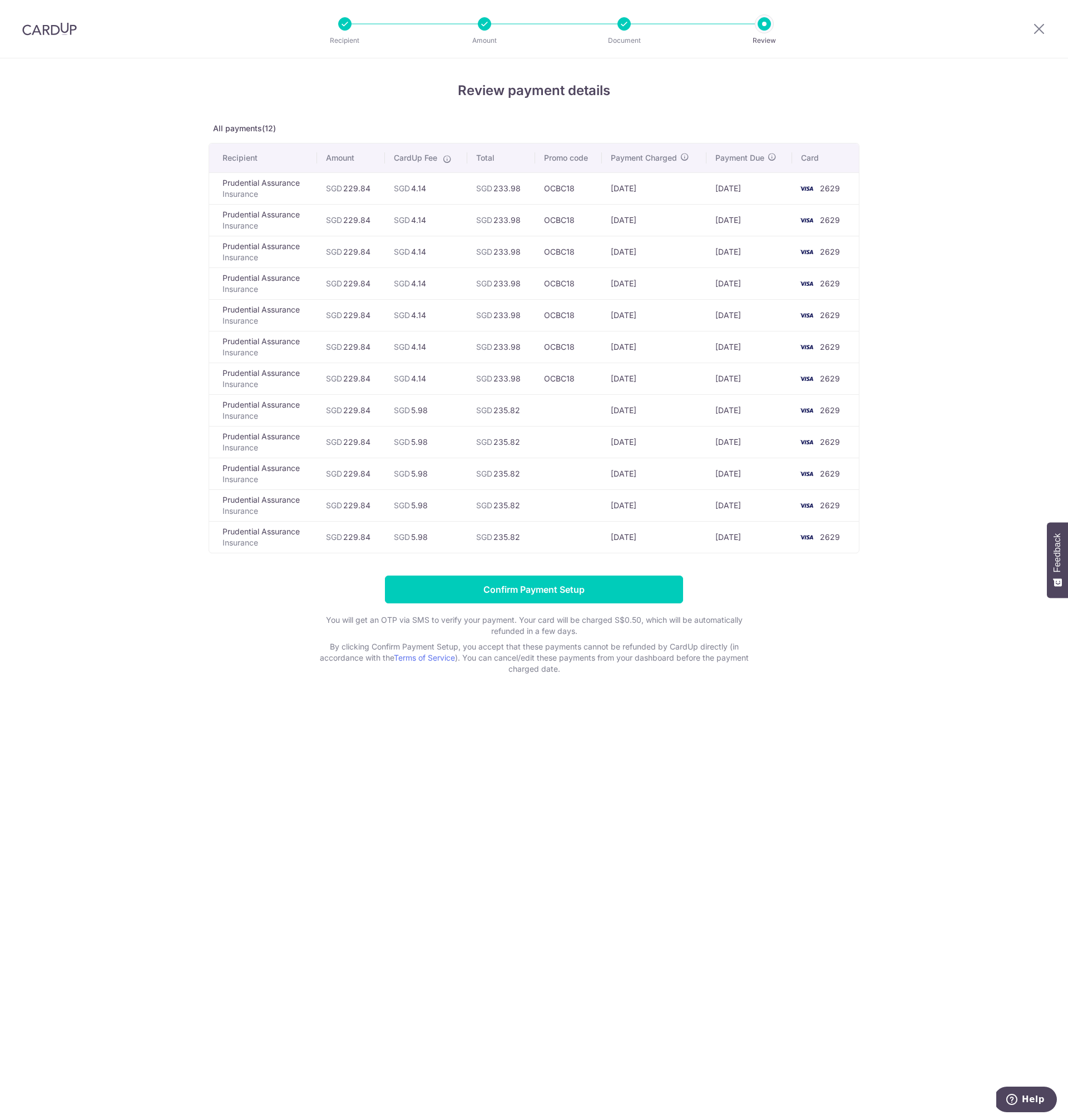
click at [545, 397] on td at bounding box center [569, 410] width 67 height 32
click at [827, 590] on form "Confirm Payment Setup You will get an OTP via SMS to verify your payment. Your …" at bounding box center [534, 625] width 651 height 99
click at [1039, 29] on icon at bounding box center [1039, 29] width 13 height 14
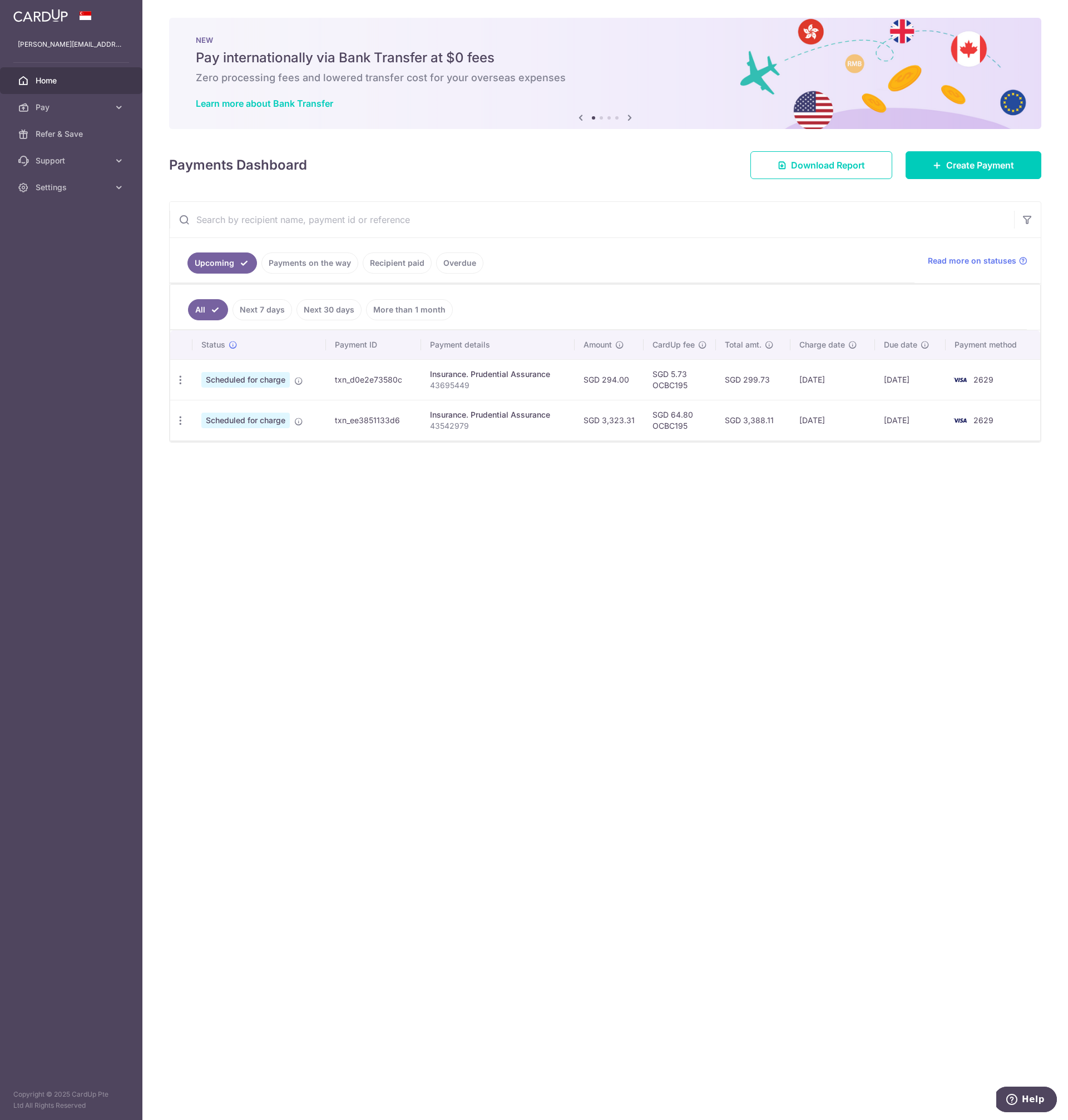
click at [587, 592] on div "× Pause Schedule Pause all future payments in this series Pause just this one p…" at bounding box center [605, 560] width 926 height 1120
click at [979, 171] on span "Create Payment" at bounding box center [980, 166] width 68 height 13
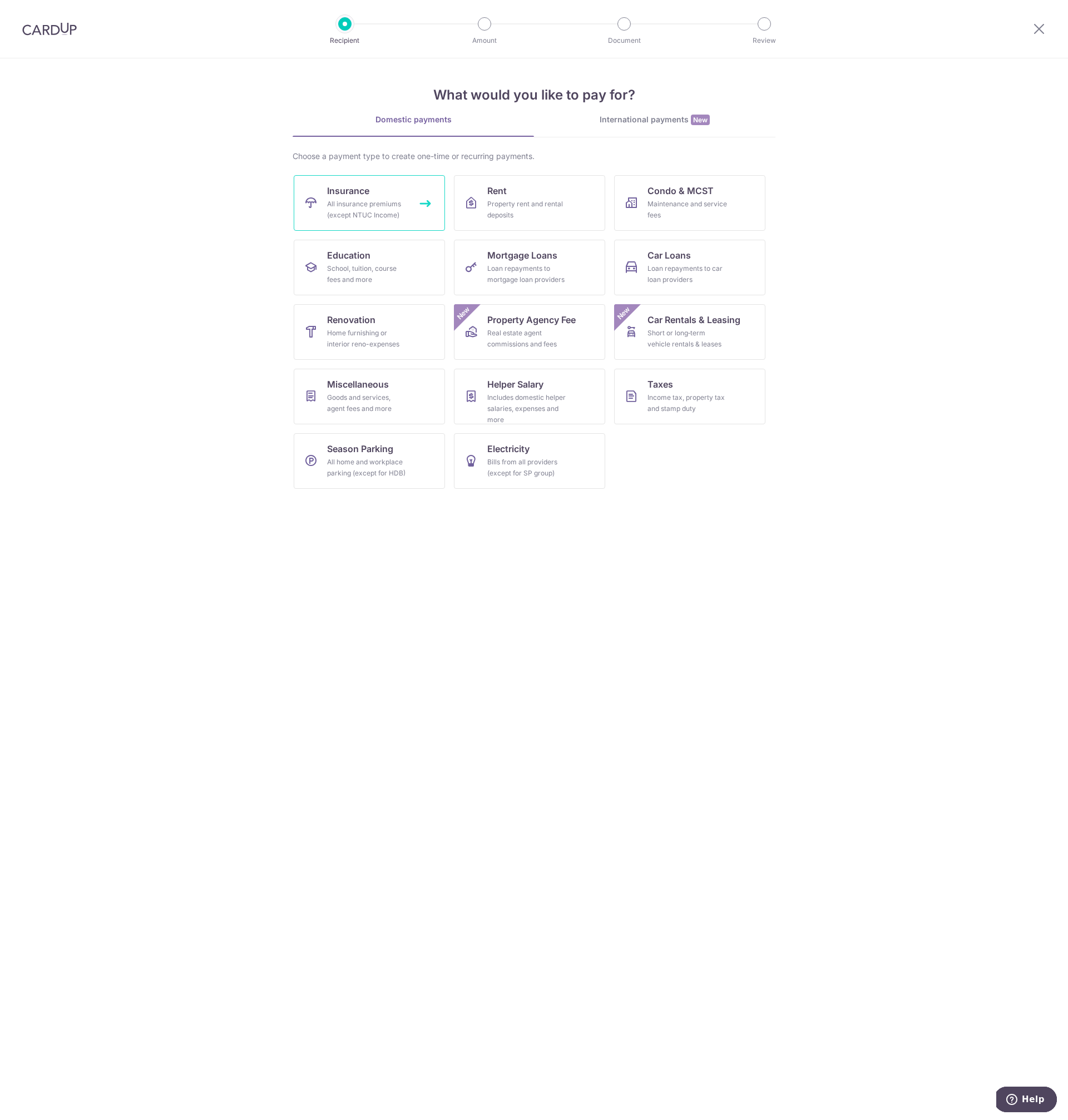
click at [360, 202] on div "All insurance premiums (except NTUC Income)" at bounding box center [366, 209] width 80 height 22
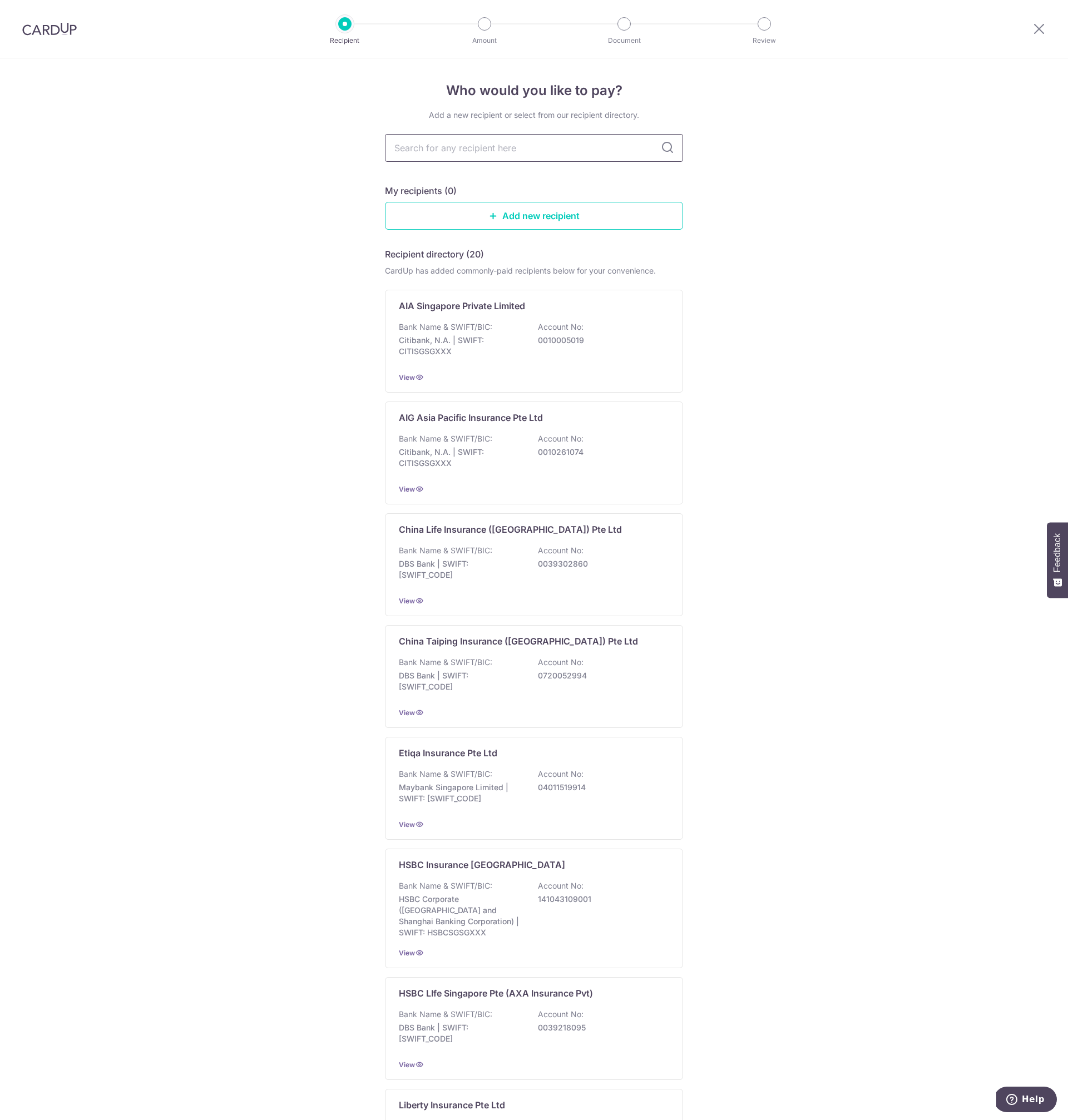
click at [475, 145] on input "text" at bounding box center [534, 148] width 298 height 28
type input "prudential"
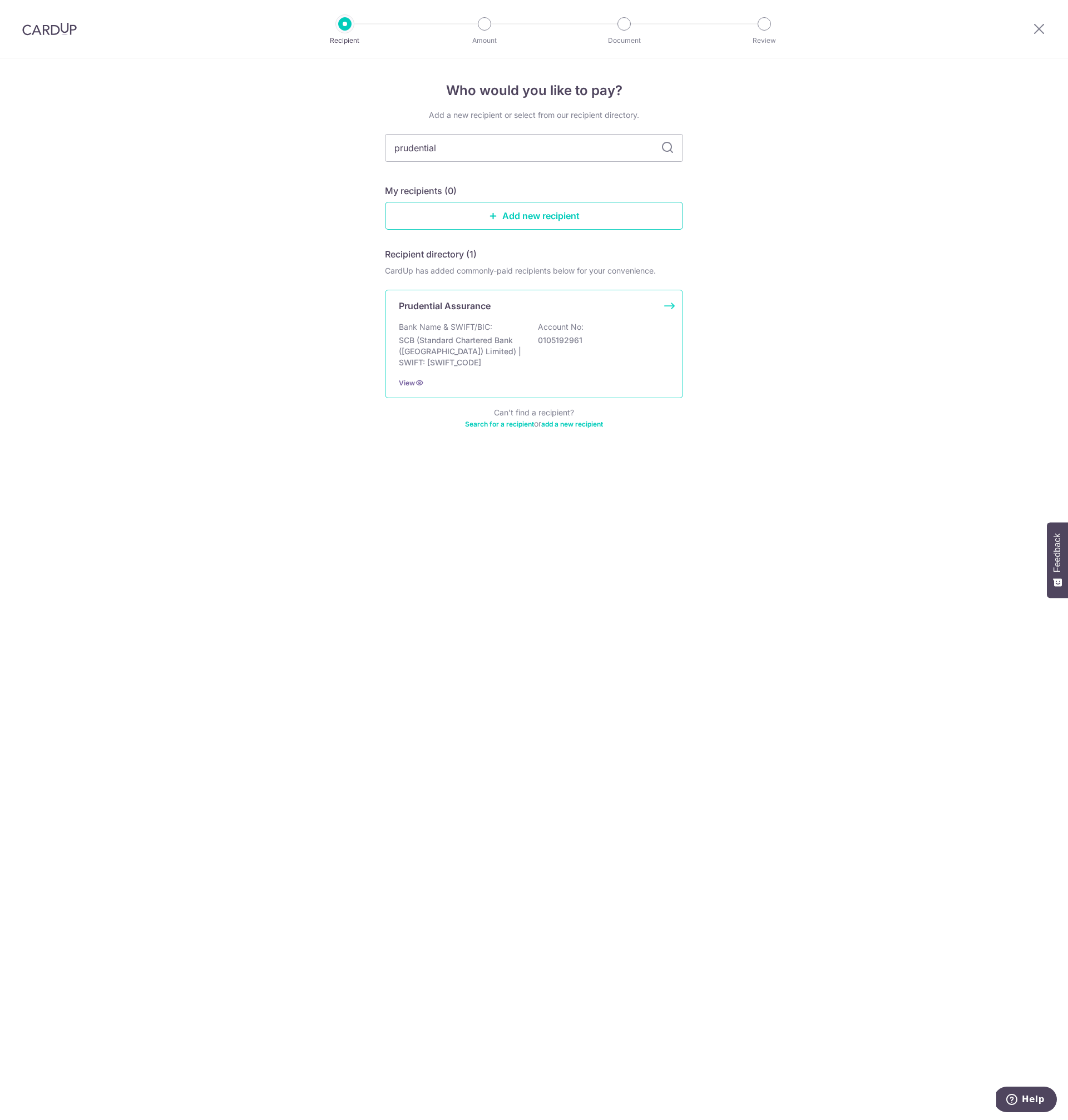
click at [518, 351] on p "SCB (Standard Chartered Bank (Singapore) Limited) | SWIFT: SCBLSG22XXX" at bounding box center [461, 352] width 124 height 34
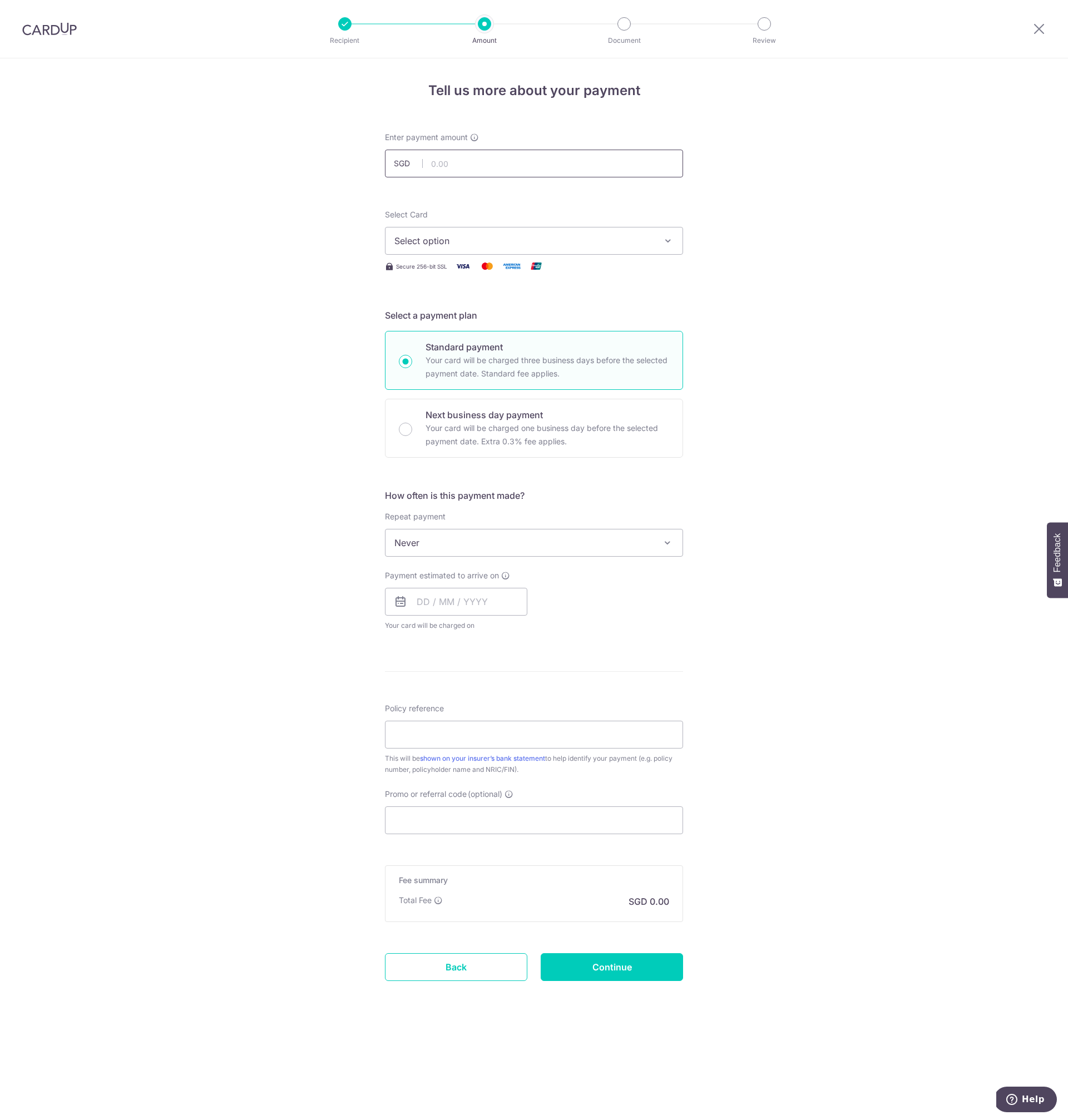
click at [475, 171] on input "text" at bounding box center [534, 163] width 298 height 28
type input "229.84"
click at [593, 251] on button "Select option" at bounding box center [534, 240] width 298 height 28
click at [560, 318] on span "**** 2629" at bounding box center [534, 320] width 279 height 13
click at [806, 629] on div "Tell us more about your payment Enter payment amount SGD 229.84 229.84 Select C…" at bounding box center [534, 590] width 1068 height 1062
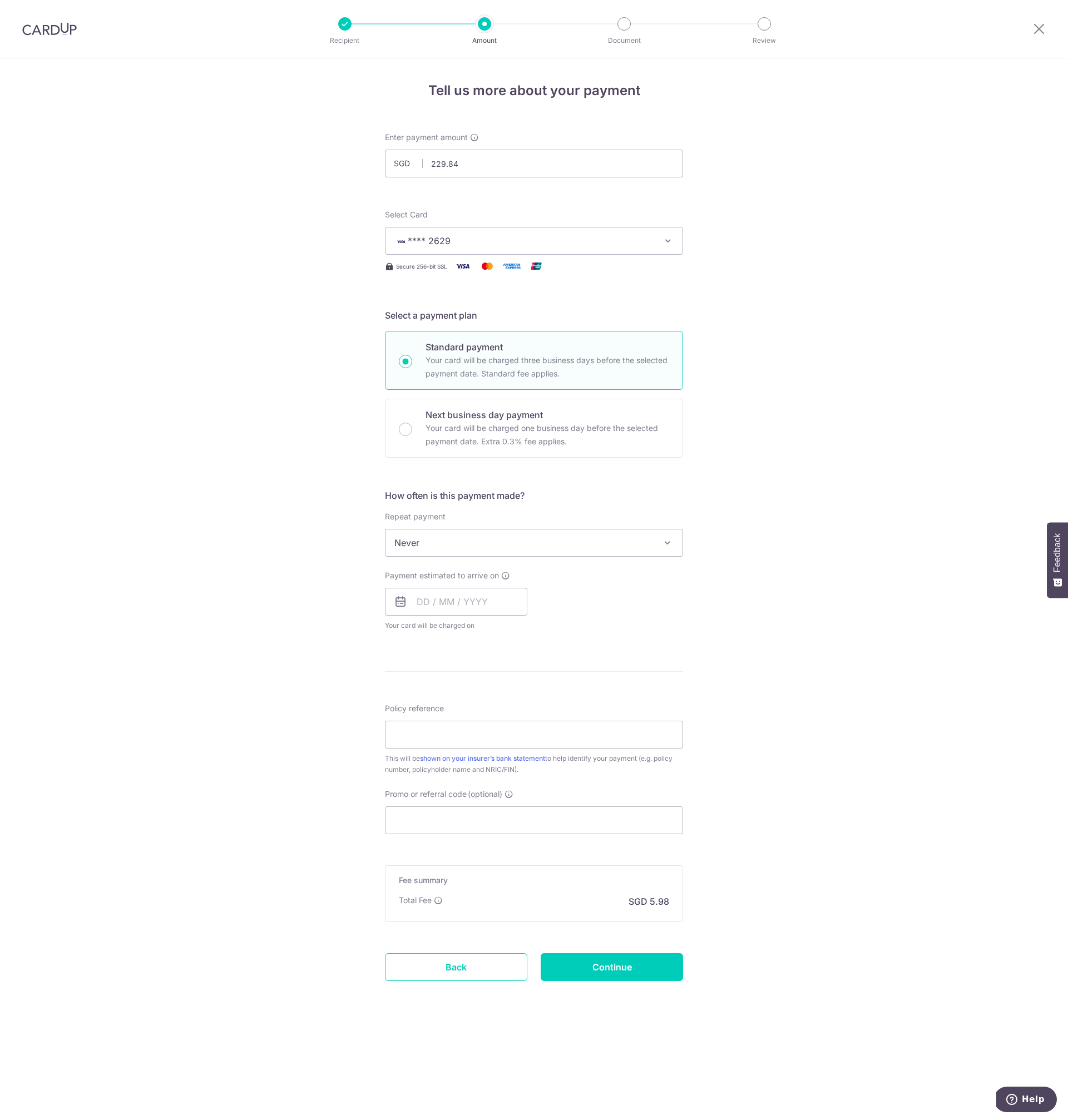
click at [618, 539] on span "Never" at bounding box center [534, 543] width 297 height 27
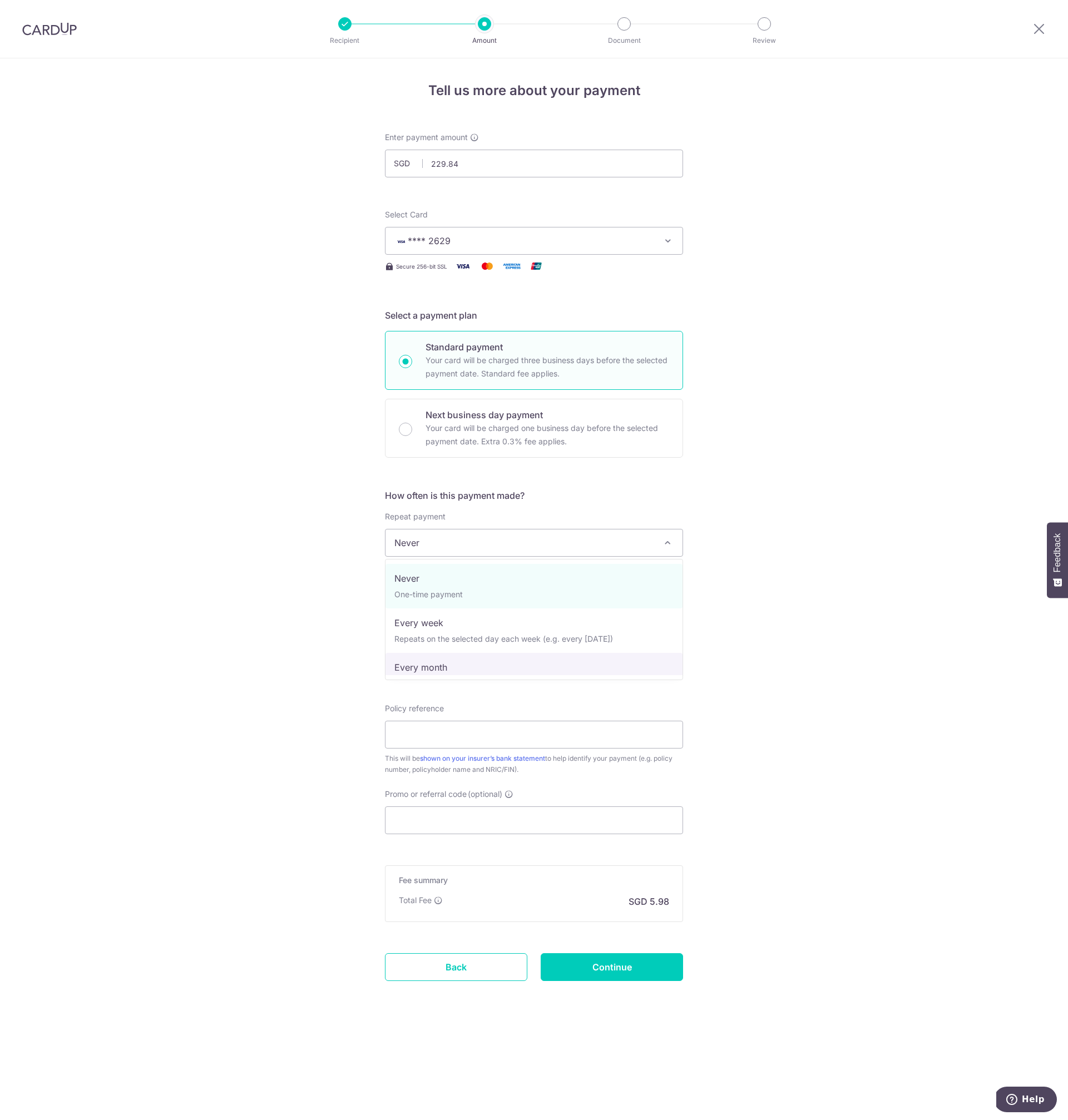
click at [589, 681] on form "Enter payment amount SGD 229.84 229.84 Select Card **** 2629 Add credit card Yo…" at bounding box center [534, 572] width 298 height 881
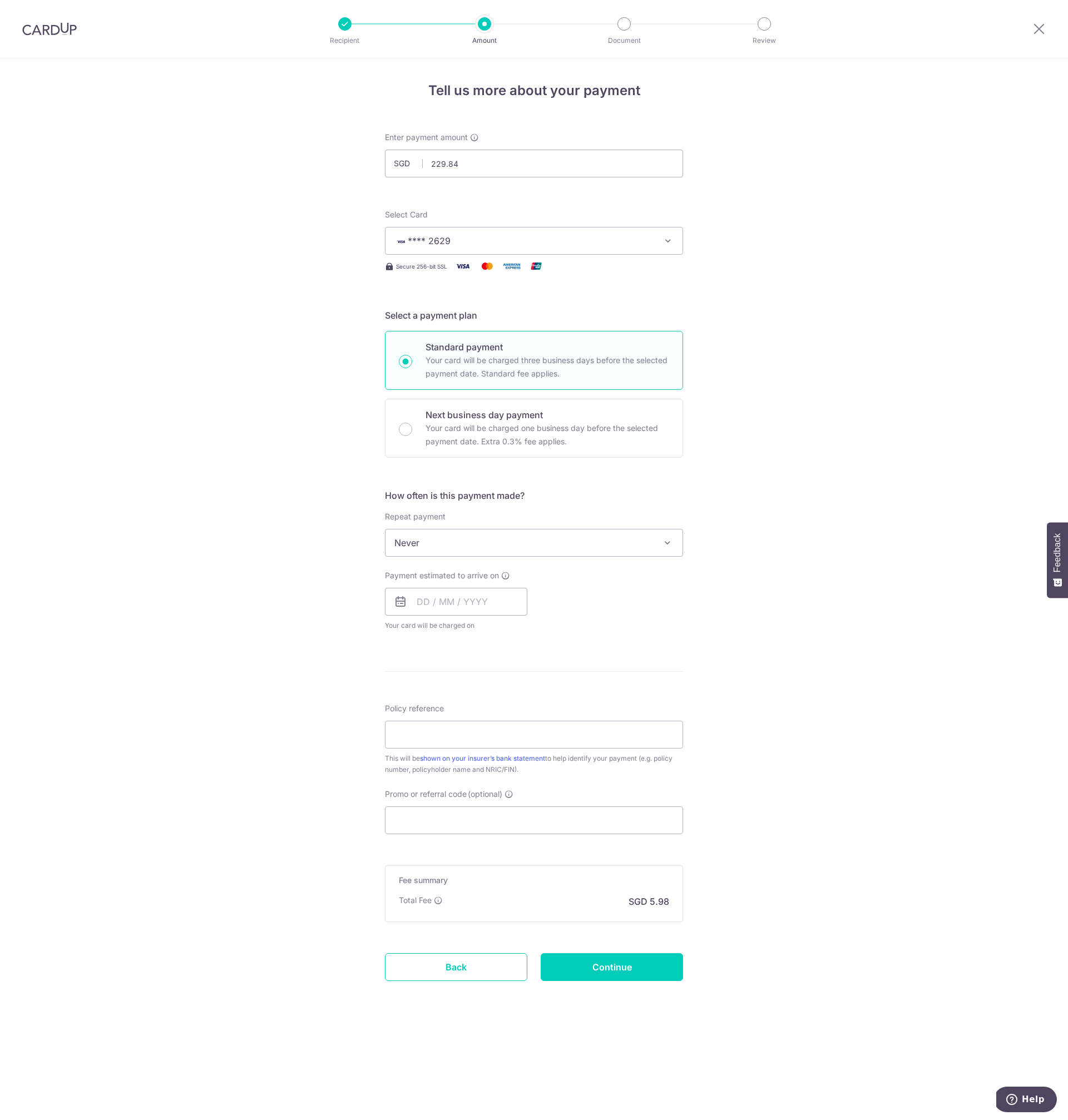
click at [787, 608] on div "Tell us more about your payment Enter payment amount SGD 229.84 229.84 Select C…" at bounding box center [534, 590] width 1068 height 1062
click at [603, 538] on span "Never" at bounding box center [534, 543] width 297 height 27
select select "3"
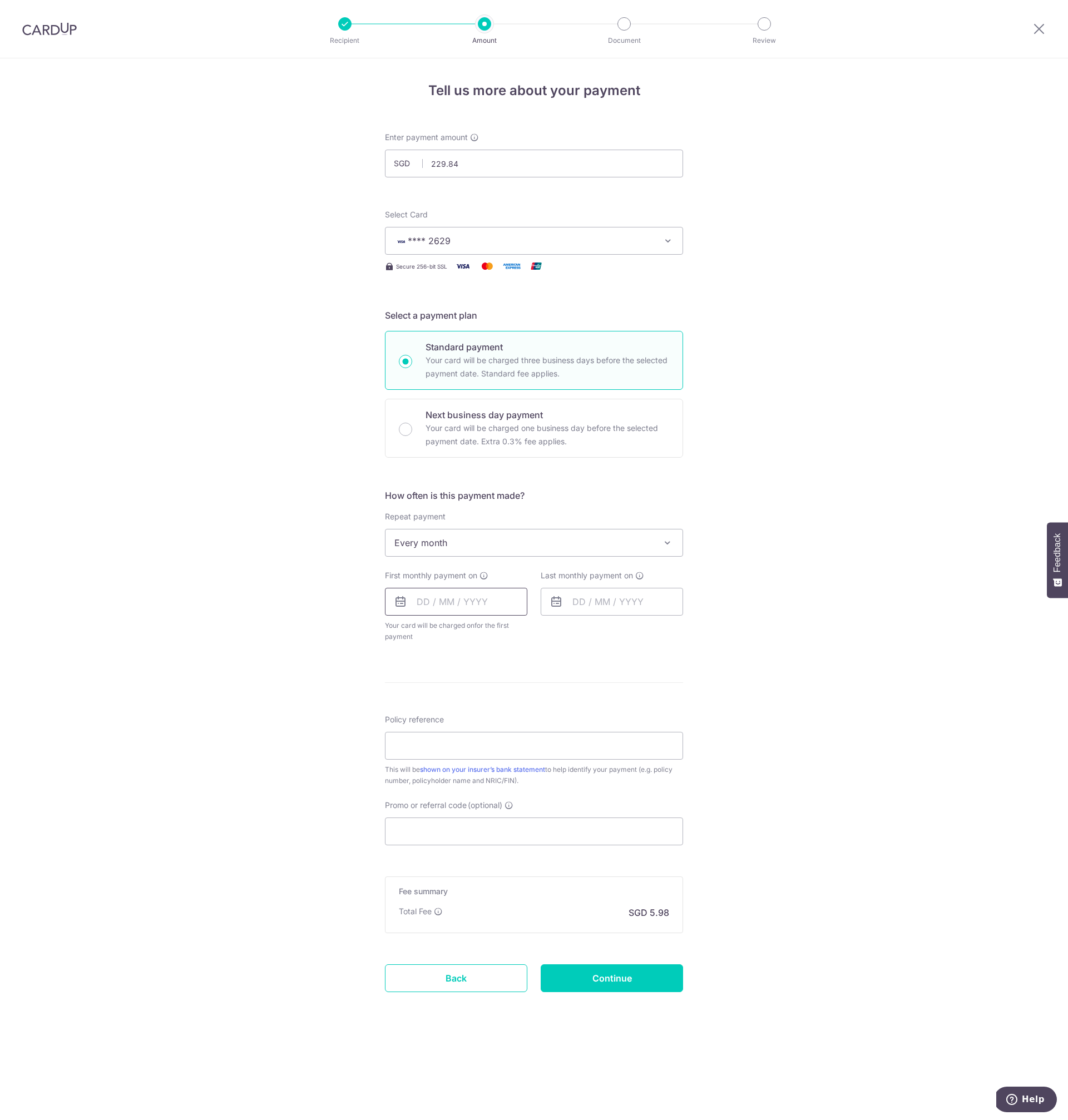
click at [439, 600] on input "text" at bounding box center [455, 602] width 142 height 28
click at [406, 669] on th "Sun" at bounding box center [408, 659] width 22 height 22
click at [542, 633] on link "Next" at bounding box center [543, 632] width 13 height 13
click at [473, 677] on link "1" at bounding box center [474, 681] width 18 height 18
type input "01/10/2025"
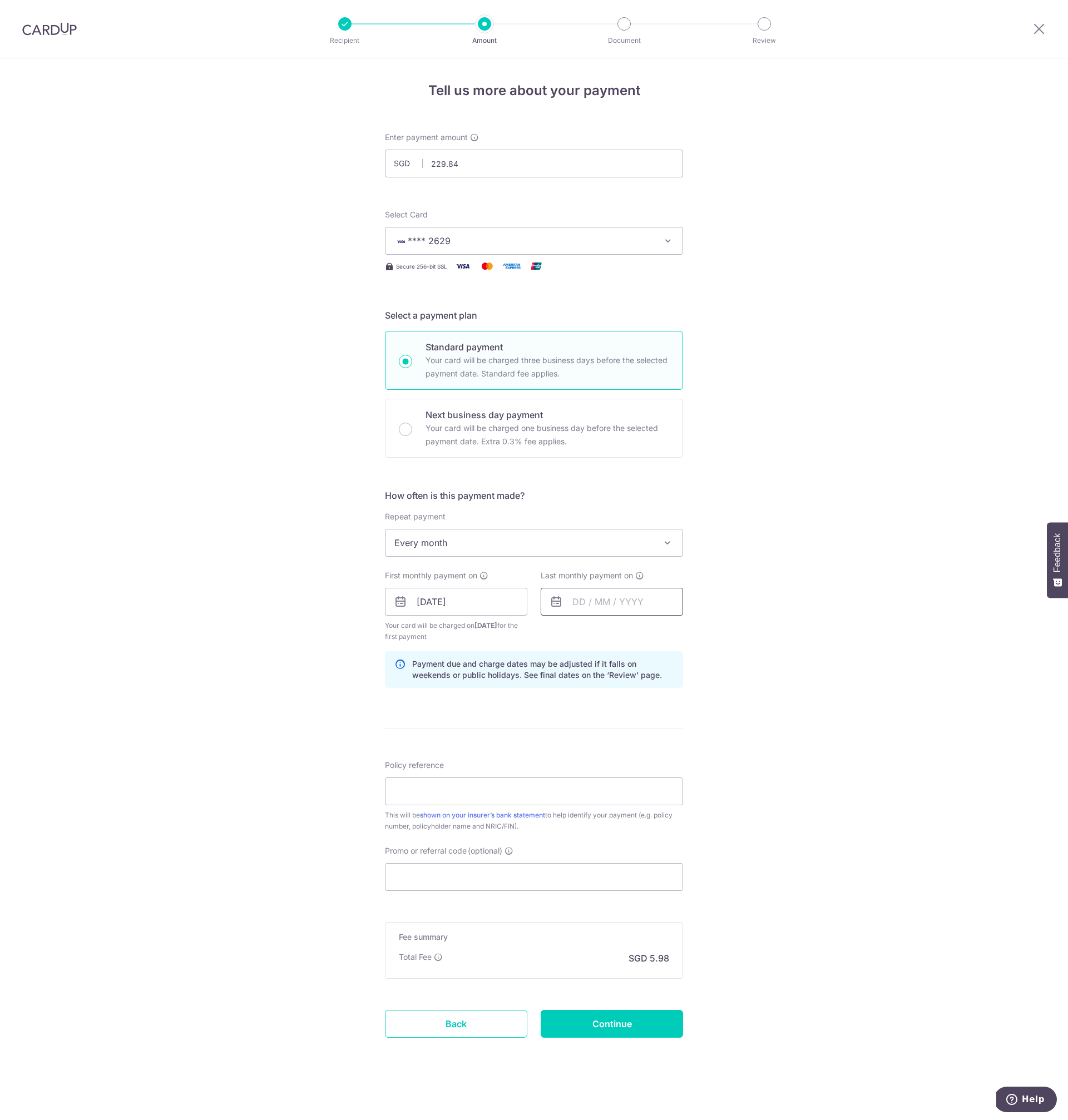
click at [608, 600] on input "text" at bounding box center [612, 602] width 142 height 28
click at [695, 633] on link "Next" at bounding box center [698, 632] width 13 height 13
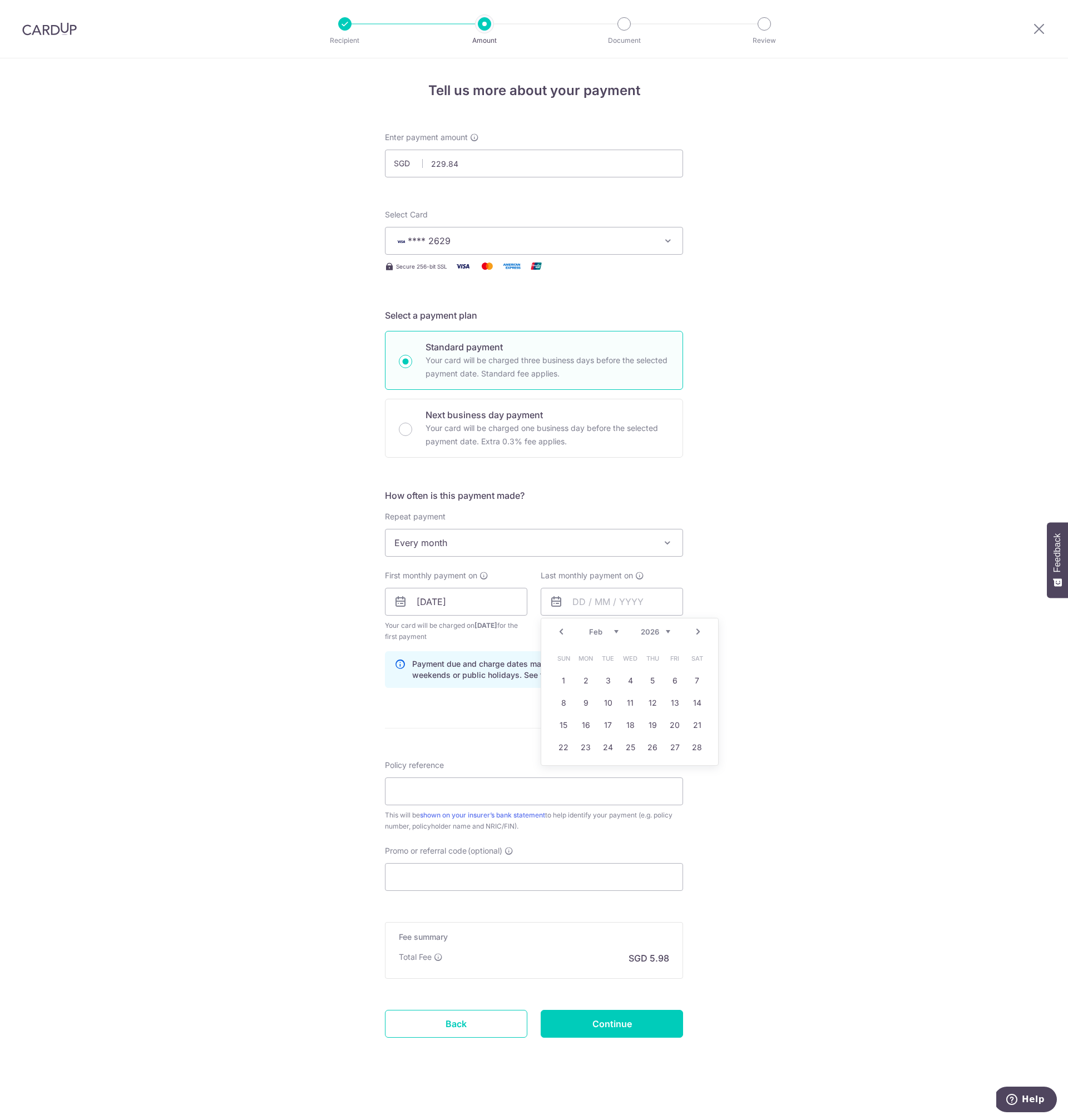
click at [695, 633] on link "Next" at bounding box center [698, 632] width 13 height 13
click at [566, 680] on link "1" at bounding box center [563, 681] width 18 height 18
type input "01/03/2026"
click at [752, 865] on div "Tell us more about your payment Enter payment amount SGD 229.84 229.84 Select C…" at bounding box center [534, 590] width 1068 height 1063
click at [450, 791] on input "Policy reference" at bounding box center [534, 791] width 298 height 28
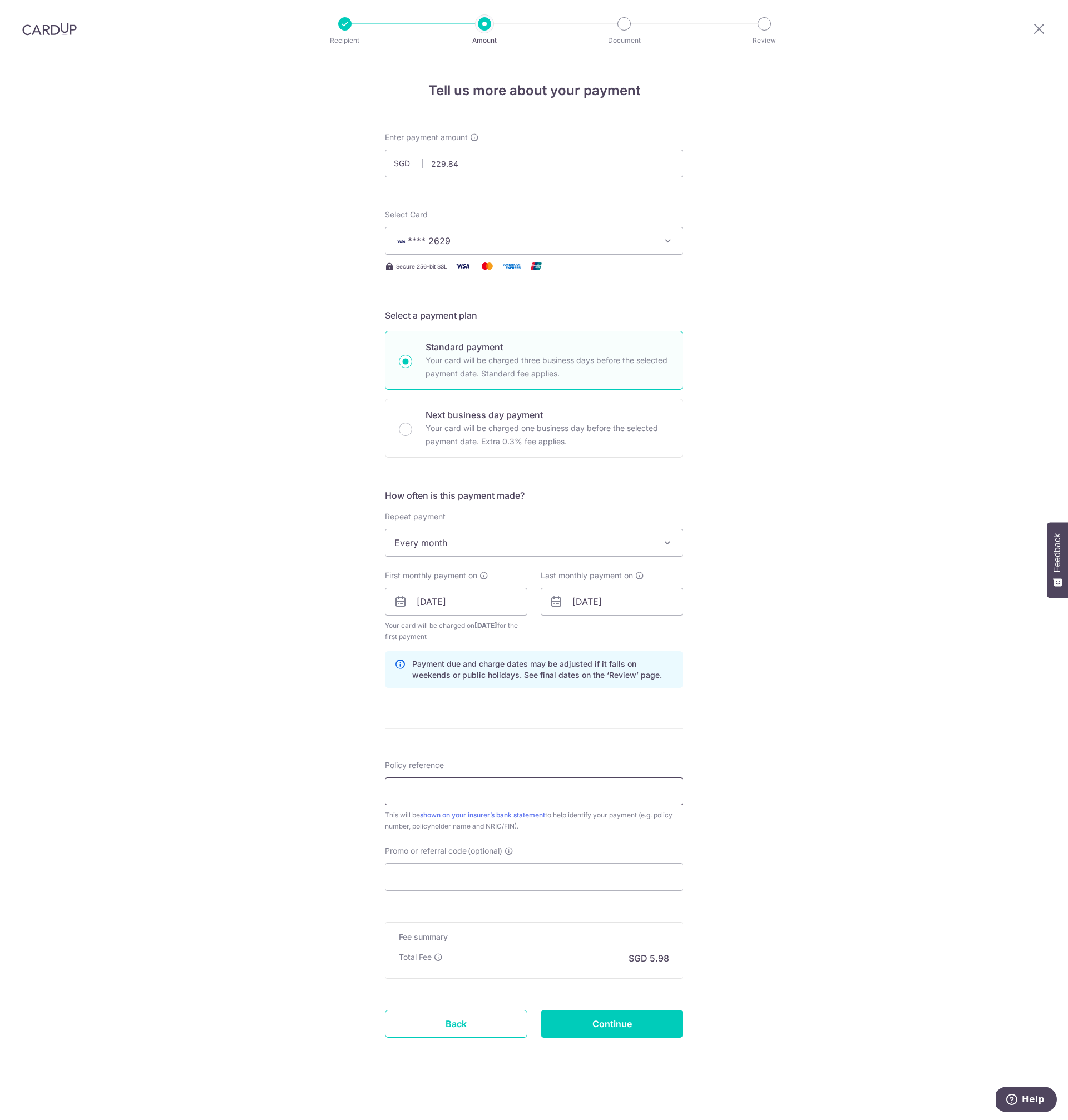
type input "43695458"
click at [497, 872] on input "Promo or referral code (optional)" at bounding box center [534, 876] width 298 height 28
paste input "OCBC18"
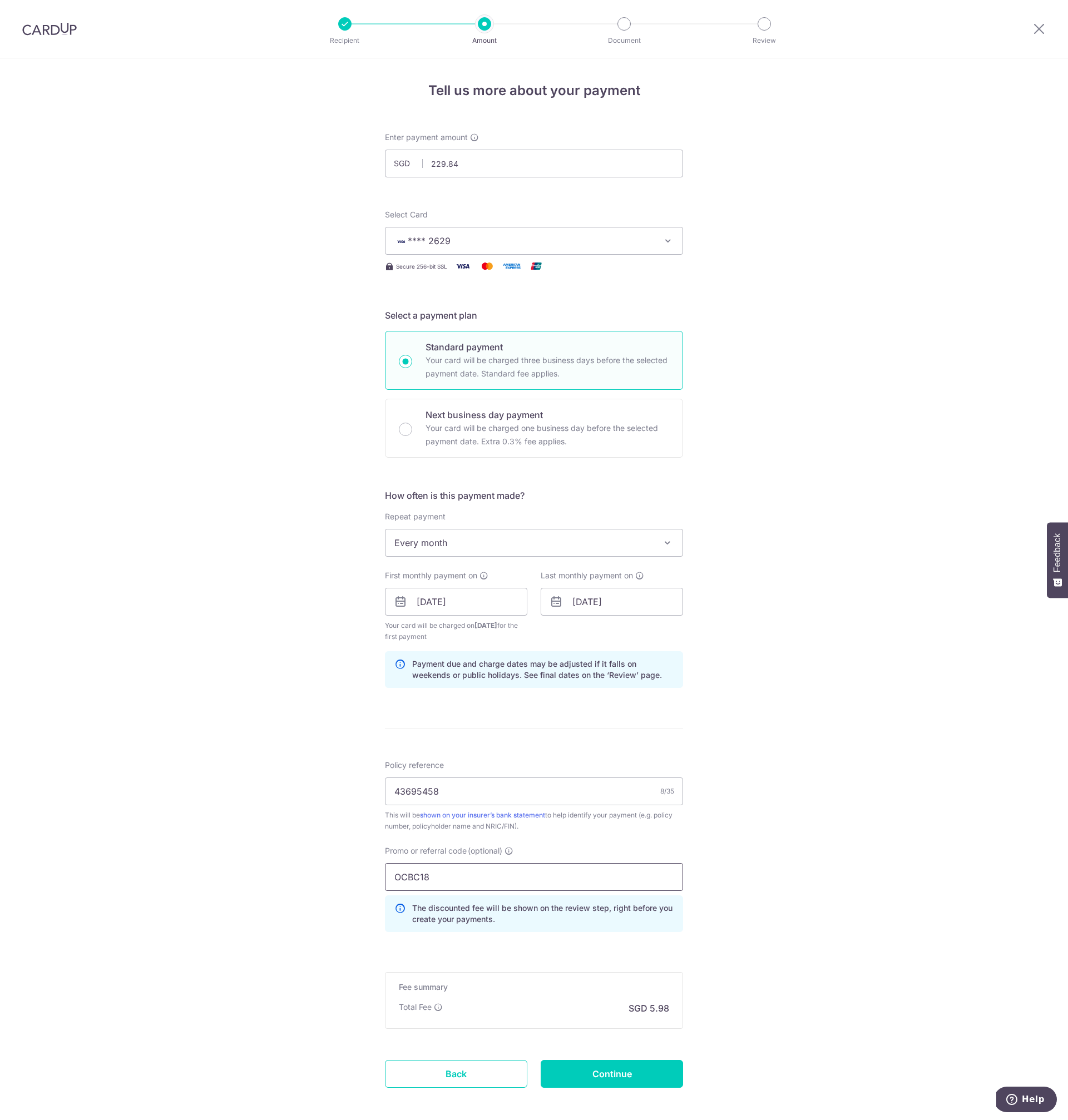
type input "OCBC18"
click at [767, 895] on div "Tell us more about your payment Enter payment amount SGD 229.84 229.84 Select C…" at bounding box center [534, 615] width 1068 height 1113
click at [632, 1074] on input "Continue" at bounding box center [612, 1074] width 142 height 28
type input "Create Schedule"
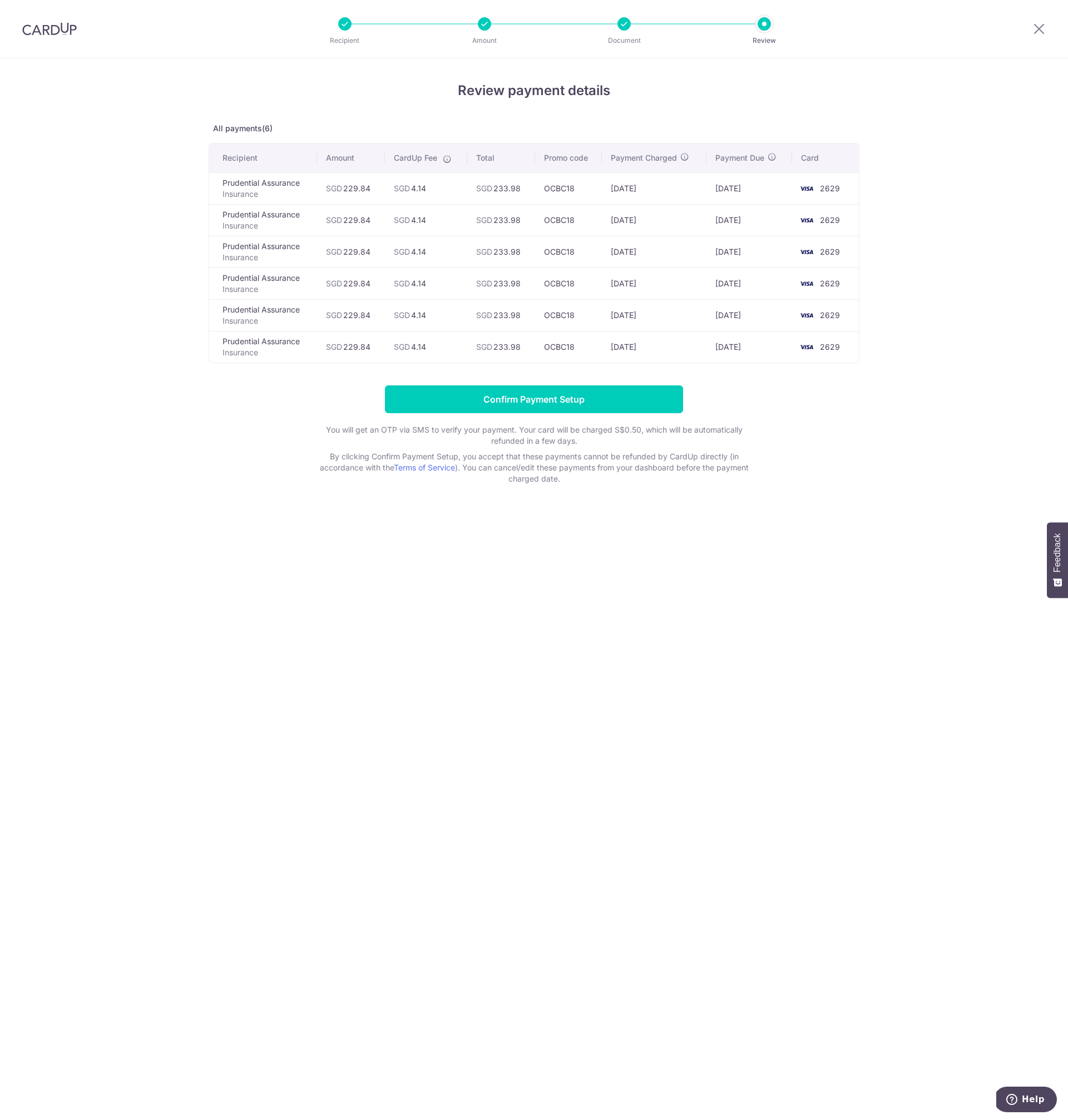
click at [458, 626] on div "Review payment details All payments(6) Recipient Amount CardUp Fee Total Promo …" at bounding box center [534, 590] width 1068 height 1062
click at [434, 631] on div "Review payment details All payments(6) Recipient Amount CardUp Fee Total Promo …" at bounding box center [534, 590] width 1068 height 1062
click at [543, 402] on input "Confirm Payment Setup" at bounding box center [534, 399] width 298 height 28
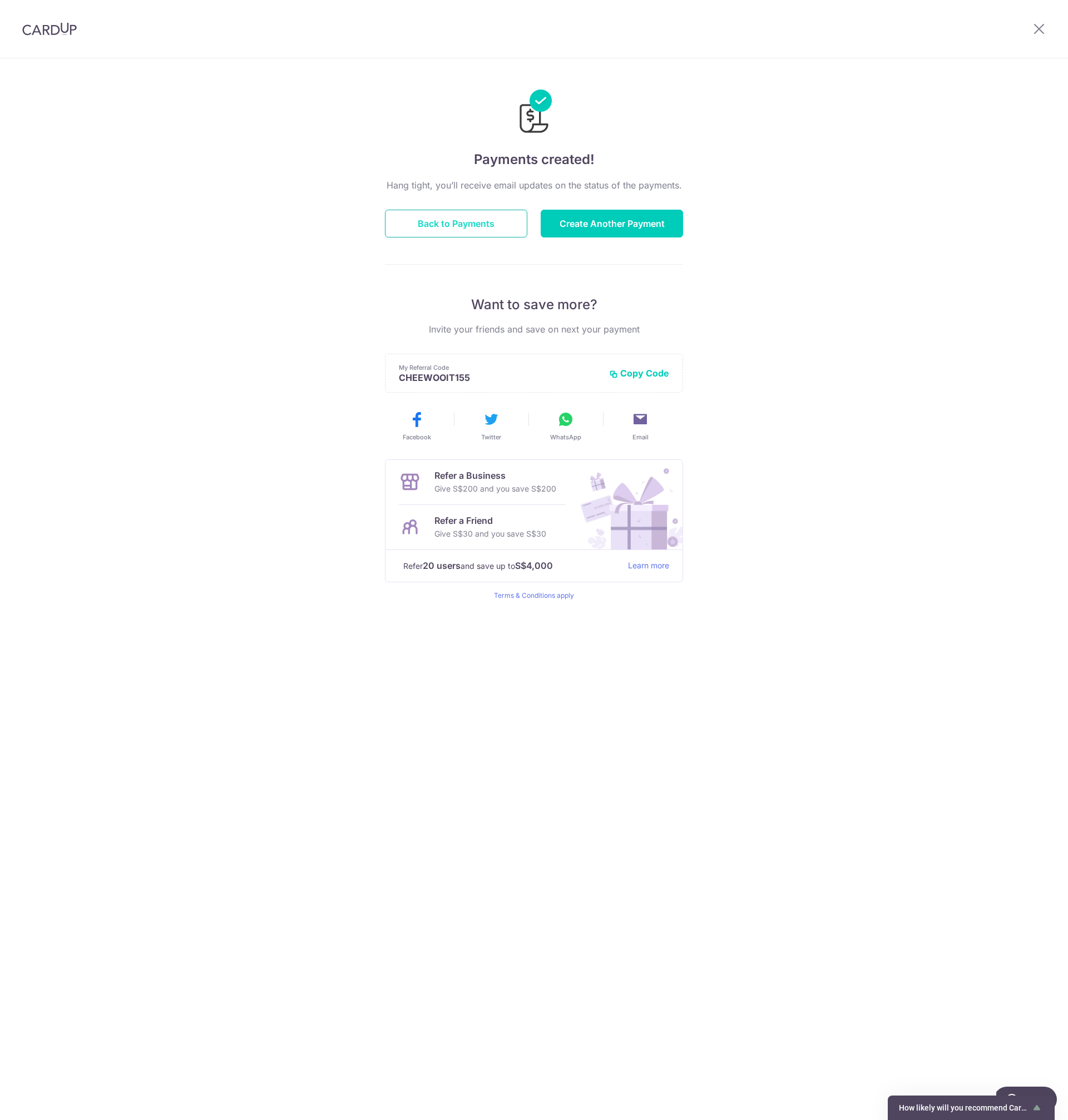
click at [462, 223] on button "Back to Payments" at bounding box center [455, 223] width 142 height 28
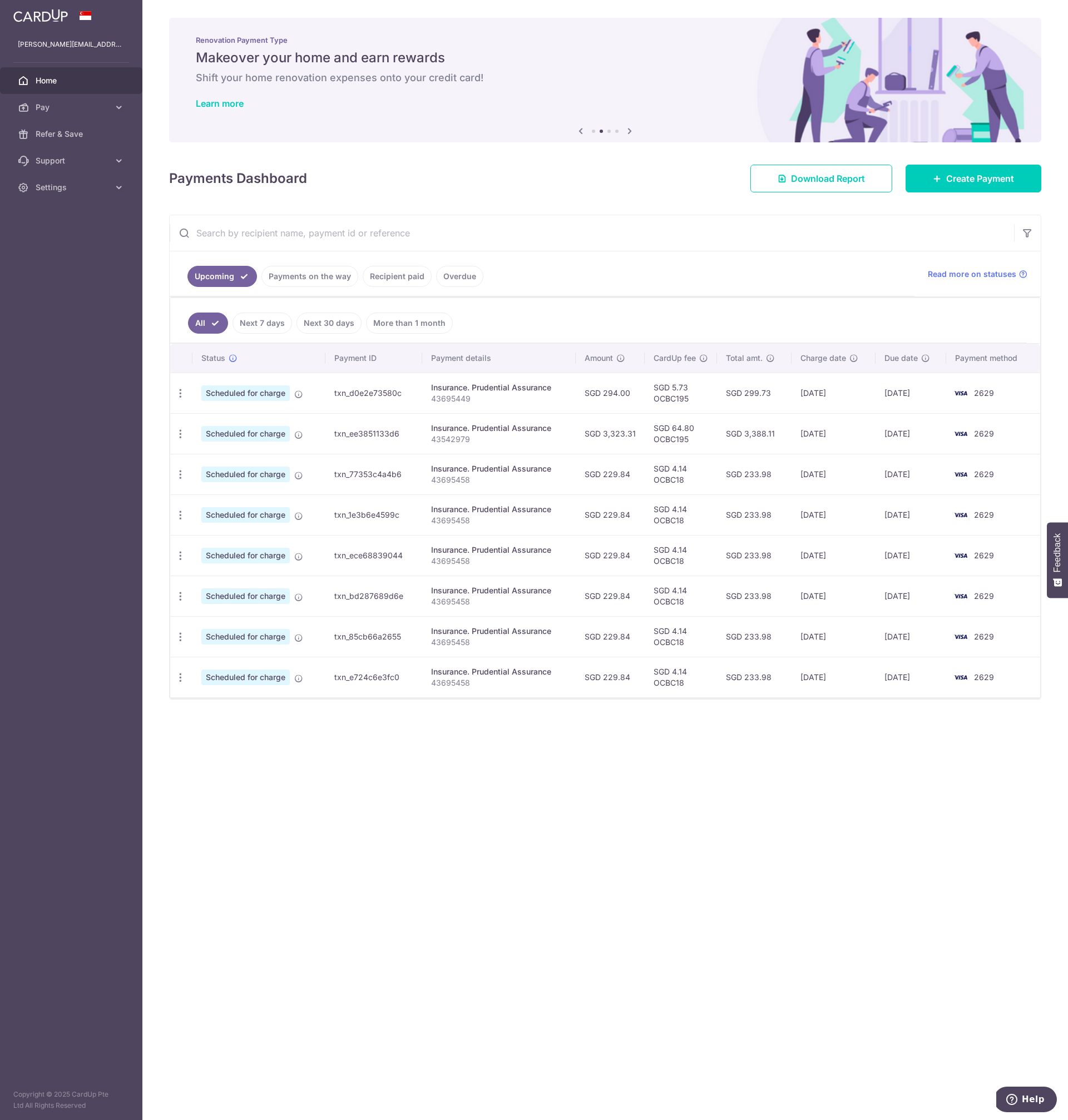
click at [363, 890] on div "× Pause Schedule Pause all future payments in this series Pause just this one p…" at bounding box center [605, 560] width 926 height 1120
click at [353, 902] on div "× Pause Schedule Pause all future payments in this series Pause just this one p…" at bounding box center [605, 560] width 926 height 1120
click at [340, 325] on link "Next 30 days" at bounding box center [329, 323] width 65 height 21
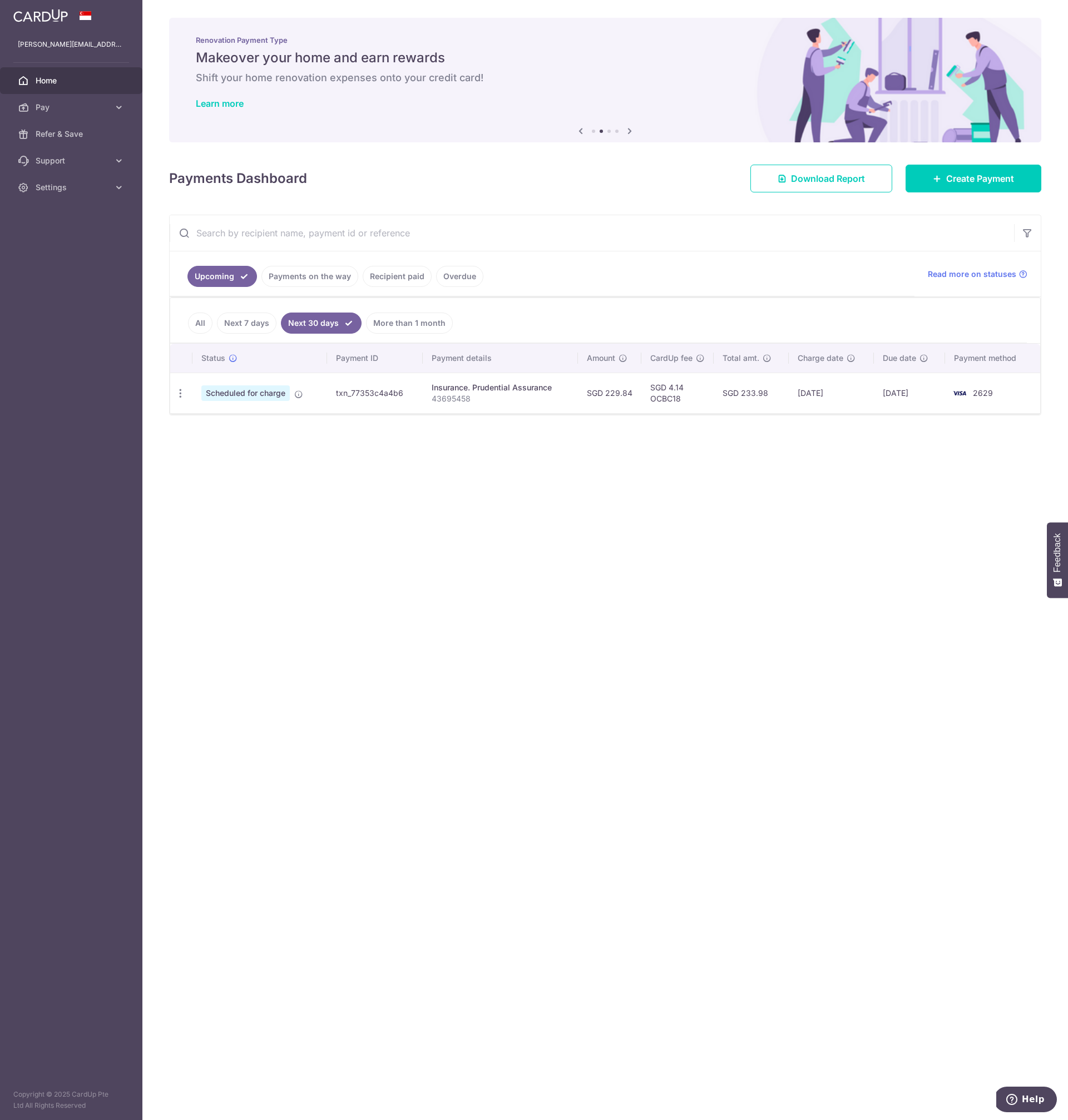
click at [245, 326] on link "Next 7 days" at bounding box center [246, 323] width 60 height 21
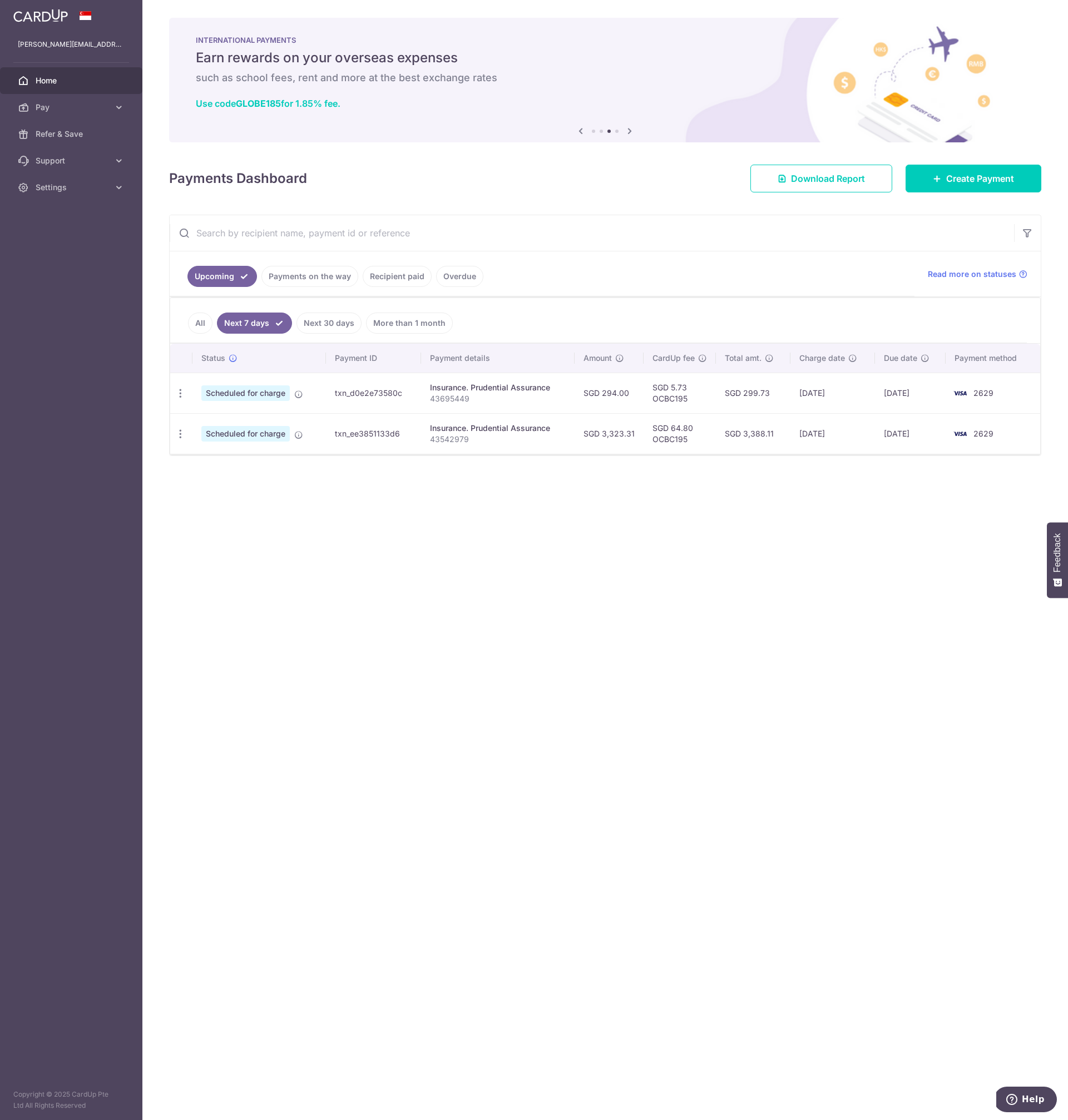
click at [203, 327] on link "All" at bounding box center [200, 323] width 24 height 21
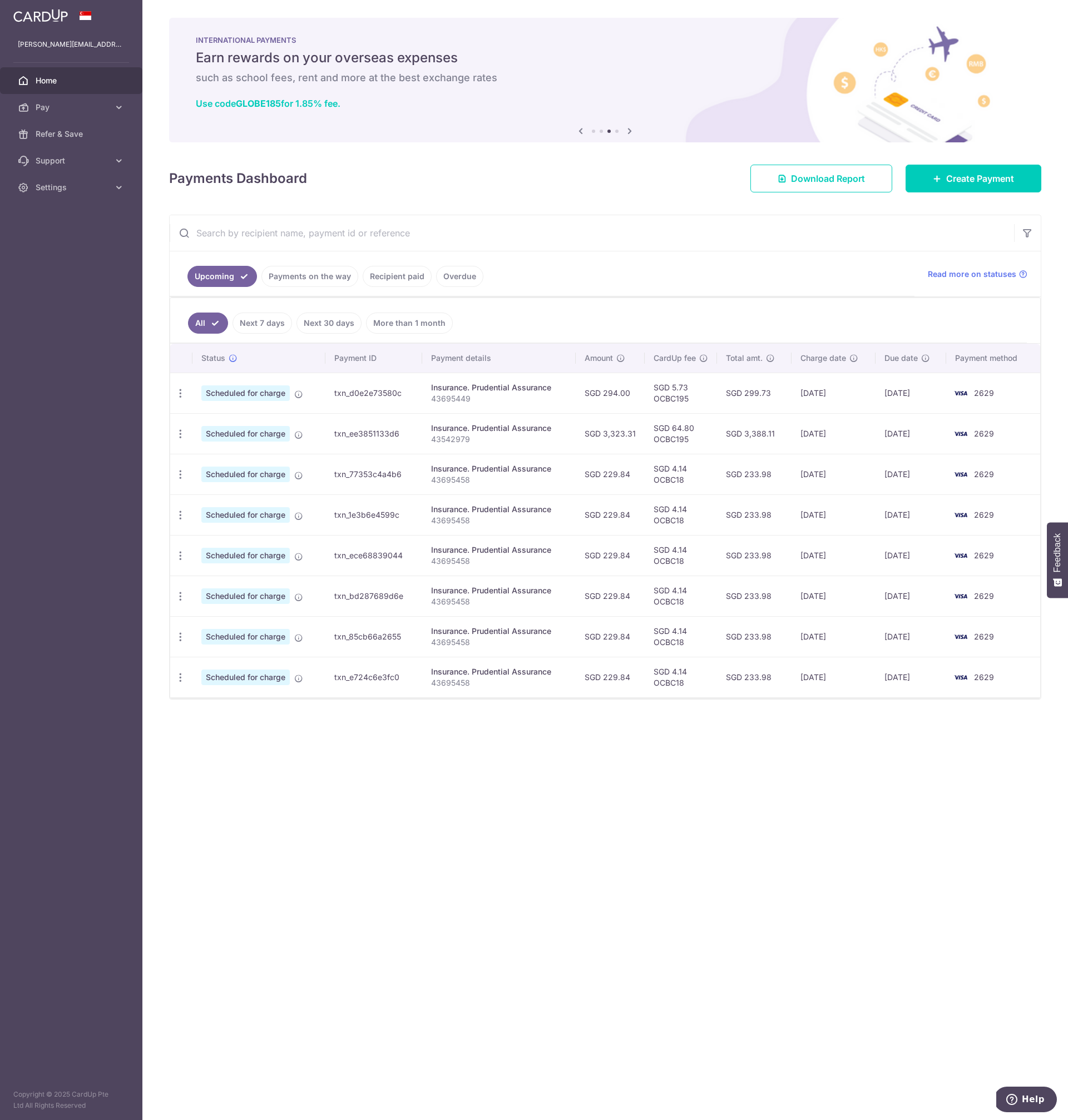
click at [404, 323] on link "More than 1 month" at bounding box center [409, 323] width 87 height 21
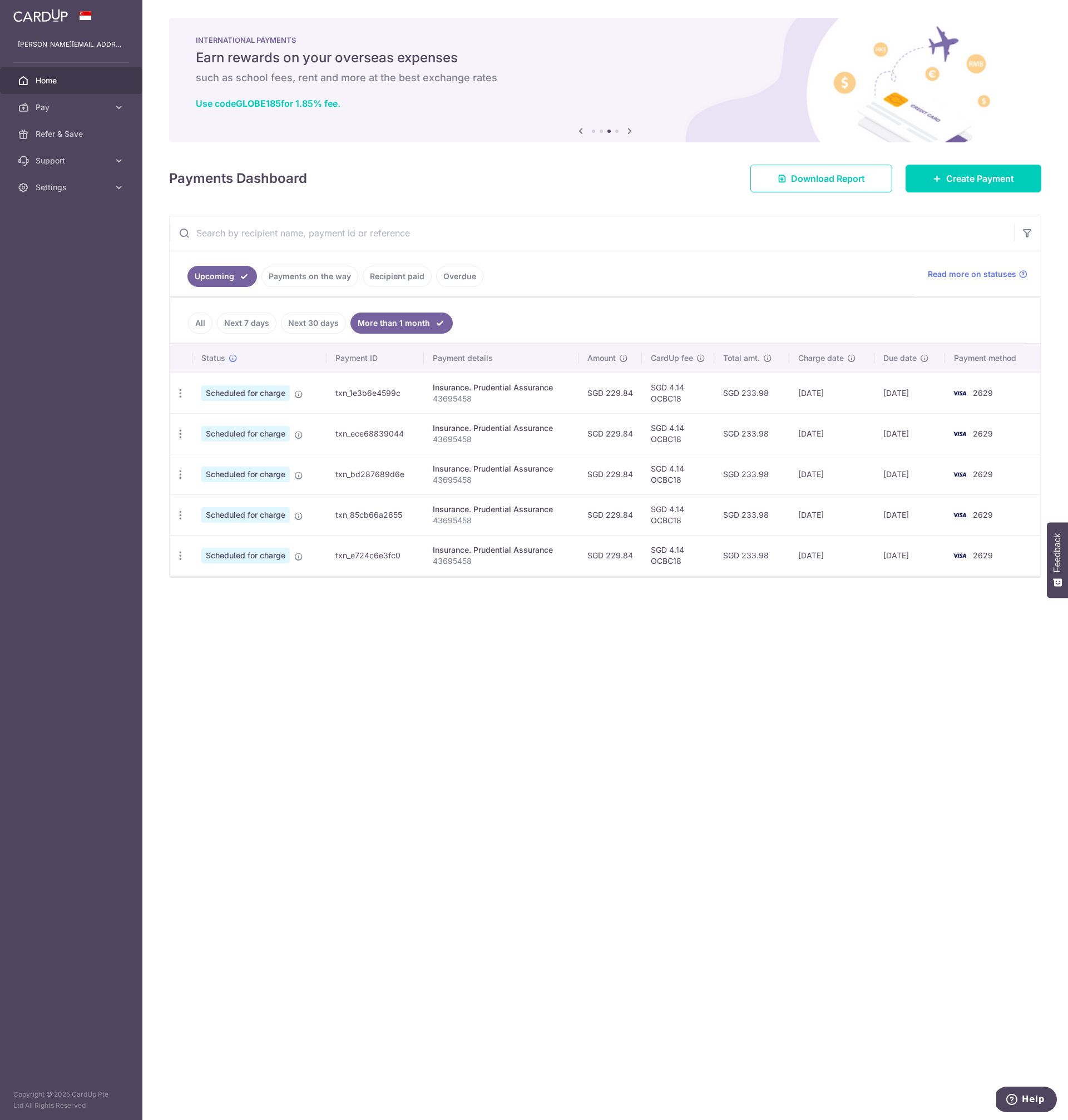
click at [193, 323] on link "All" at bounding box center [200, 323] width 24 height 21
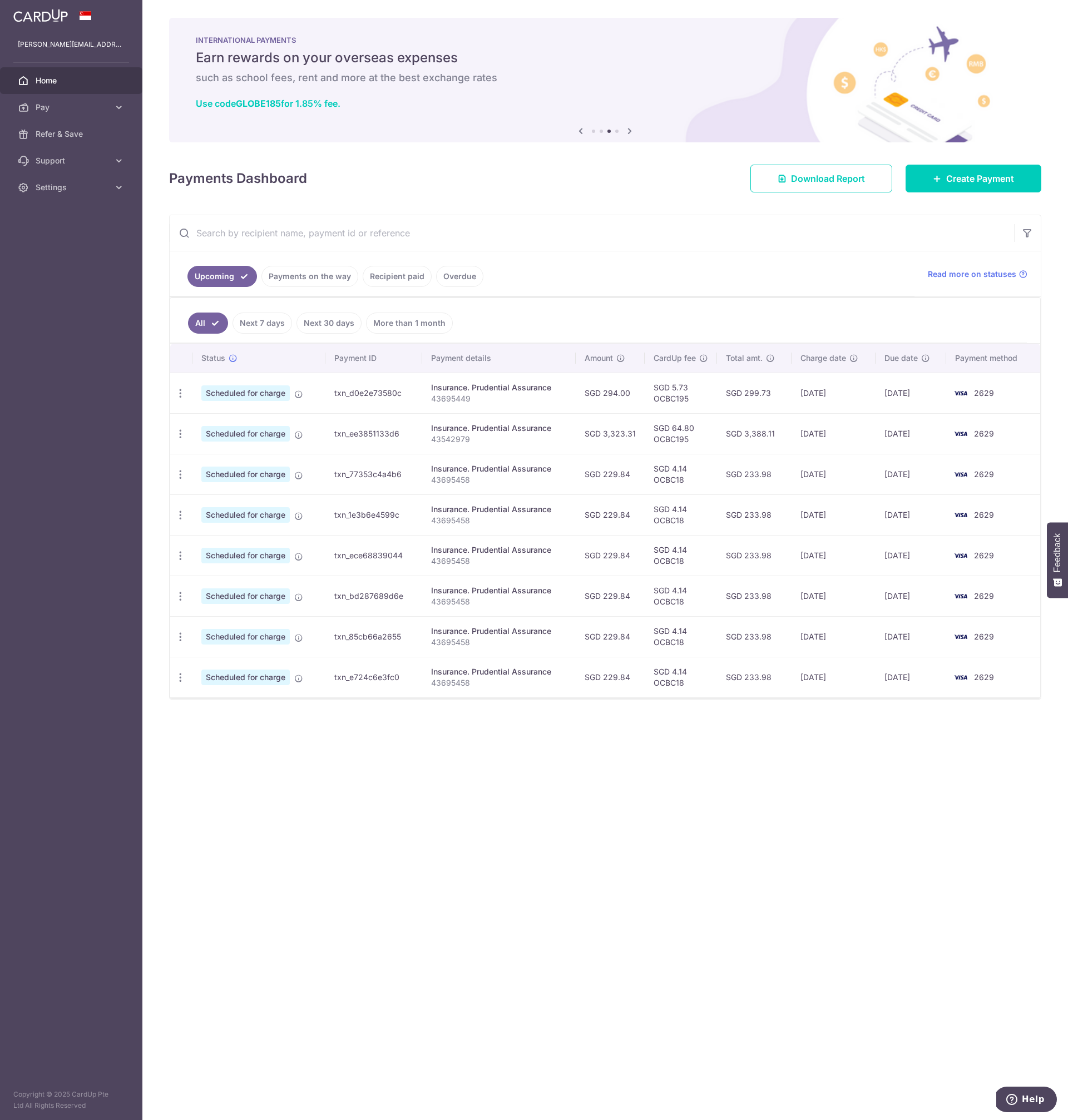
click at [358, 782] on div "× Pause Schedule Pause all future payments in this series Pause just this one p…" at bounding box center [605, 560] width 926 height 1120
click at [373, 828] on div "× Pause Schedule Pause all future payments in this series Pause just this one p…" at bounding box center [605, 560] width 926 height 1120
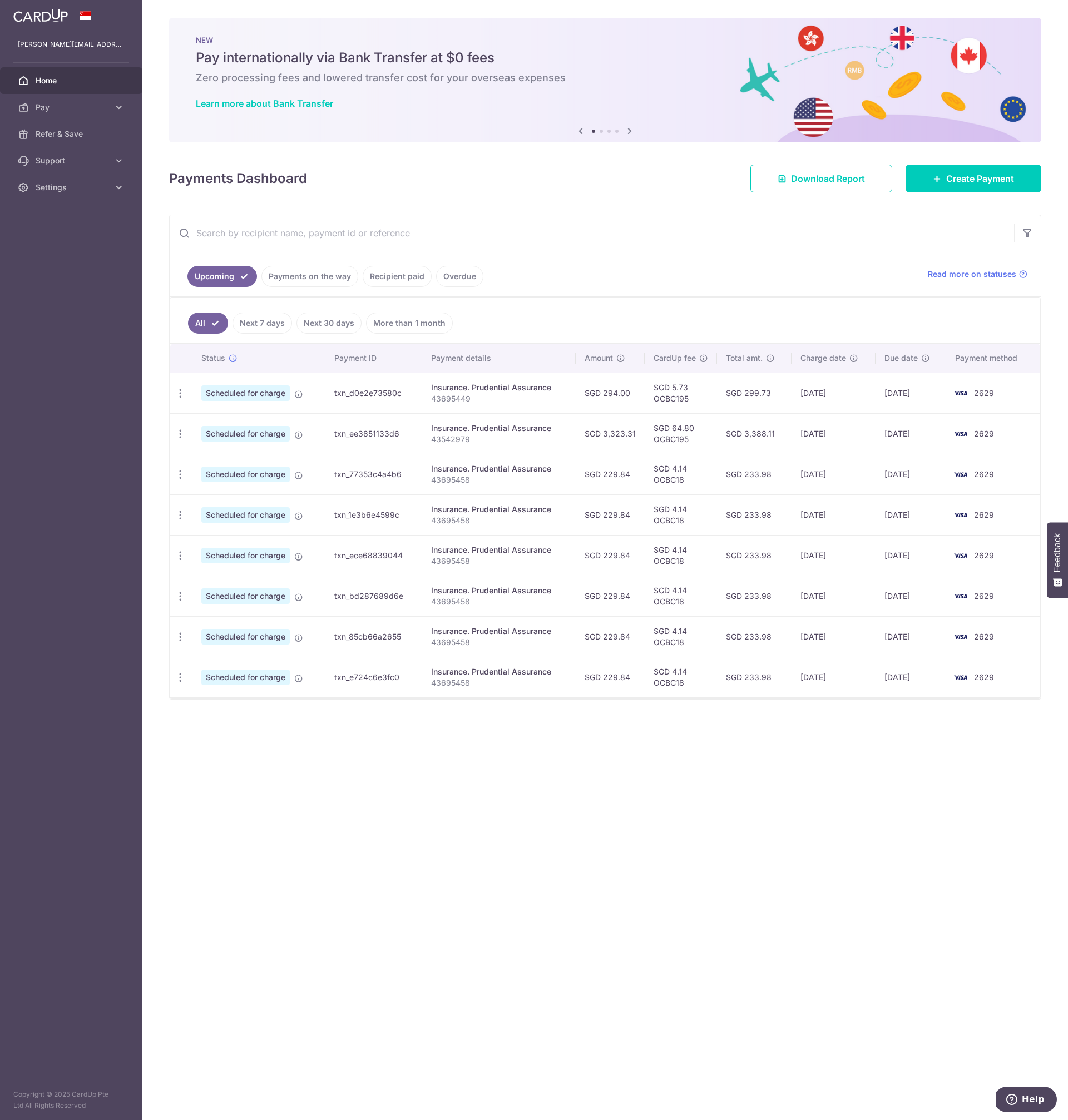
click at [690, 196] on div "× Pause Schedule Pause all future payments in this series Pause just this one p…" at bounding box center [605, 560] width 926 height 1120
click at [976, 179] on span "Create Payment" at bounding box center [980, 179] width 68 height 13
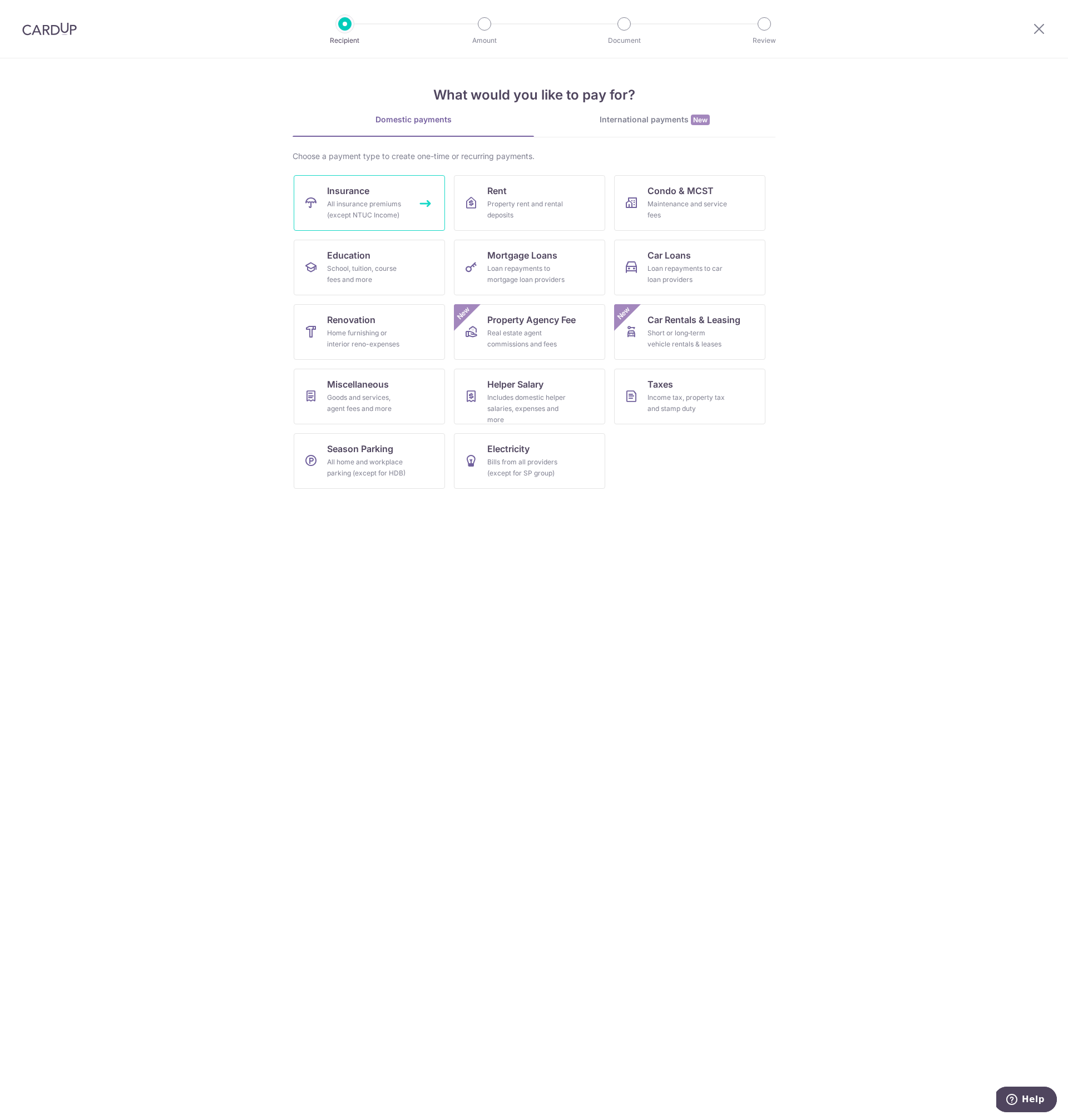
click at [376, 207] on div "All insurance premiums (except NTUC Income)" at bounding box center [366, 209] width 80 height 22
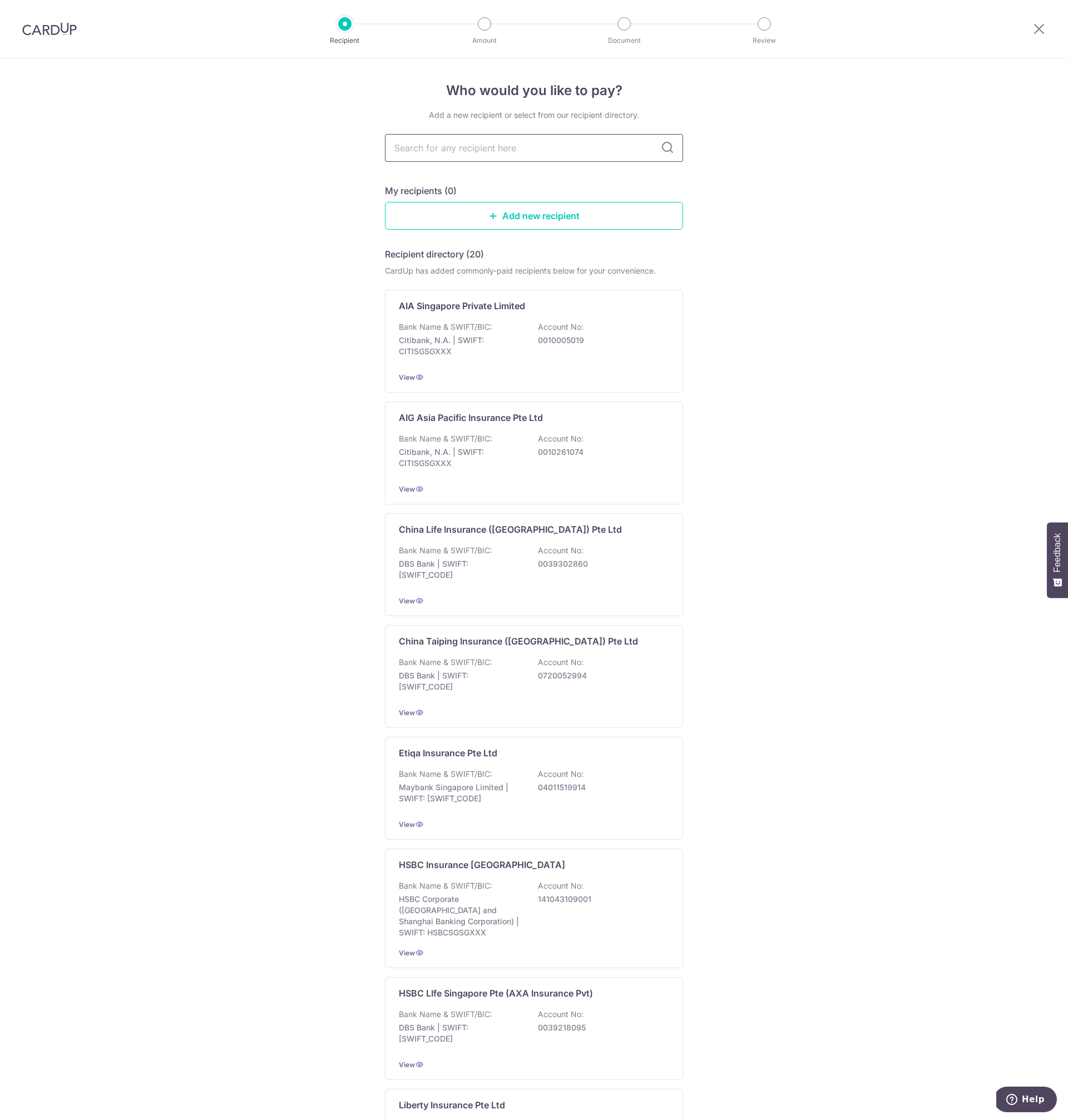
click at [540, 150] on input "text" at bounding box center [534, 148] width 298 height 28
type input "prudential"
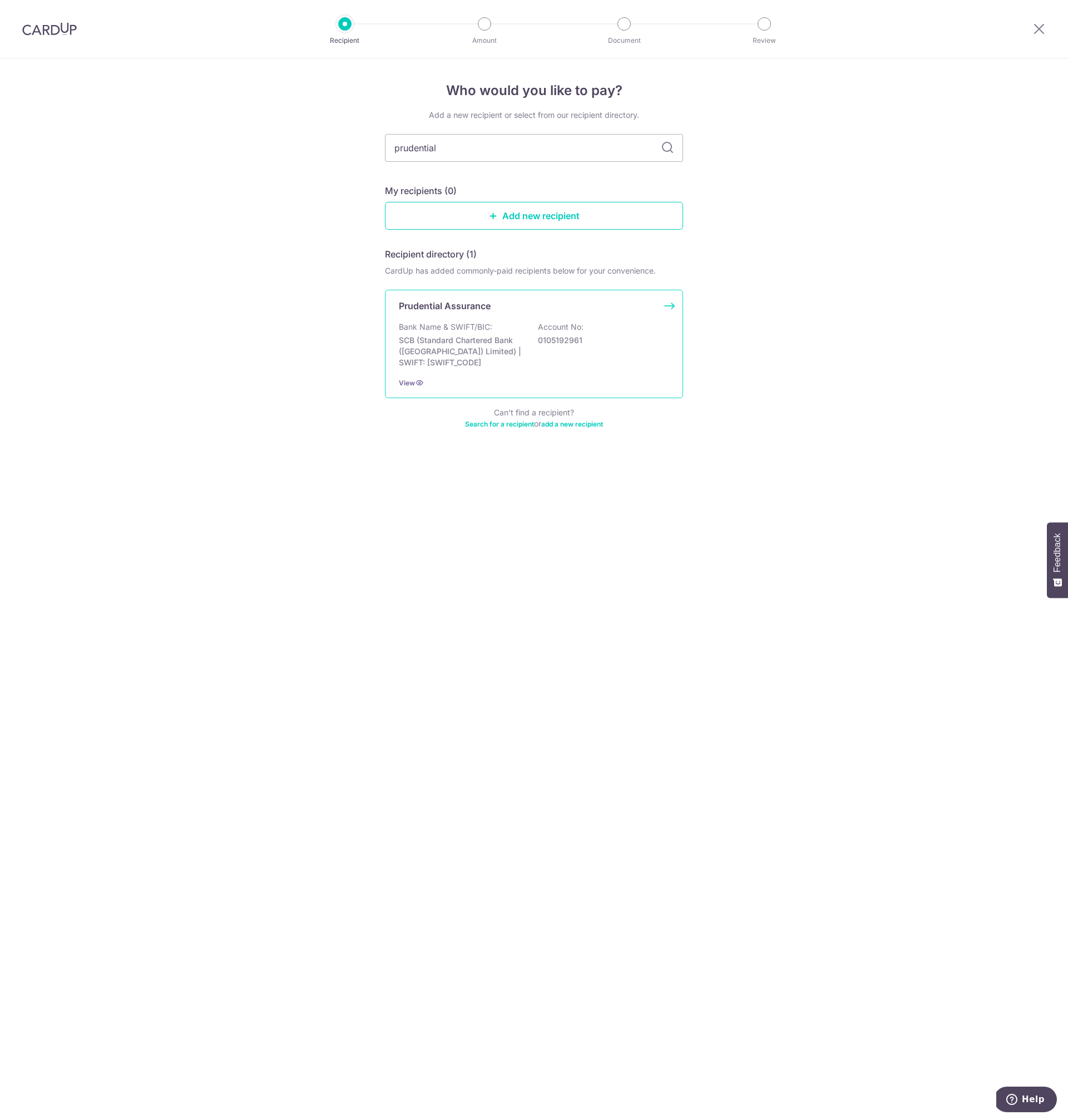
click at [500, 339] on p "SCB (Standard Chartered Bank ([GEOGRAPHIC_DATA]) Limited) | SWIFT: [SWIFT_CODE]" at bounding box center [461, 352] width 124 height 34
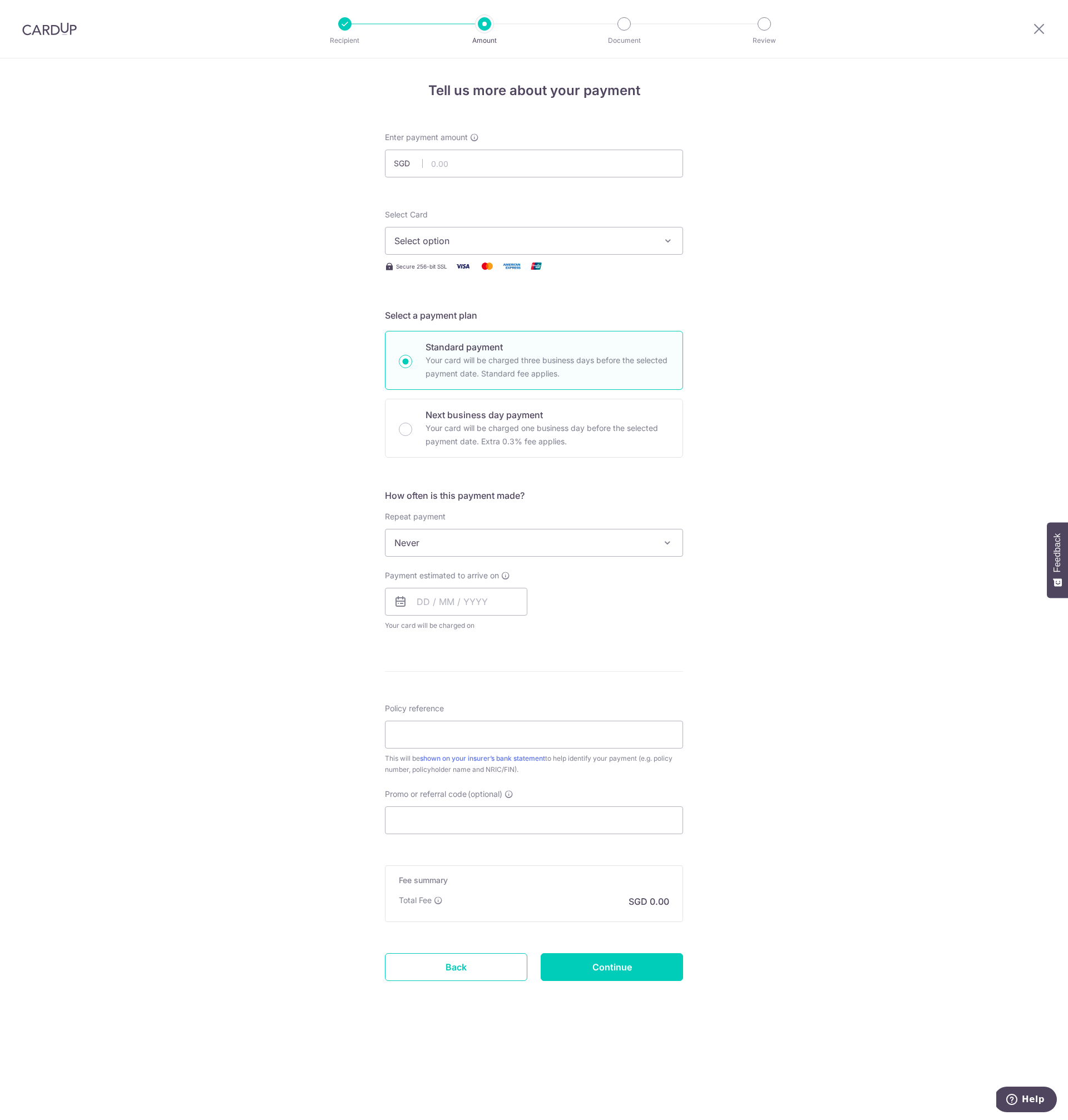
click at [536, 246] on span "Select option" at bounding box center [523, 241] width 260 height 13
click at [463, 315] on span "**** 2629" at bounding box center [534, 320] width 279 height 13
click at [275, 581] on div "Tell us more about your payment Enter payment amount SGD Select Card **** 2629 …" at bounding box center [534, 590] width 1068 height 1062
click at [537, 541] on span "Never" at bounding box center [534, 543] width 297 height 27
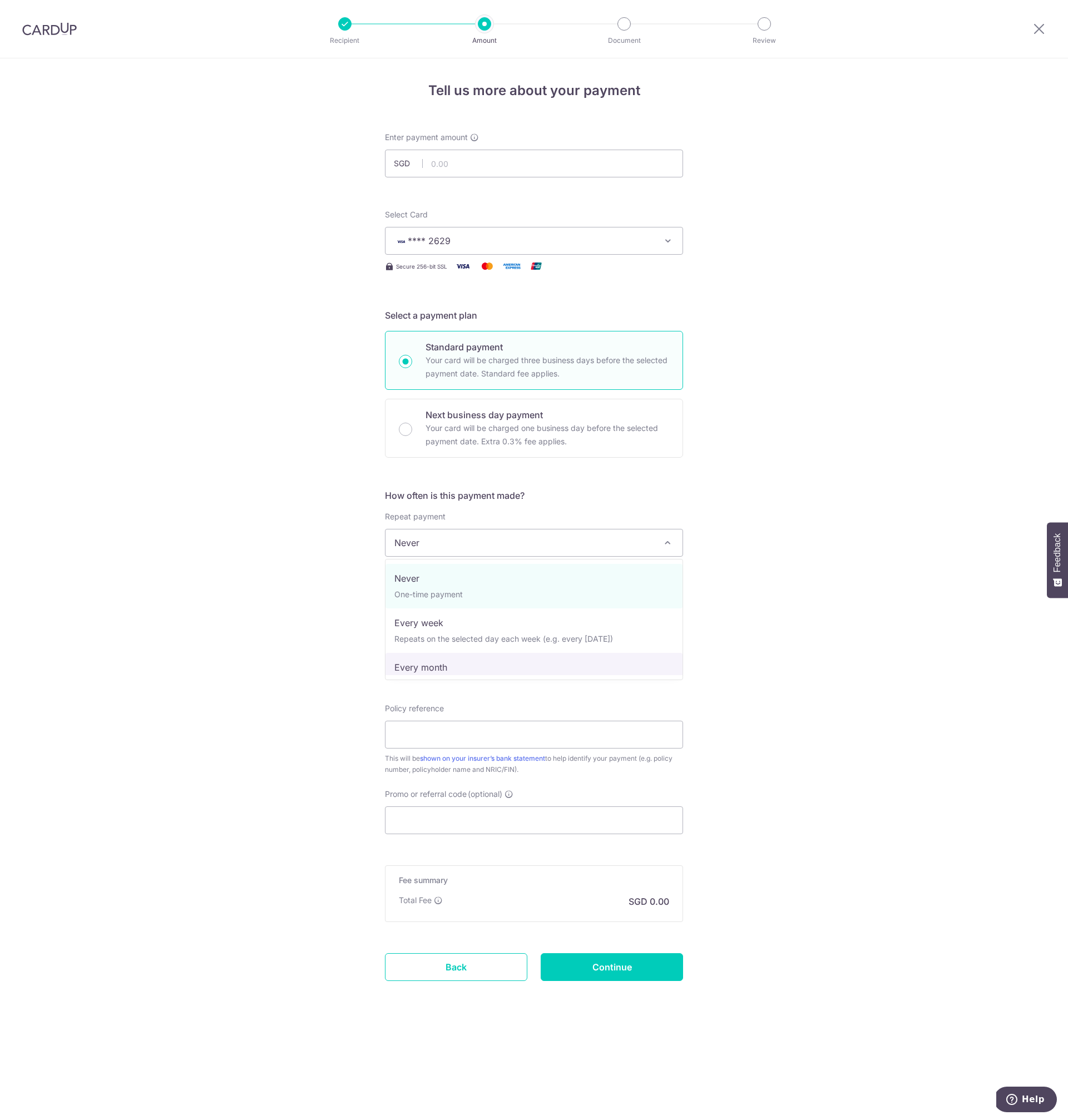
select select "3"
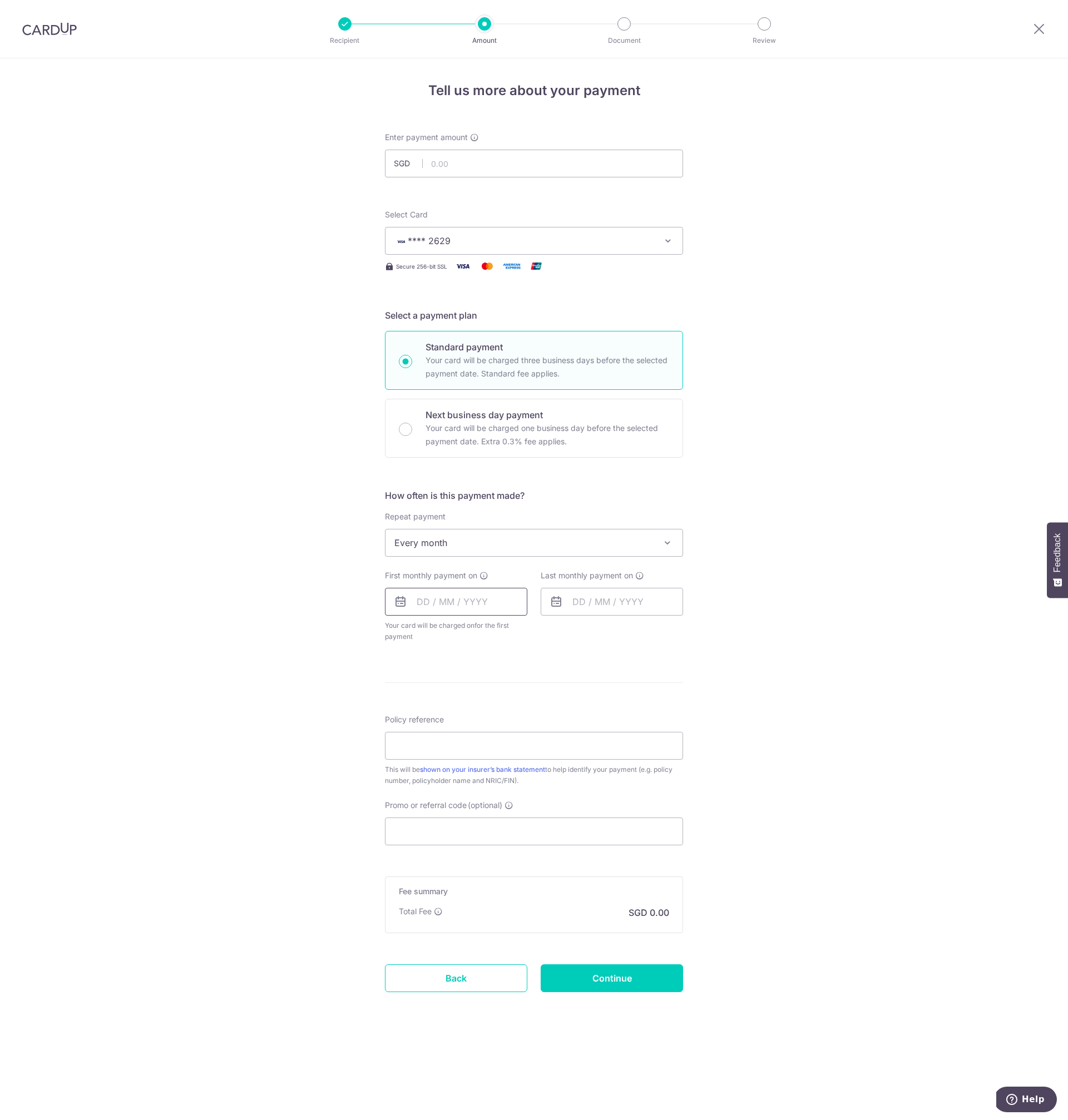
click at [422, 595] on input "text" at bounding box center [455, 602] width 142 height 28
click at [398, 684] on table "Sun Mon Tue Wed Thu Fri Sat 1 2 3 4 5 6 7 8 9 10 11 12 13 14 15 16 17 18 19 20 …" at bounding box center [474, 714] width 155 height 134
click at [545, 637] on link "Next" at bounding box center [543, 632] width 13 height 13
click at [411, 705] on link "5" at bounding box center [408, 702] width 18 height 18
type input "05/10/2025"
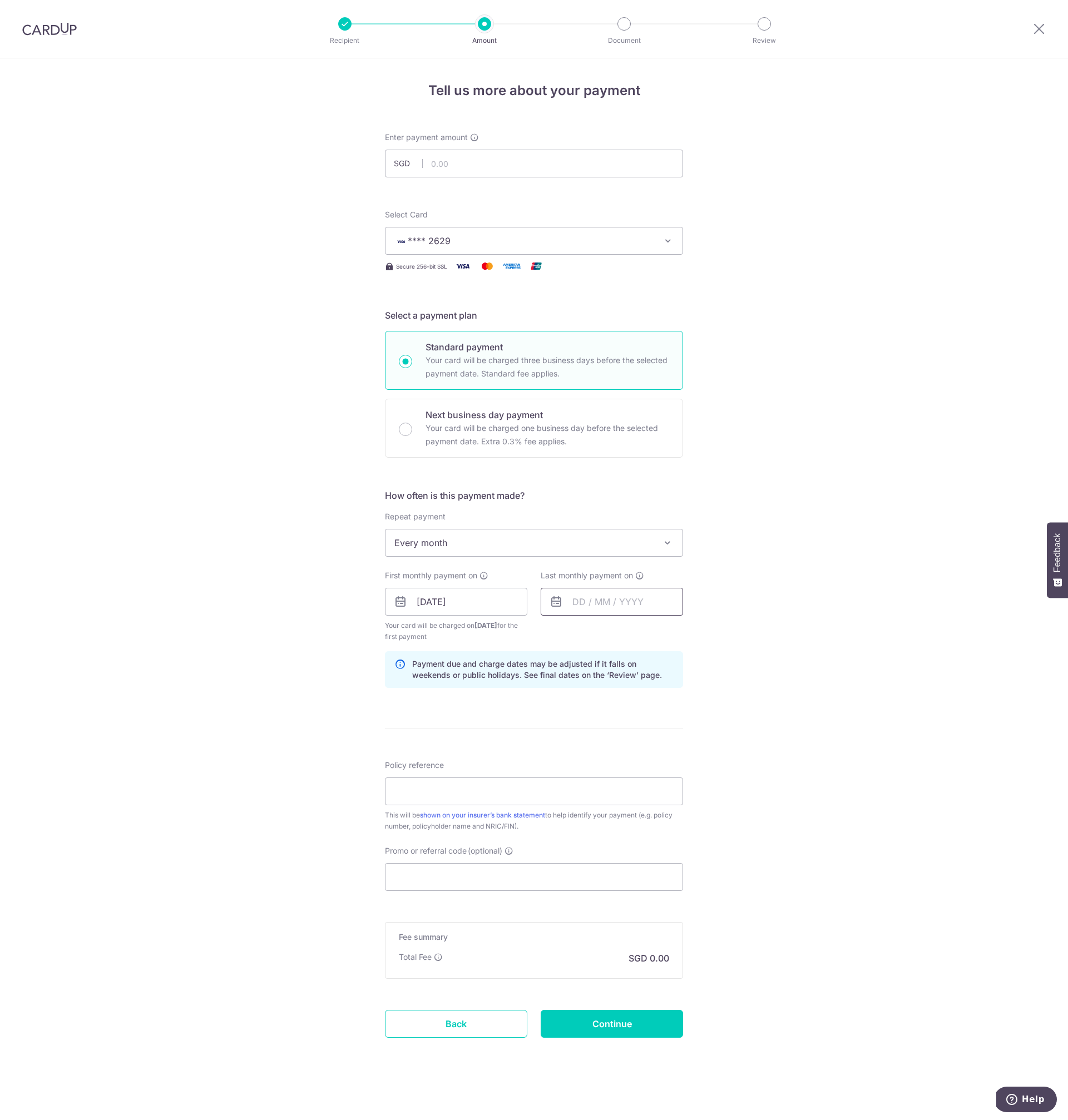
click at [582, 600] on input "text" at bounding box center [612, 602] width 142 height 28
click at [659, 631] on select "2025 2026 2027 2028 2029 2030 2031 2032 2033 2034 2035" at bounding box center [655, 632] width 29 height 9
click at [561, 634] on link "Prev" at bounding box center [561, 632] width 13 height 13
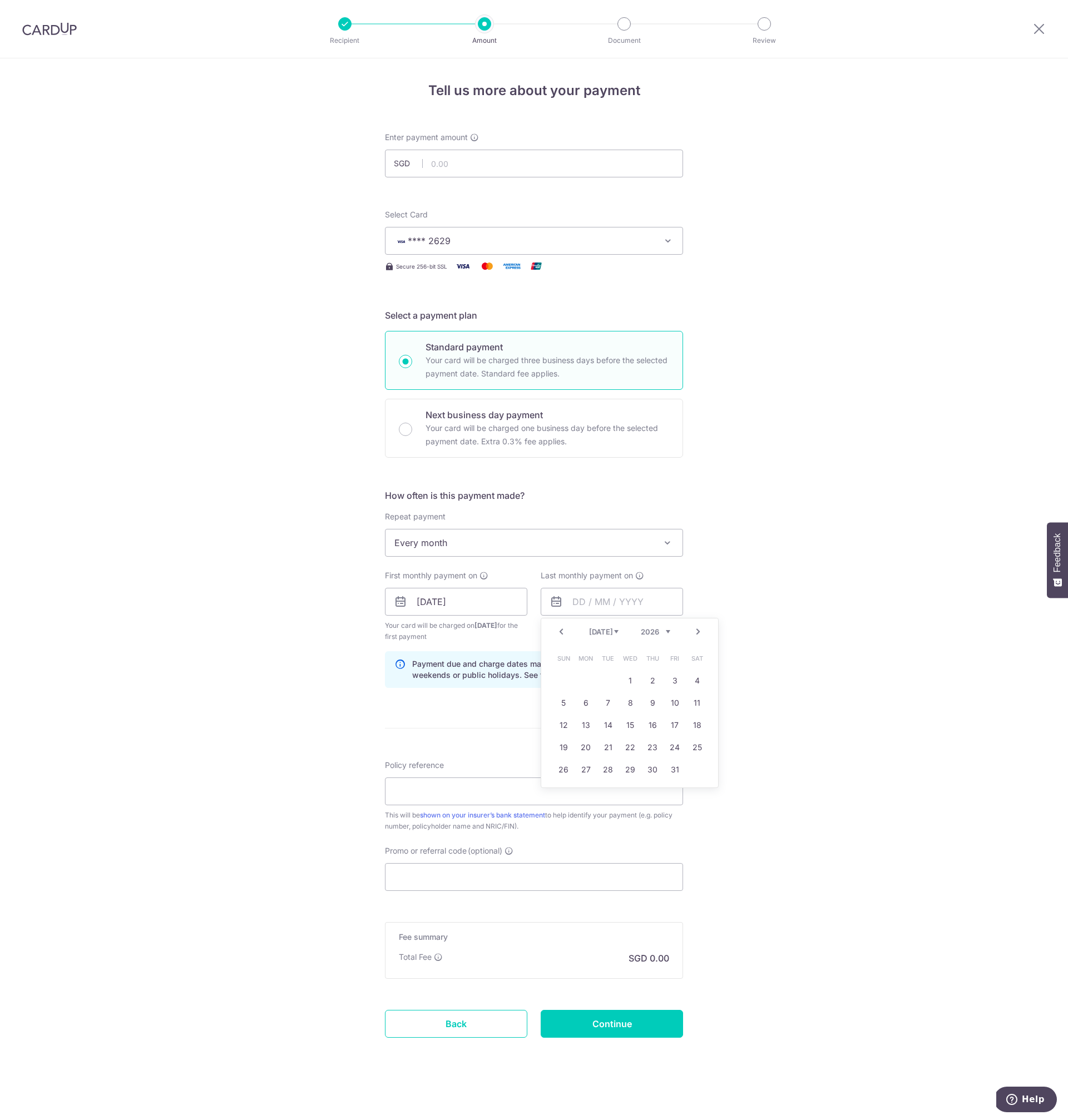
click at [561, 634] on link "Prev" at bounding box center [561, 632] width 13 height 13
click at [562, 633] on link "Prev" at bounding box center [561, 632] width 13 height 13
click at [562, 704] on link "5" at bounding box center [563, 702] width 18 height 18
type input "05/04/2026"
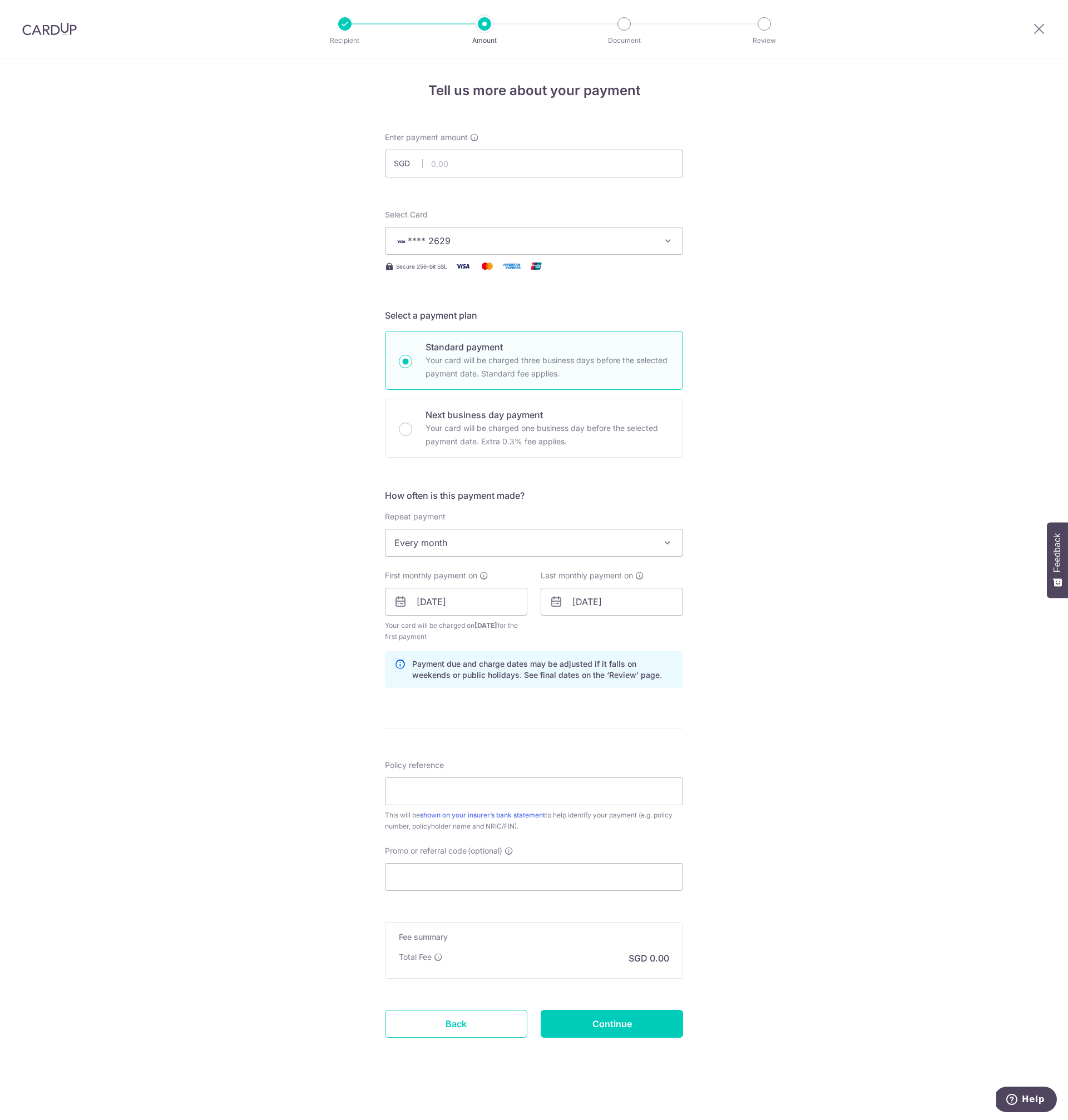
click at [763, 708] on div "Tell us more about your payment Enter payment amount SGD Select Card **** 2629 …" at bounding box center [534, 590] width 1068 height 1063
click at [467, 792] on input "Policy reference" at bounding box center [534, 791] width 298 height 28
click at [434, 796] on input "Policy reference" at bounding box center [534, 791] width 298 height 28
paste input "65040553"
type input "65040553"
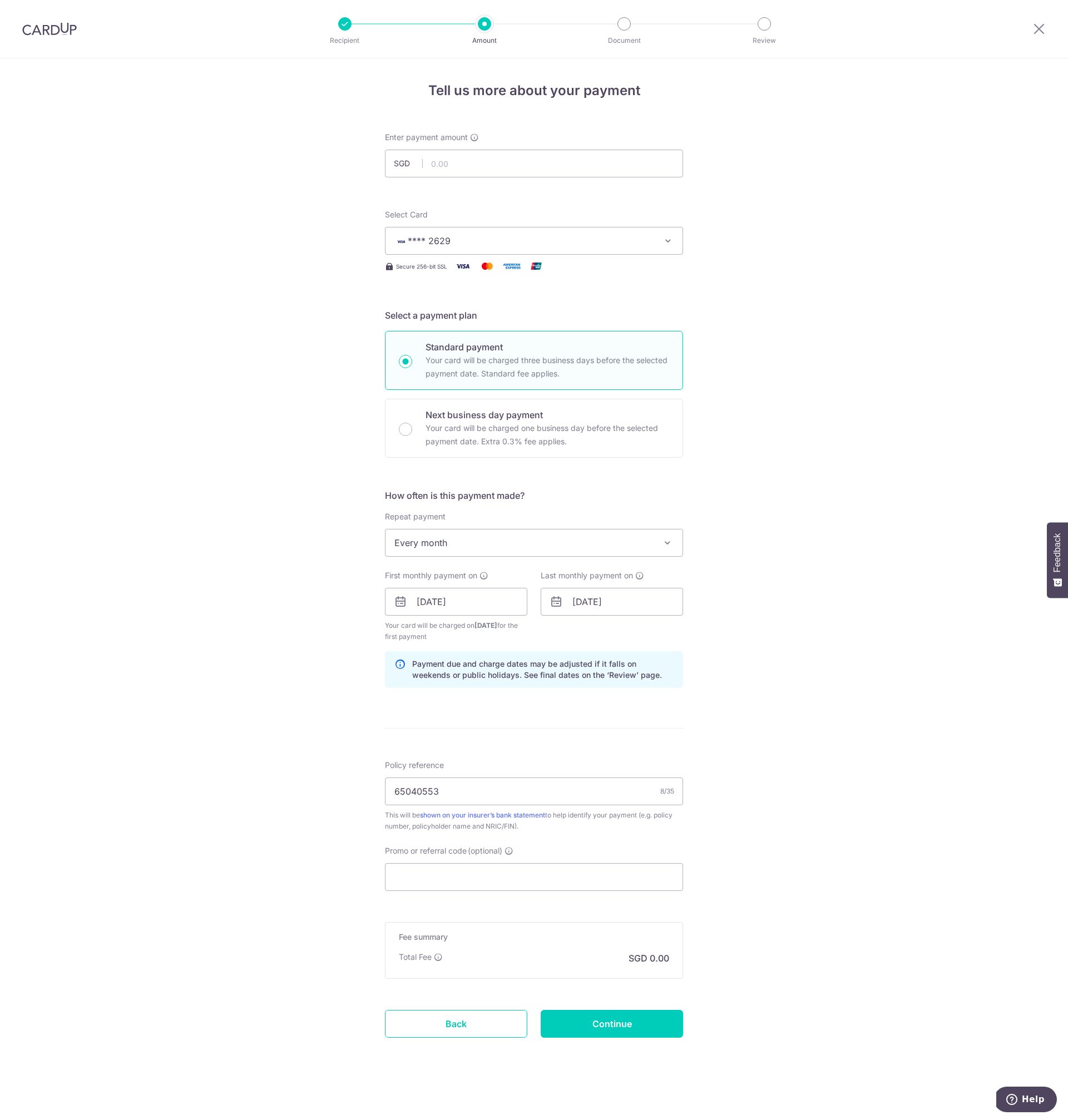
click at [811, 763] on div "Tell us more about your payment Enter payment amount SGD Select Card **** 2629 …" at bounding box center [534, 590] width 1068 height 1063
click at [484, 876] on input "Promo or referral code (optional)" at bounding box center [534, 876] width 298 height 28
paste input "OCBC18"
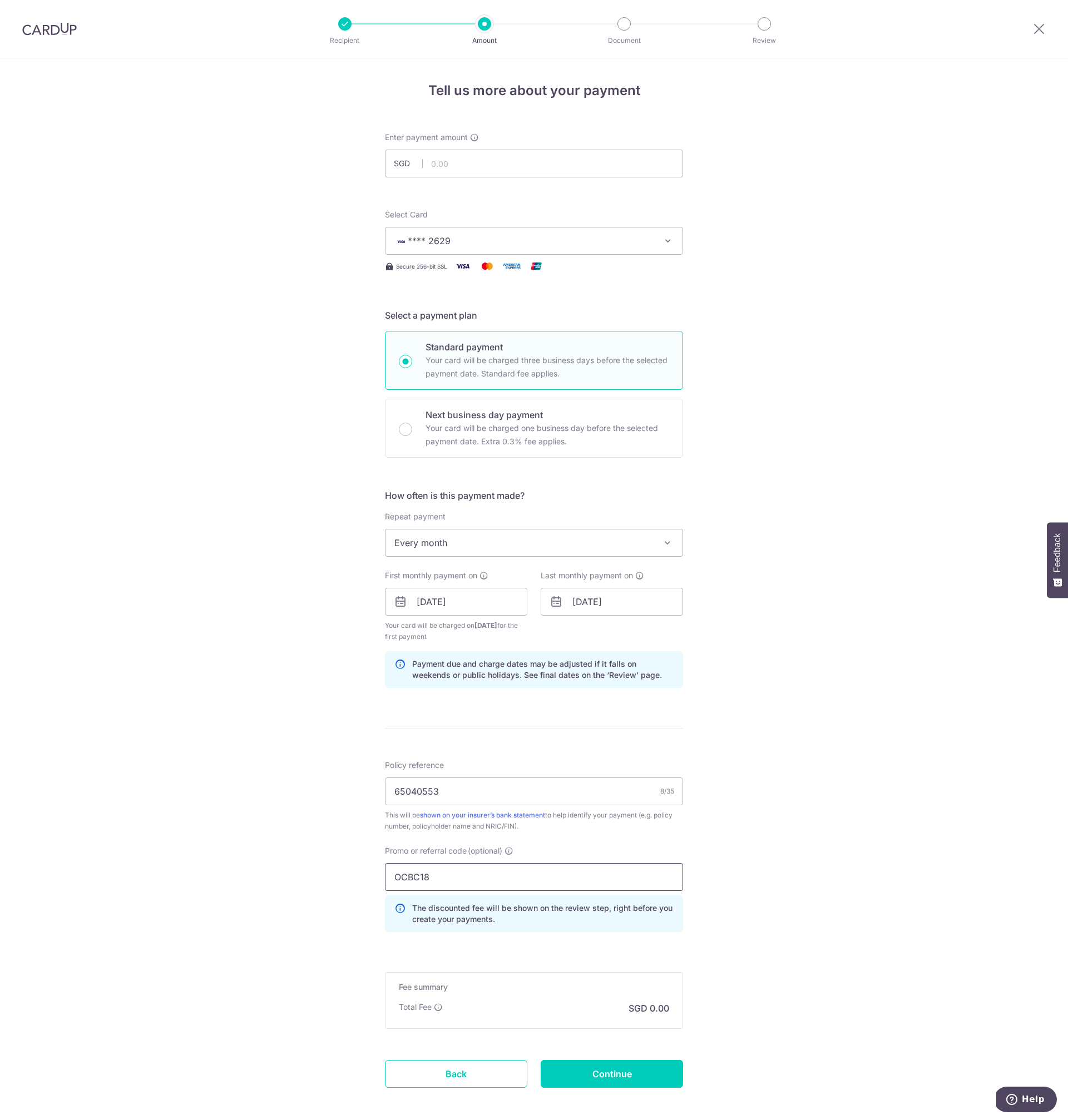
type input "OCBC18"
click at [783, 914] on div "Tell us more about your payment Enter payment amount SGD Select Card **** 2629 …" at bounding box center [534, 615] width 1068 height 1113
click at [465, 166] on input "text" at bounding box center [534, 163] width 298 height 28
paste input "109.52"
type input "109.52"
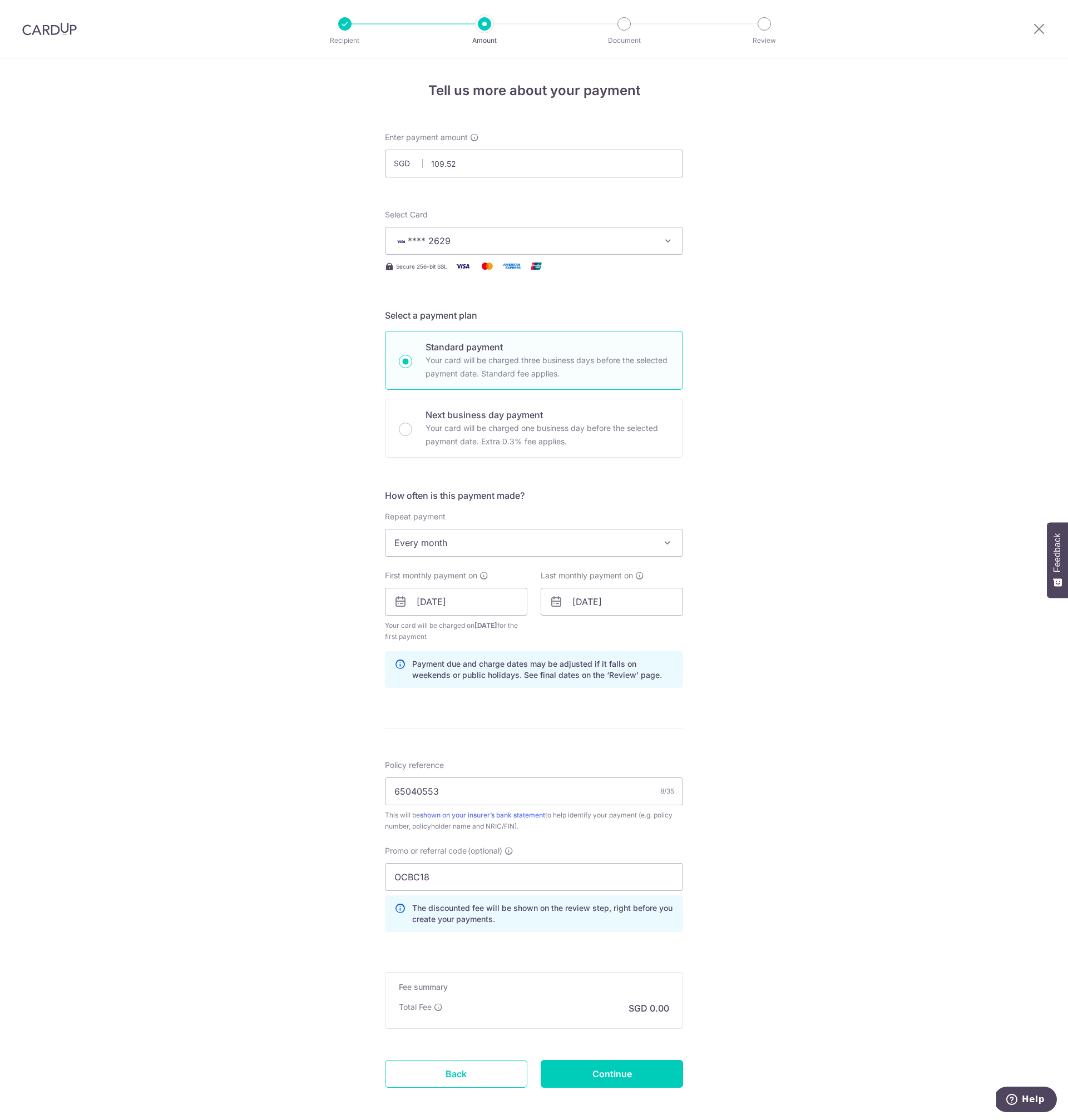
click at [851, 511] on div "Tell us more about your payment Enter payment amount SGD 109.52 Select Card ***…" at bounding box center [534, 615] width 1068 height 1113
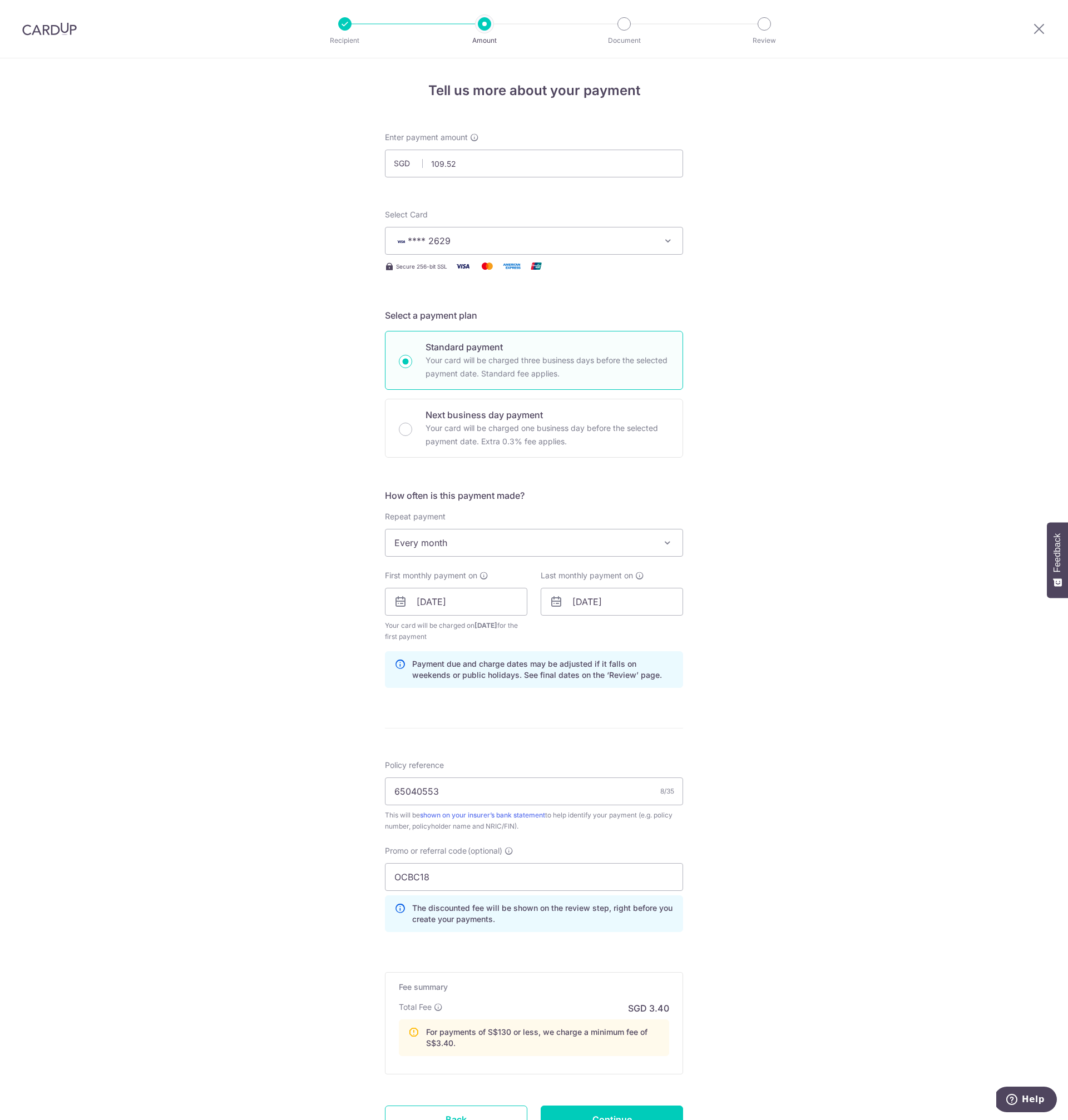
click at [849, 836] on div "Tell us more about your payment Enter payment amount SGD 109.52 109.52 Select C…" at bounding box center [534, 638] width 1068 height 1159
drag, startPoint x: 827, startPoint y: 880, endPoint x: 797, endPoint y: 964, distance: 89.2
click at [827, 880] on div "Tell us more about your payment Enter payment amount SGD 109.52 109.52 Select C…" at bounding box center [534, 638] width 1068 height 1159
drag, startPoint x: 799, startPoint y: 965, endPoint x: 818, endPoint y: 947, distance: 26.2
click at [800, 965] on div "Tell us more about your payment Enter payment amount SGD 109.52 109.52 Select C…" at bounding box center [534, 638] width 1068 height 1159
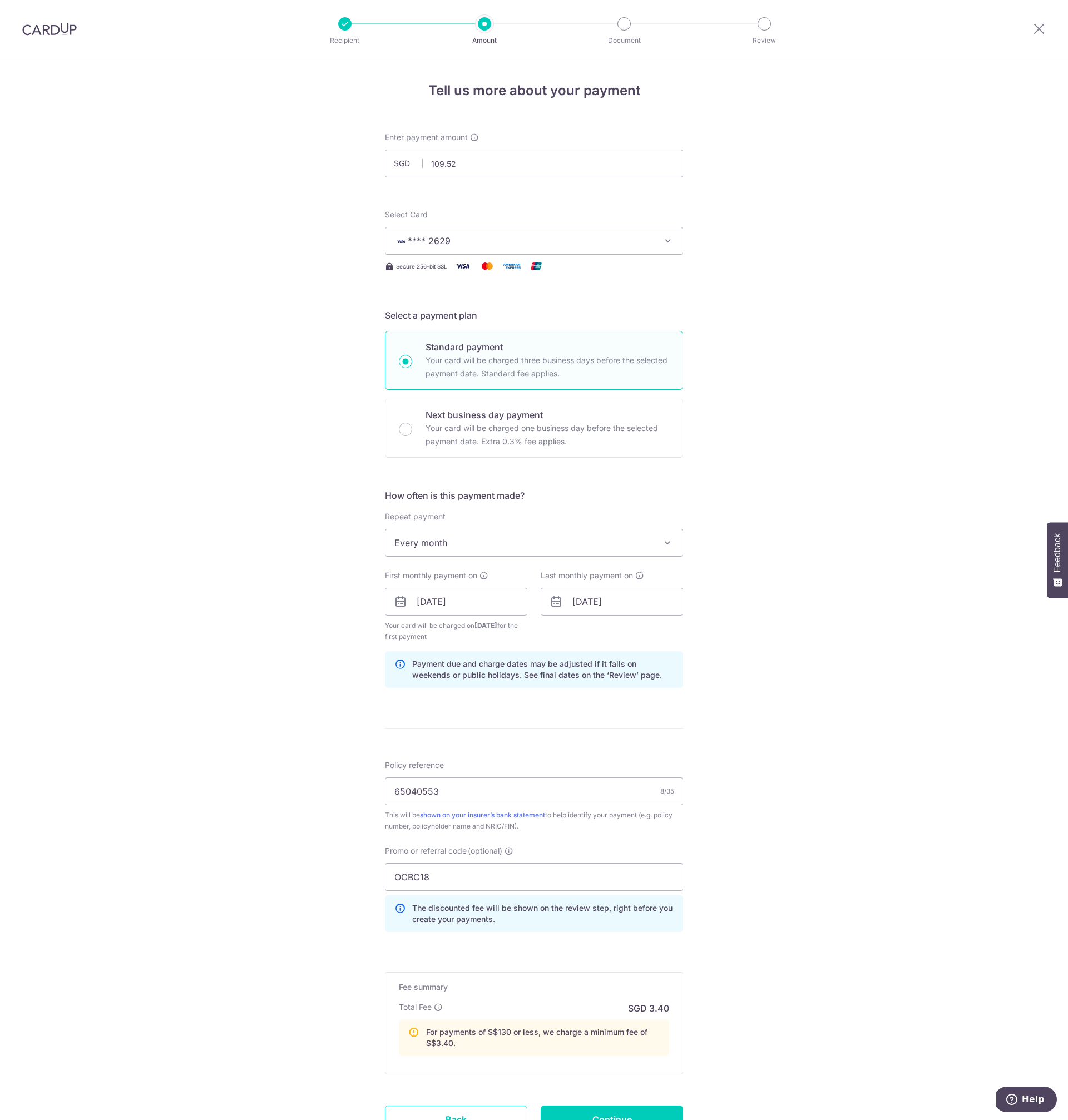
click at [827, 935] on div "Tell us more about your payment Enter payment amount SGD 109.52 109.52 Select C…" at bounding box center [534, 638] width 1068 height 1159
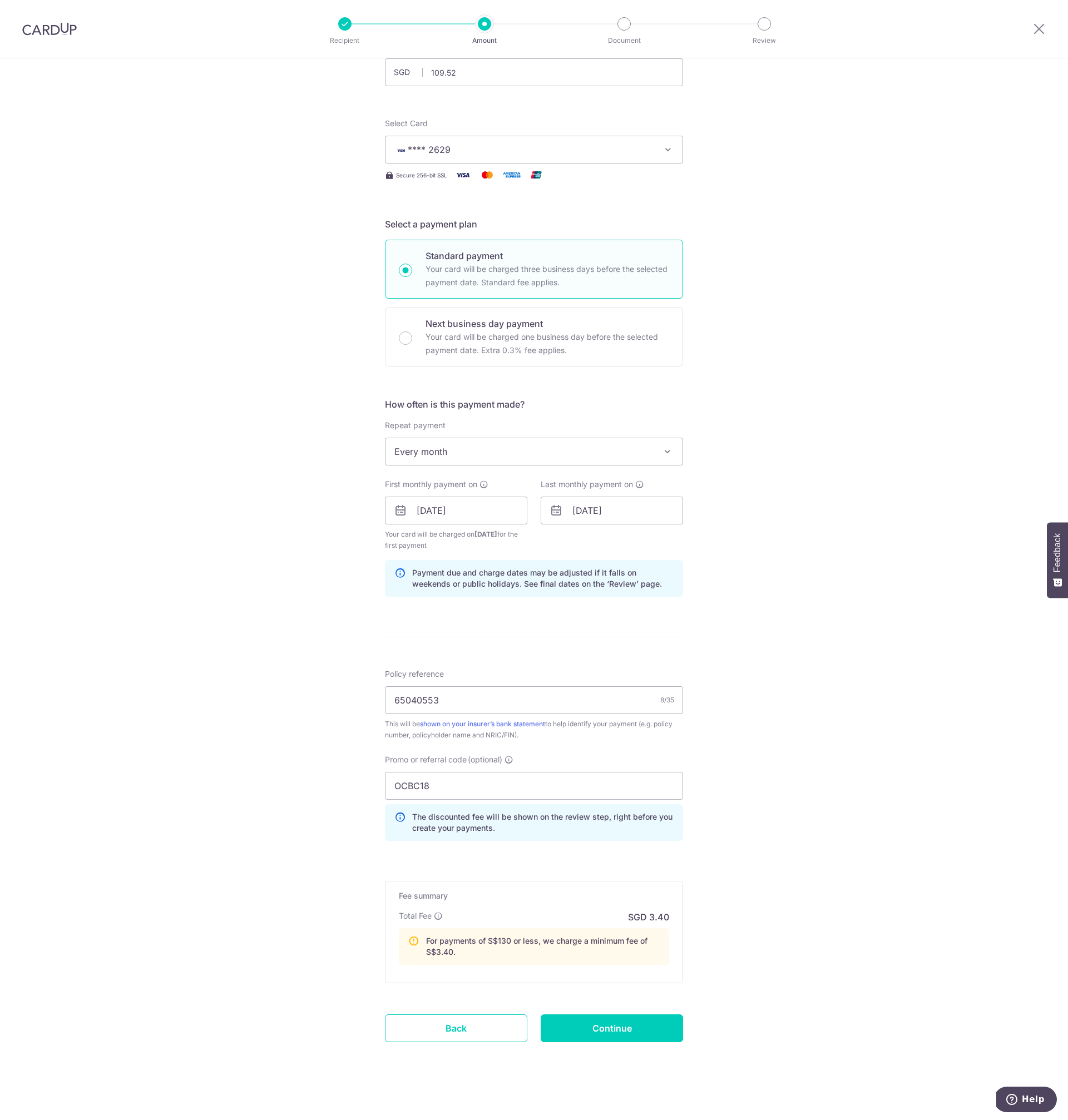
scroll to position [97, 0]
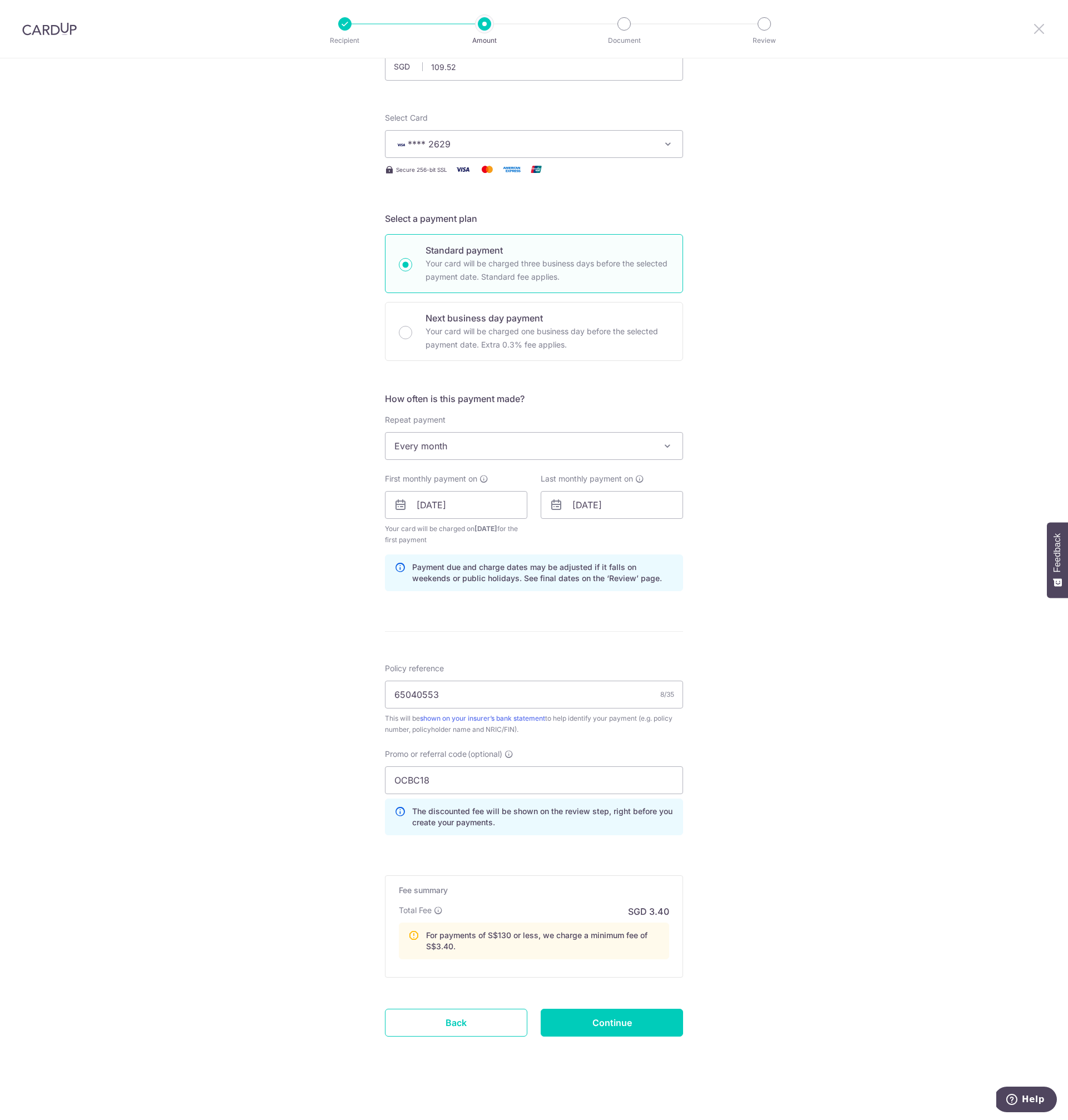
click at [1039, 30] on icon at bounding box center [1039, 29] width 13 height 14
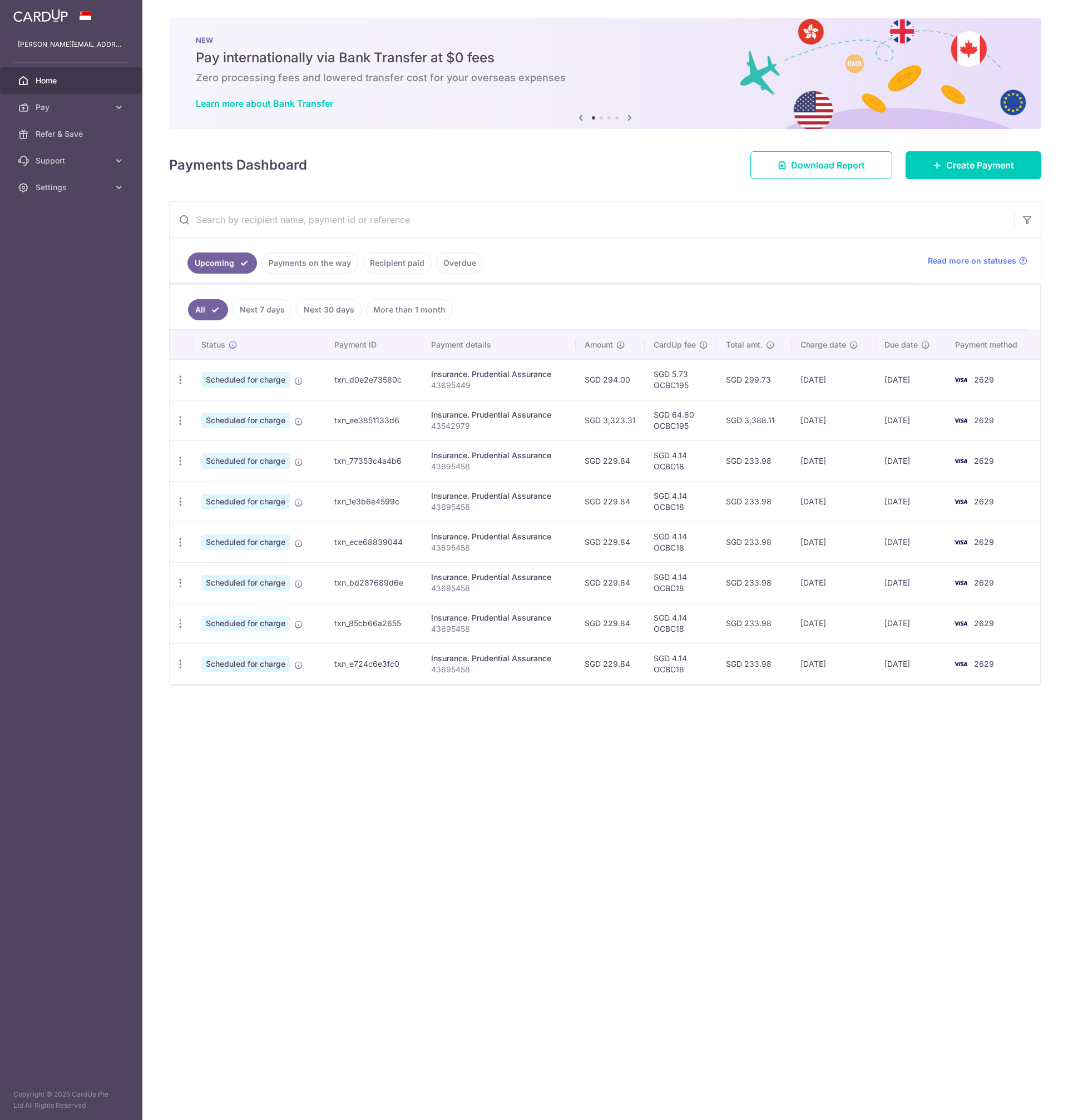
click at [497, 786] on div "× Pause Schedule Pause all future payments in this series Pause just this one p…" at bounding box center [605, 560] width 926 height 1120
click at [574, 870] on div "× Pause Schedule Pause all future payments in this series Pause just this one p…" at bounding box center [605, 560] width 926 height 1120
click at [600, 849] on div "× Pause Schedule Pause all future payments in this series Pause just this one p…" at bounding box center [605, 560] width 926 height 1120
click at [603, 839] on div "× Pause Schedule Pause all future payments in this series Pause just this one p…" at bounding box center [605, 560] width 926 height 1120
click at [560, 827] on div "× Pause Schedule Pause all future payments in this series Pause just this one p…" at bounding box center [605, 560] width 926 height 1120
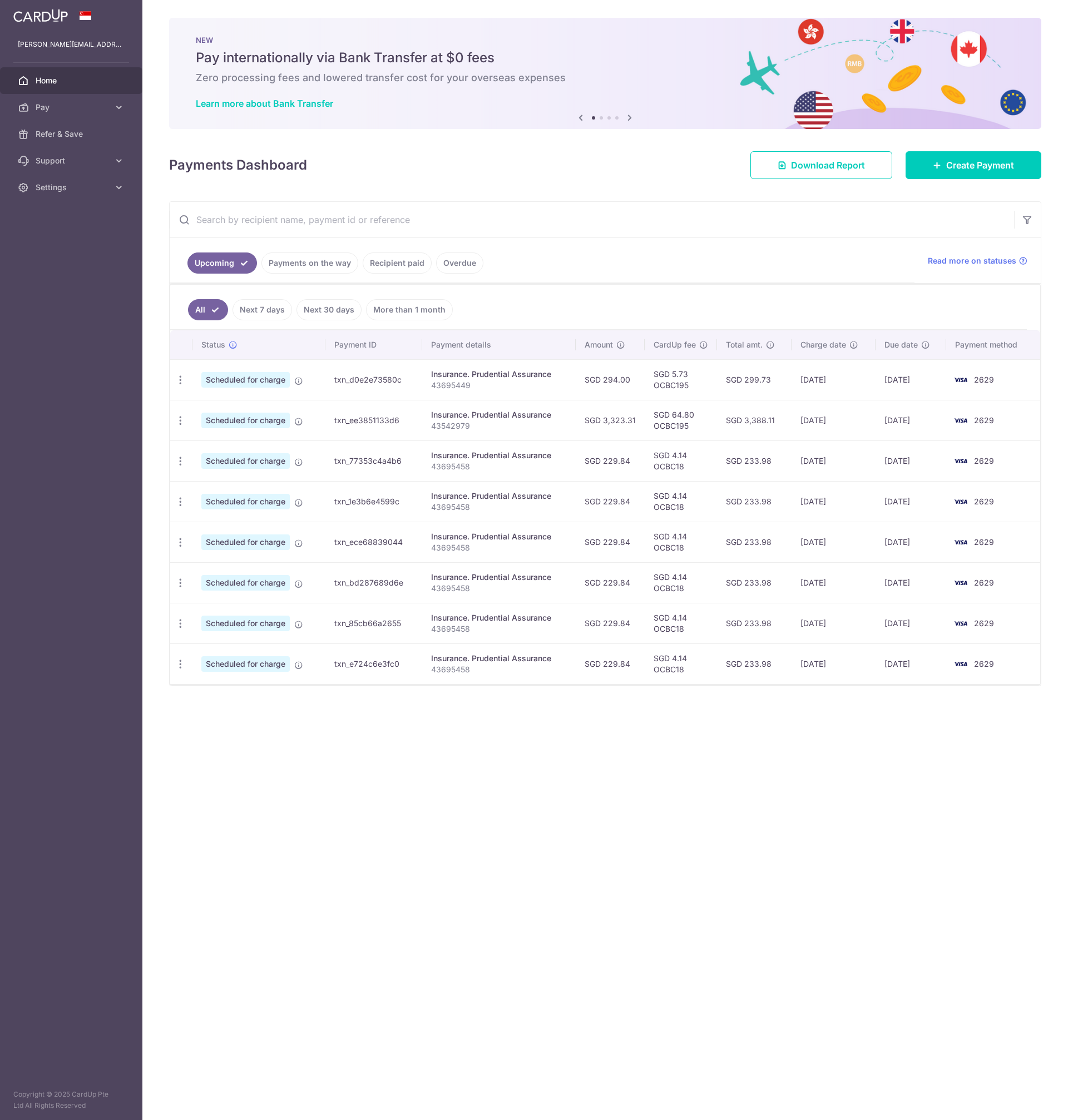
click at [394, 828] on div "× Pause Schedule Pause all future payments in this series Pause just this one p…" at bounding box center [605, 560] width 926 height 1120
click at [364, 816] on div "× Pause Schedule Pause all future payments in this series Pause just this one p…" at bounding box center [605, 560] width 926 height 1120
click at [182, 380] on icon "button" at bounding box center [181, 381] width 12 height 12
click at [416, 804] on div "× Pause Schedule Pause all future payments in this series Pause just this one p…" at bounding box center [605, 560] width 926 height 1120
click at [364, 789] on div "× Pause Schedule Pause all future payments in this series Pause just this one p…" at bounding box center [605, 560] width 926 height 1120
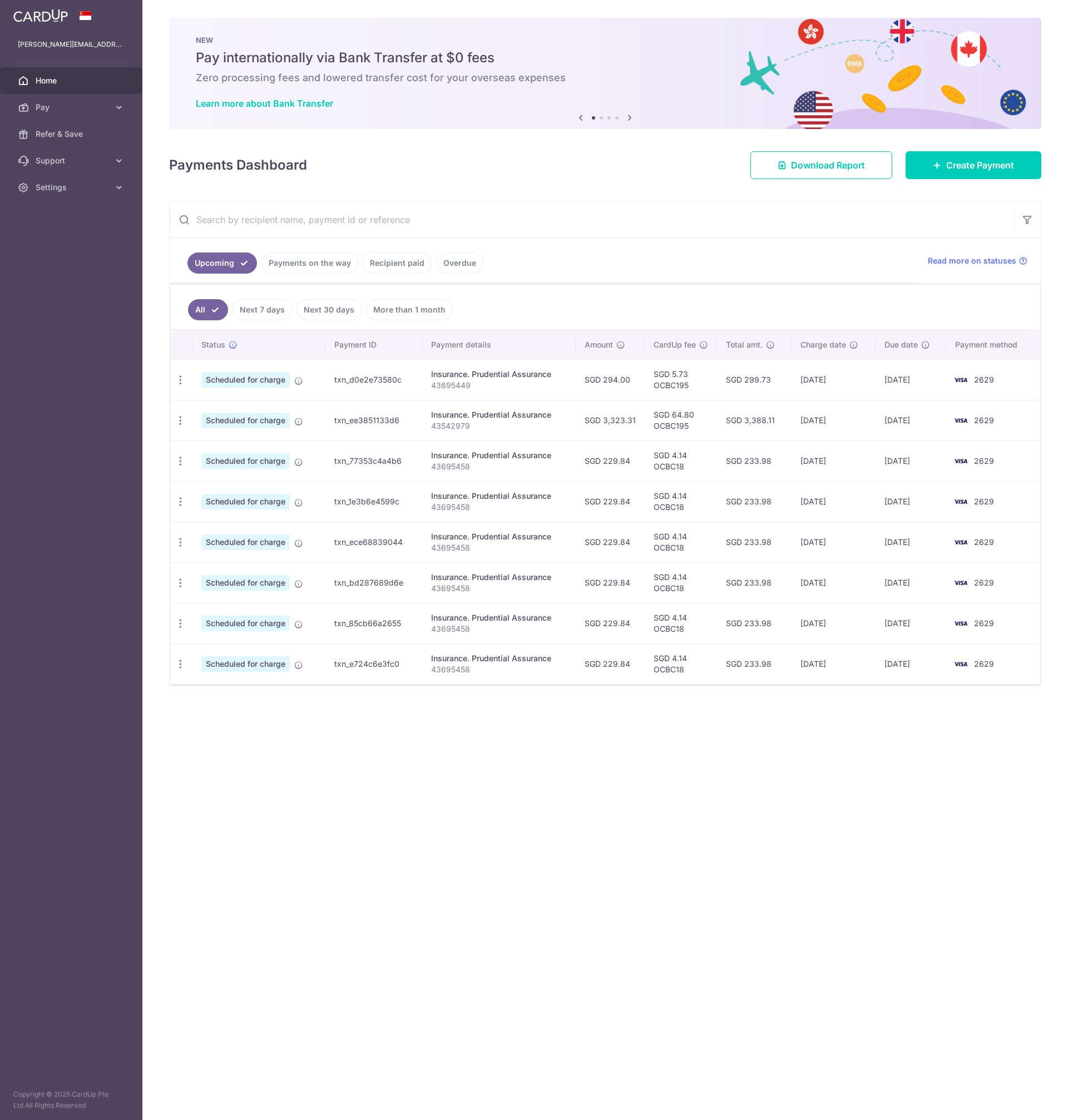
click at [355, 788] on div "× Pause Schedule Pause all future payments in this series Pause just this one p…" at bounding box center [605, 560] width 926 height 1120
click at [346, 776] on div "× Pause Schedule Pause all future payments in this series Pause just this one p…" at bounding box center [605, 560] width 926 height 1120
click at [372, 805] on div "× Pause Schedule Pause all future payments in this series Pause just this one p…" at bounding box center [605, 560] width 926 height 1120
click at [409, 812] on div "× Pause Schedule Pause all future payments in this series Pause just this one p…" at bounding box center [605, 560] width 926 height 1120
click at [429, 812] on div "× Pause Schedule Pause all future payments in this series Pause just this one p…" at bounding box center [605, 560] width 926 height 1120
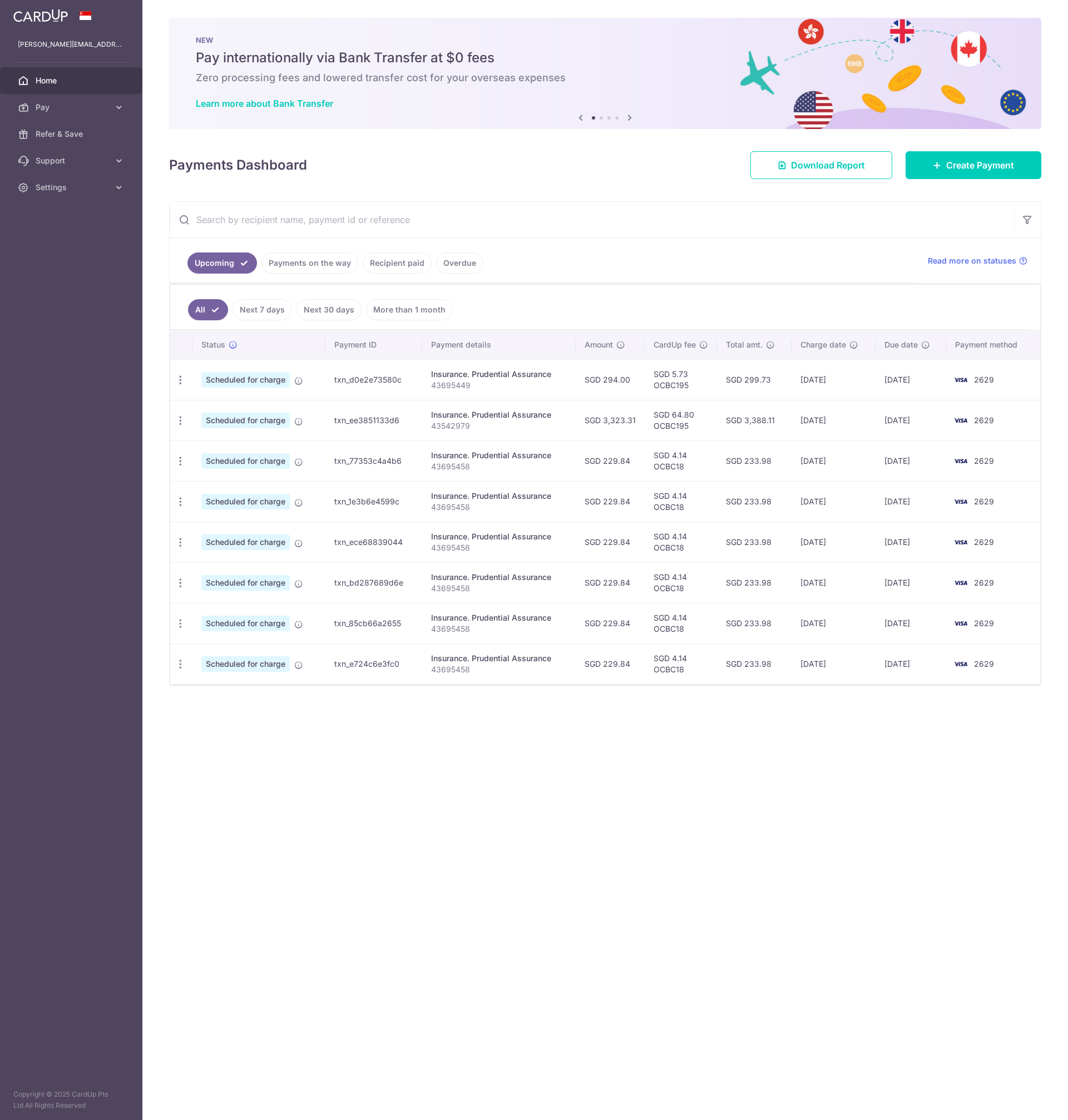
click at [414, 829] on div "× Pause Schedule Pause all future payments in this series Pause just this one p…" at bounding box center [605, 560] width 926 height 1120
click at [417, 860] on div "× Pause Schedule Pause all future payments in this series Pause just this one p…" at bounding box center [605, 560] width 926 height 1120
click at [413, 837] on div "× Pause Schedule Pause all future payments in this series Pause just this one p…" at bounding box center [605, 560] width 926 height 1120
click at [433, 823] on div "× Pause Schedule Pause all future payments in this series Pause just this one p…" at bounding box center [605, 560] width 926 height 1120
click at [526, 780] on div "× Pause Schedule Pause all future payments in this series Pause just this one p…" at bounding box center [605, 560] width 926 height 1120
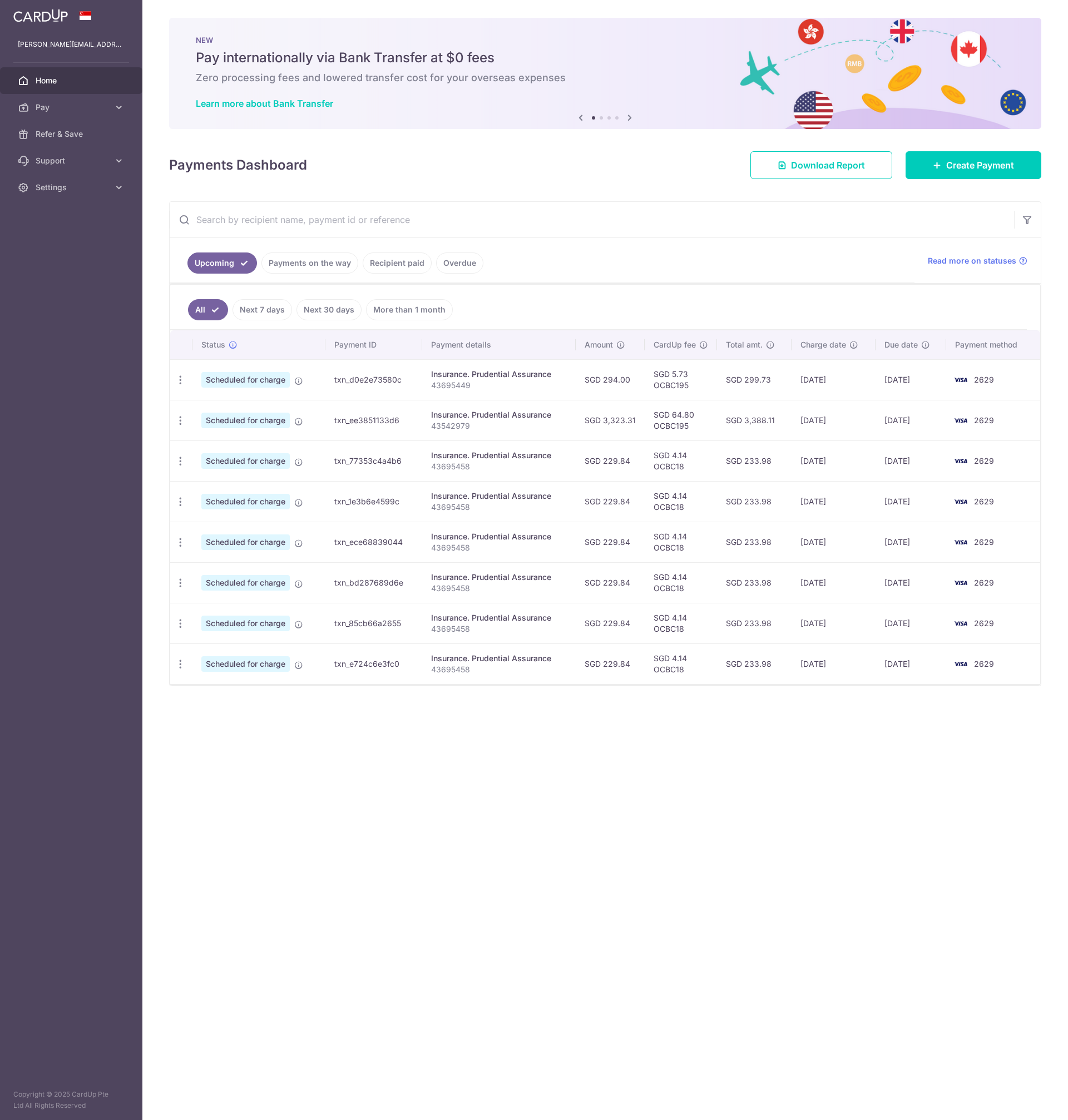
click at [461, 468] on p "43695458" at bounding box center [499, 466] width 136 height 11
copy p "43695458"
click at [418, 886] on div "× Pause Schedule Pause all future payments in this series Pause just this one p…" at bounding box center [605, 560] width 926 height 1120
click at [456, 867] on div "× Pause Schedule Pause all future payments in this series Pause just this one p…" at bounding box center [605, 560] width 926 height 1120
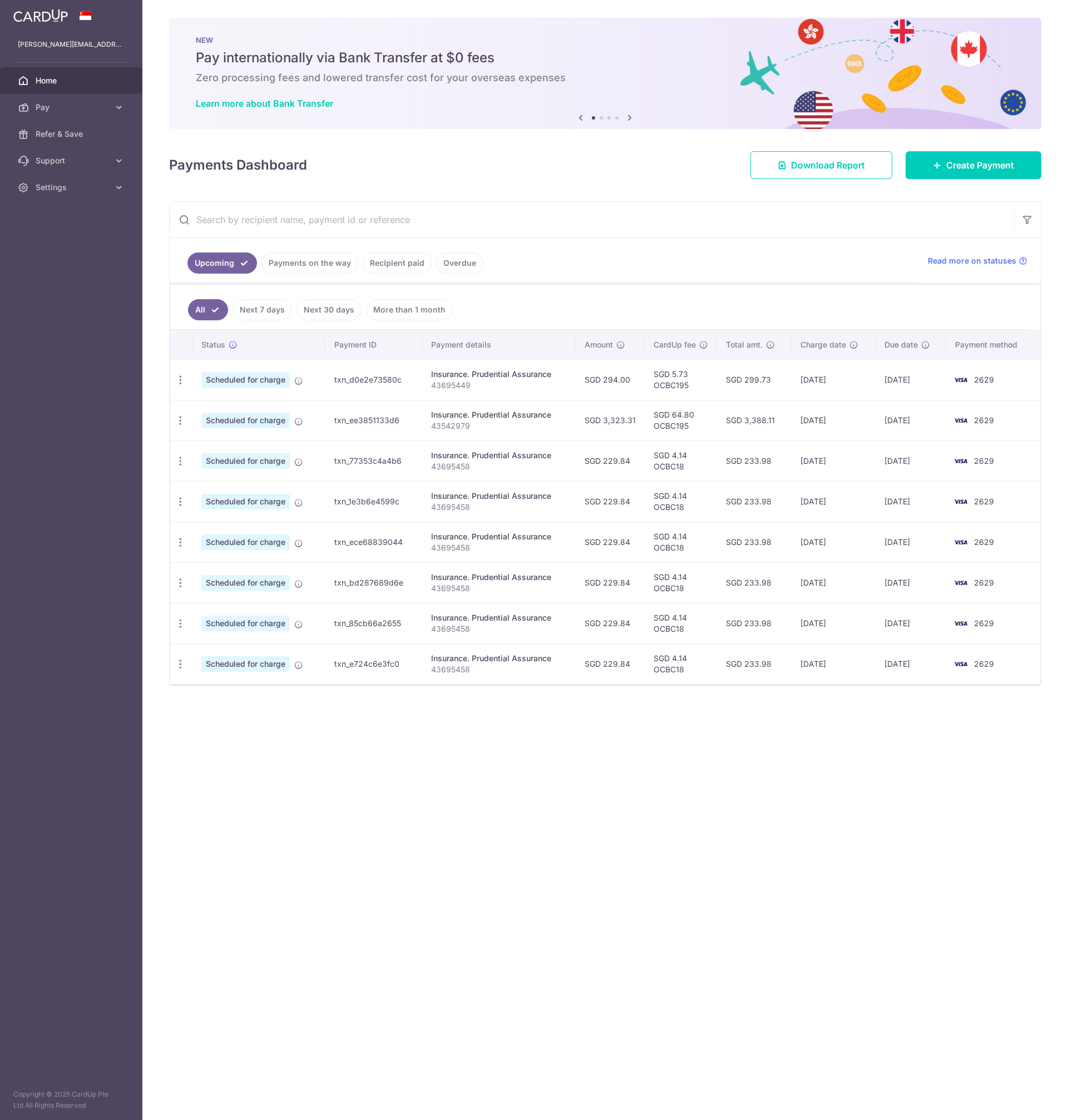
click at [414, 796] on div "× Pause Schedule Pause all future payments in this series Pause just this one p…" at bounding box center [605, 560] width 926 height 1120
click at [366, 796] on div "× Pause Schedule Pause all future payments in this series Pause just this one p…" at bounding box center [605, 560] width 926 height 1120
click at [582, 200] on div "× Pause Schedule Pause all future payments in this series Pause just this one p…" at bounding box center [605, 560] width 926 height 1120
click at [569, 171] on div "Payments Dashboard Download Report Create Payment" at bounding box center [605, 163] width 872 height 32
click at [806, 911] on div "× Pause Schedule Pause all future payments in this series Pause just this one p…" at bounding box center [605, 560] width 926 height 1120
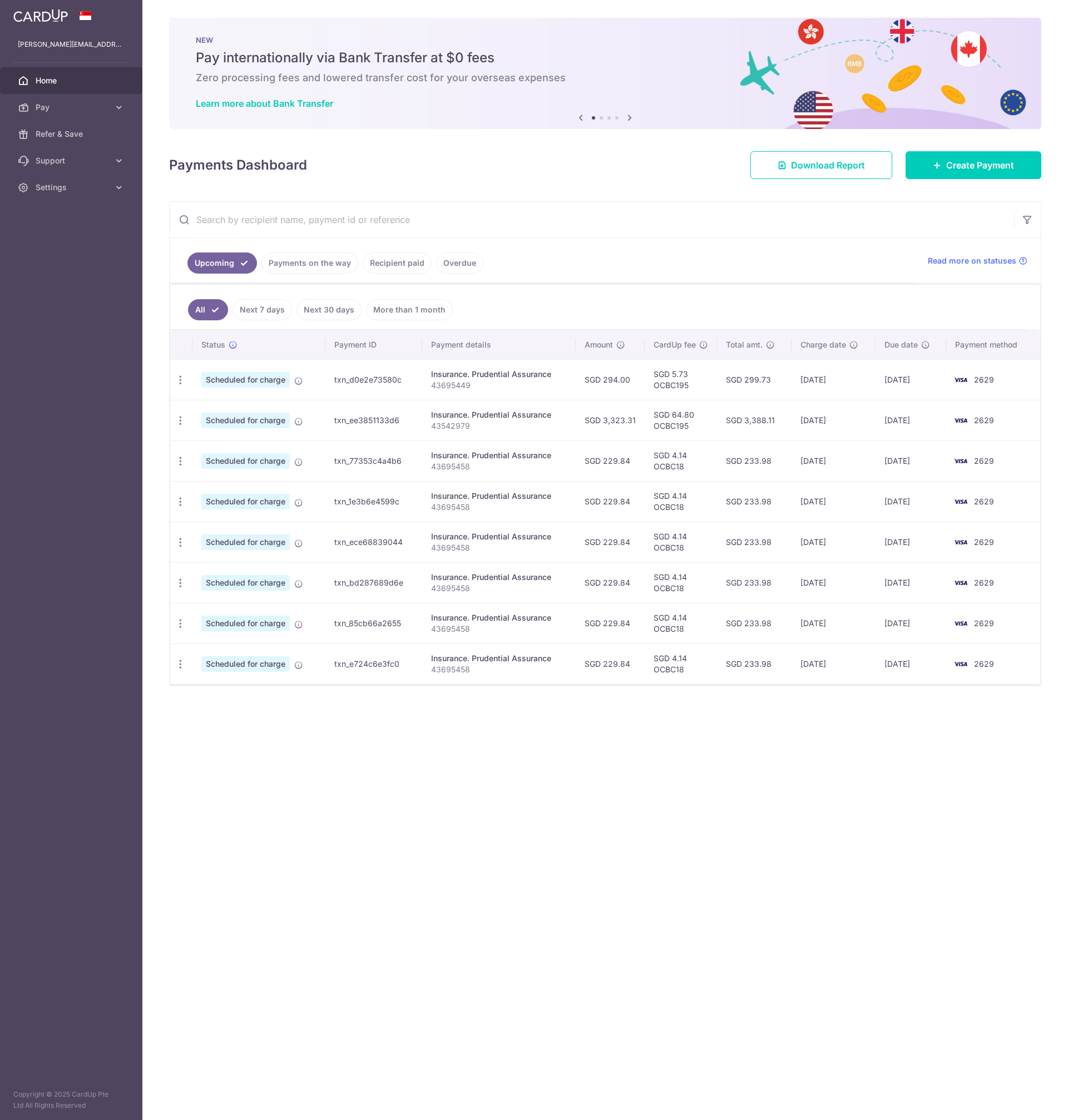
click at [618, 167] on div "Payments Dashboard Download Report Create Payment" at bounding box center [605, 163] width 872 height 32
click at [59, 186] on span "Settings" at bounding box center [71, 187] width 73 height 11
click at [59, 243] on span "Logout" at bounding box center [71, 240] width 73 height 11
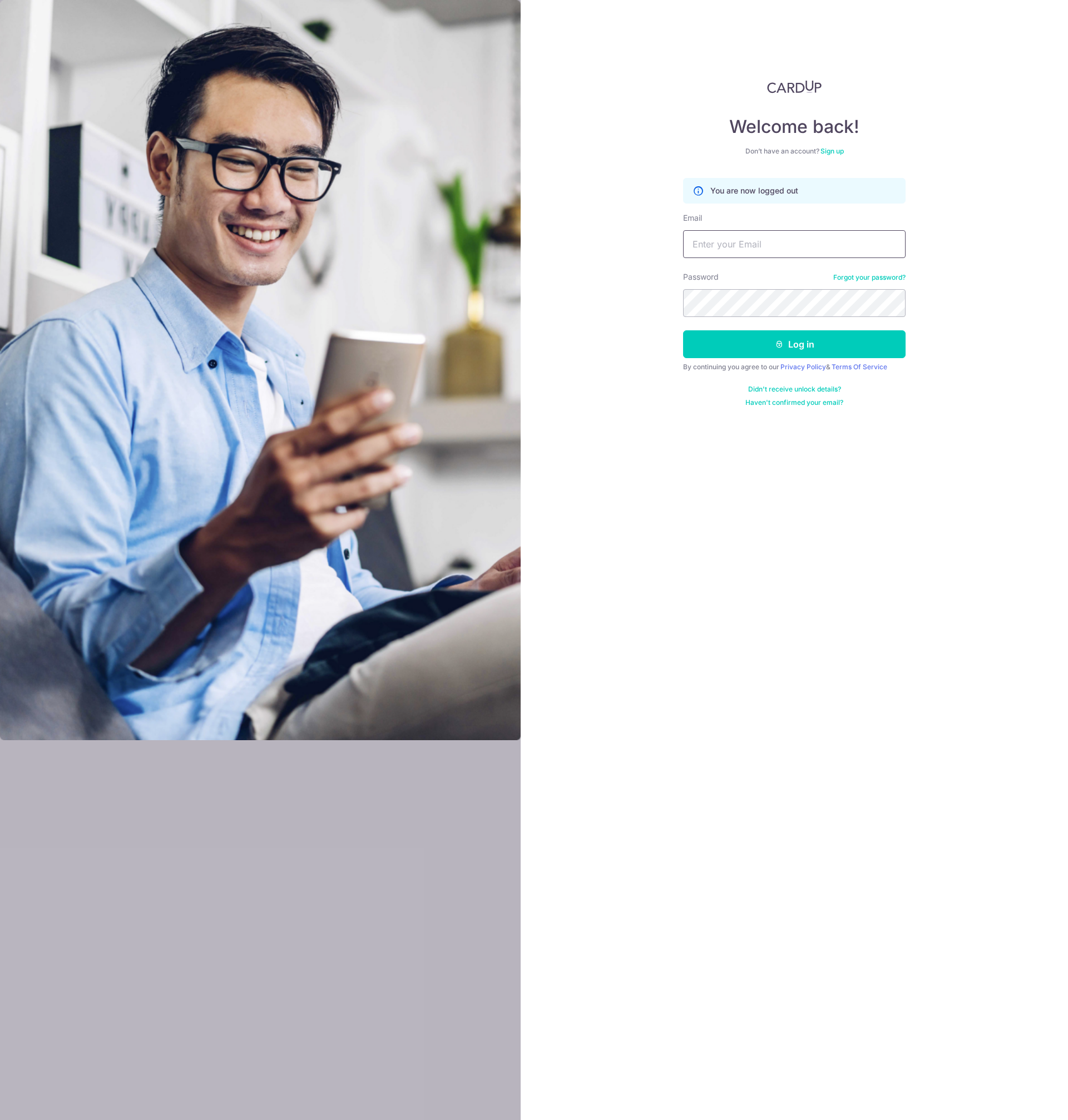
type input "[EMAIL_ADDRESS][DOMAIN_NAME]"
click at [837, 350] on button "Log in" at bounding box center [794, 344] width 223 height 28
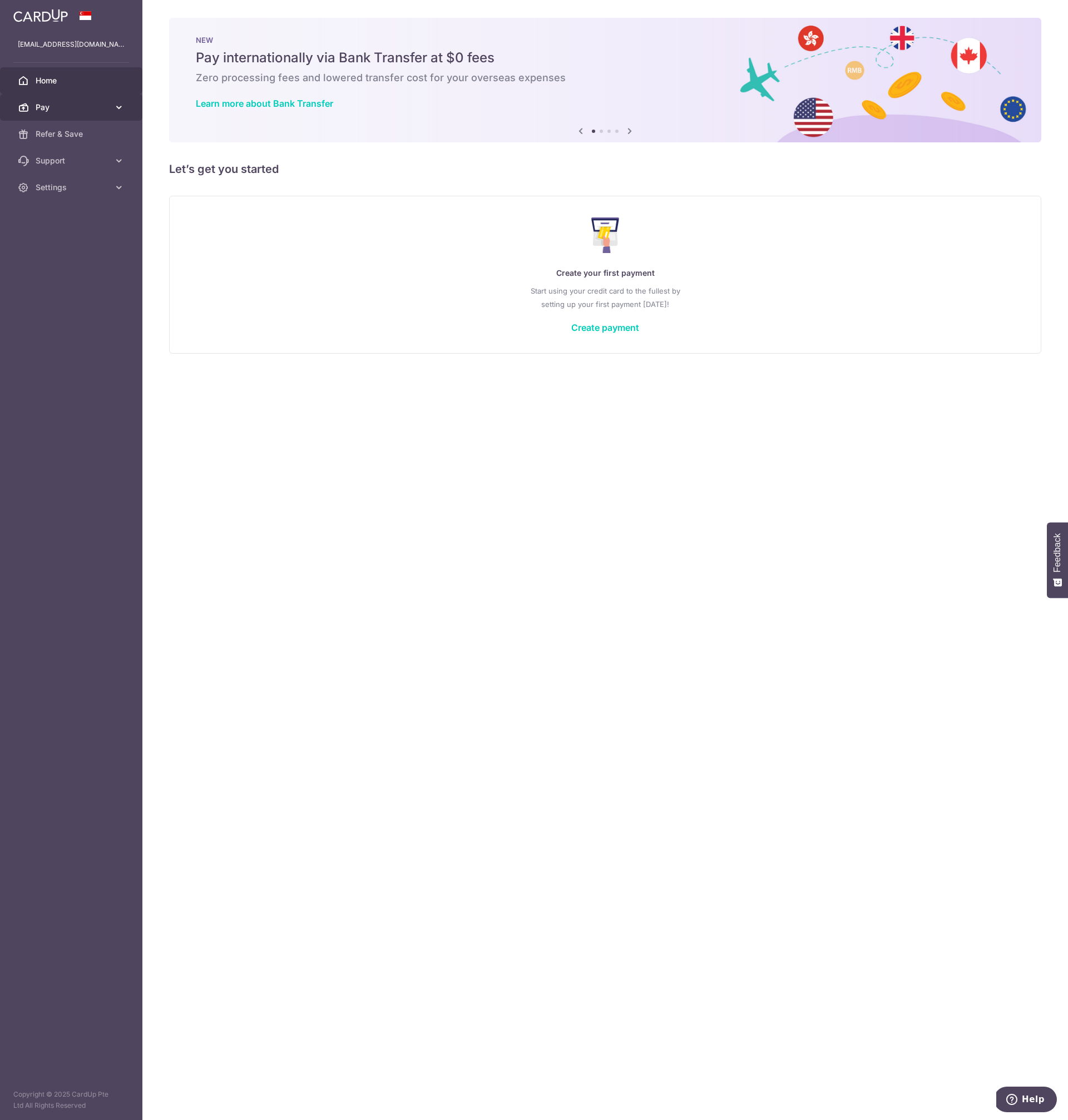
click at [85, 109] on span "Pay" at bounding box center [71, 107] width 73 height 11
click at [78, 258] on span "Support" at bounding box center [71, 255] width 73 height 11
